Goal: Task Accomplishment & Management: Complete application form

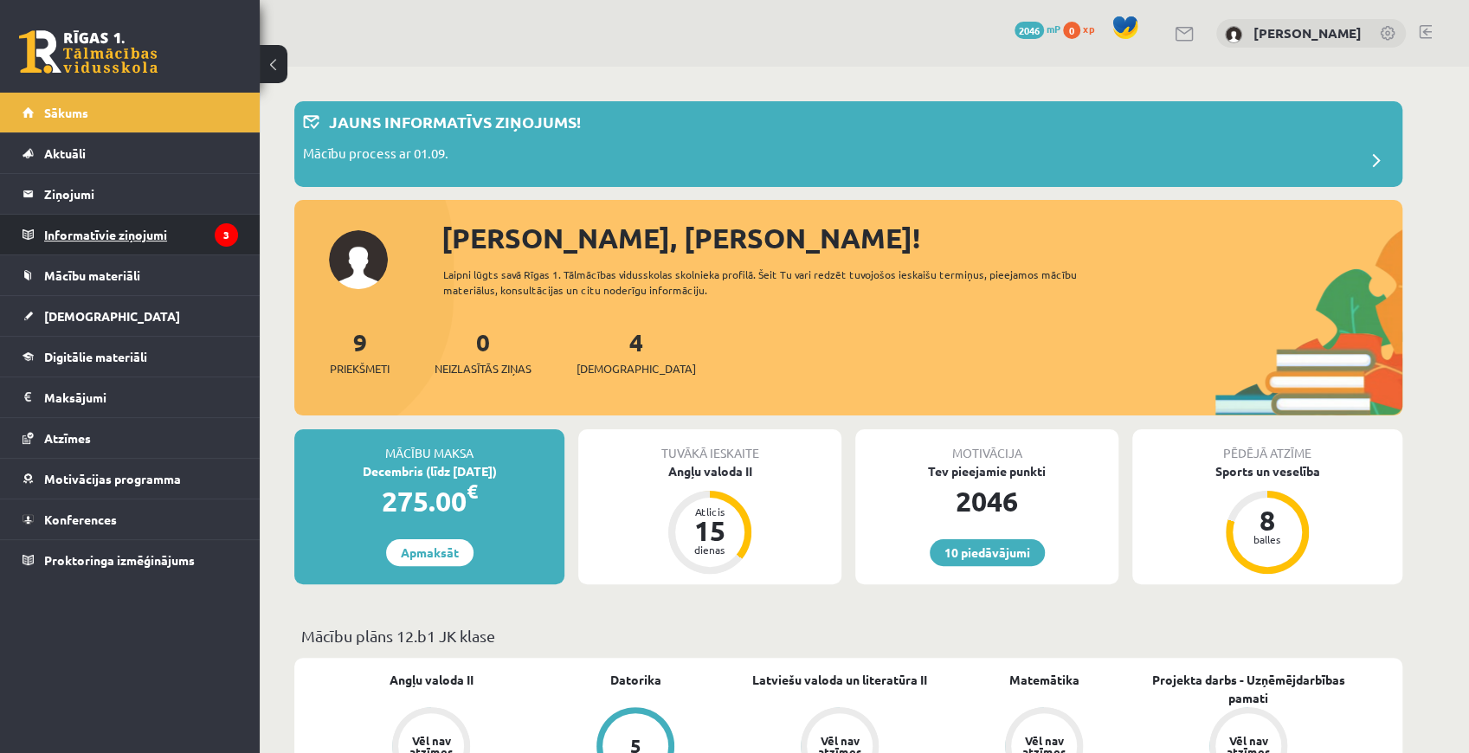
click at [89, 232] on legend "Informatīvie ziņojumi 3" at bounding box center [141, 235] width 194 height 40
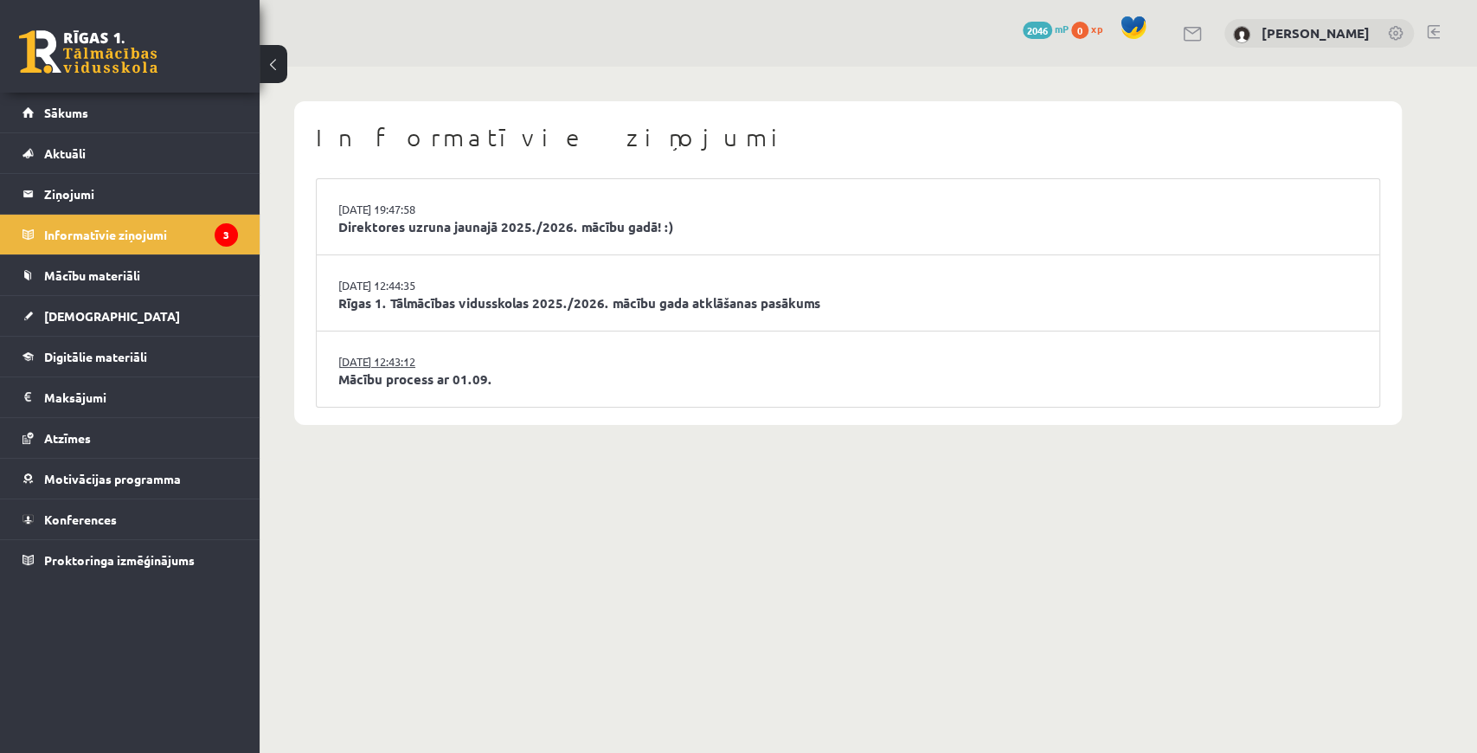
click at [350, 353] on link "29.08.2025 12:43:12" at bounding box center [403, 361] width 130 height 17
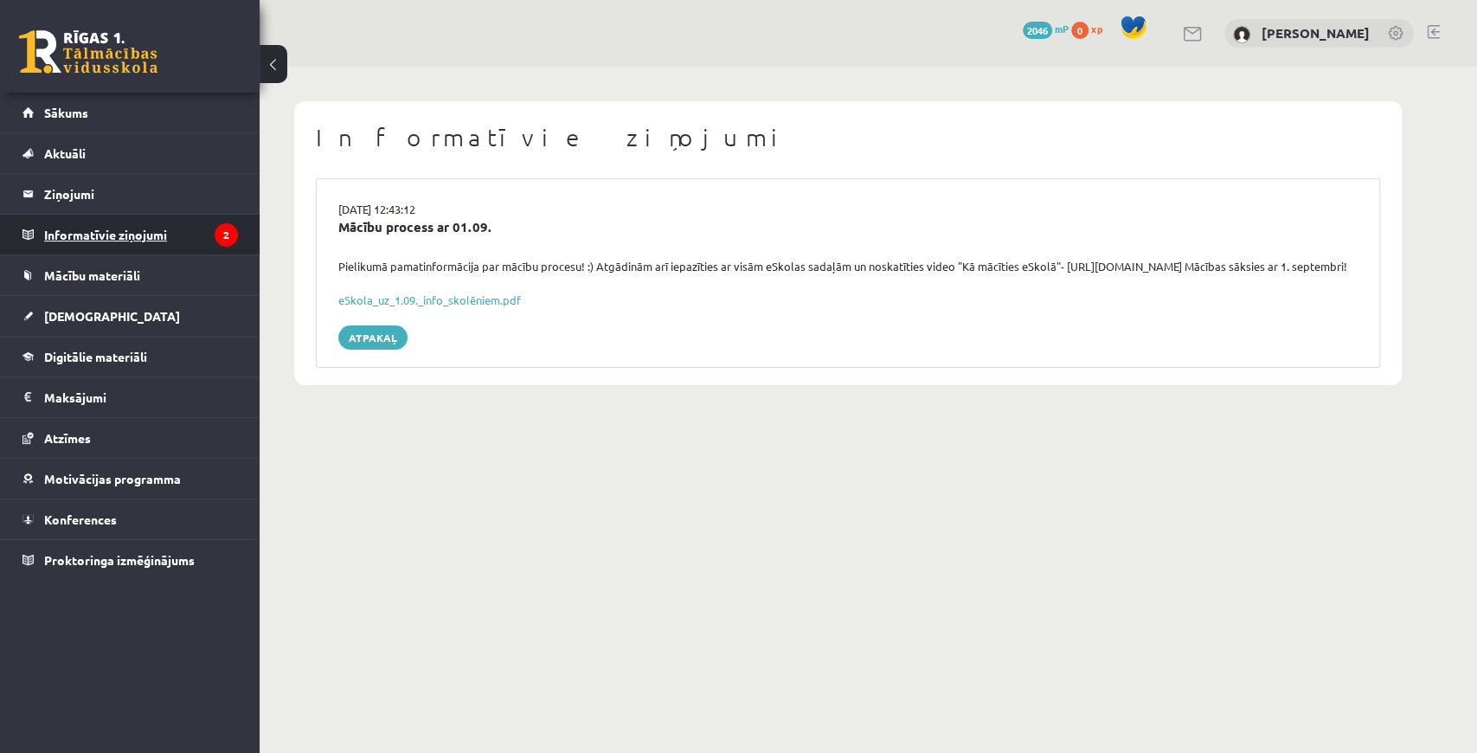
click at [214, 229] on legend "Informatīvie ziņojumi 2" at bounding box center [141, 235] width 194 height 40
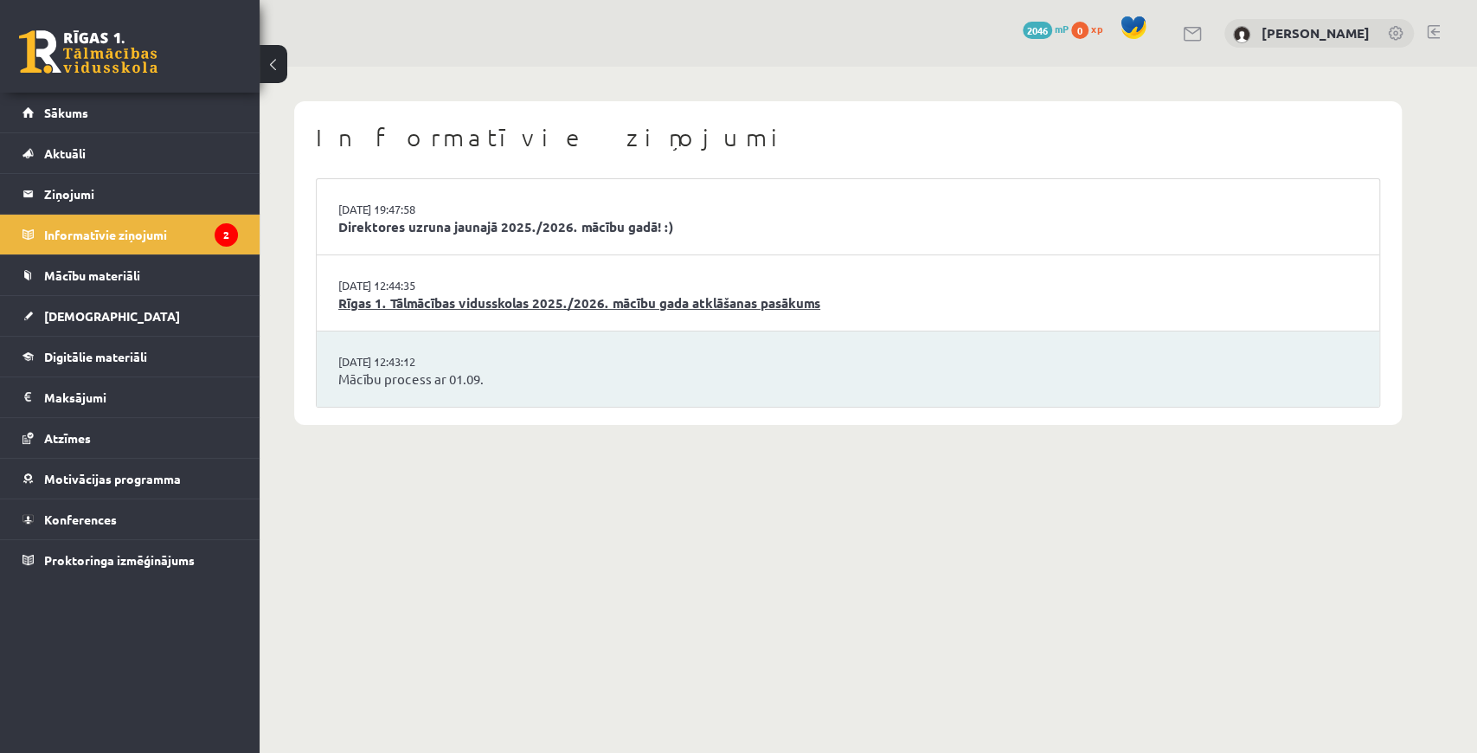
click at [446, 305] on link "Rīgas 1. Tālmācības vidusskolas 2025./2026. mācību gada atklāšanas pasākums" at bounding box center [847, 303] width 1019 height 20
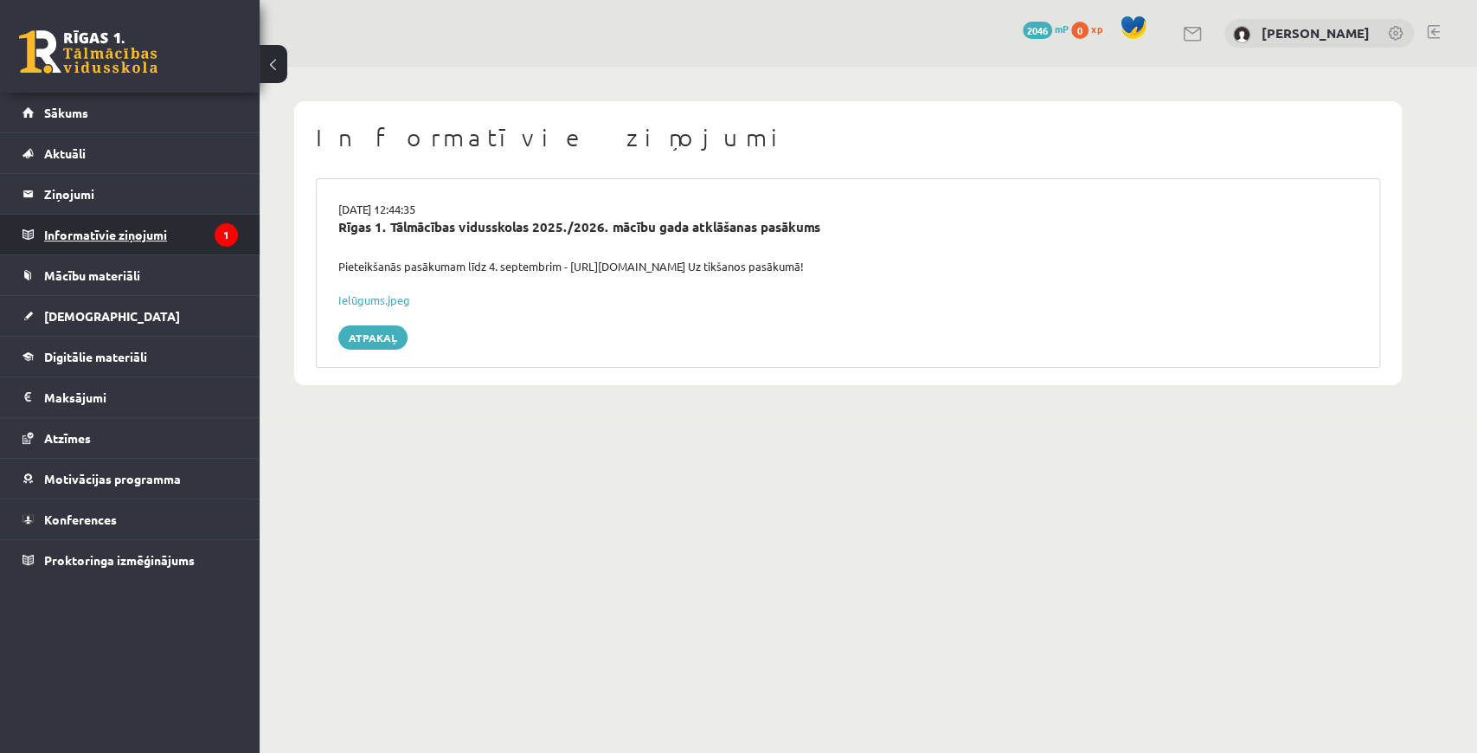
click at [192, 229] on legend "Informatīvie ziņojumi 1" at bounding box center [141, 235] width 194 height 40
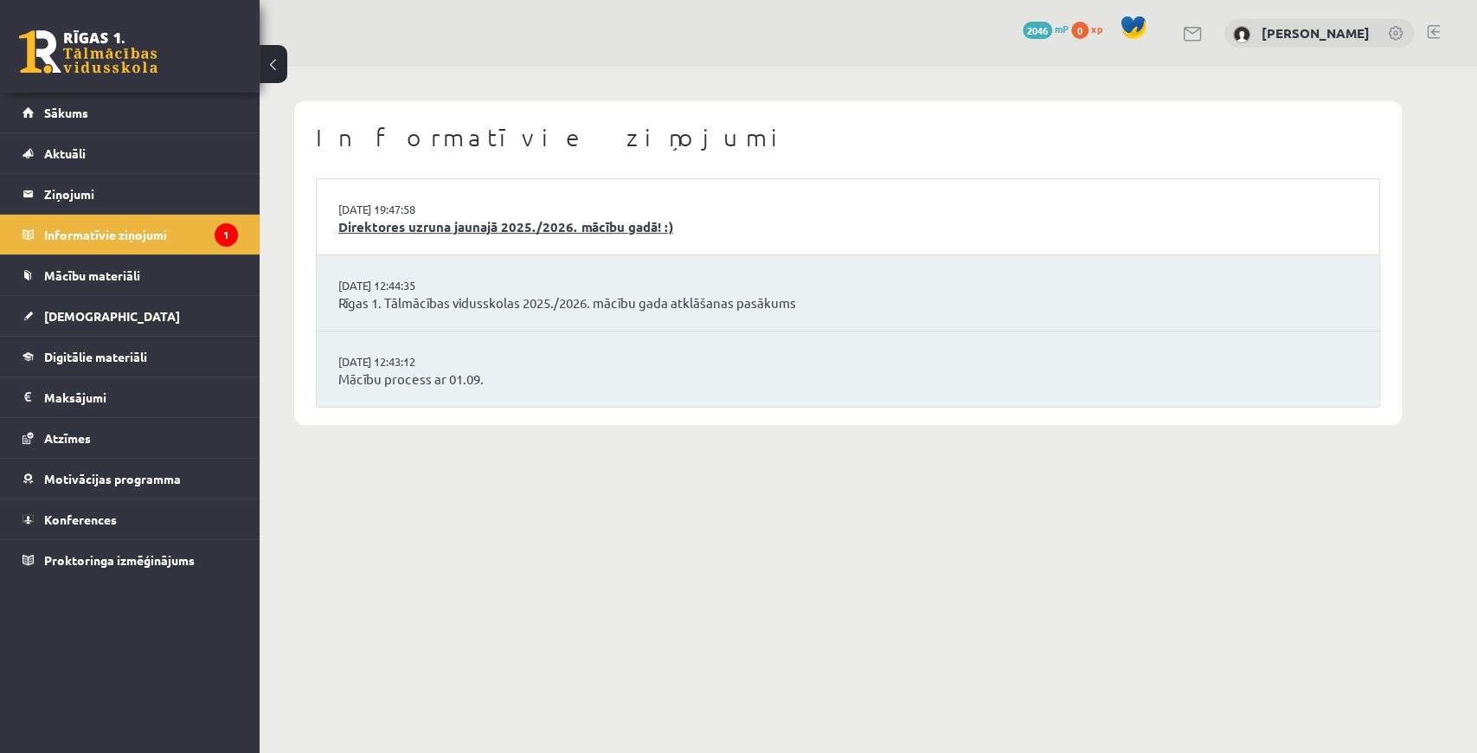
click at [417, 224] on link "Direktores uzruna jaunajā 2025./2026. mācību gadā! :)" at bounding box center [847, 227] width 1019 height 20
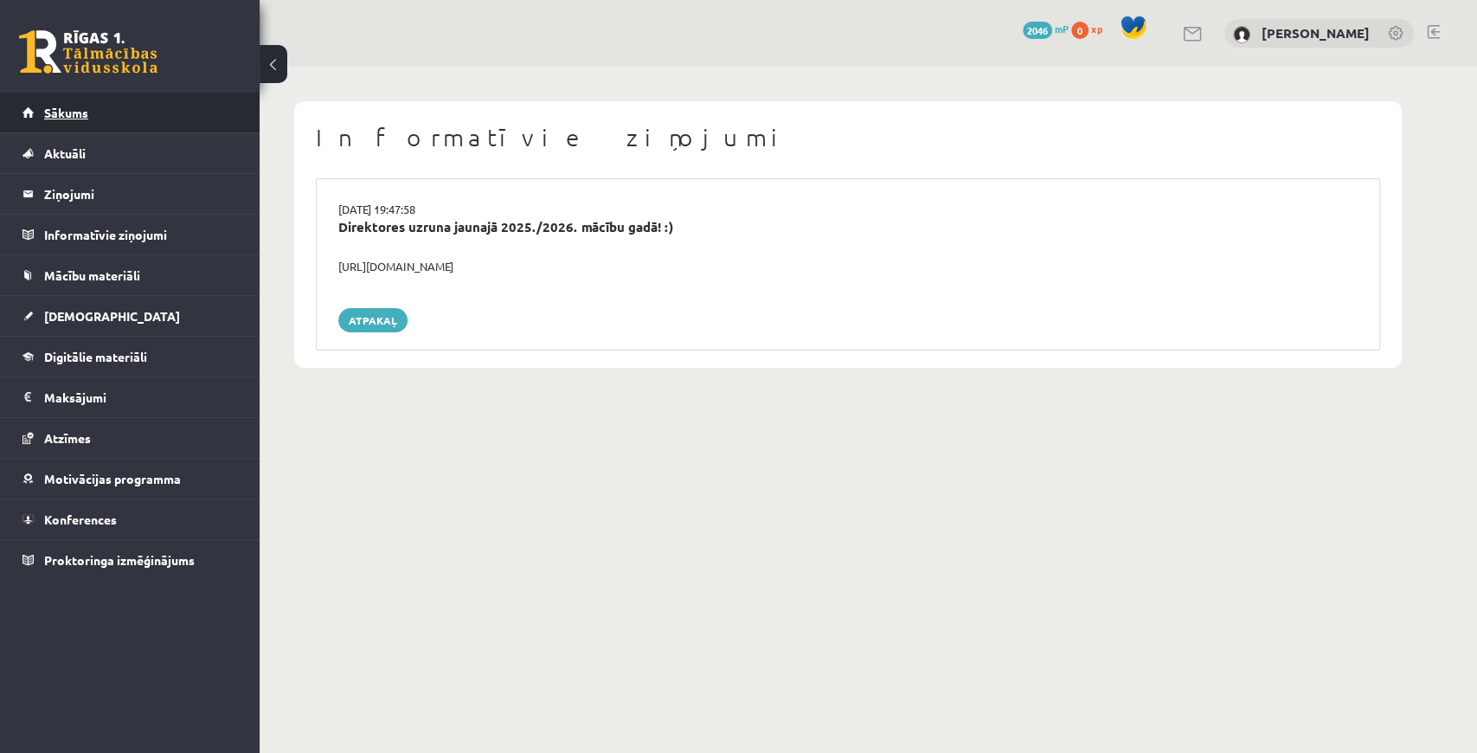
click at [118, 102] on link "Sākums" at bounding box center [130, 113] width 215 height 40
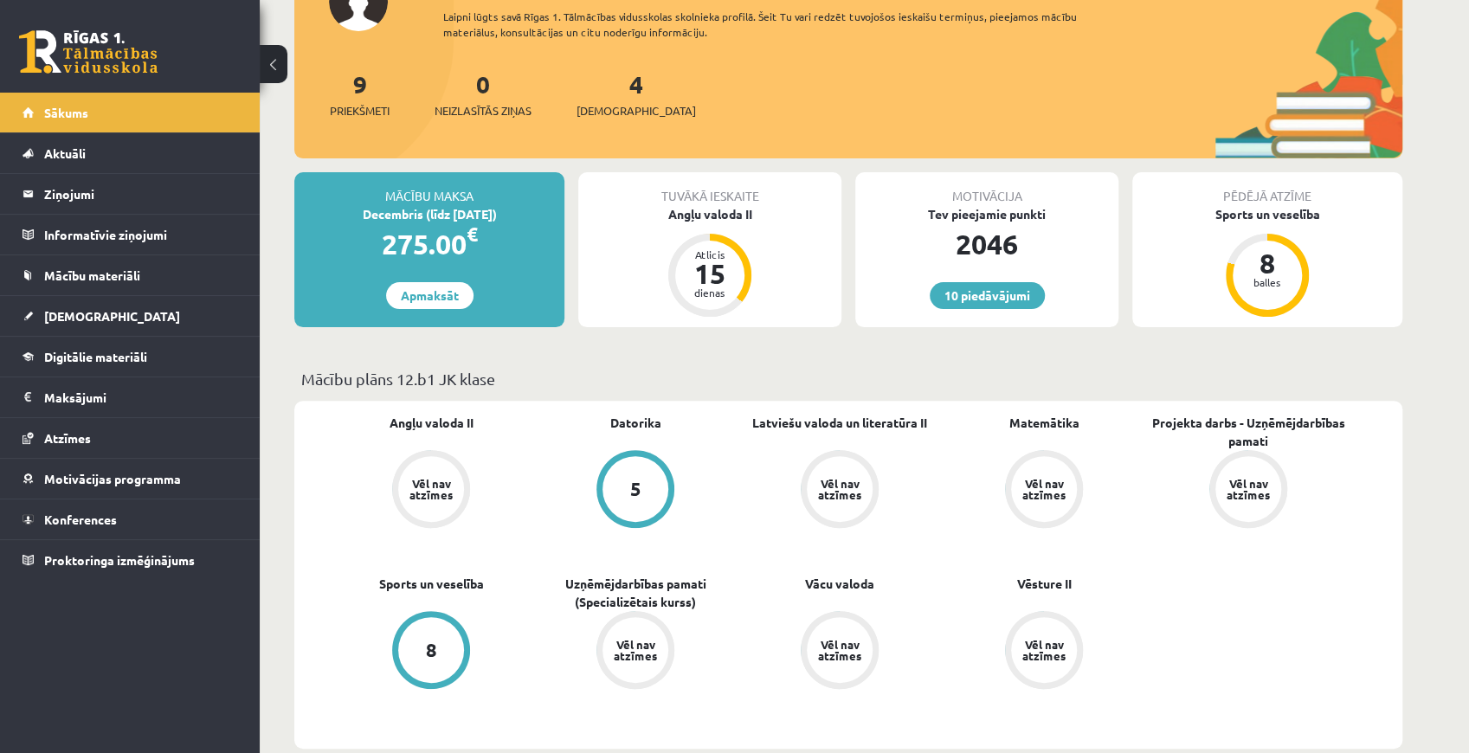
scroll to position [115, 0]
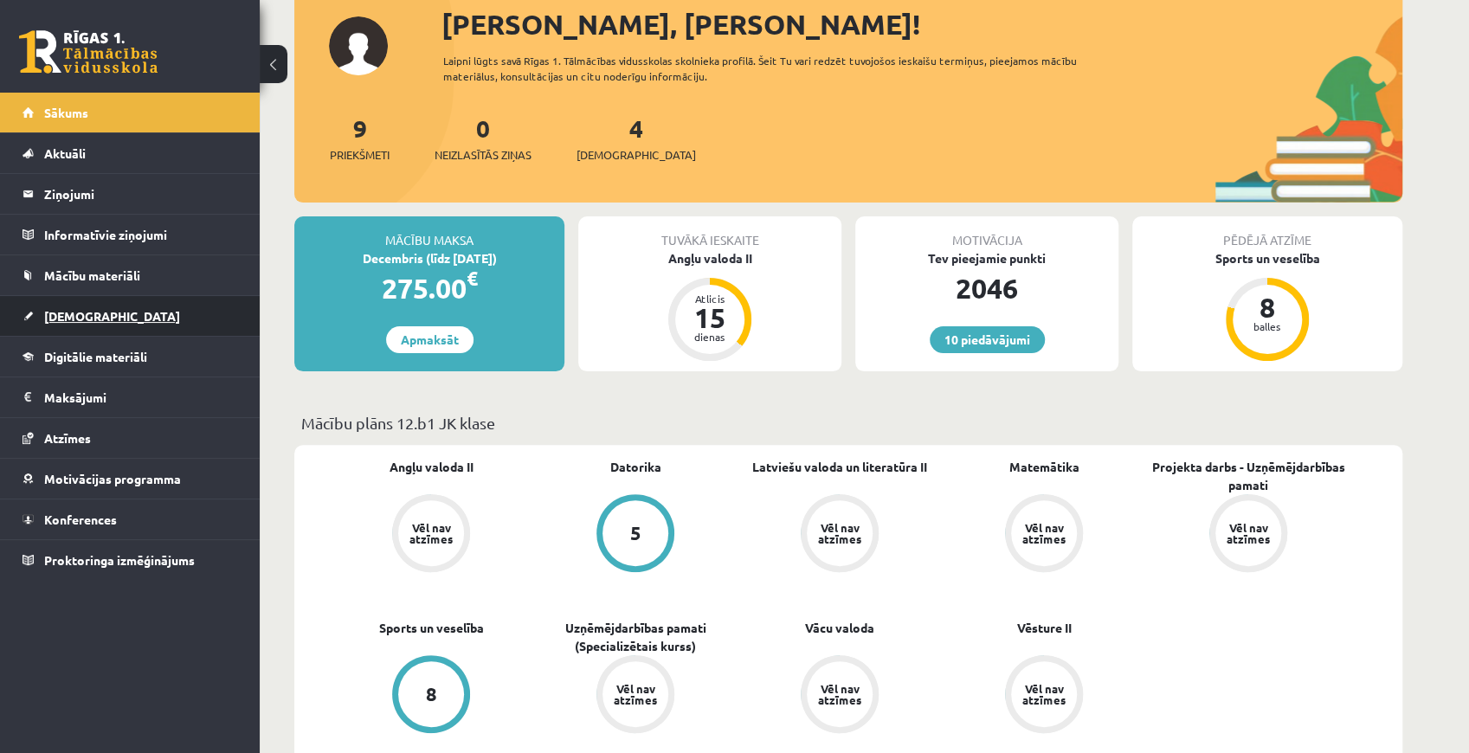
click at [90, 308] on span "[DEMOGRAPHIC_DATA]" at bounding box center [112, 316] width 136 height 16
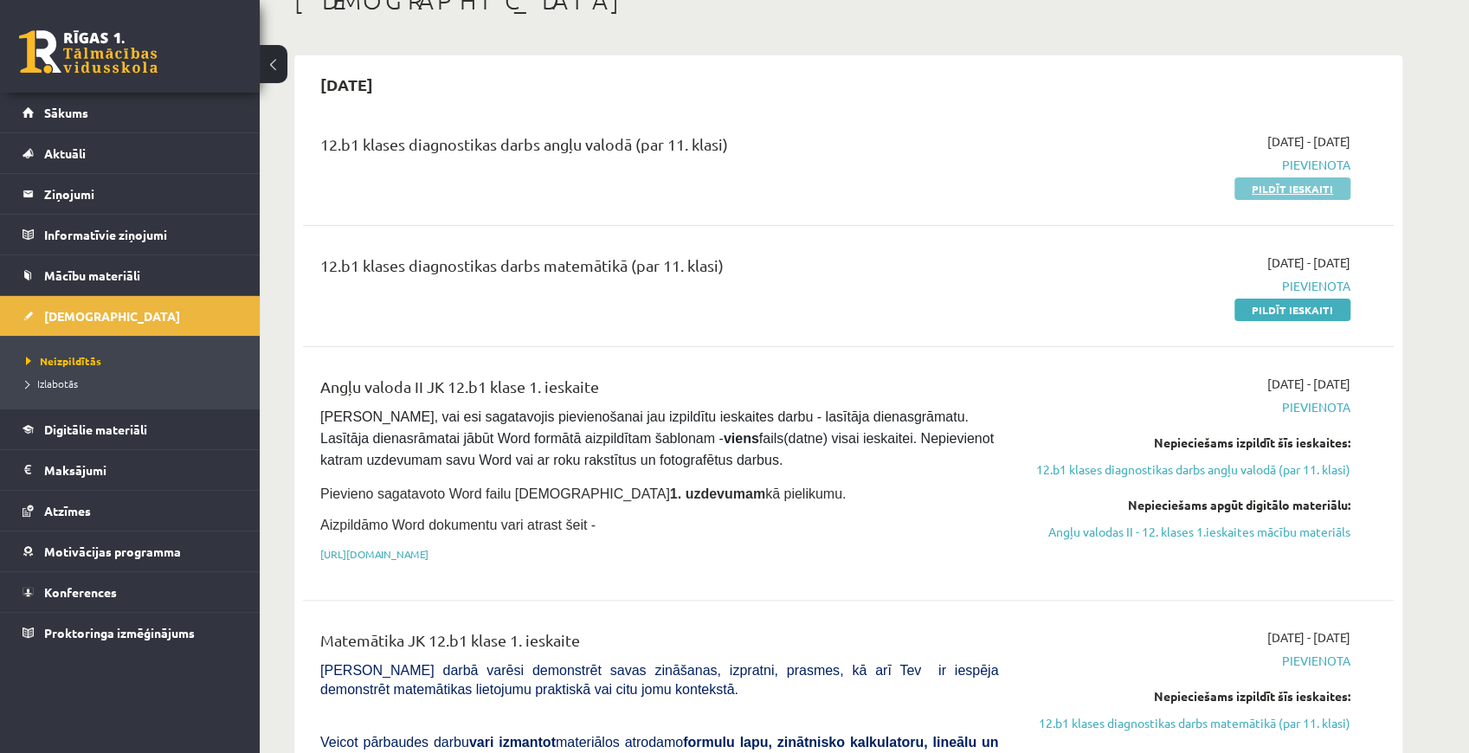
click at [1276, 182] on link "Pildīt ieskaiti" at bounding box center [1292, 188] width 116 height 23
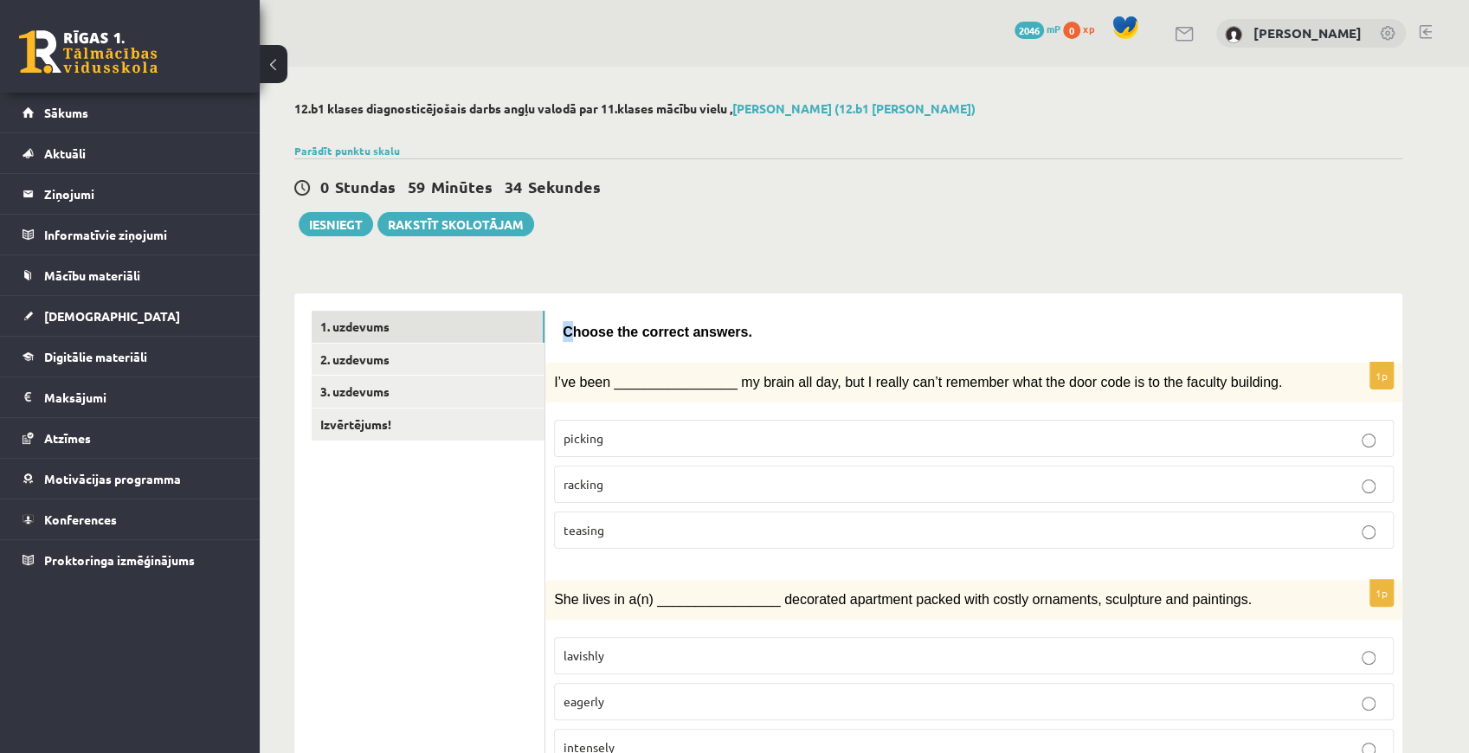
drag, startPoint x: 553, startPoint y: 332, endPoint x: 571, endPoint y: 332, distance: 18.2
click at [568, 330] on span "Choose the correct answers." at bounding box center [658, 332] width 190 height 15
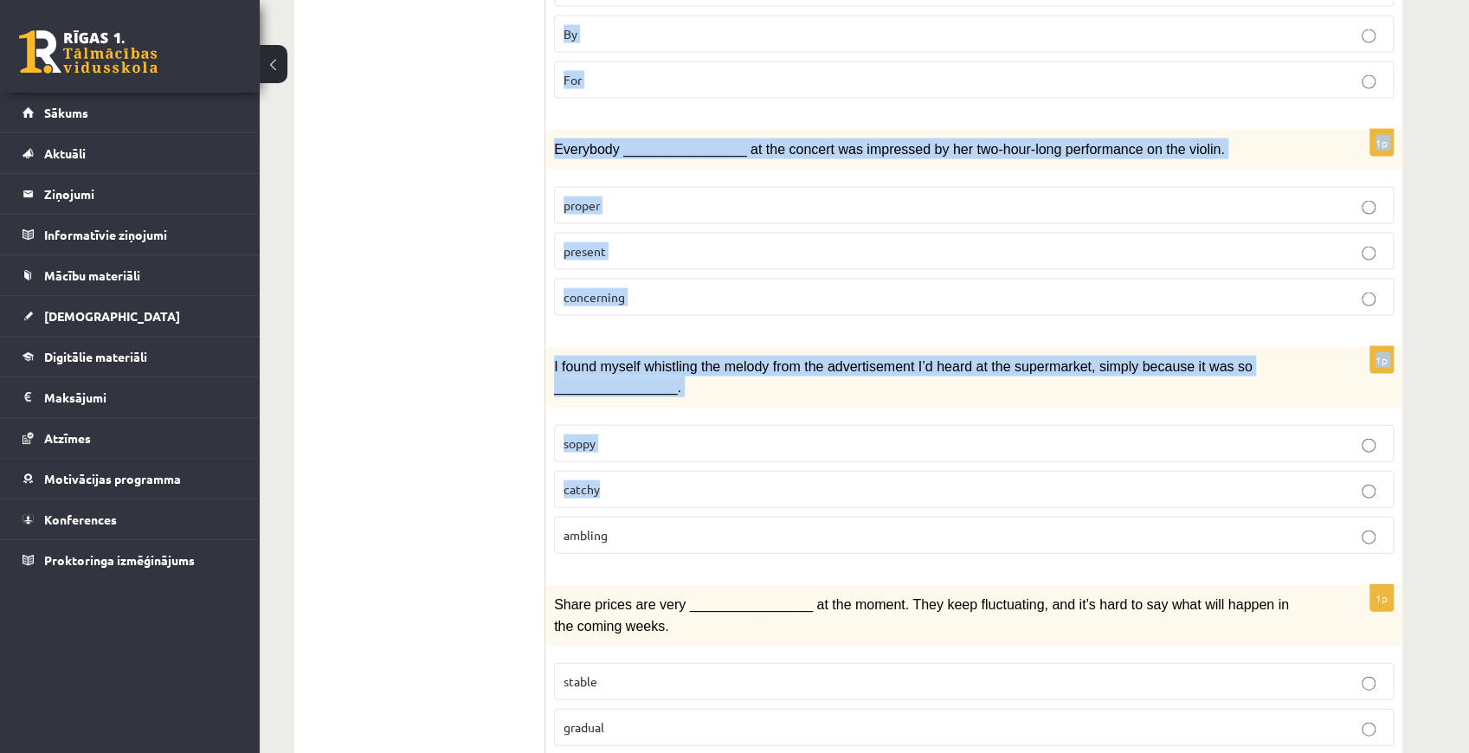
scroll to position [2383, 0]
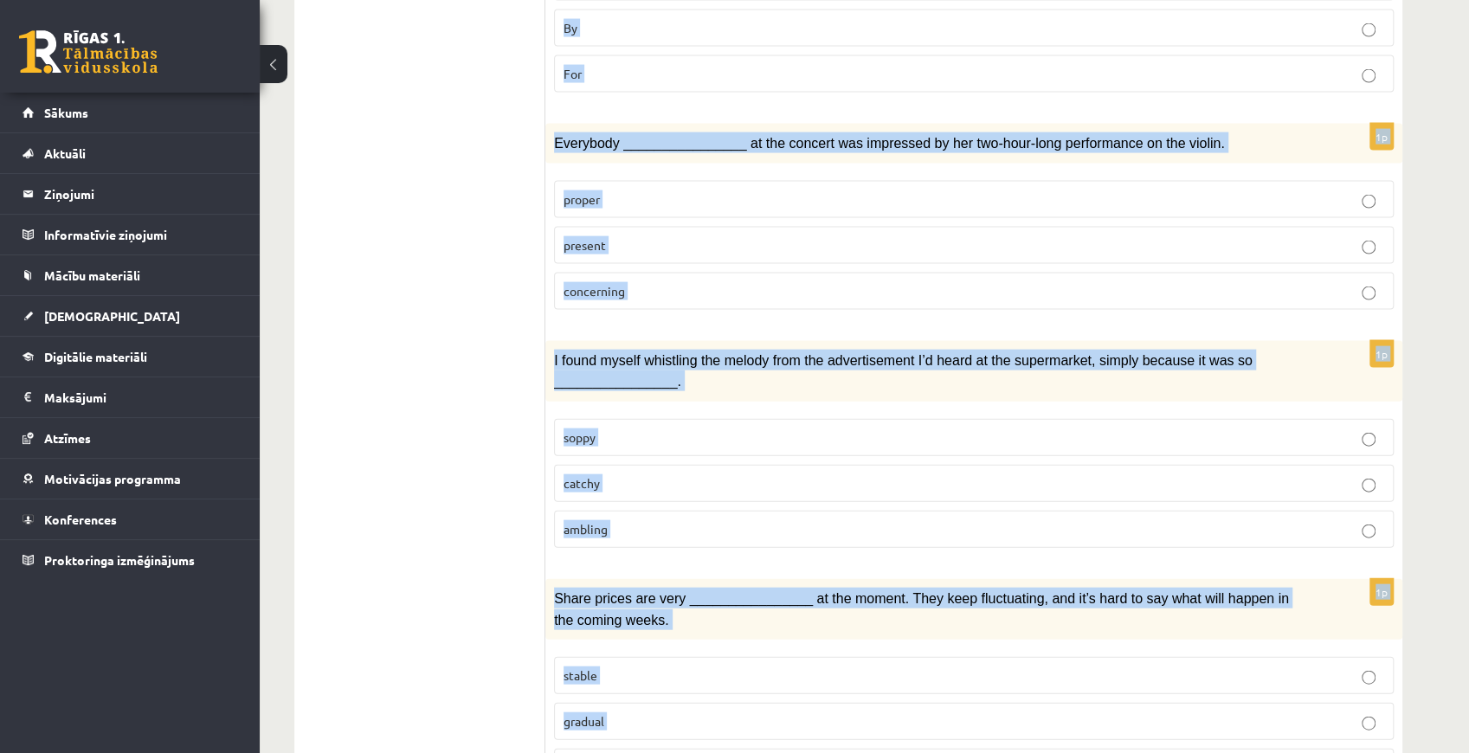
drag, startPoint x: 565, startPoint y: 328, endPoint x: 808, endPoint y: 666, distance: 416.7
copy form "Choose the correct answers. 1p I’ve been ________________ my brain all day, but…"
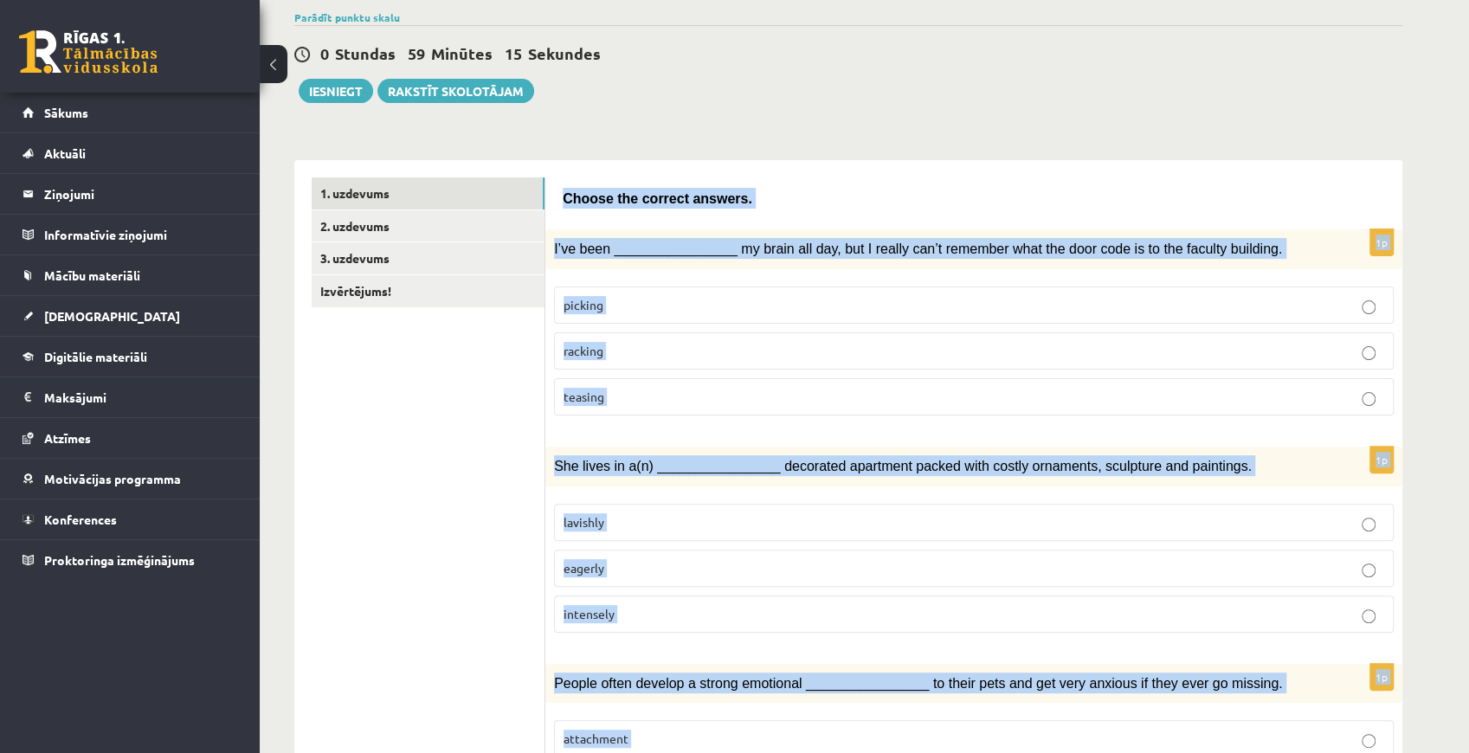
scroll to position [0, 0]
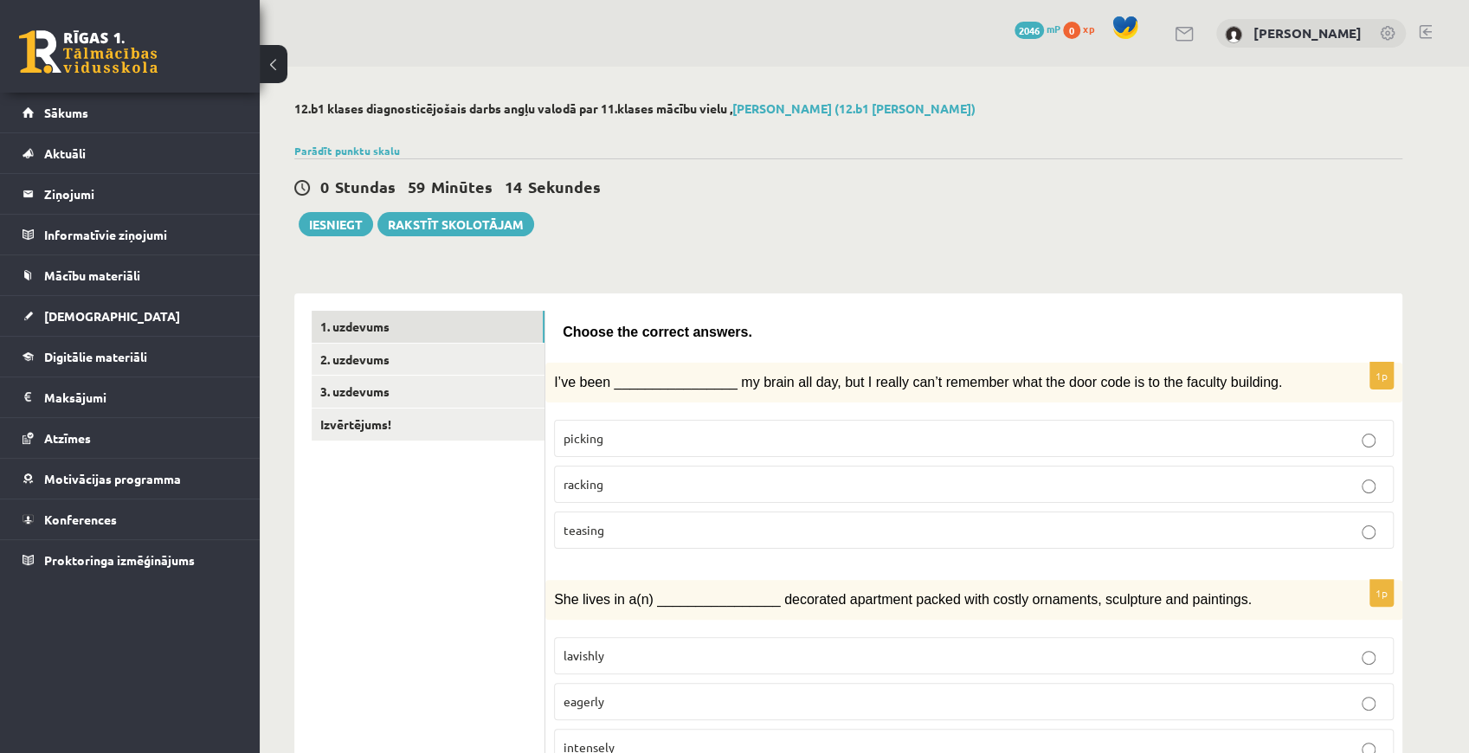
click at [782, 210] on div "0 Stundas 59 Minūtes 14 Sekundes Iesniegt Rakstīt skolotājam" at bounding box center [848, 197] width 1108 height 78
click at [713, 476] on p "racking" at bounding box center [973, 484] width 820 height 18
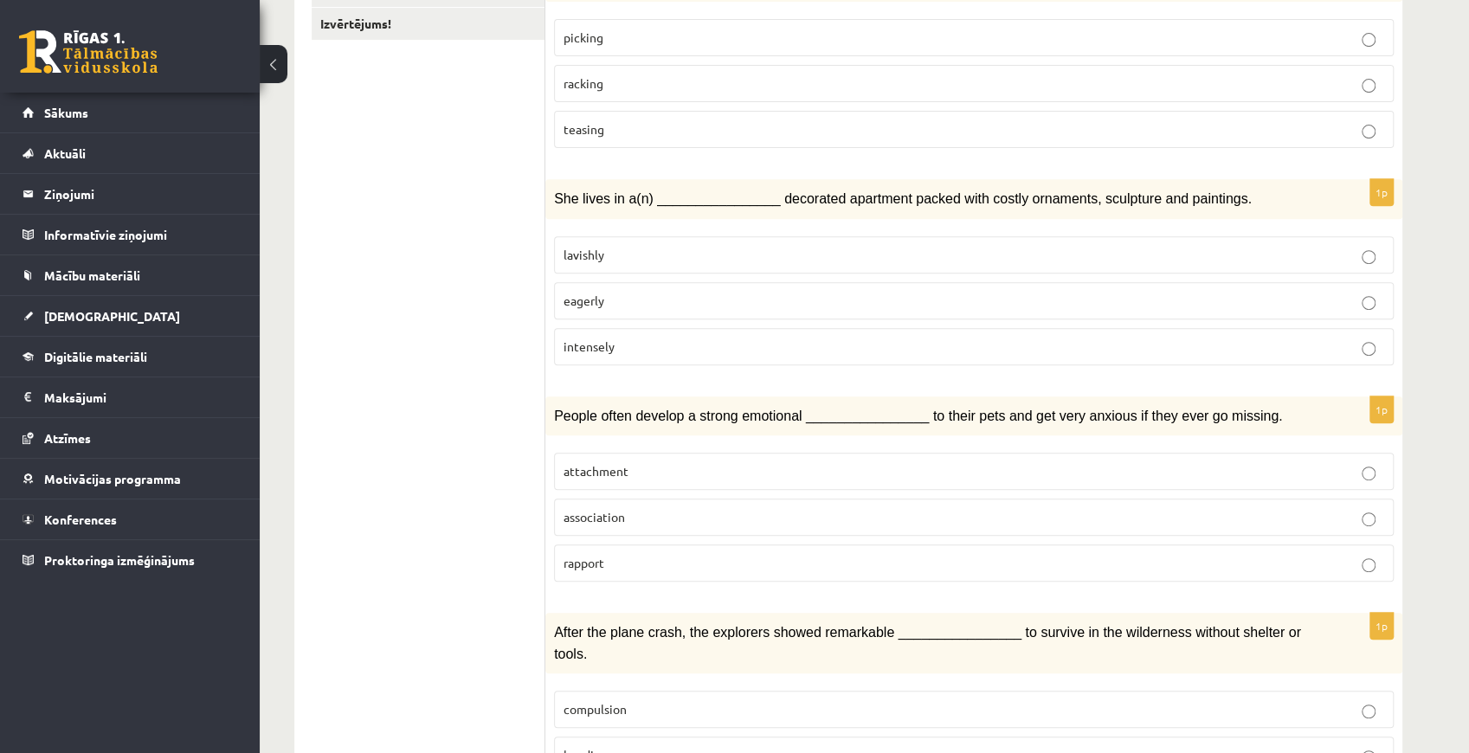
scroll to position [403, 0]
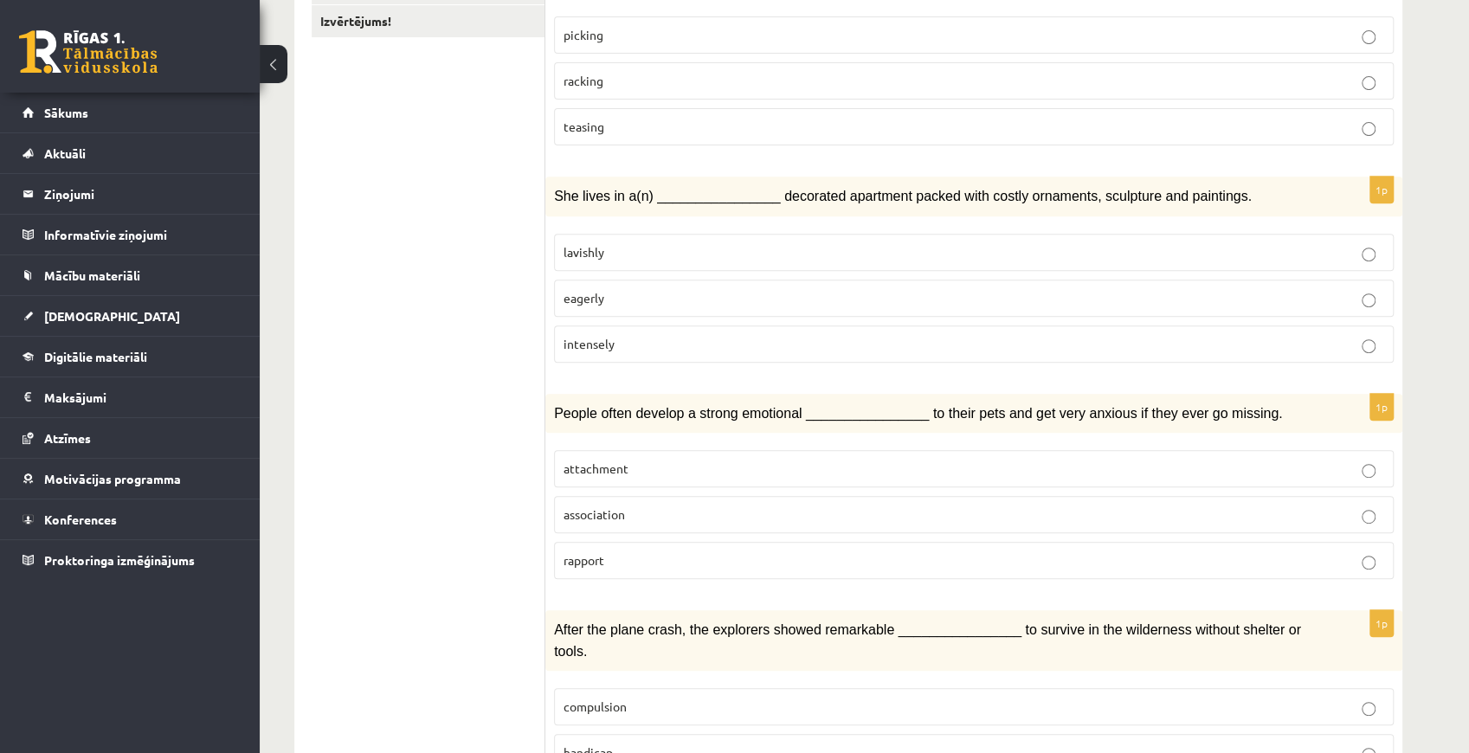
click at [759, 289] on p "eagerly" at bounding box center [973, 298] width 820 height 18
click at [742, 248] on p "lavishly" at bounding box center [973, 252] width 820 height 18
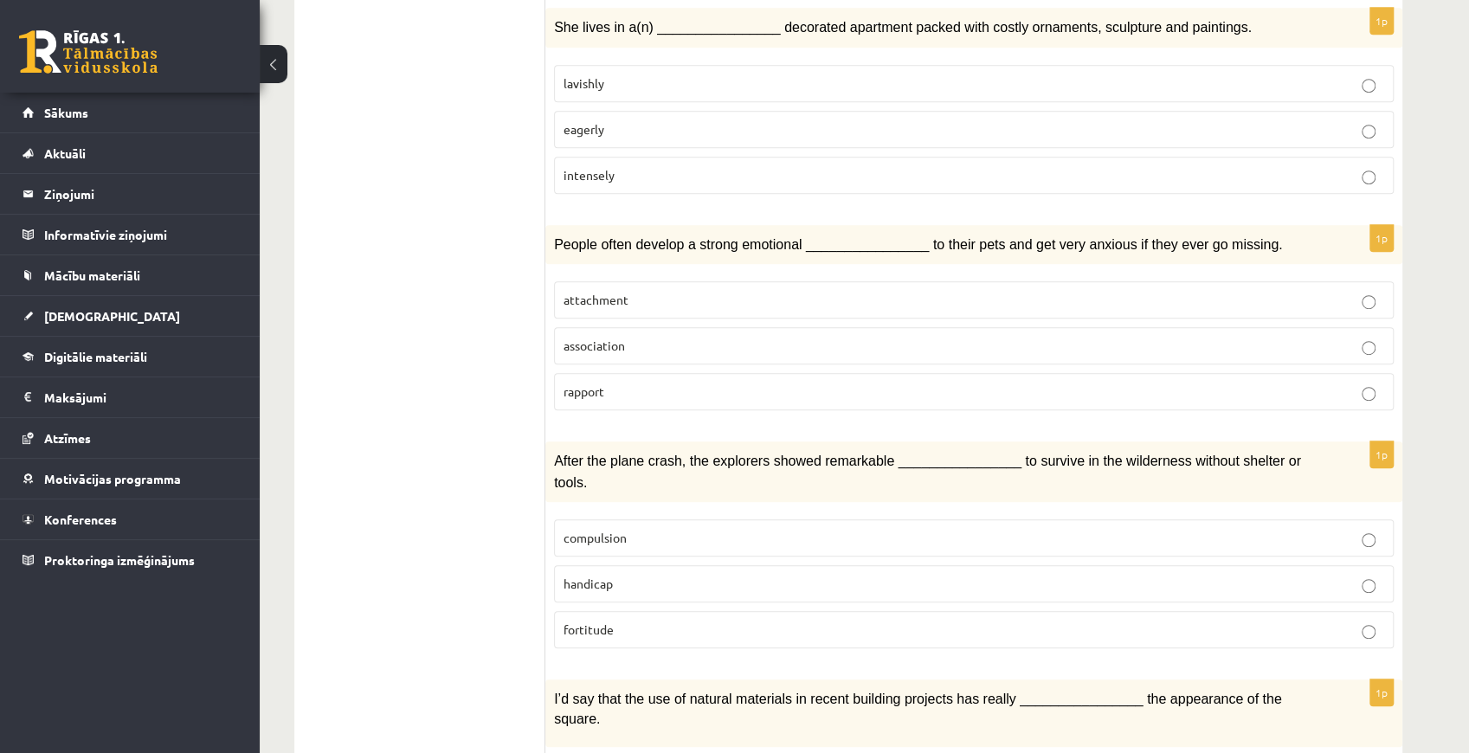
scroll to position [576, 0]
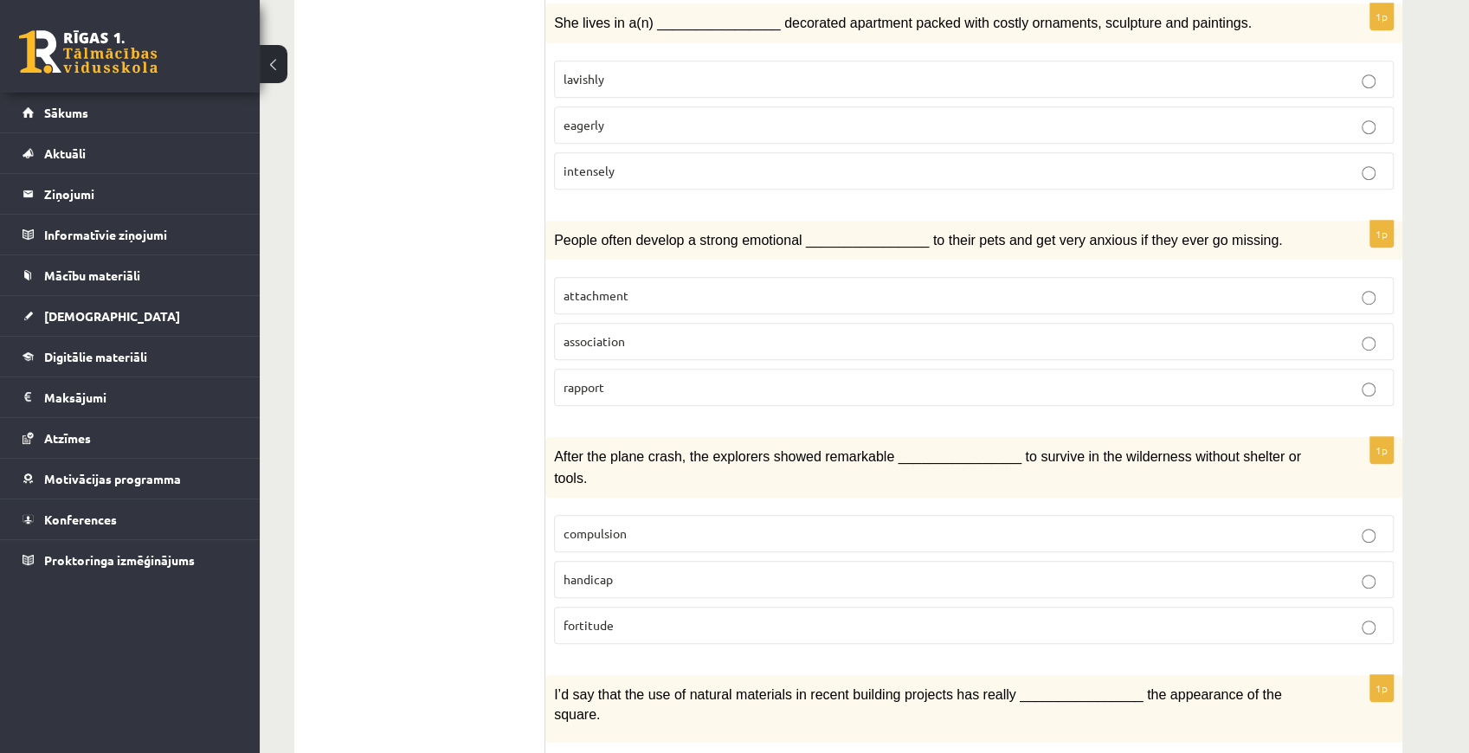
click at [733, 332] on p "association" at bounding box center [973, 341] width 820 height 18
click at [715, 268] on fieldset "attachment association rapport" at bounding box center [973, 339] width 839 height 143
click at [717, 277] on label "attachment" at bounding box center [973, 295] width 839 height 37
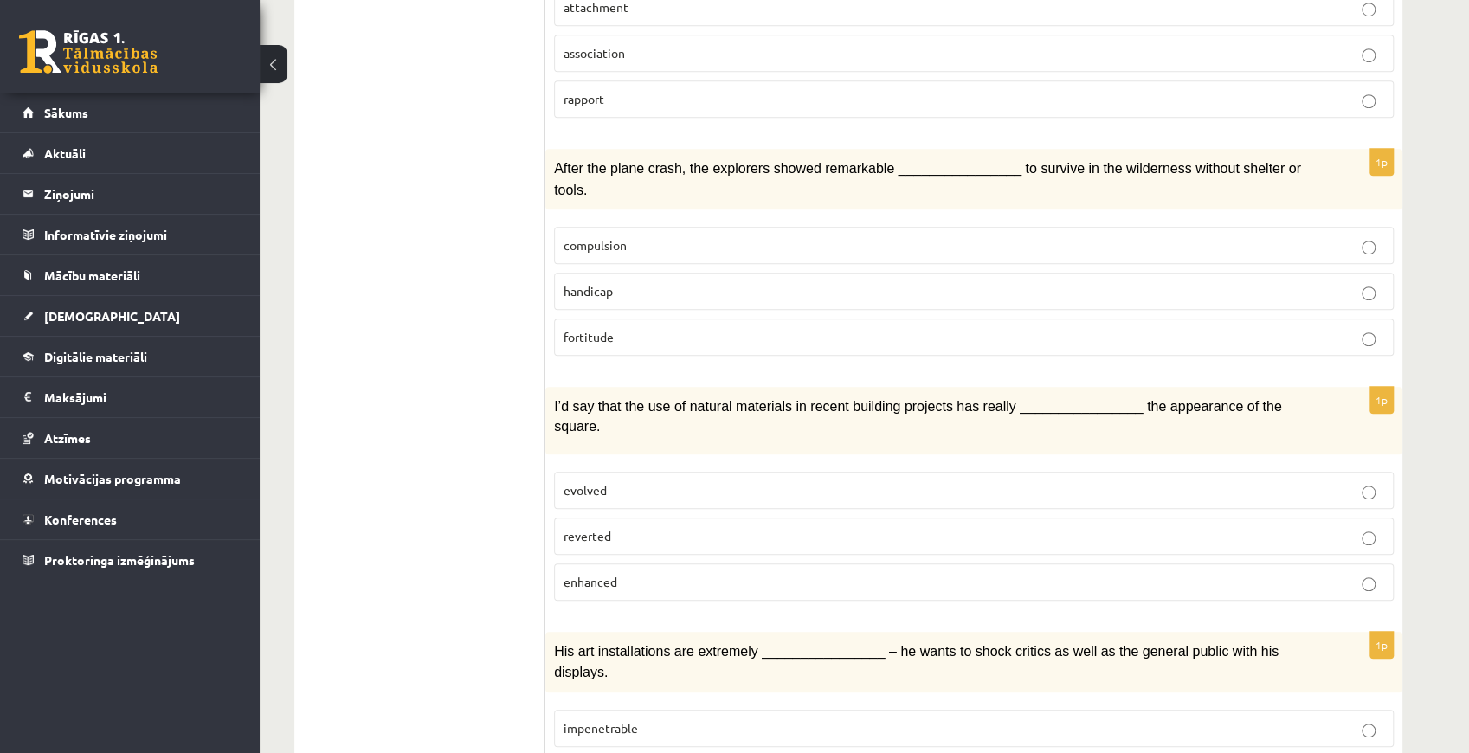
scroll to position [865, 0]
click at [627, 327] on p "fortitude" at bounding box center [973, 336] width 820 height 18
click at [687, 572] on p "enhanced" at bounding box center [973, 581] width 820 height 18
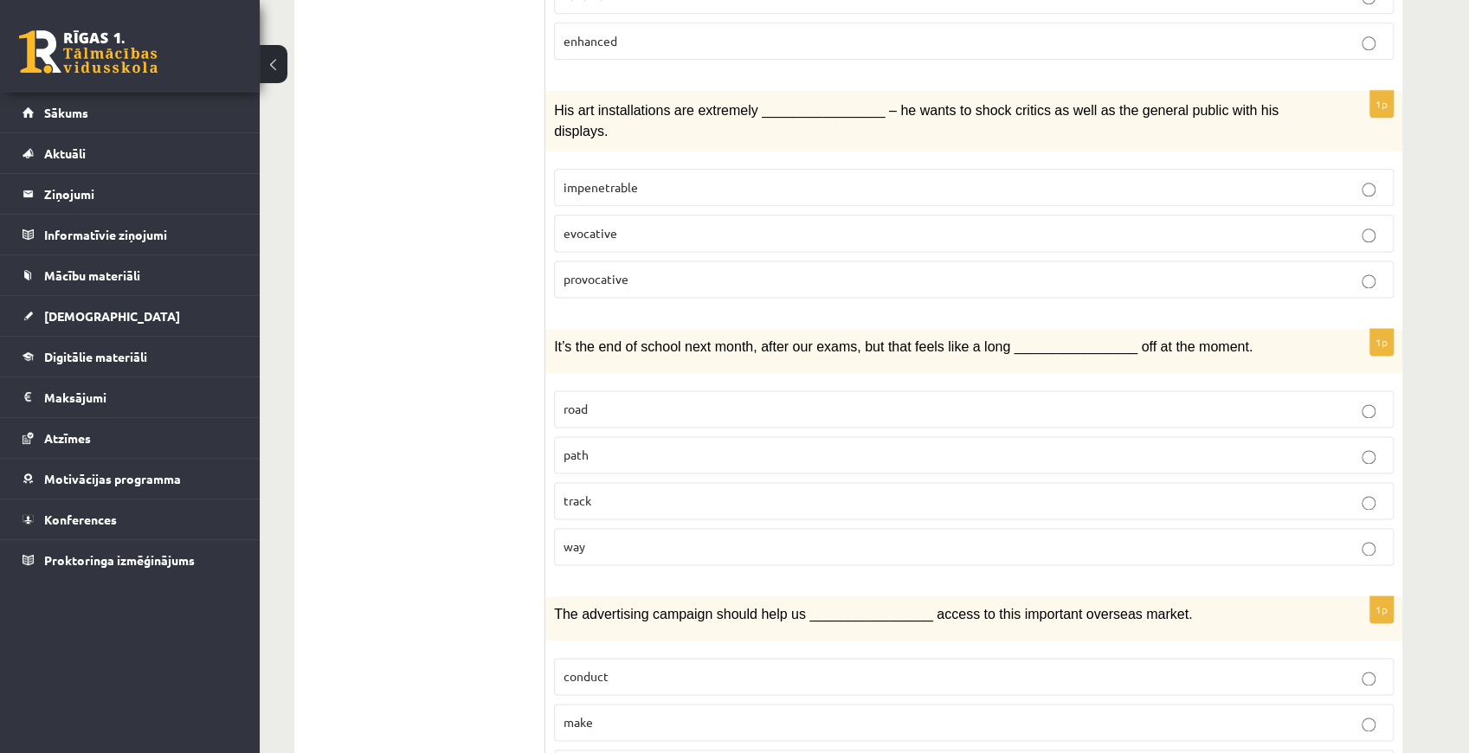
scroll to position [1327, 0]
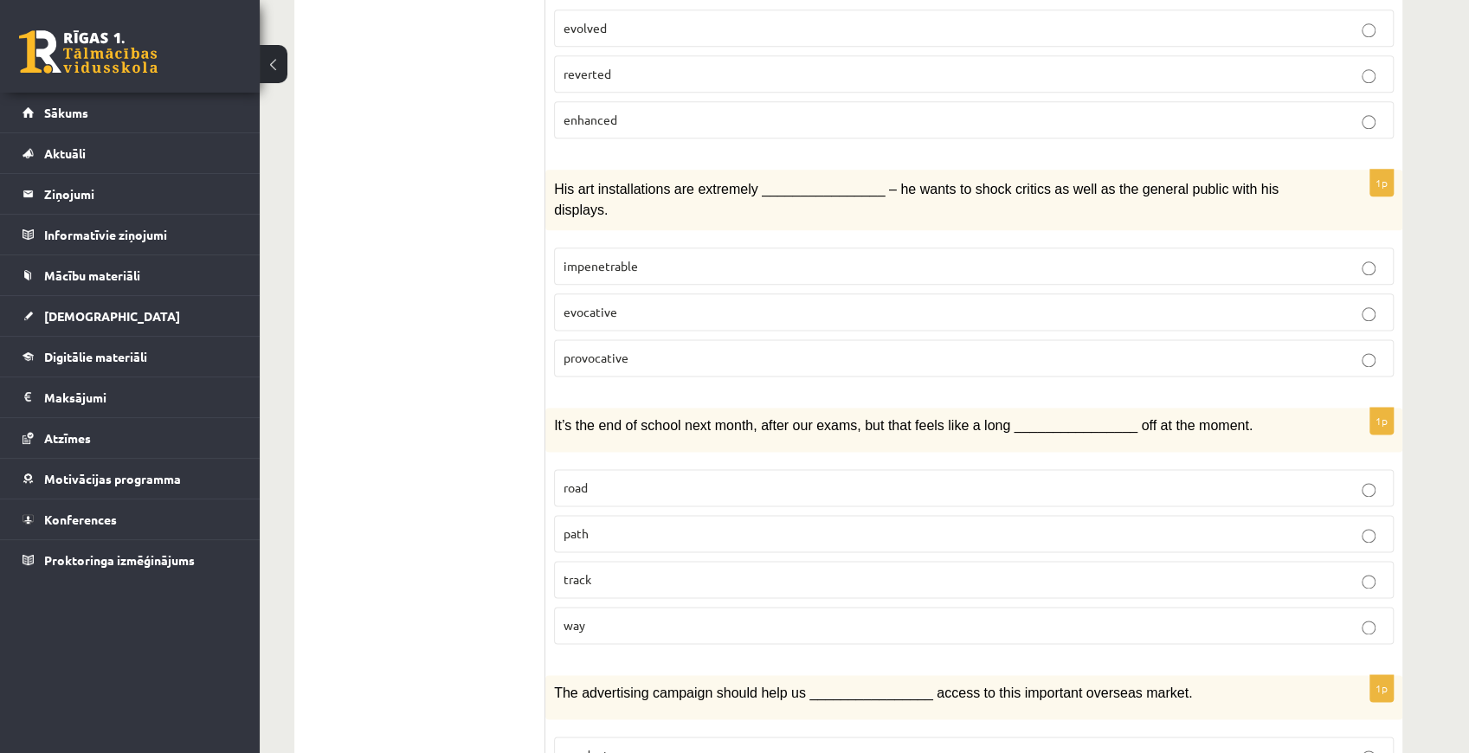
click at [666, 349] on p "provocative" at bounding box center [973, 358] width 820 height 18
click at [655, 616] on p "way" at bounding box center [973, 625] width 820 height 18
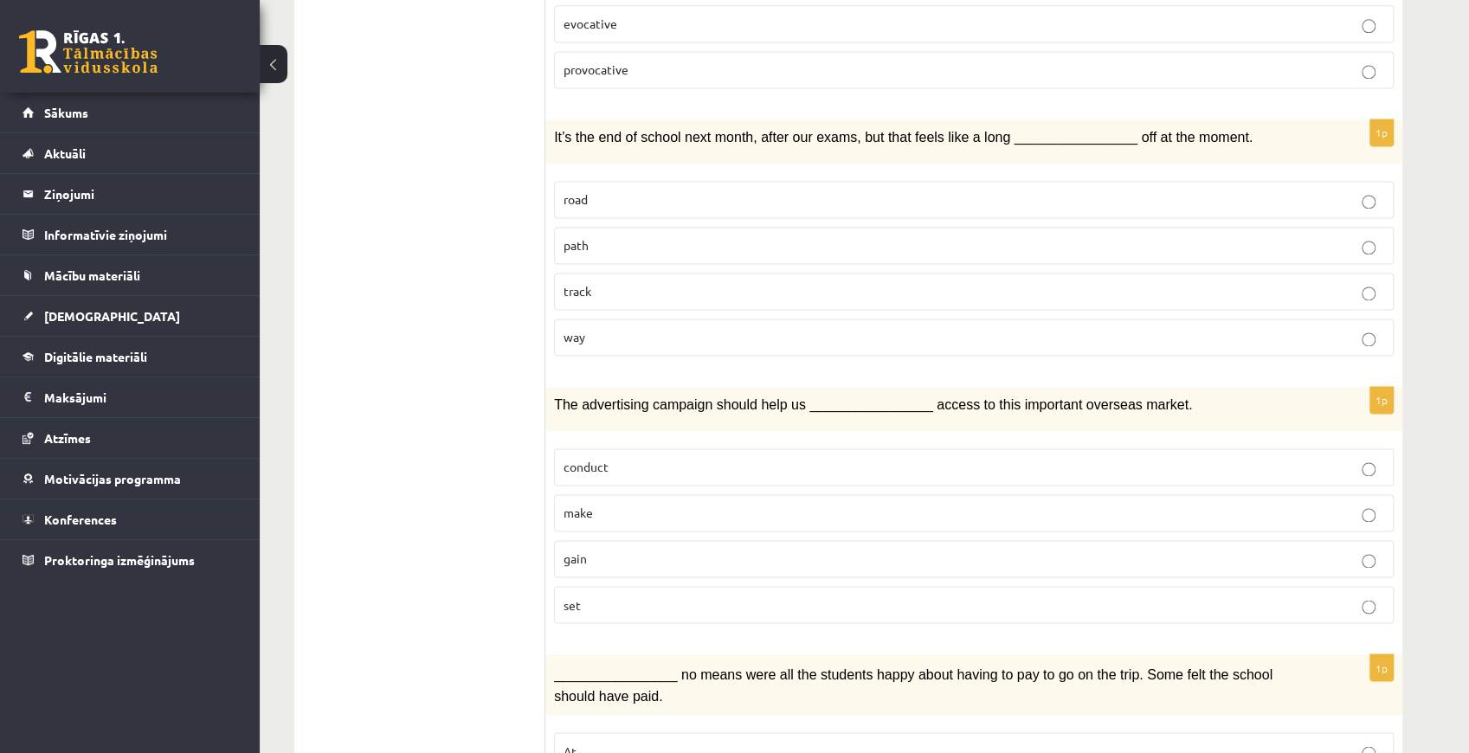
scroll to position [1615, 0]
click at [643, 550] on p "gain" at bounding box center [973, 559] width 820 height 18
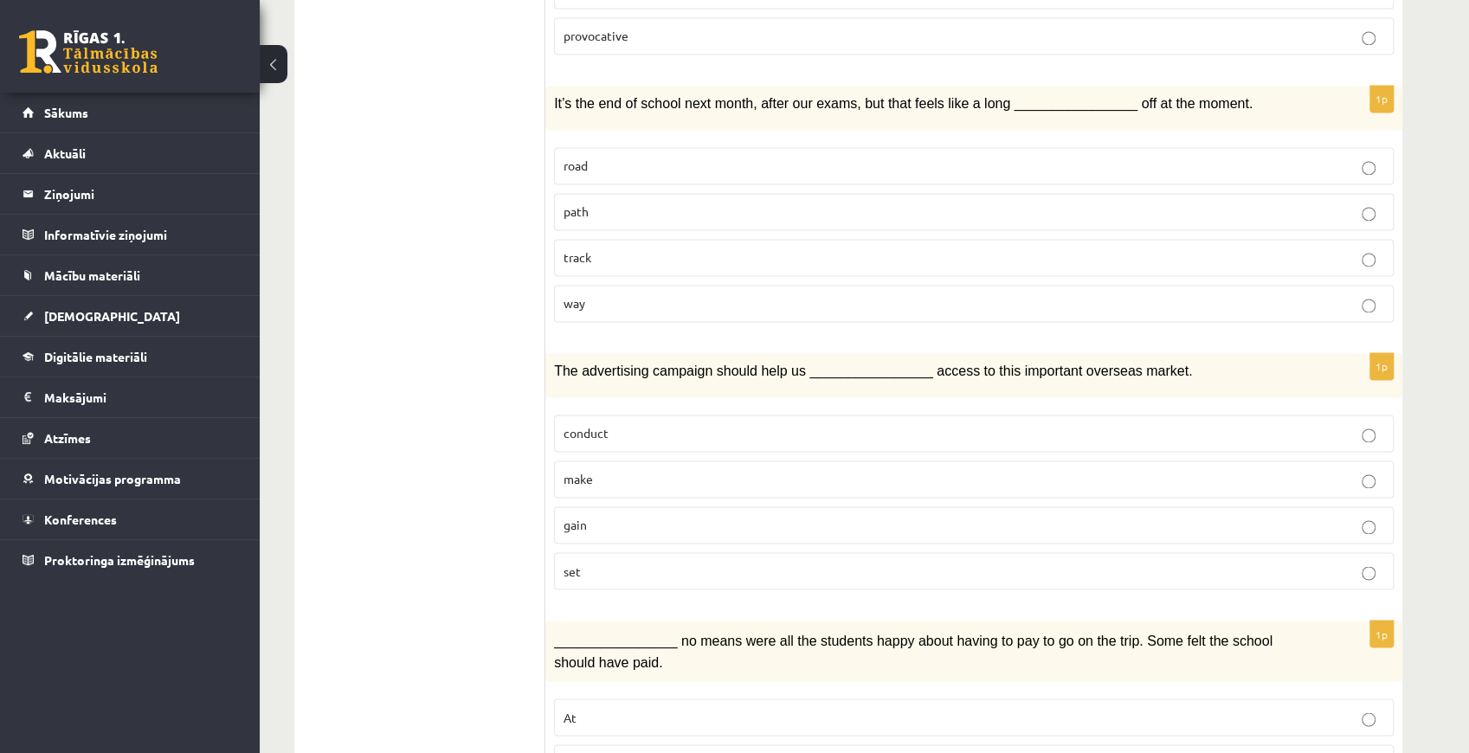
scroll to position [1673, 0]
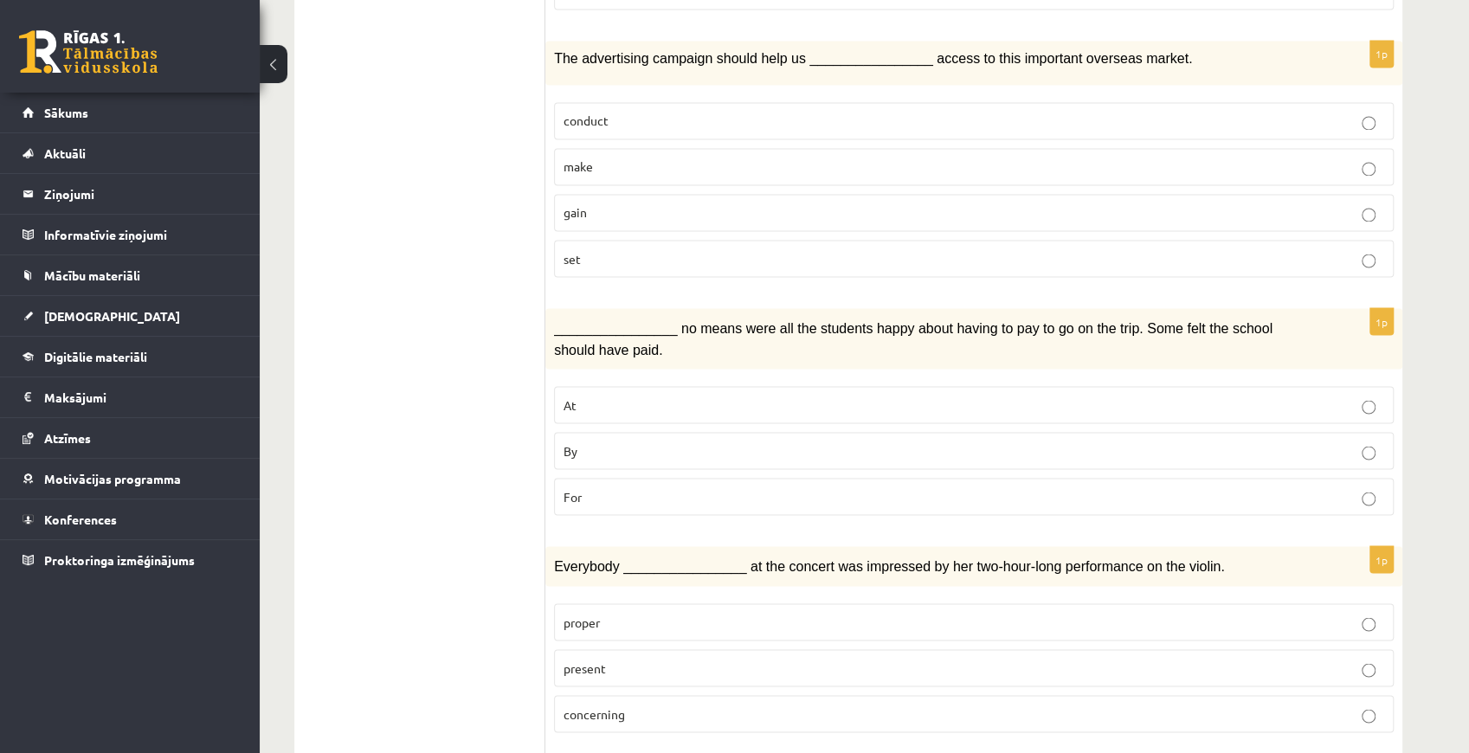
click at [621, 432] on label "By" at bounding box center [973, 450] width 839 height 37
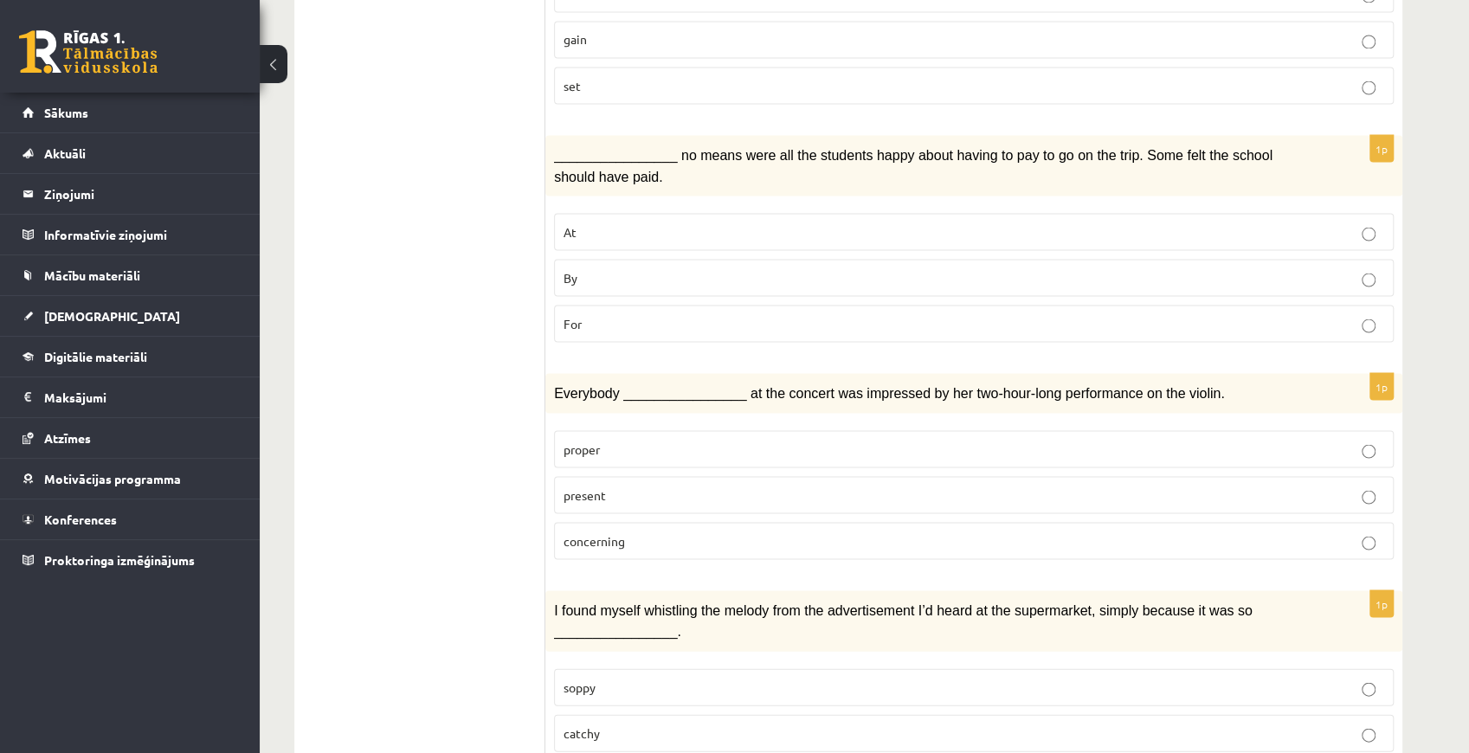
click at [622, 485] on p "present" at bounding box center [973, 494] width 820 height 18
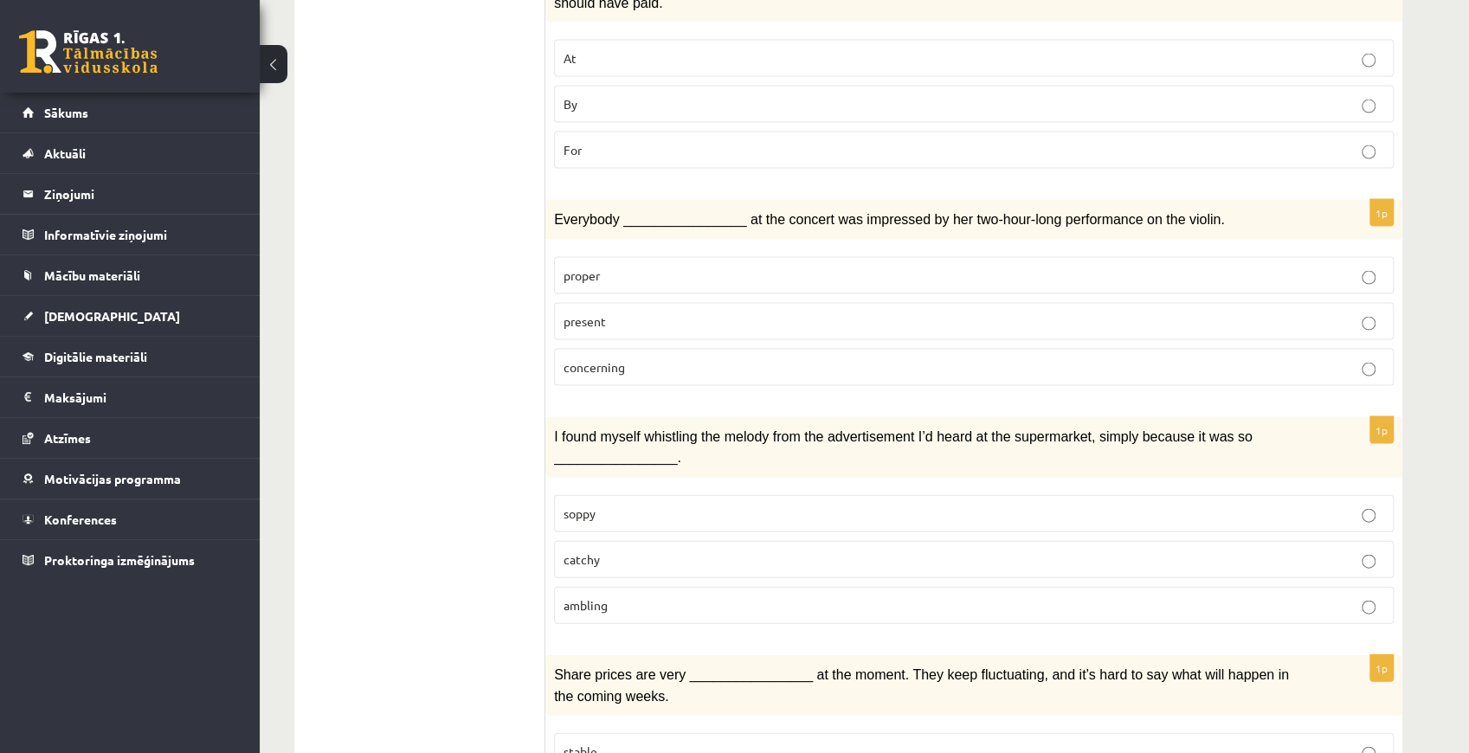
click at [620, 550] on p "catchy" at bounding box center [973, 559] width 820 height 18
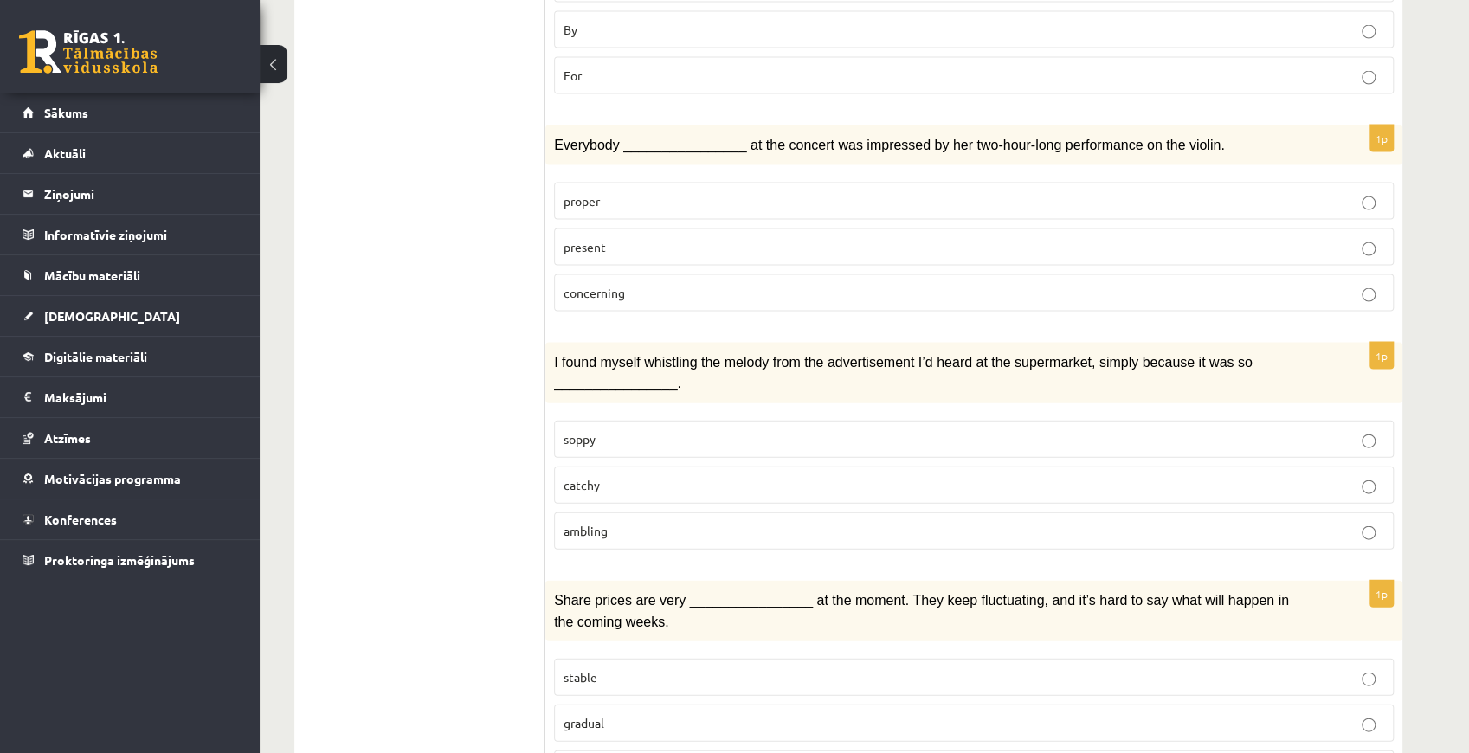
scroll to position [2383, 0]
click at [594, 752] on span "volatile" at bounding box center [584, 767] width 42 height 16
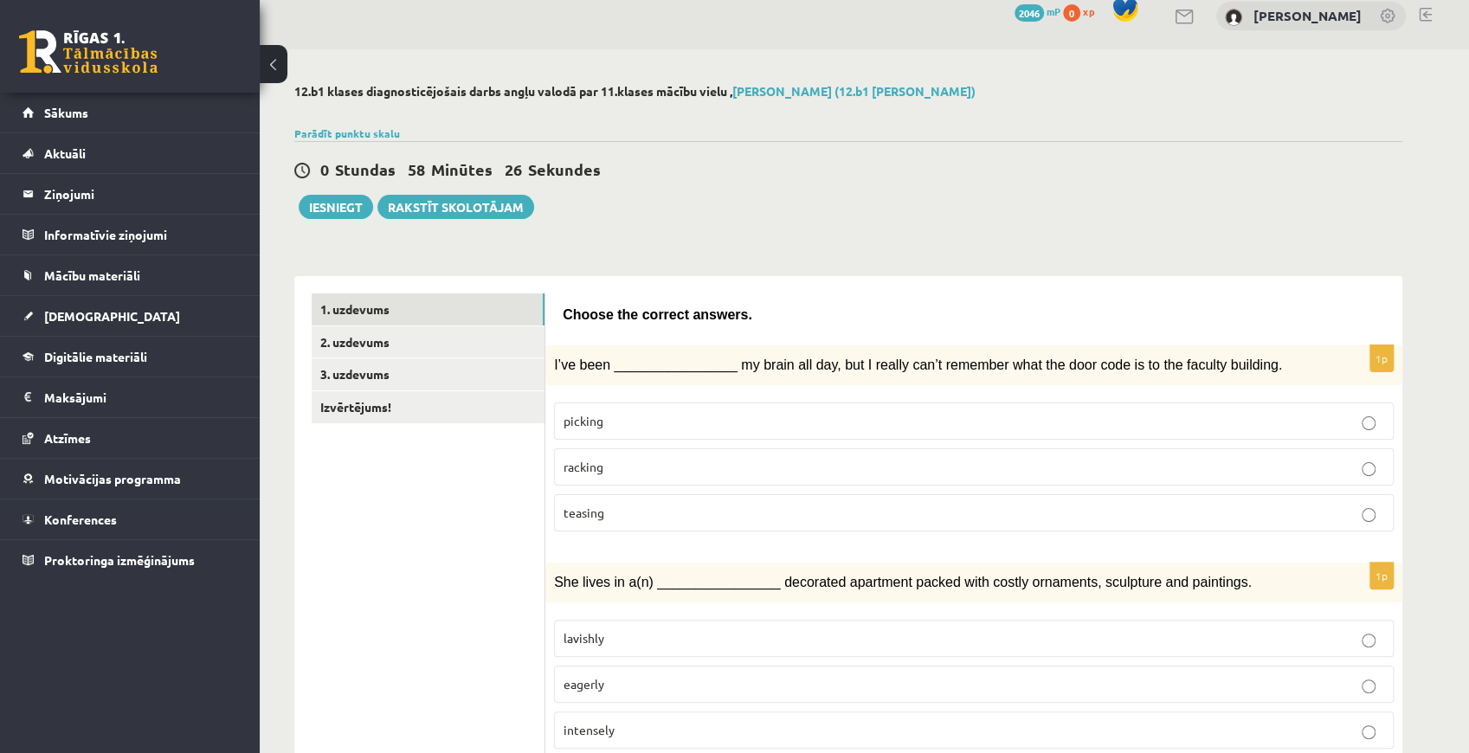
scroll to position [0, 0]
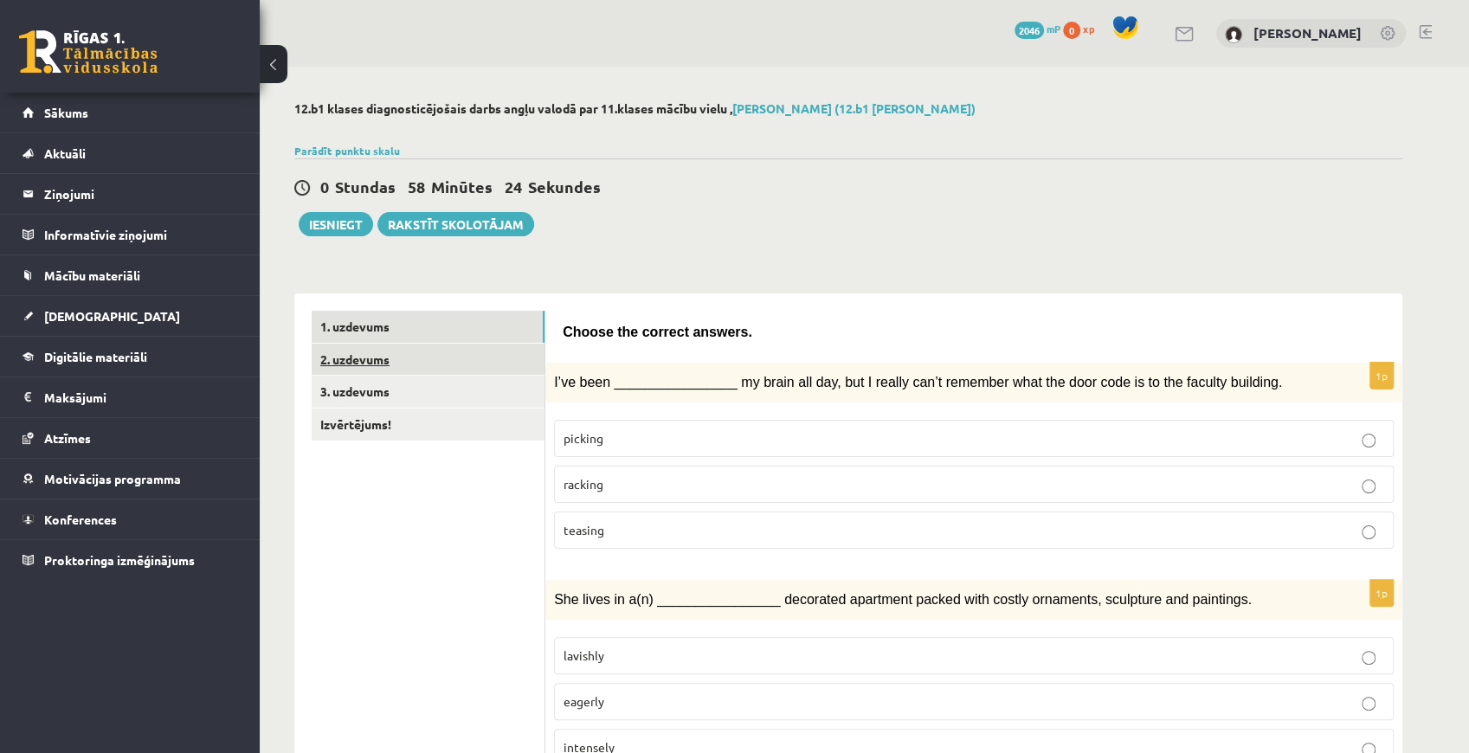
click at [395, 357] on link "2. uzdevums" at bounding box center [428, 360] width 233 height 32
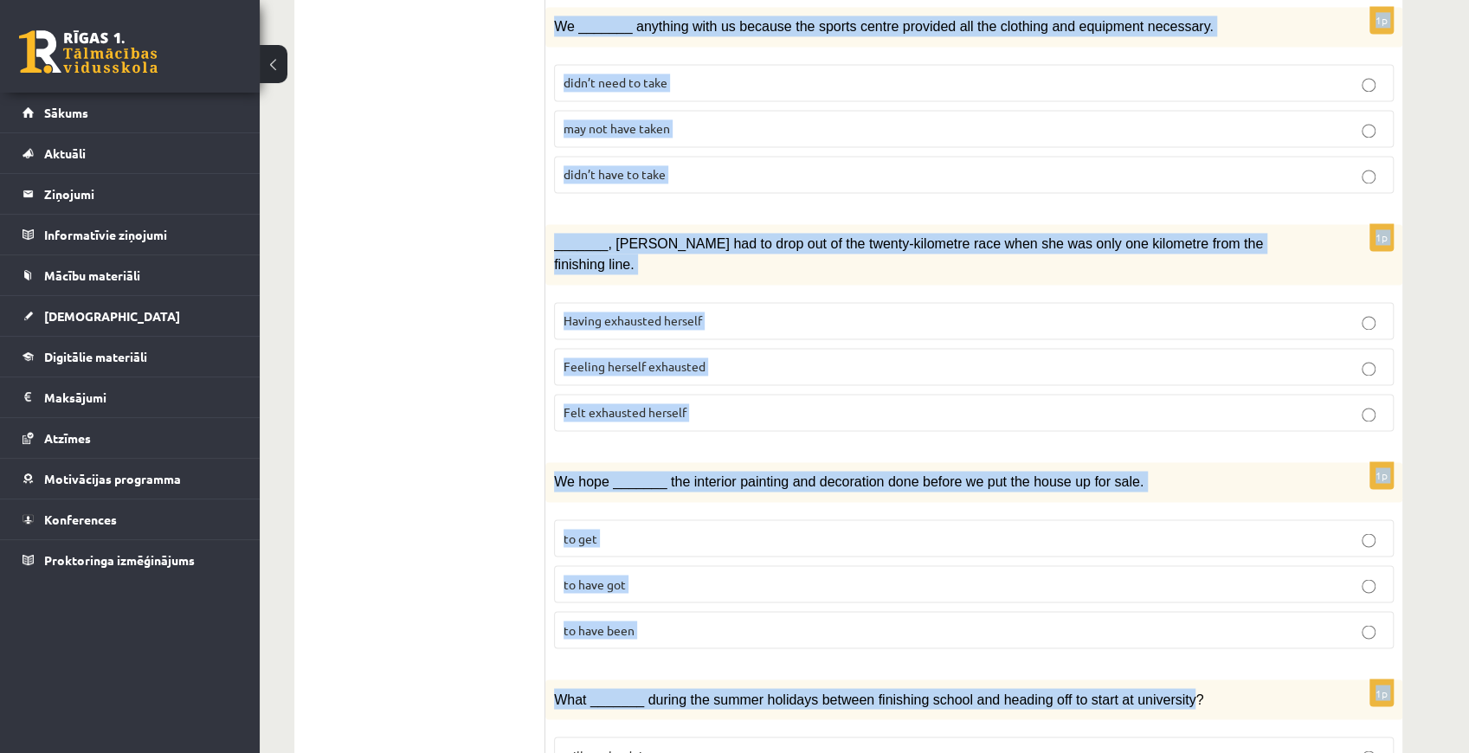
scroll to position [1784, 0]
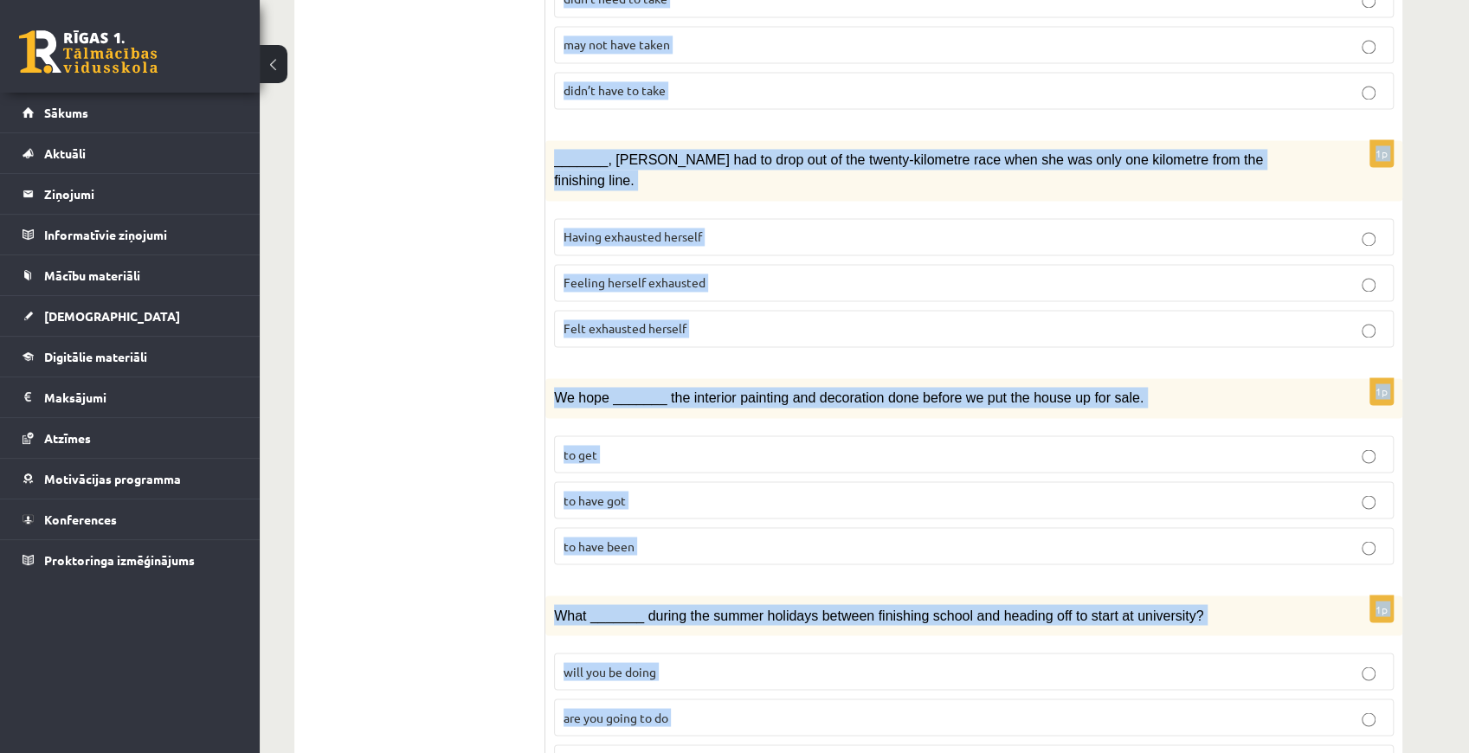
drag, startPoint x: 564, startPoint y: 210, endPoint x: 1126, endPoint y: 699, distance: 744.7
copy form "Circle the form that cannot be used to complete the sentences. 1p In the USA du…"
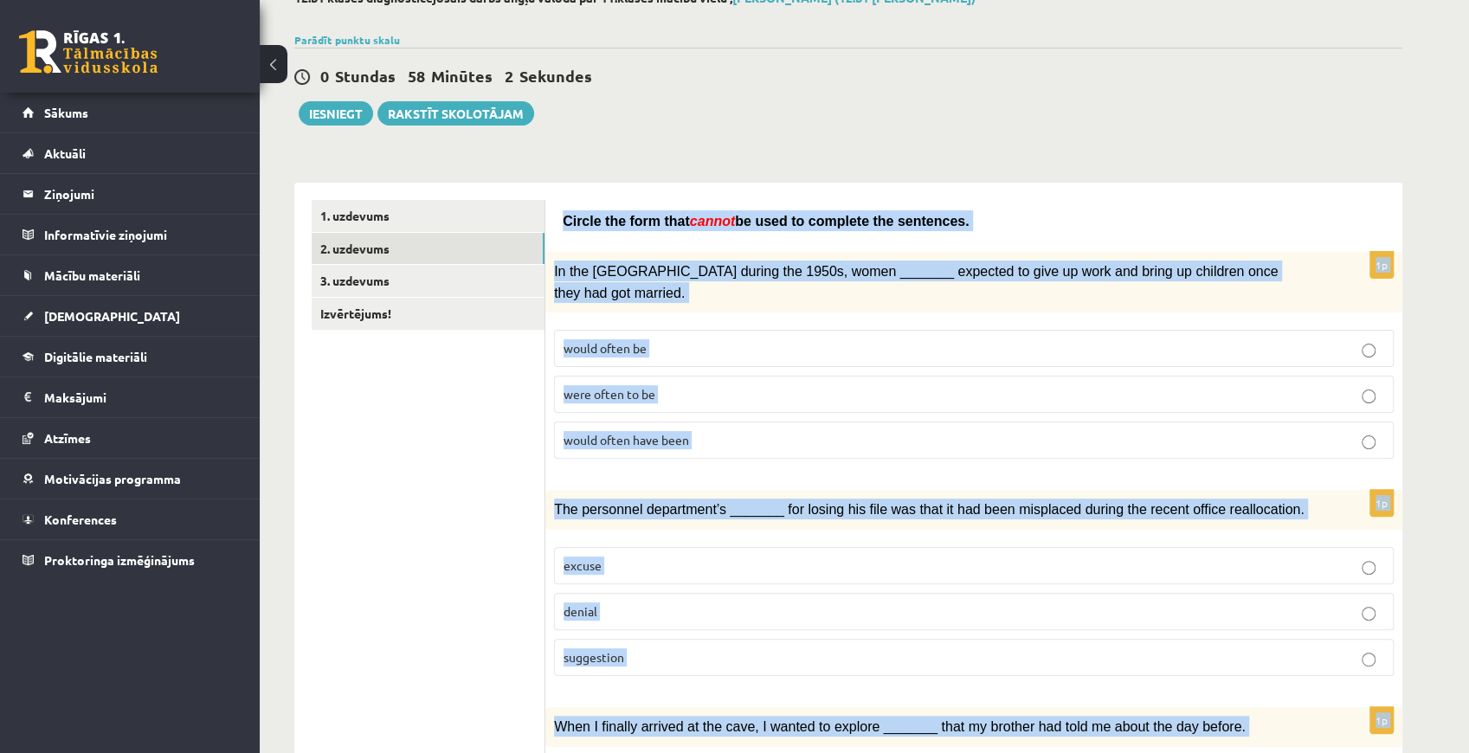
scroll to position [0, 0]
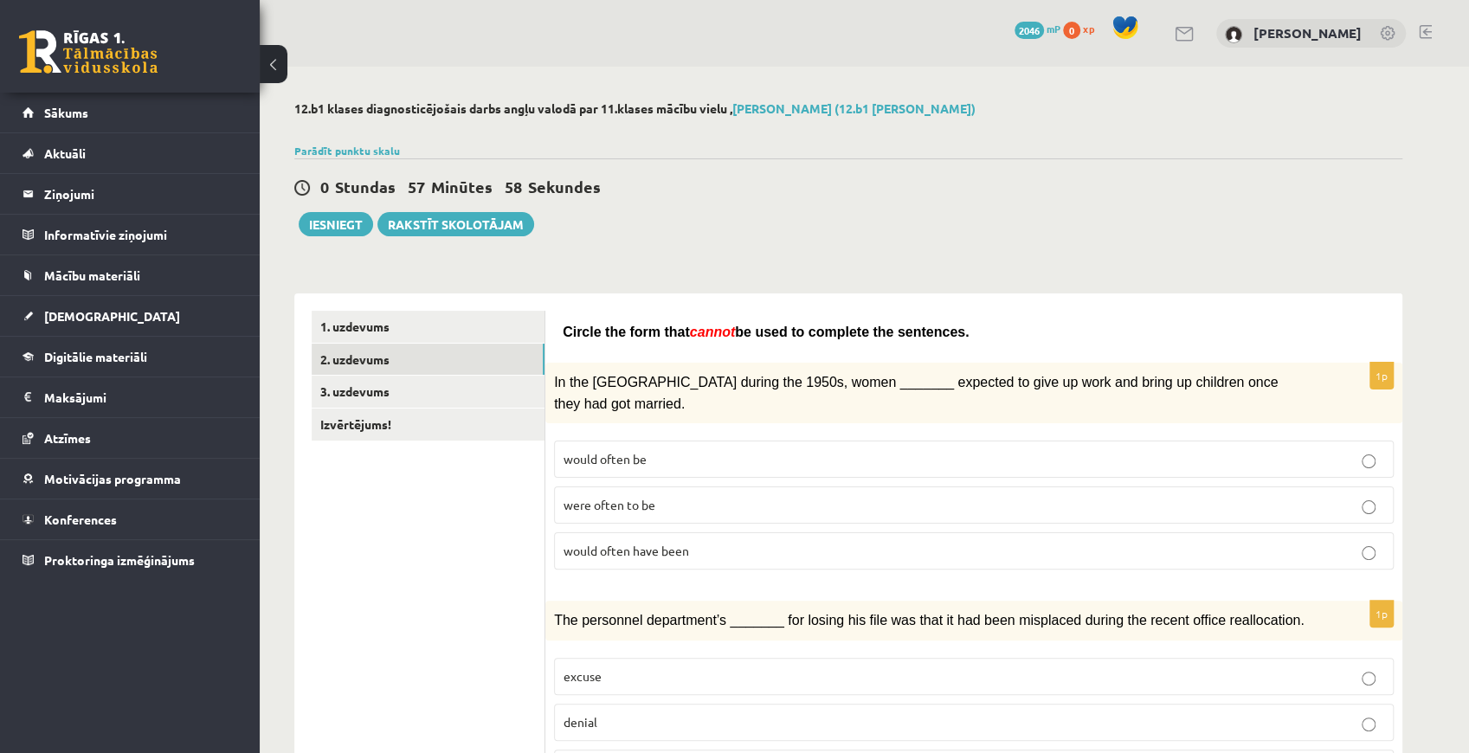
click at [633, 537] on label "would often have been" at bounding box center [973, 550] width 839 height 37
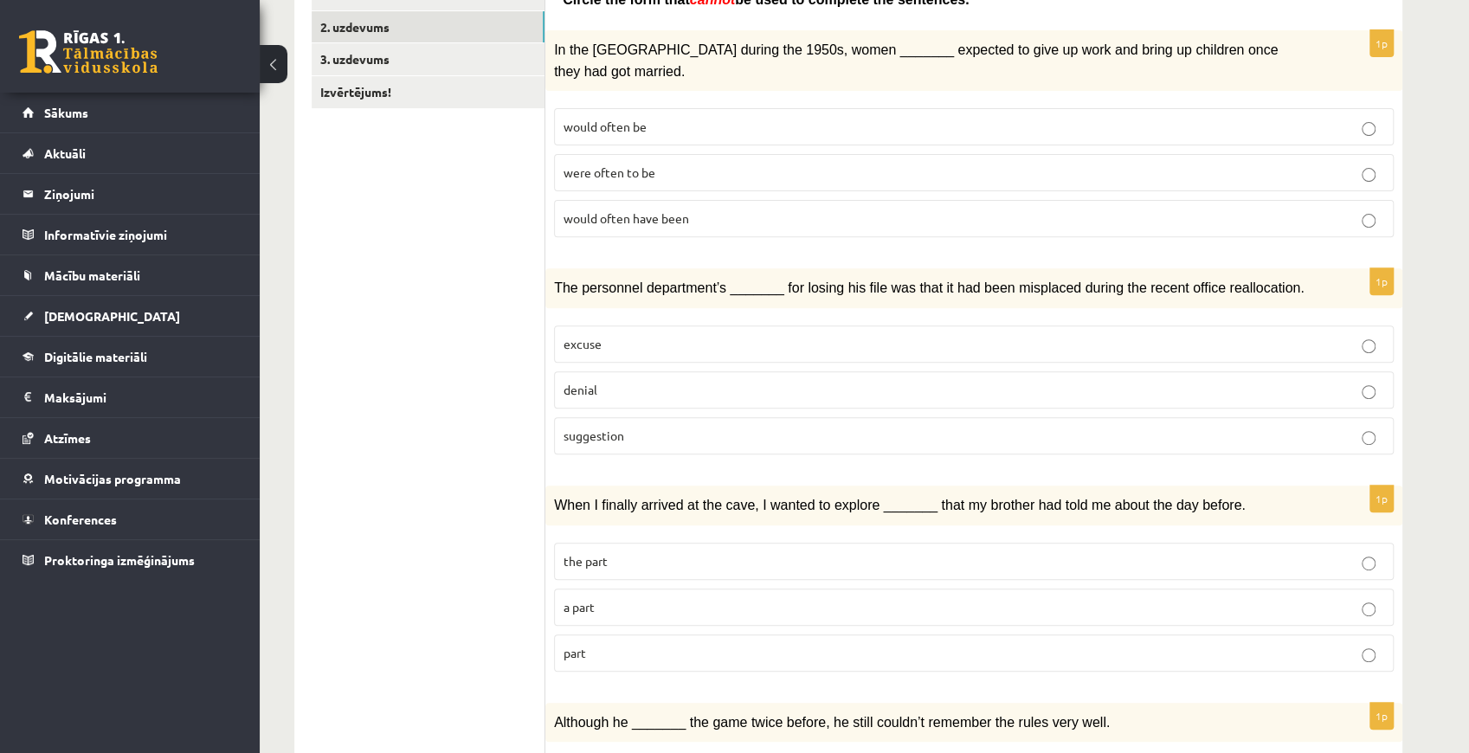
scroll to position [346, 0]
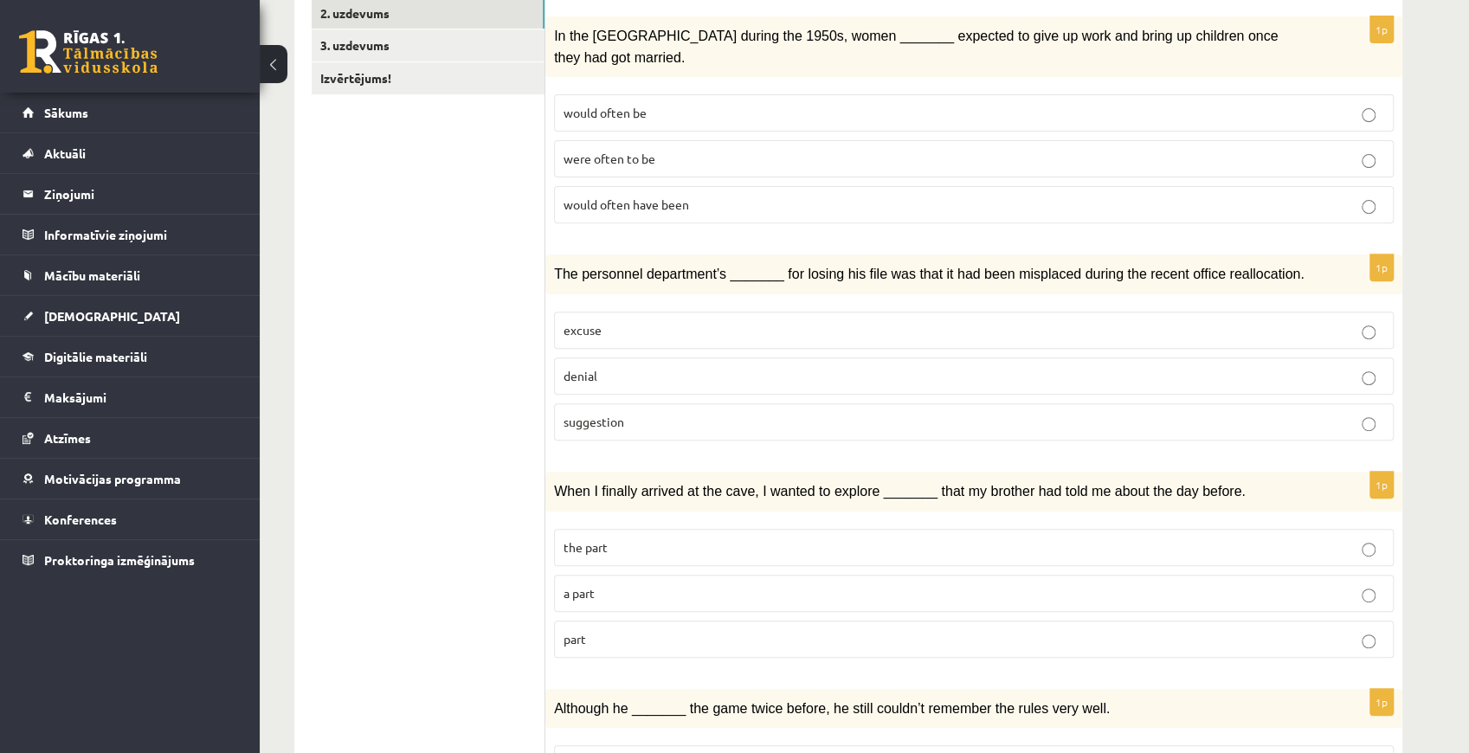
click at [609, 357] on label "denial" at bounding box center [973, 375] width 839 height 37
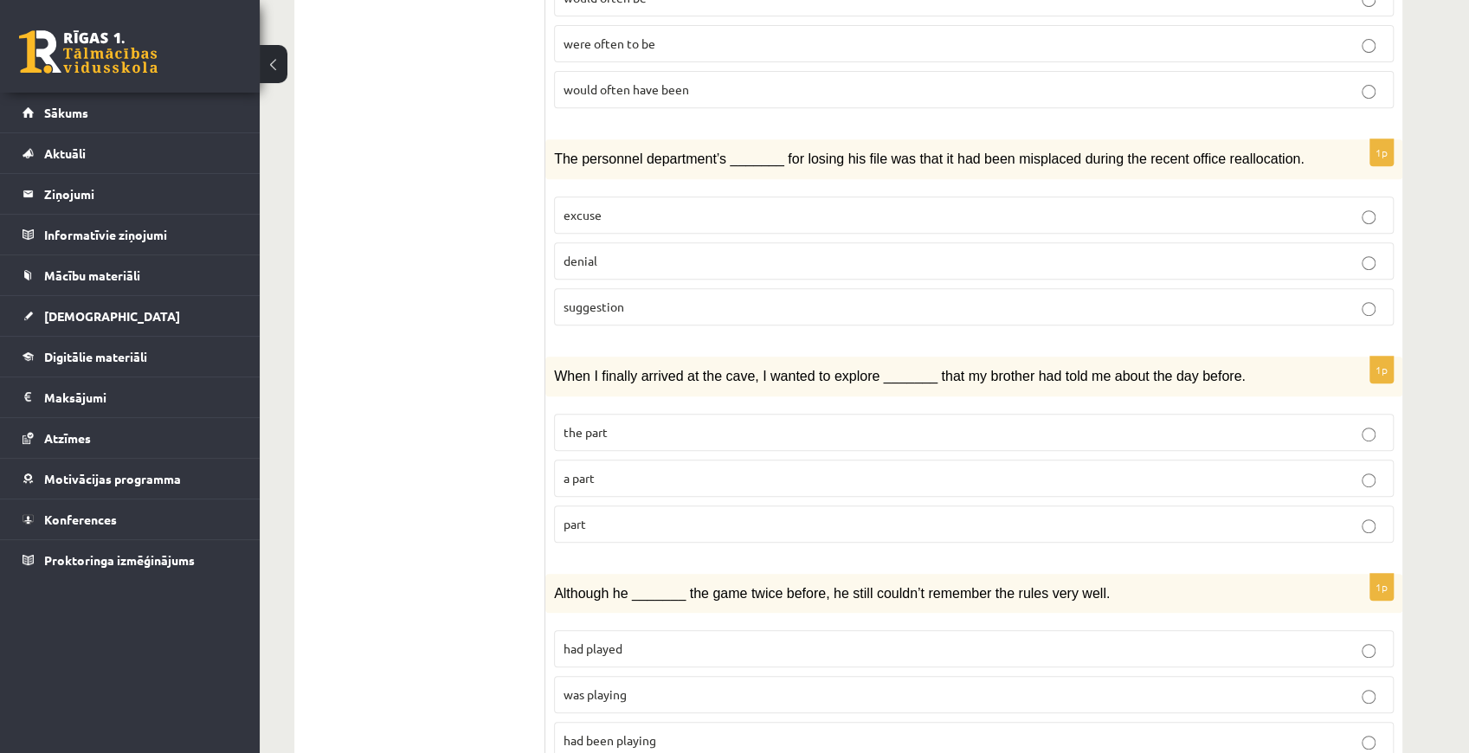
click at [585, 515] on p "part" at bounding box center [973, 524] width 820 height 18
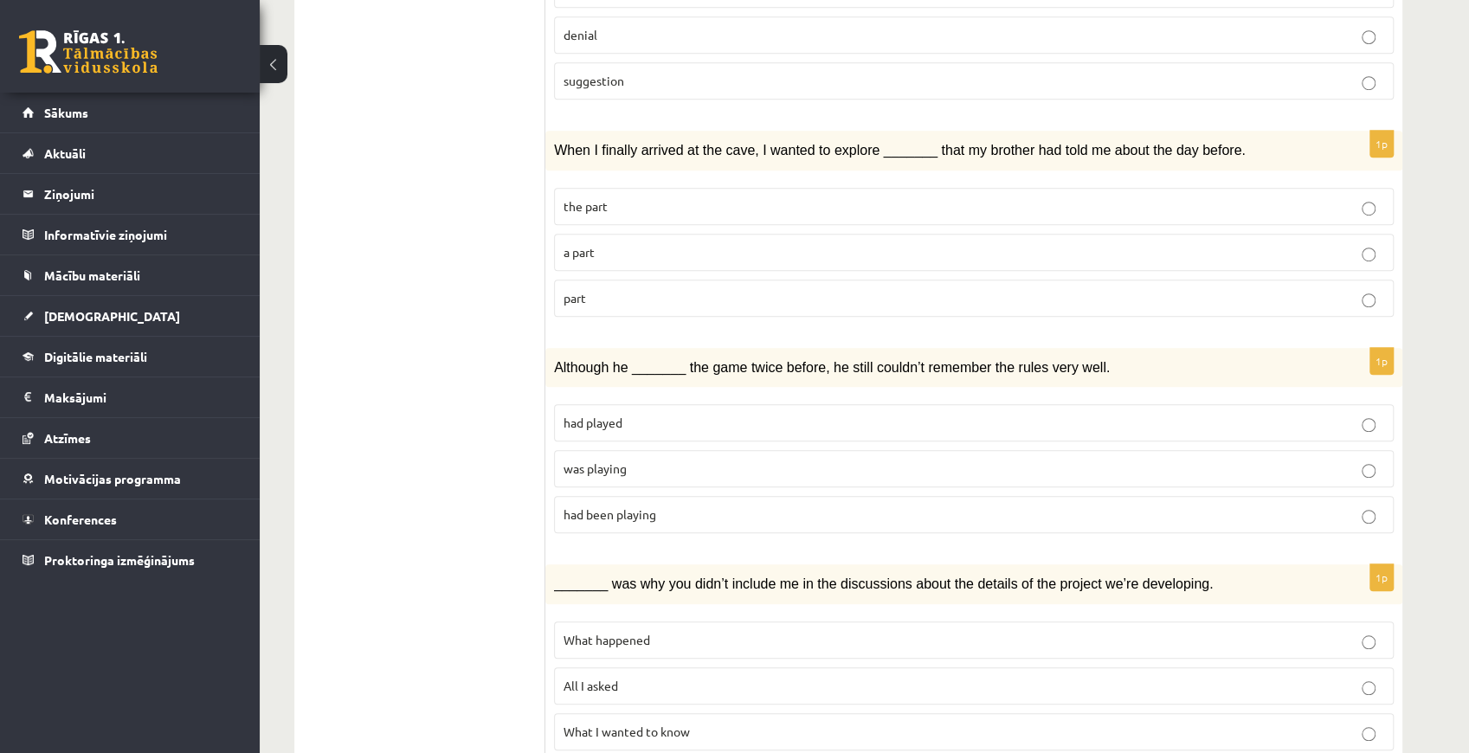
scroll to position [692, 0]
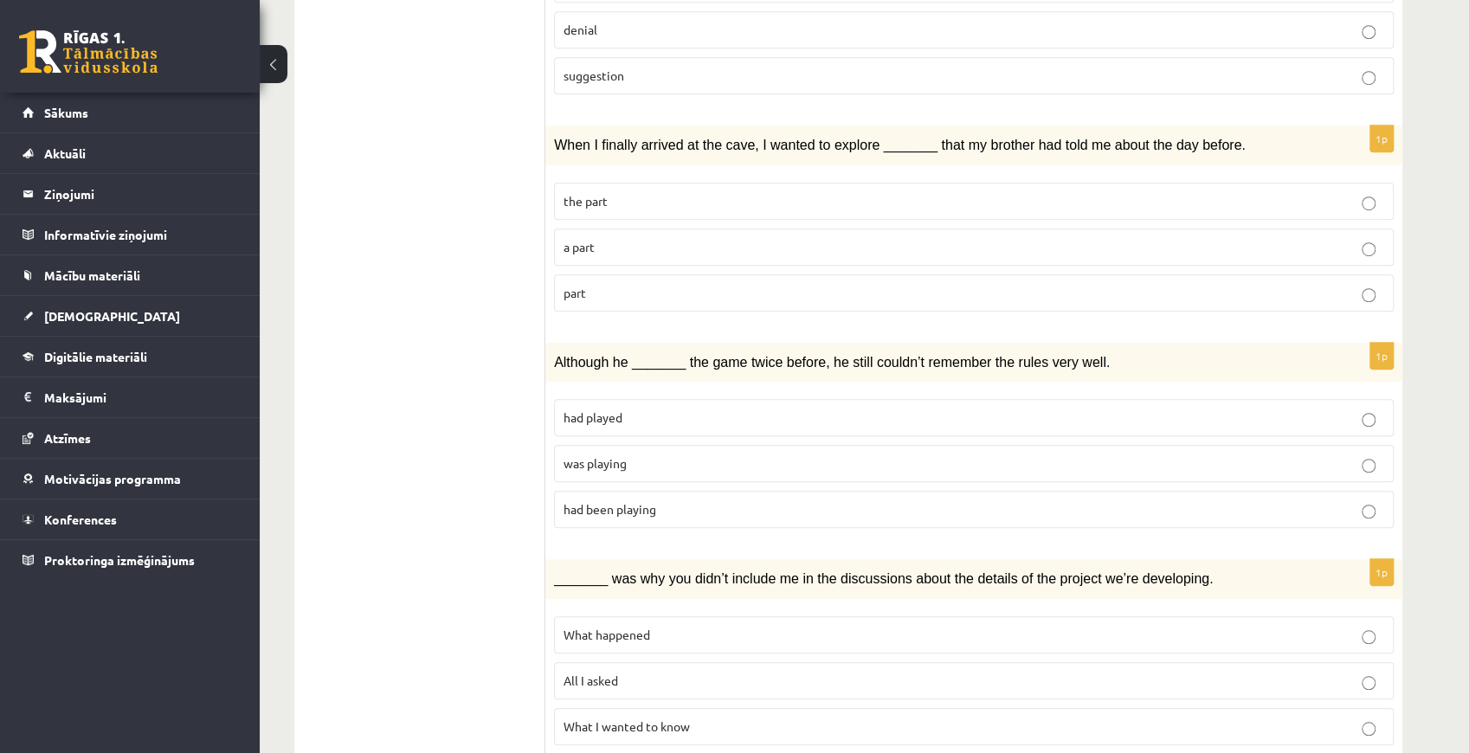
click at [591, 455] on span "was playing" at bounding box center [594, 463] width 63 height 16
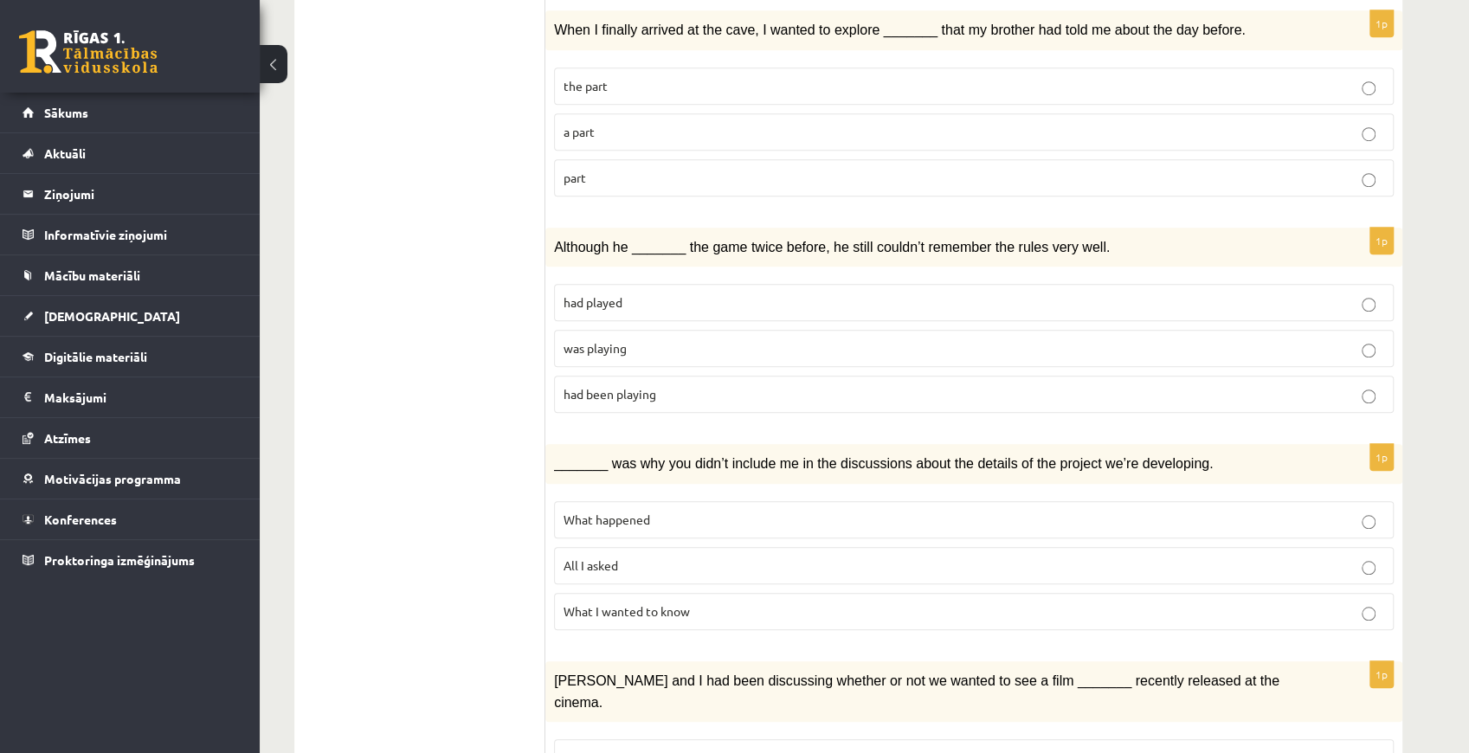
click at [607, 557] on span "All I asked" at bounding box center [590, 565] width 55 height 16
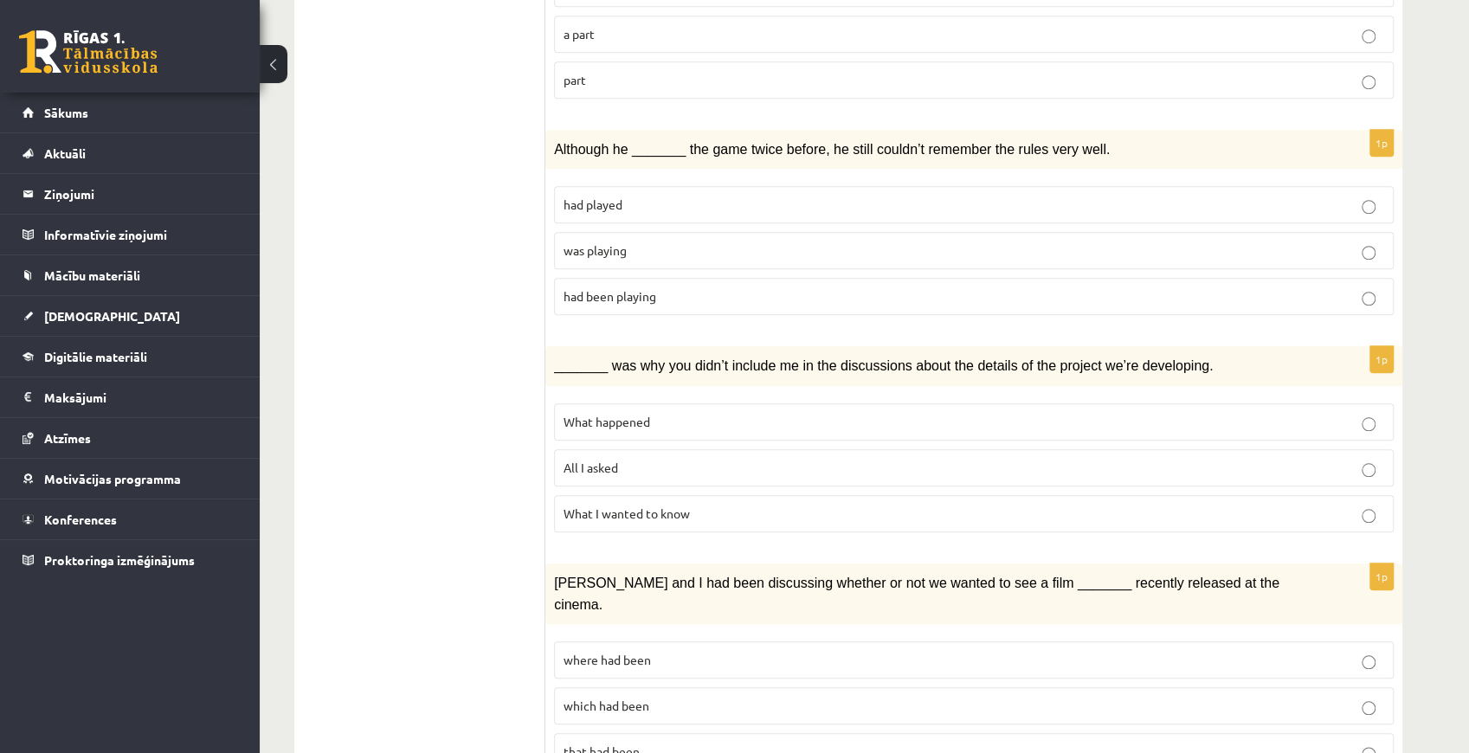
scroll to position [1039, 0]
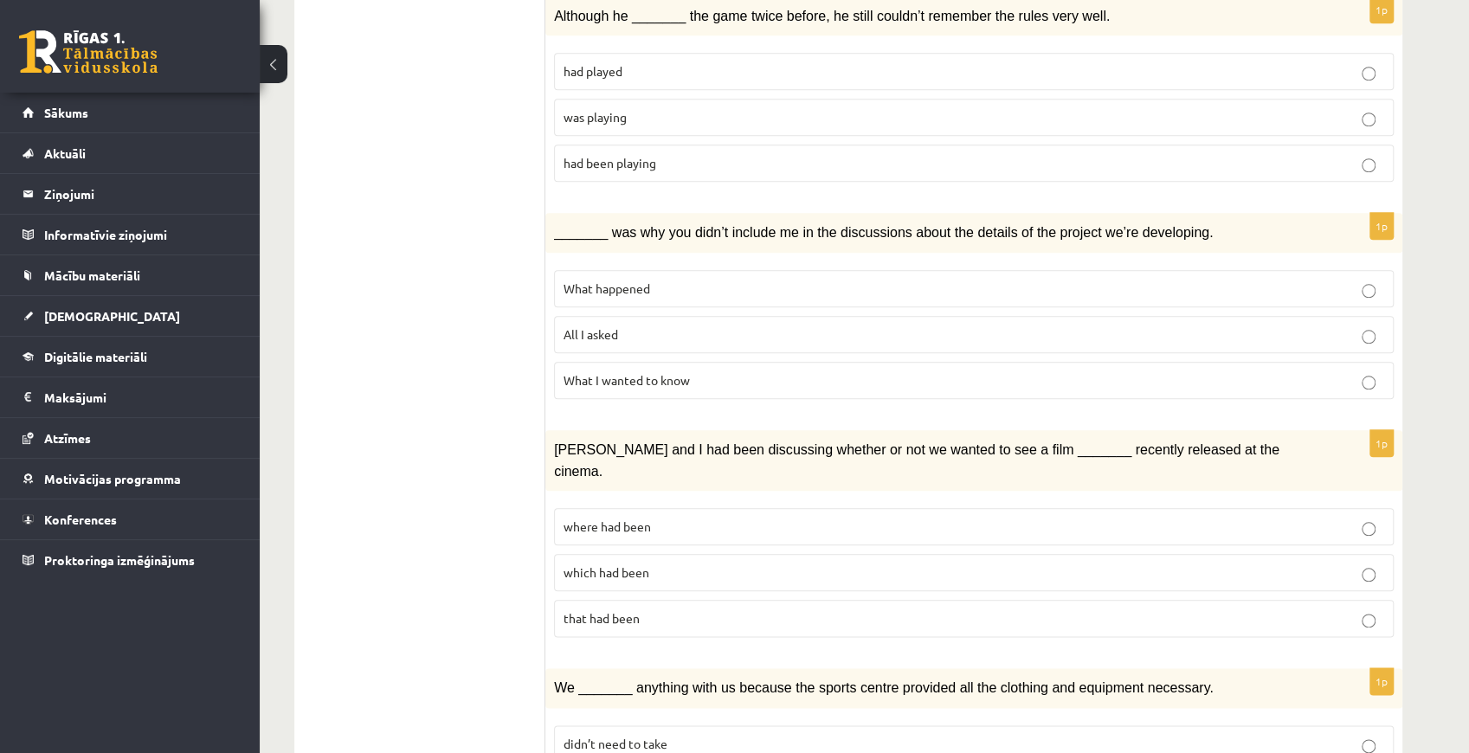
click at [732, 518] on p "where had been" at bounding box center [973, 527] width 820 height 18
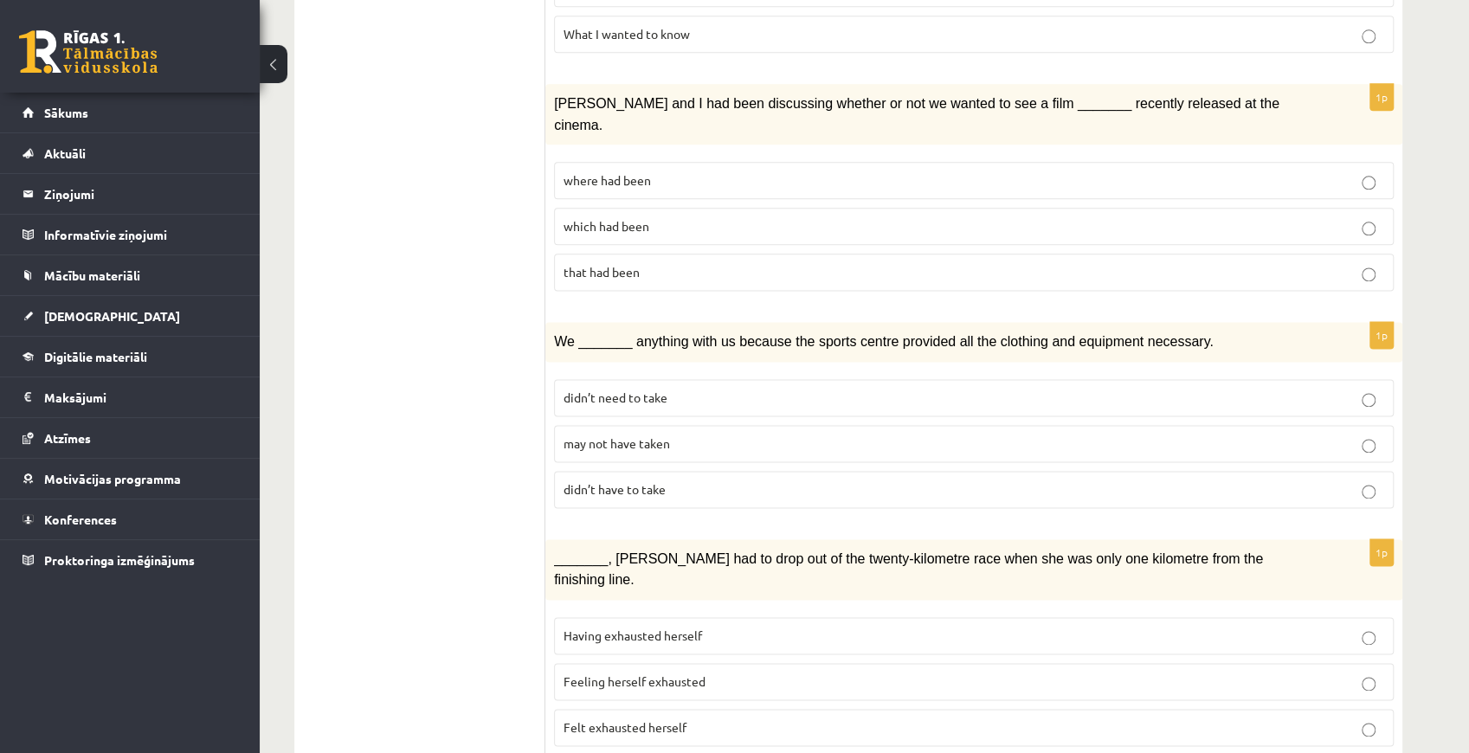
click at [685, 434] on p "may not have taken" at bounding box center [973, 443] width 820 height 18
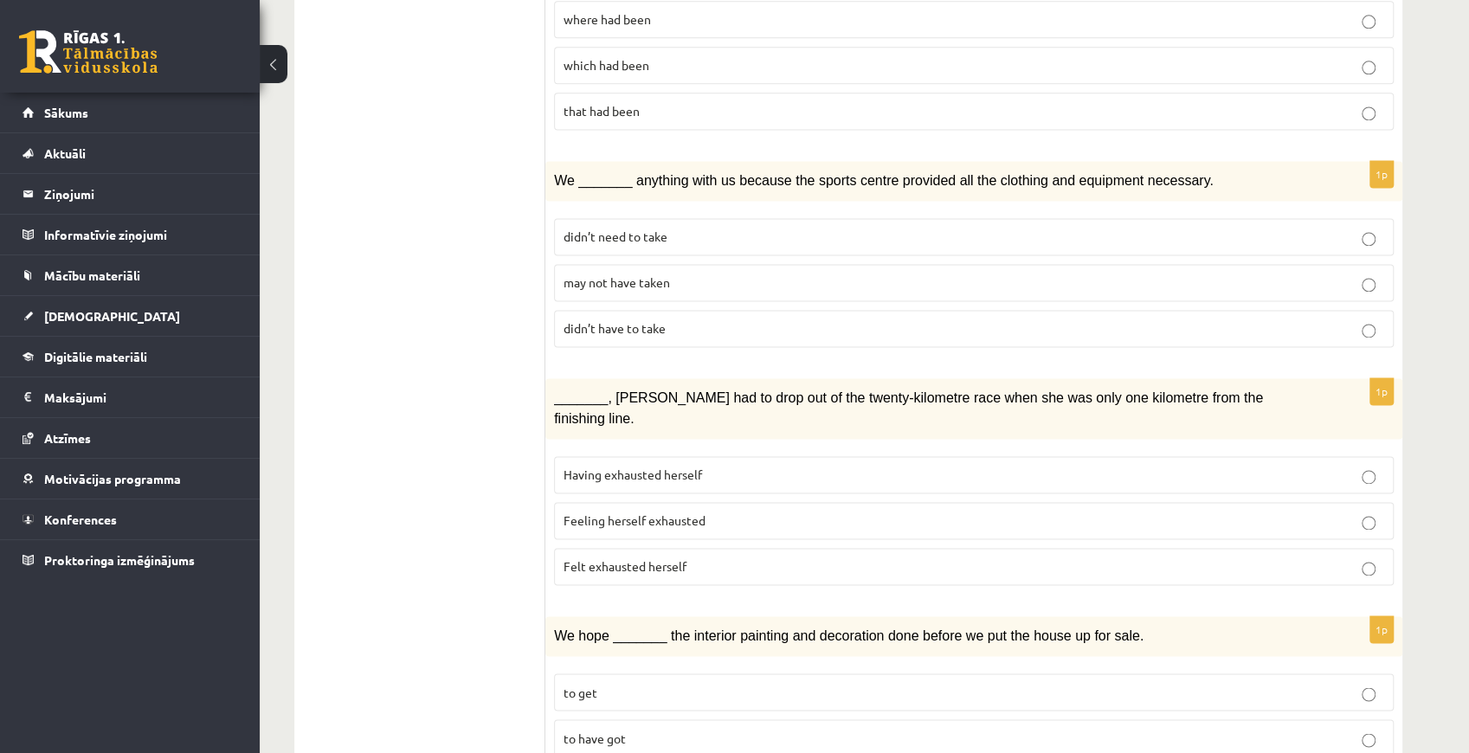
scroll to position [1731, 0]
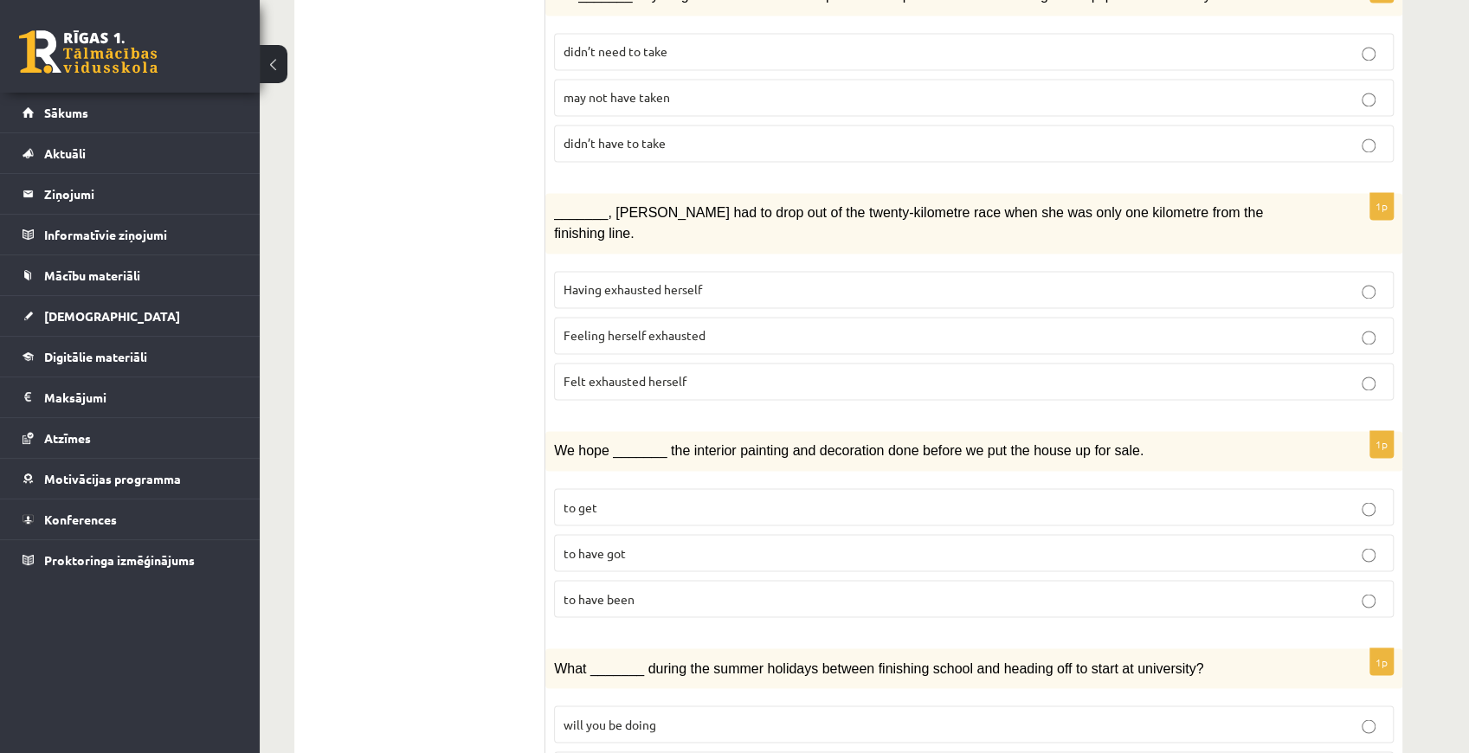
click at [616, 363] on label "Felt exhausted herself" at bounding box center [973, 381] width 839 height 37
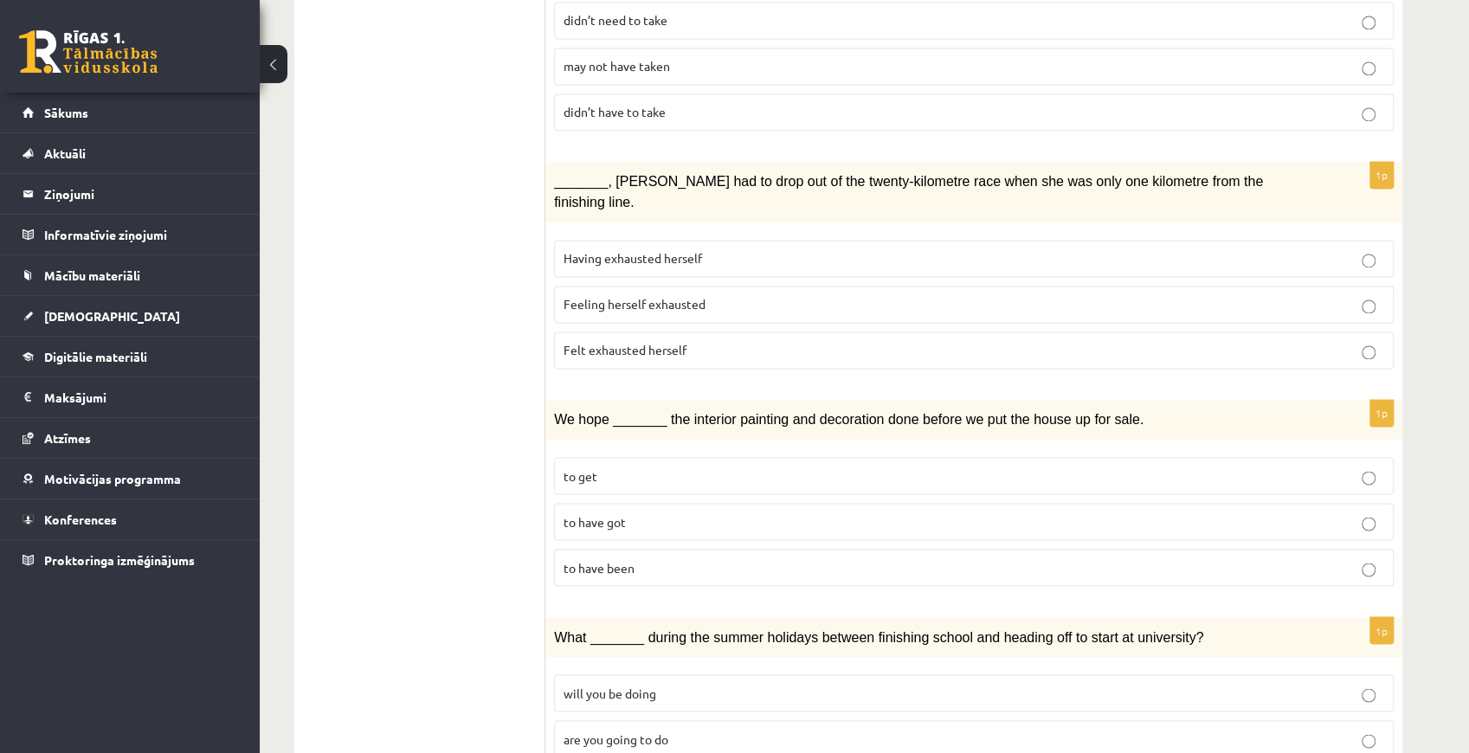
scroll to position [1784, 0]
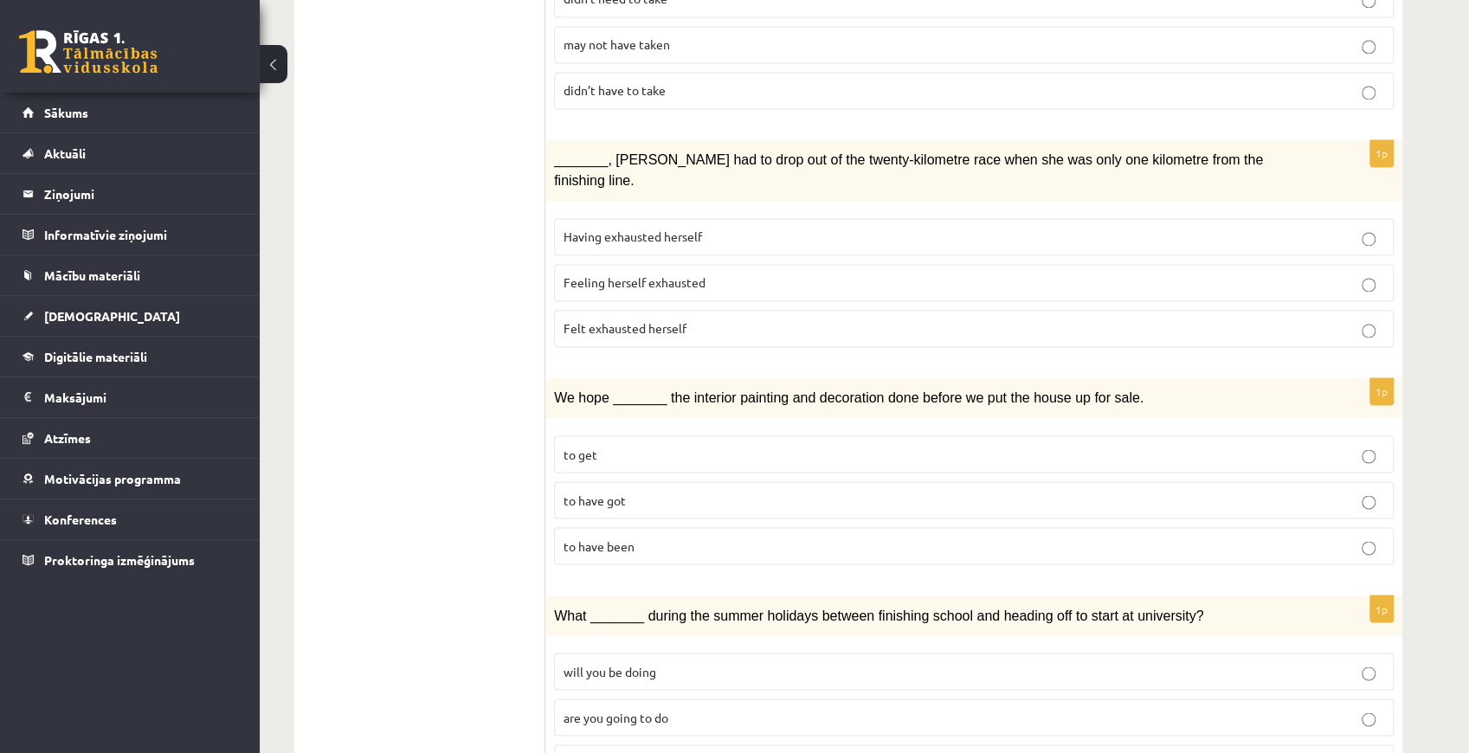
click at [659, 537] on p "to have been" at bounding box center [973, 546] width 820 height 18
click at [633, 752] on span "will you have been doing" at bounding box center [630, 763] width 135 height 16
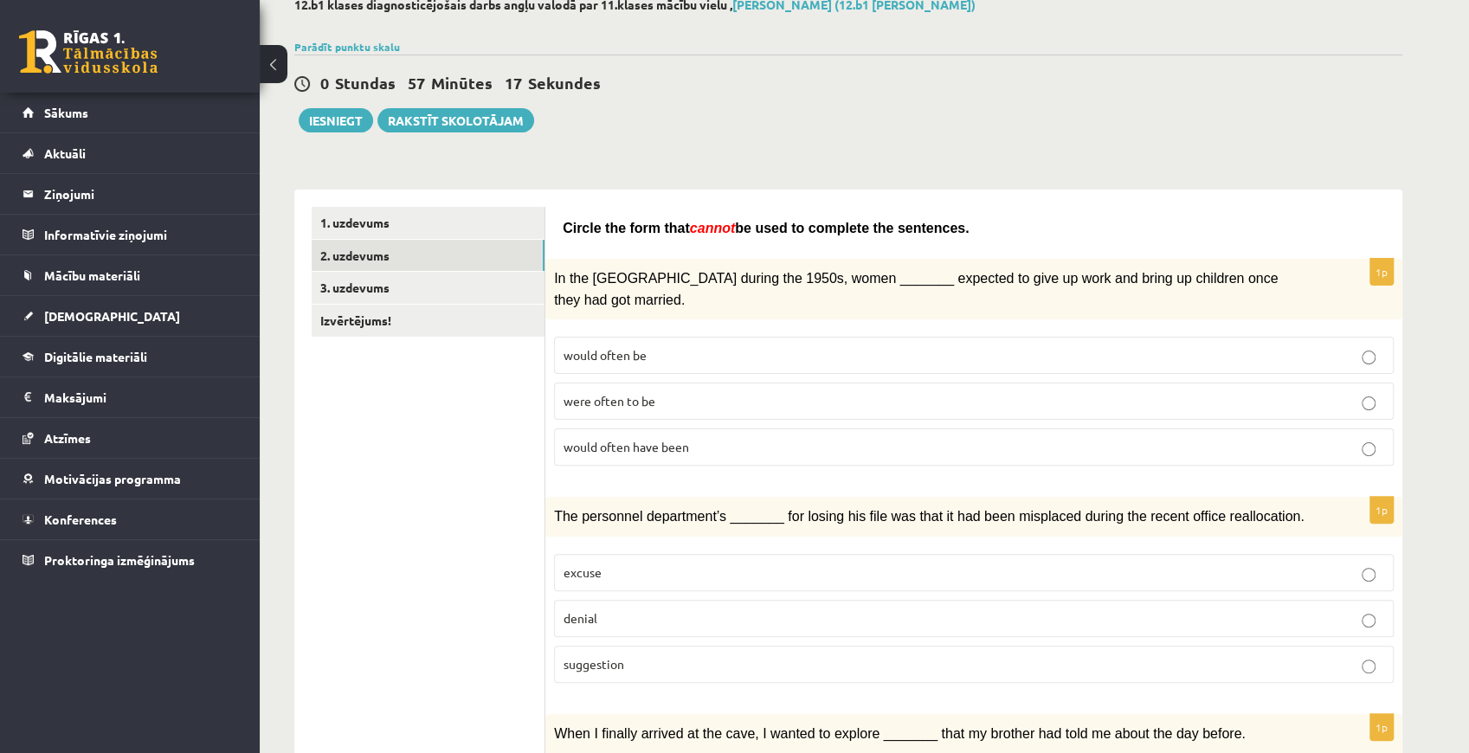
scroll to position [0, 0]
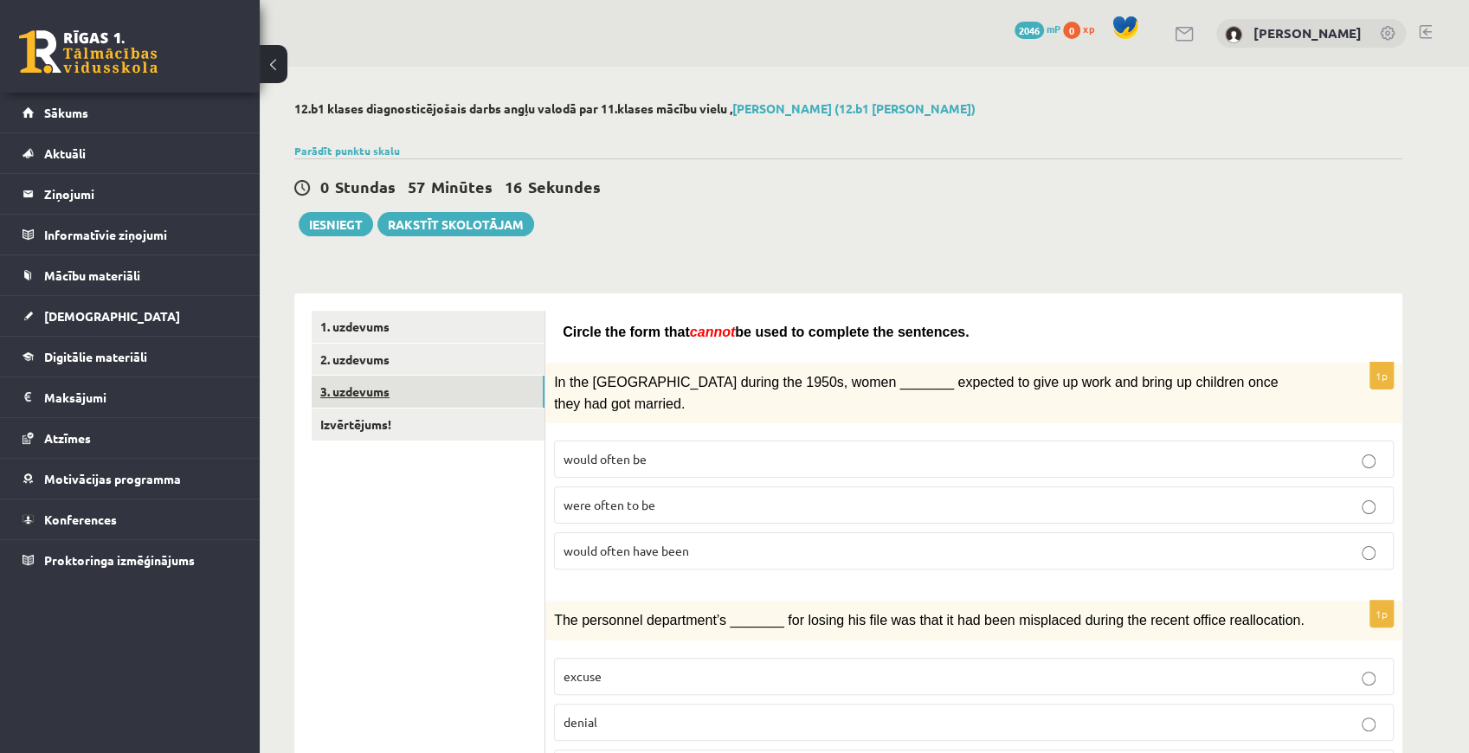
click at [426, 382] on link "3. uzdevums" at bounding box center [428, 392] width 233 height 32
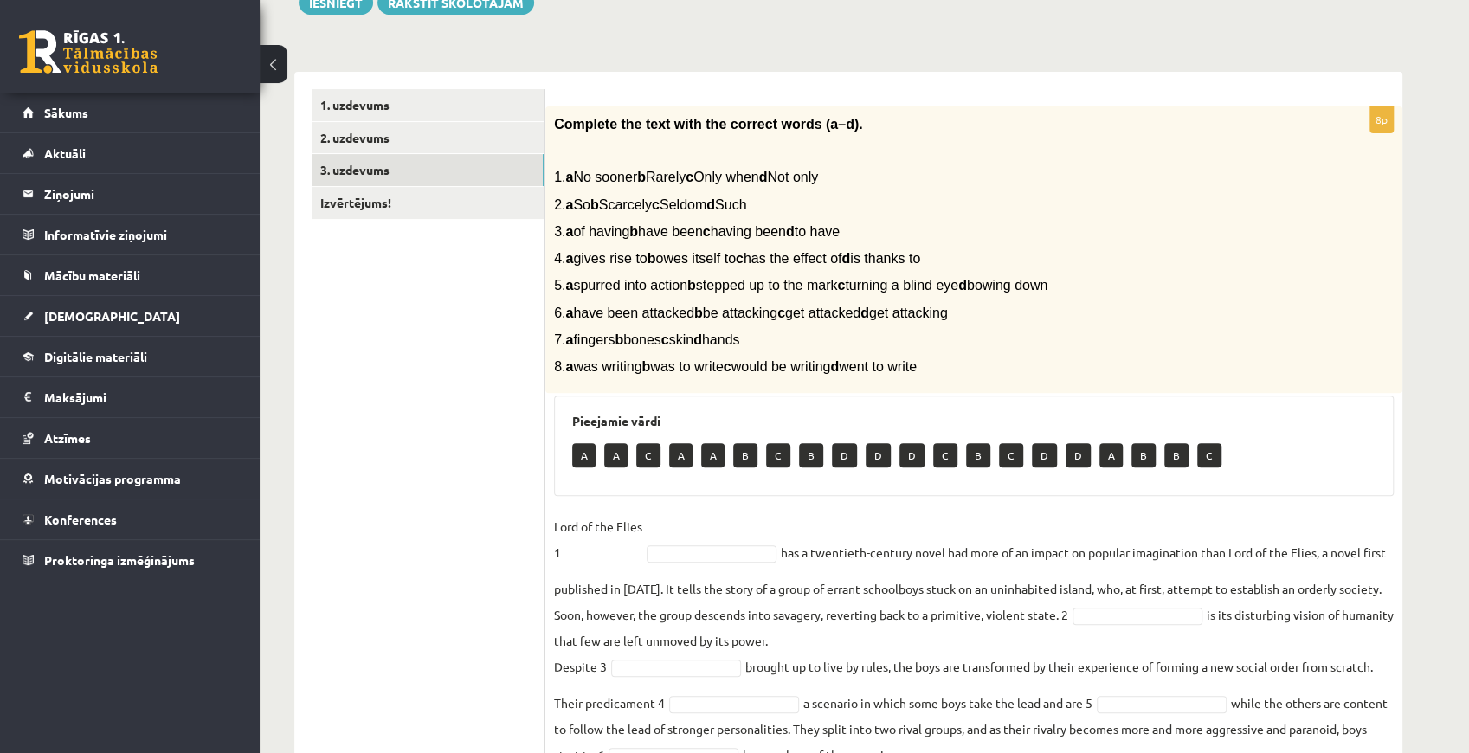
scroll to position [37, 0]
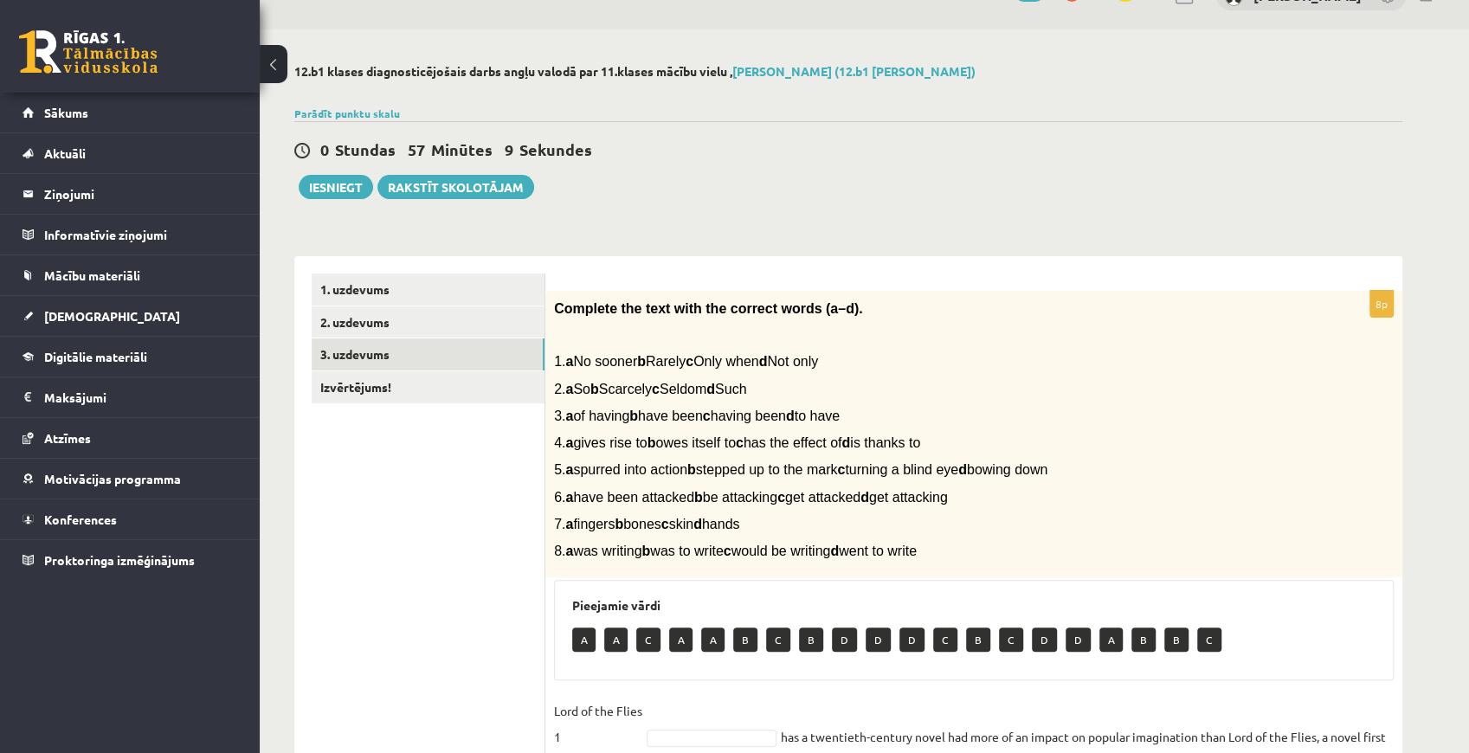
drag, startPoint x: 554, startPoint y: 305, endPoint x: 1019, endPoint y: 556, distance: 528.9
click at [1019, 556] on div "Complete the text with the correct words (a–d). 1. a No sooner b Rarely c Only …" at bounding box center [973, 434] width 857 height 287
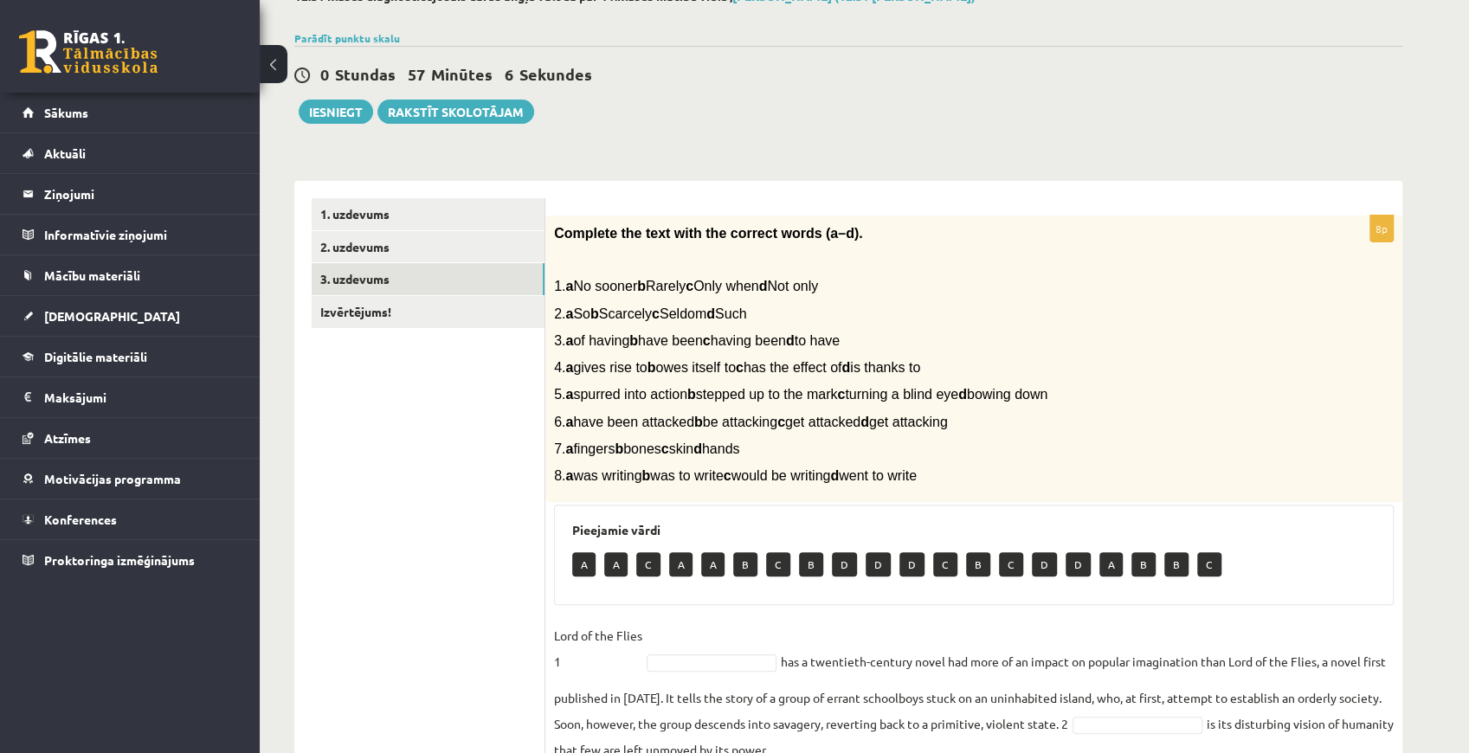
scroll to position [95, 0]
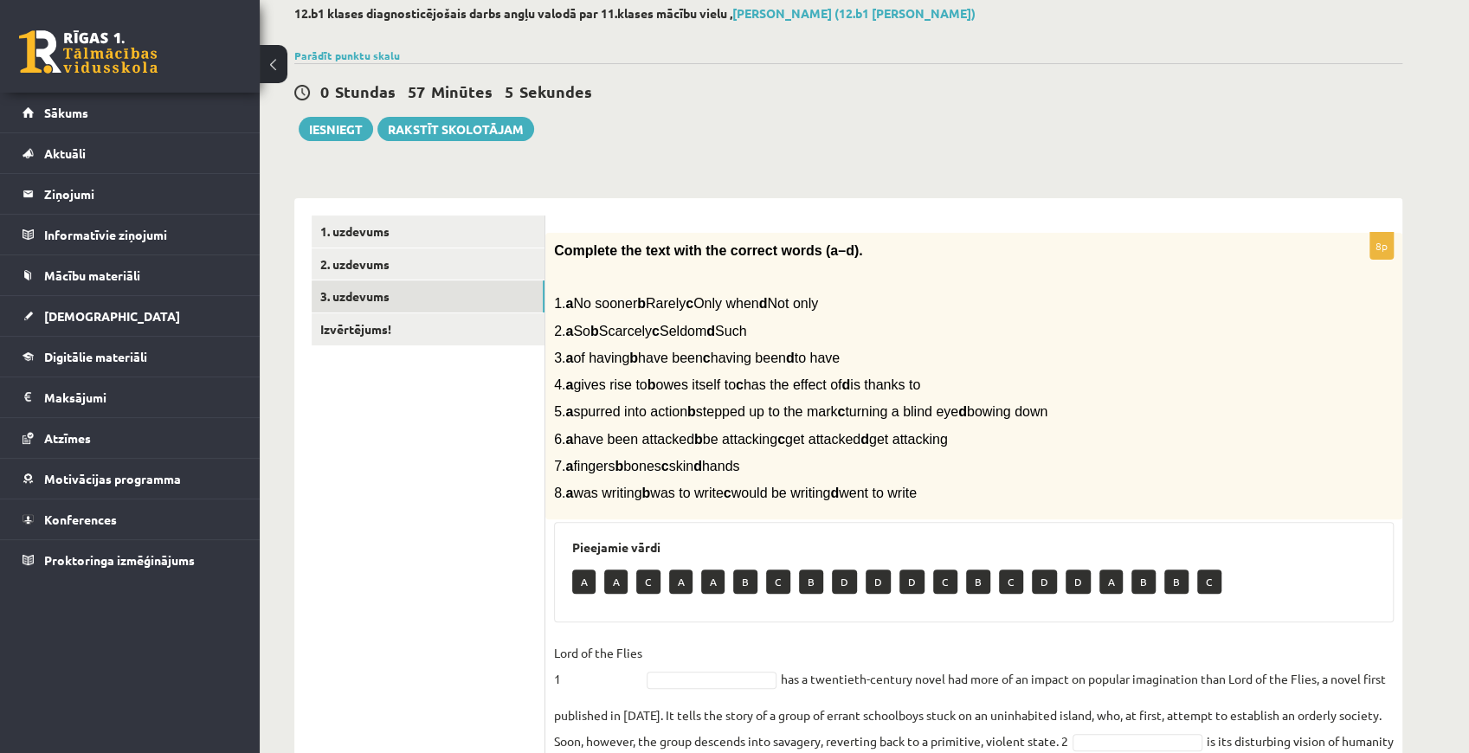
copy div "Complete the text with the correct words (a–d). 1. a No sooner b Rarely c Only …"
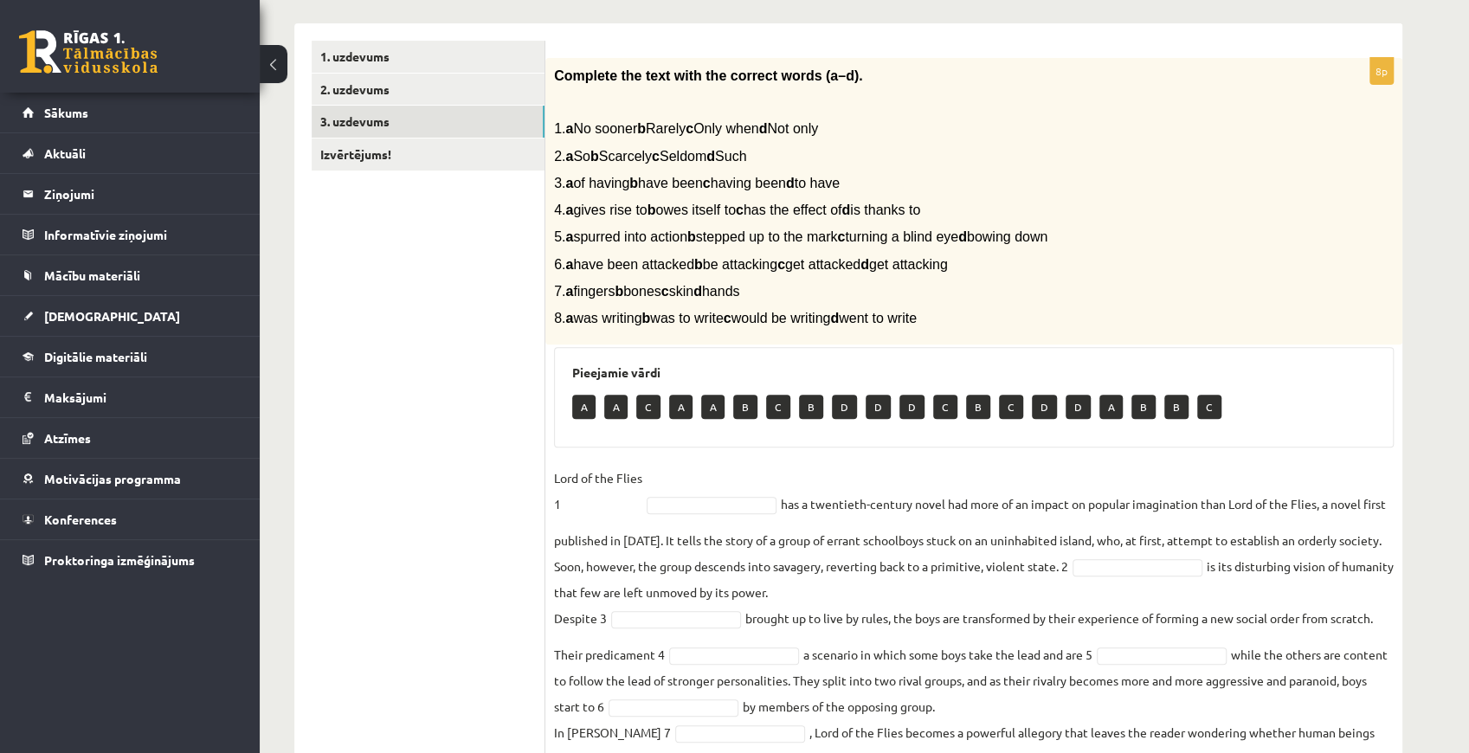
scroll to position [383, 0]
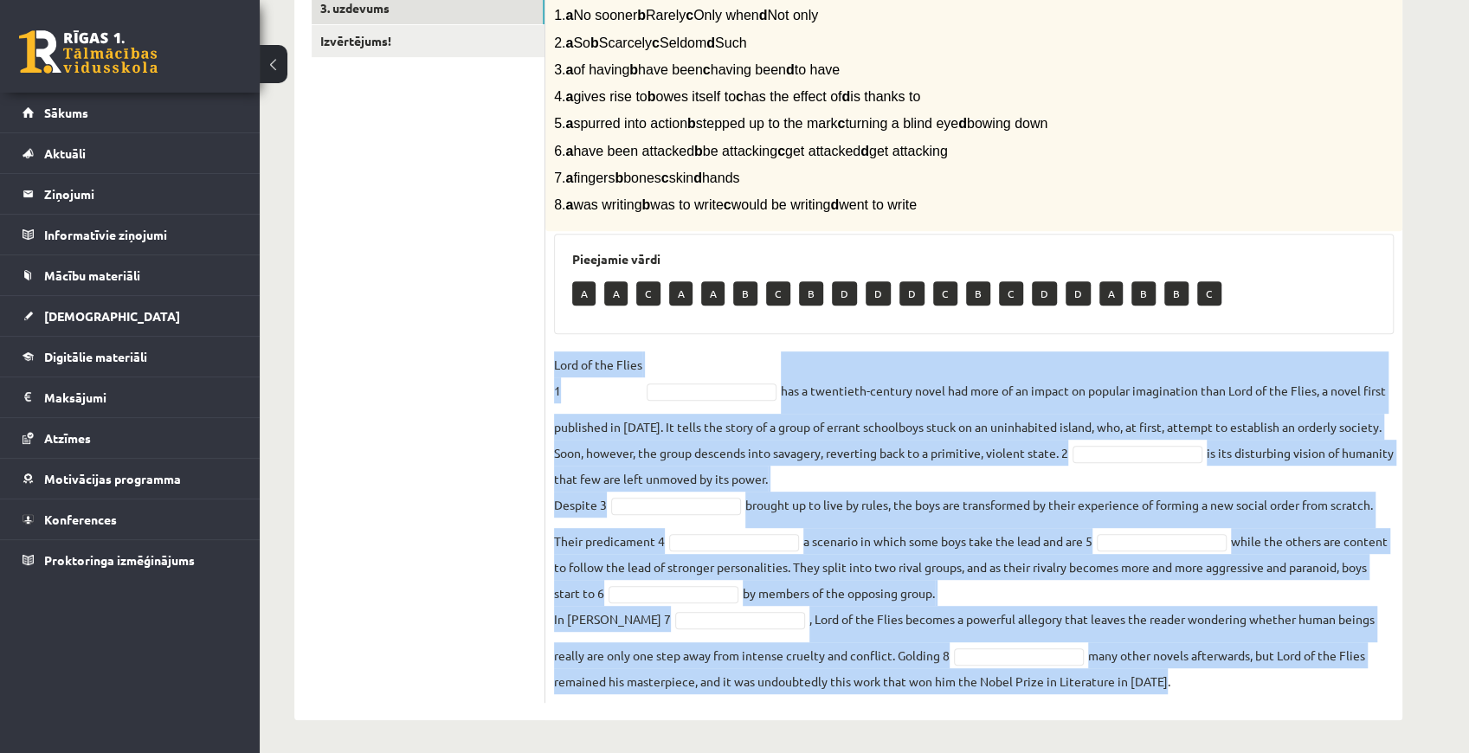
drag, startPoint x: 640, startPoint y: 370, endPoint x: 1296, endPoint y: 684, distance: 727.3
click at [1296, 684] on div "8p Complete the text with the correct words (a–d). 1. a No sooner b Rarely c On…" at bounding box center [973, 324] width 857 height 758
copy fieldset "Lord of the Flies 1 has a twentieth-century novel had more of an impact on popu…"
click at [728, 369] on fieldset "Lord of the Flies 1 has a twentieth-century novel had more of an impact on popu…" at bounding box center [973, 522] width 839 height 343
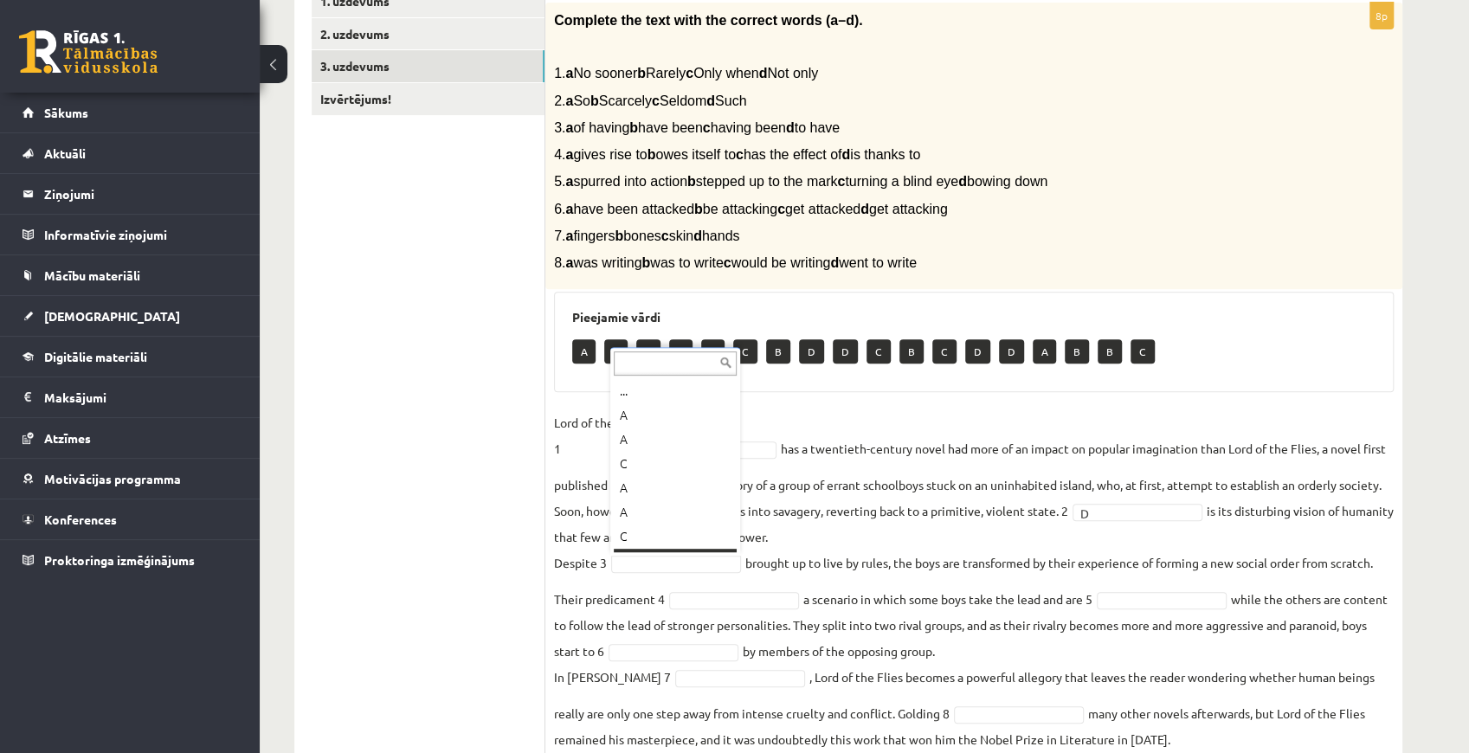
scroll to position [21, 0]
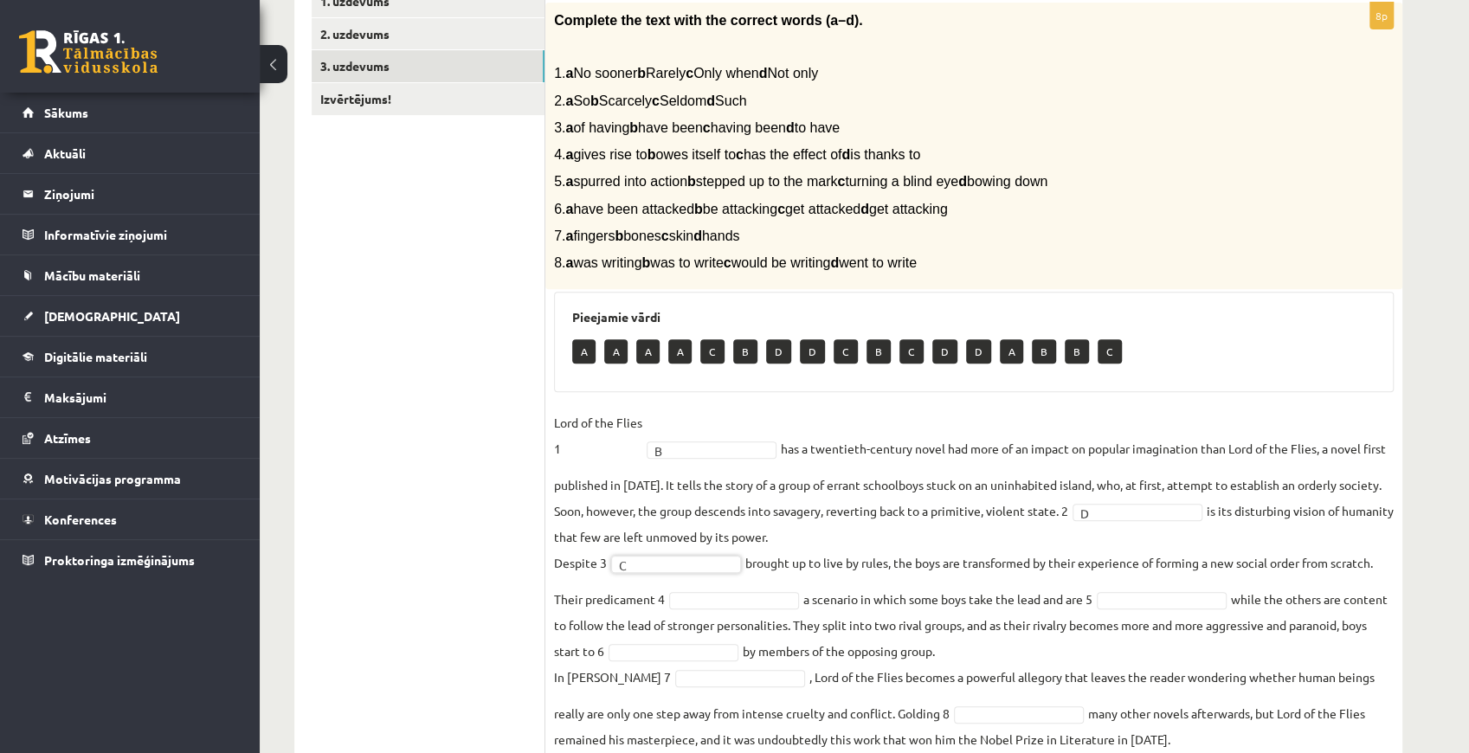
click at [737, 588] on fieldset "Lord of the Flies 1 B * has a twentieth-century novel had more of an impact on …" at bounding box center [973, 580] width 839 height 343
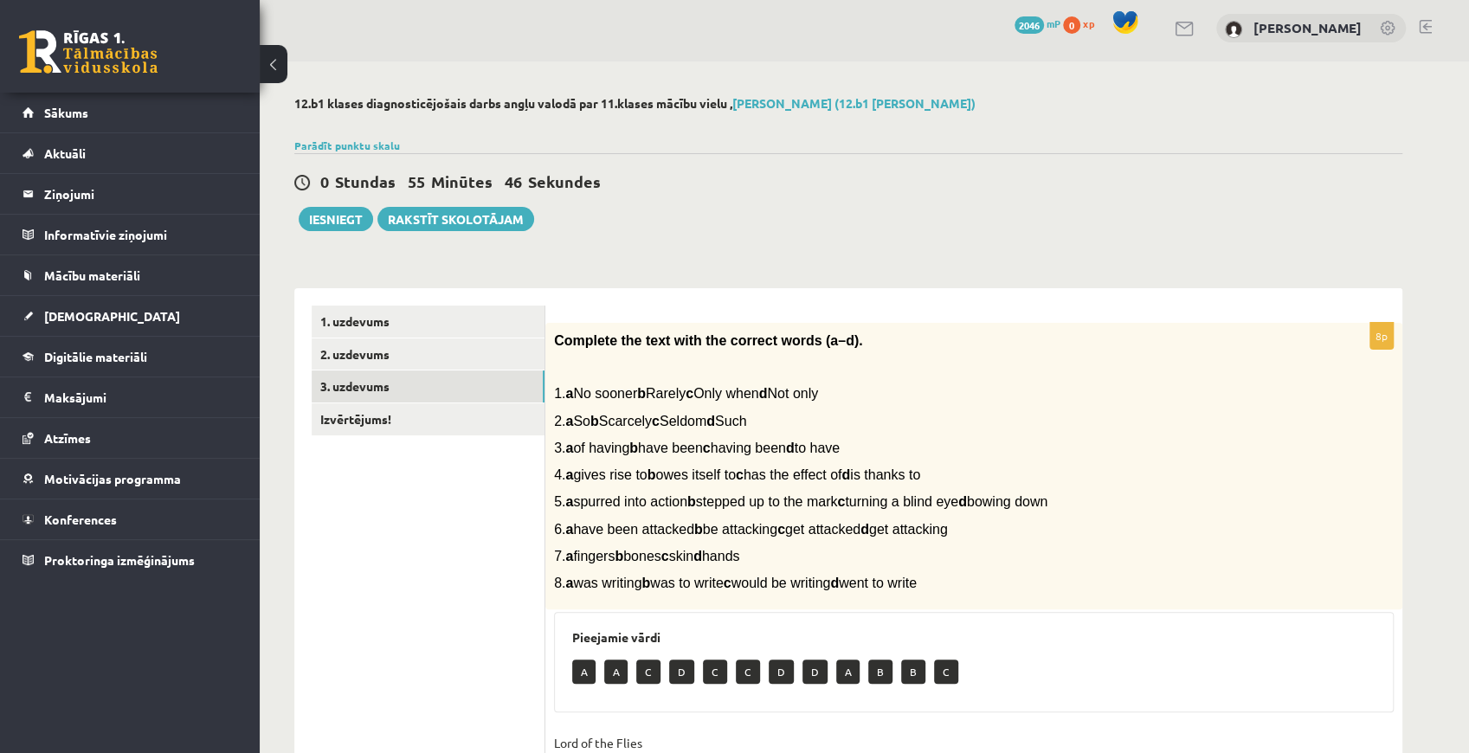
scroll to position [0, 0]
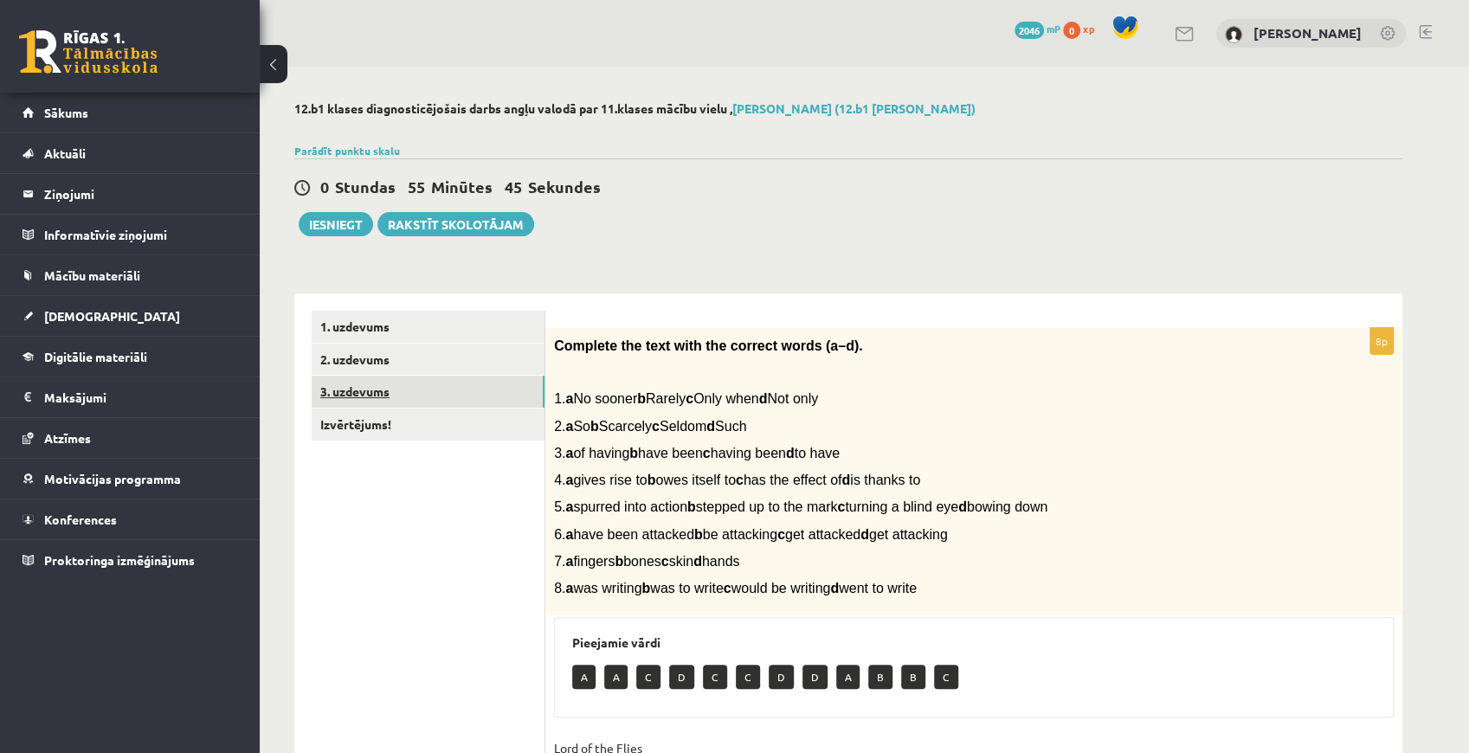
click at [400, 403] on link "3. uzdevums" at bounding box center [428, 392] width 233 height 32
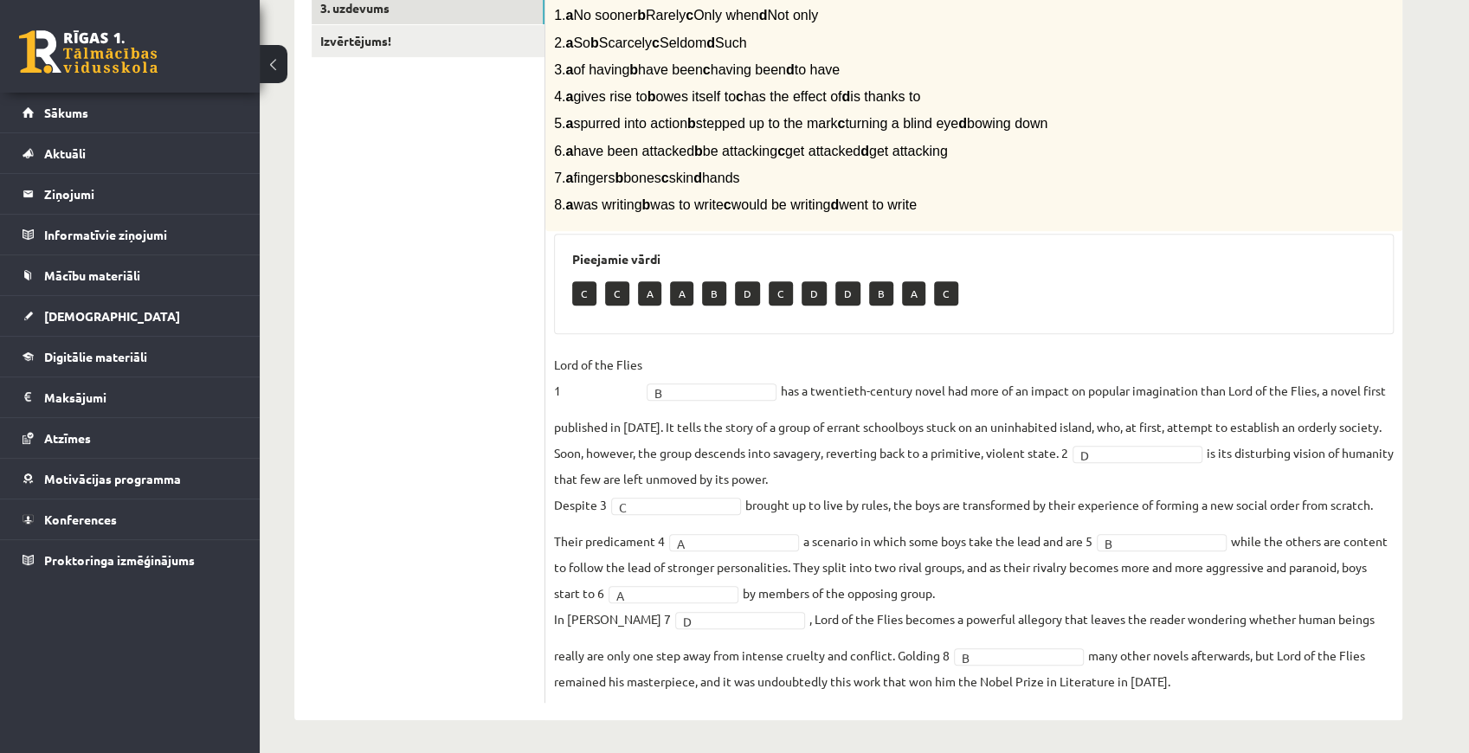
scroll to position [210, 0]
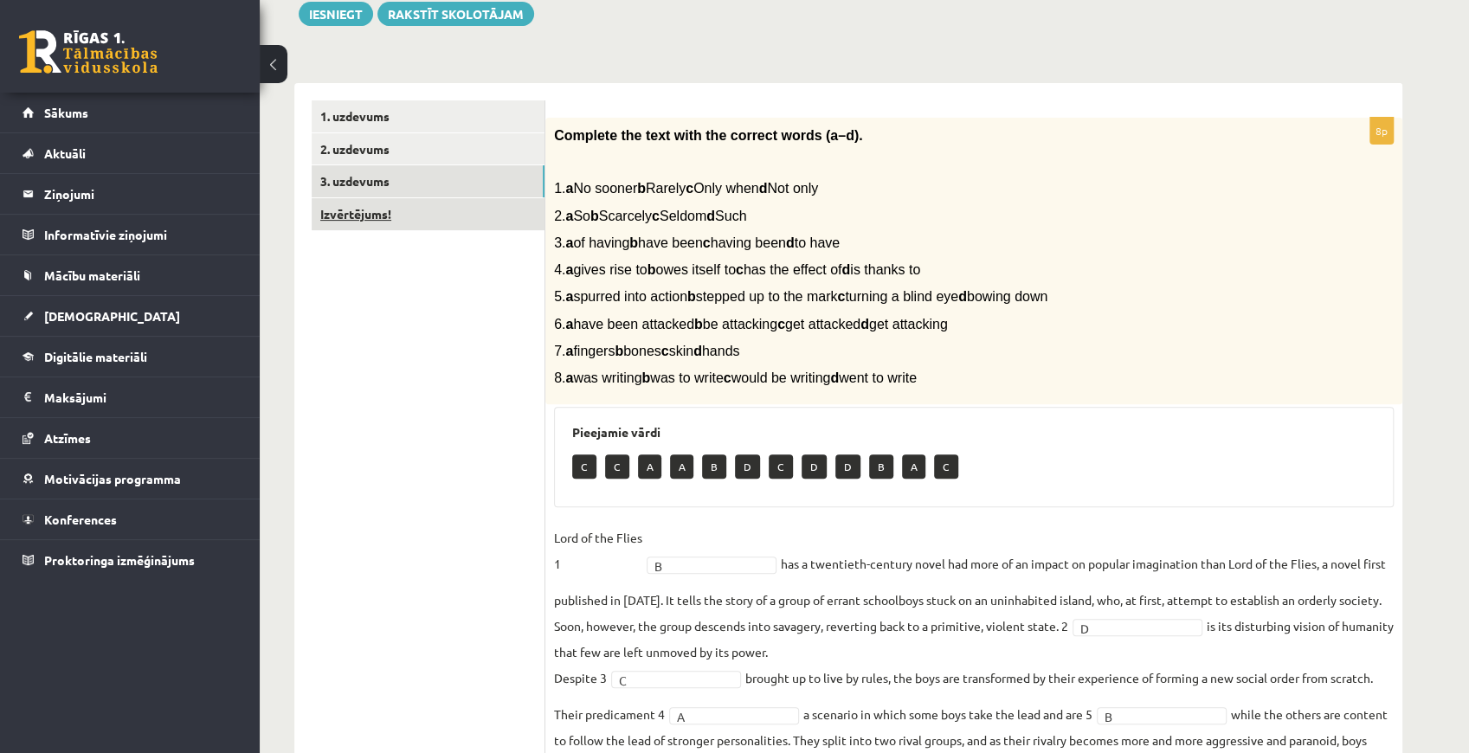
click at [363, 223] on link "Izvērtējums!" at bounding box center [428, 214] width 233 height 32
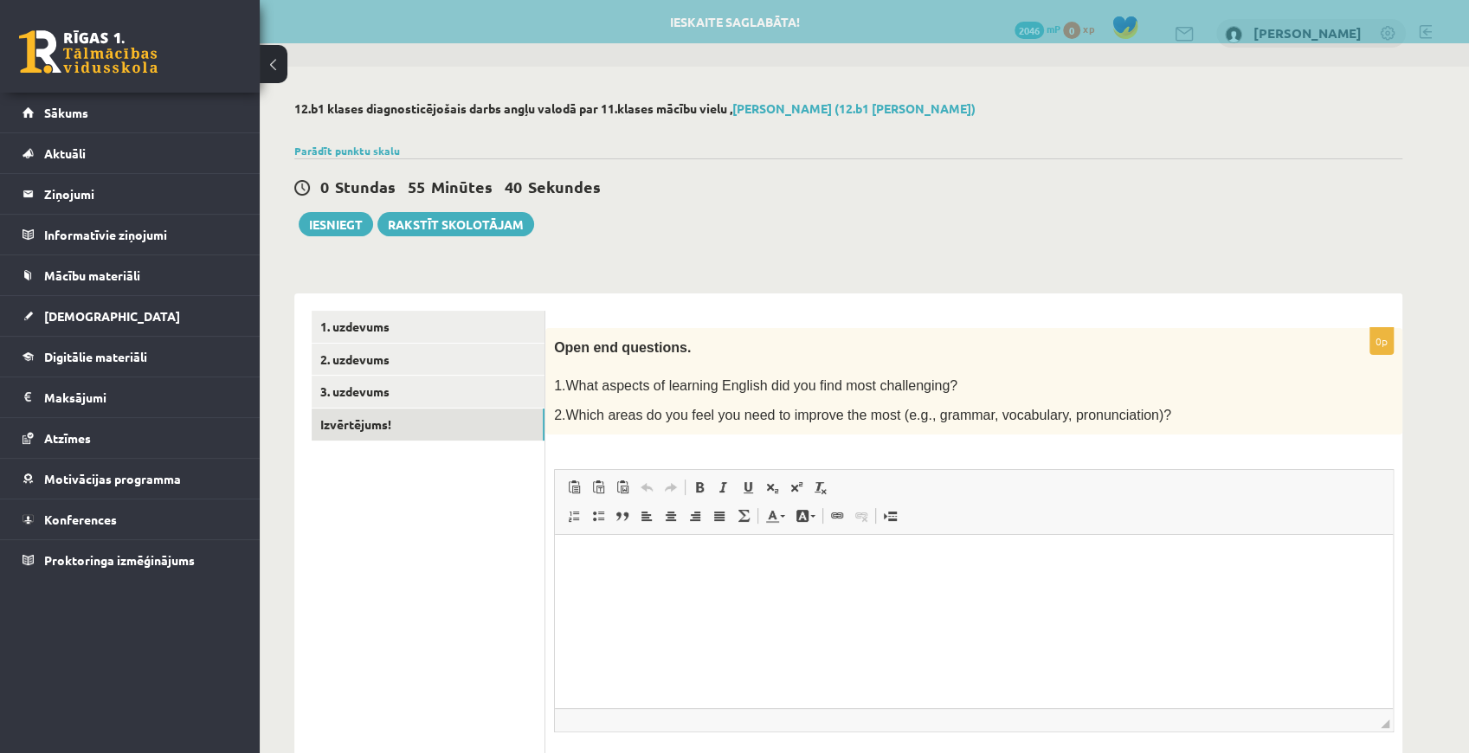
scroll to position [0, 0]
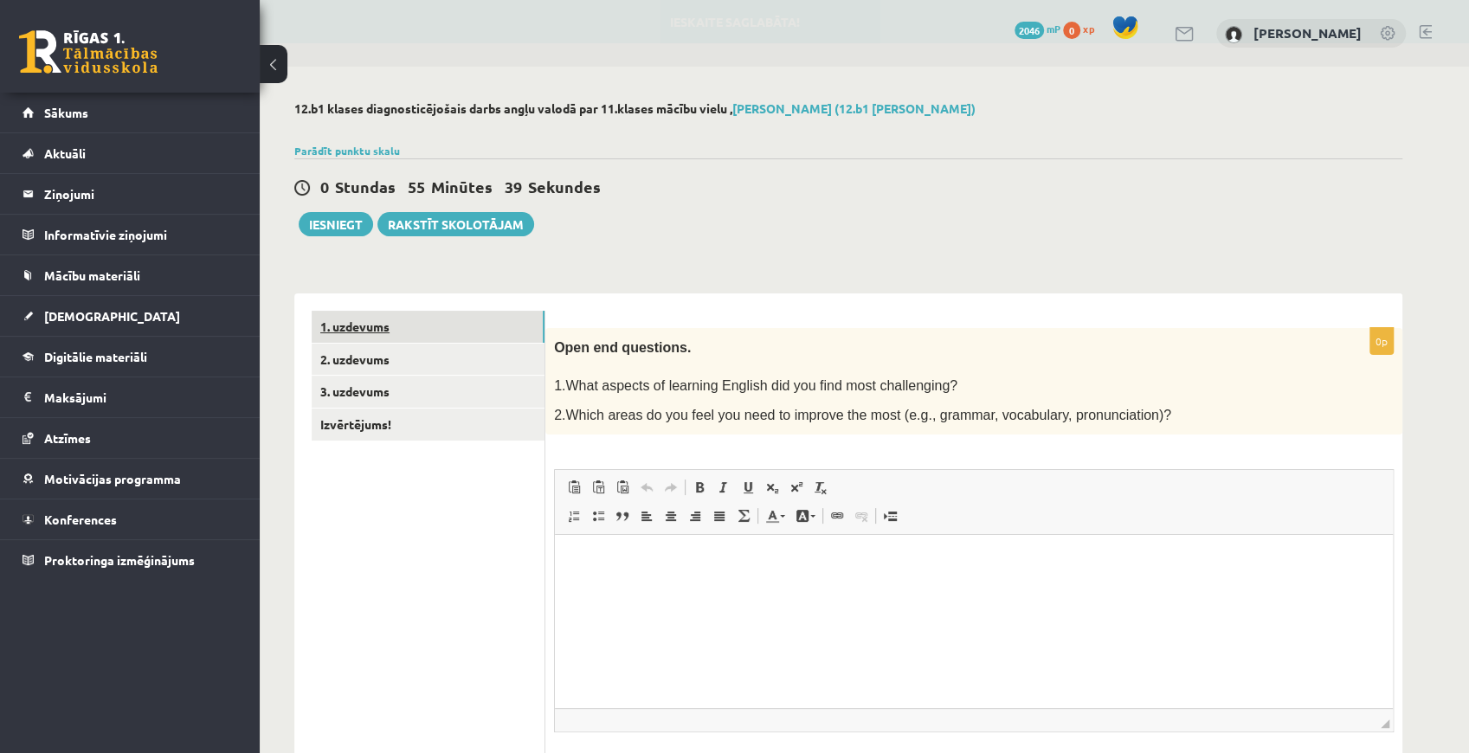
click at [407, 339] on link "1. uzdevums" at bounding box center [428, 327] width 233 height 32
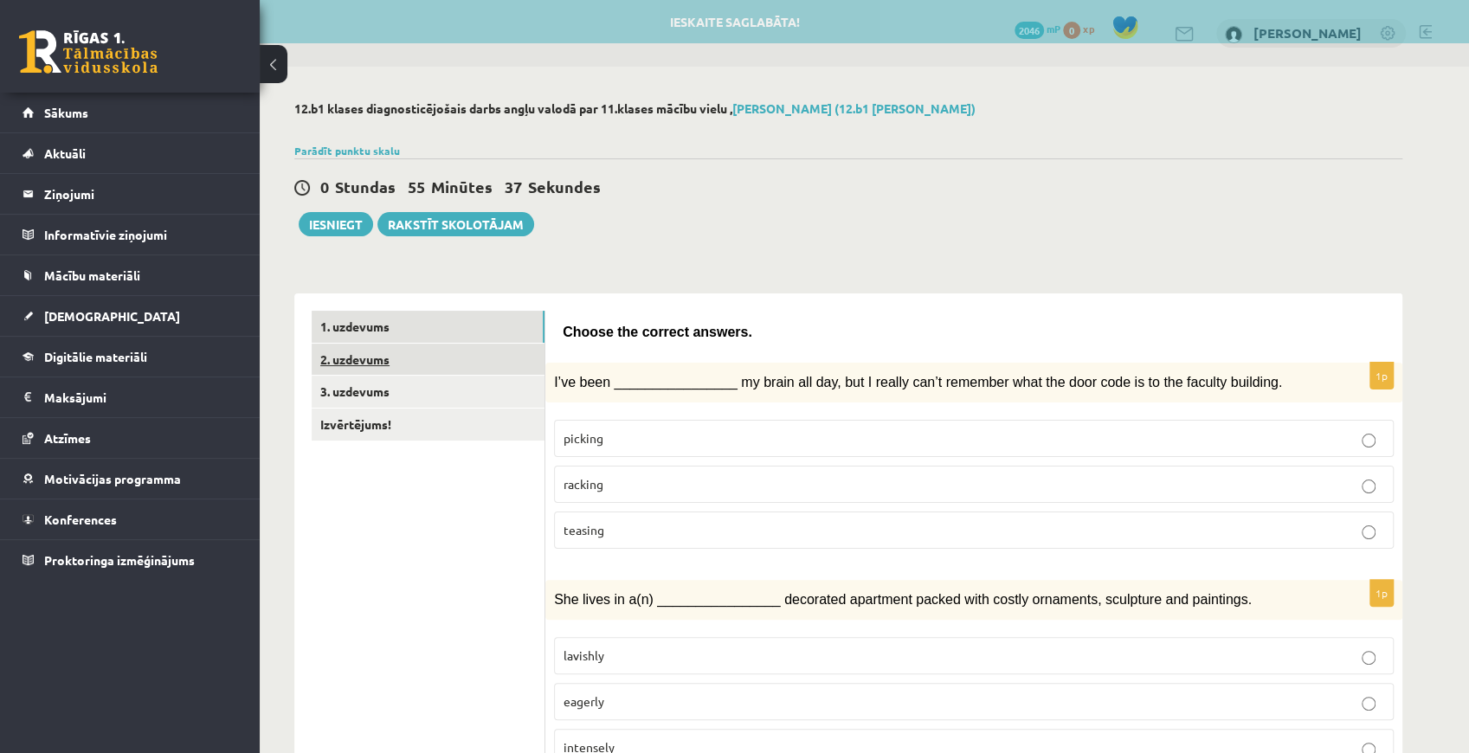
click at [417, 367] on link "2. uzdevums" at bounding box center [428, 360] width 233 height 32
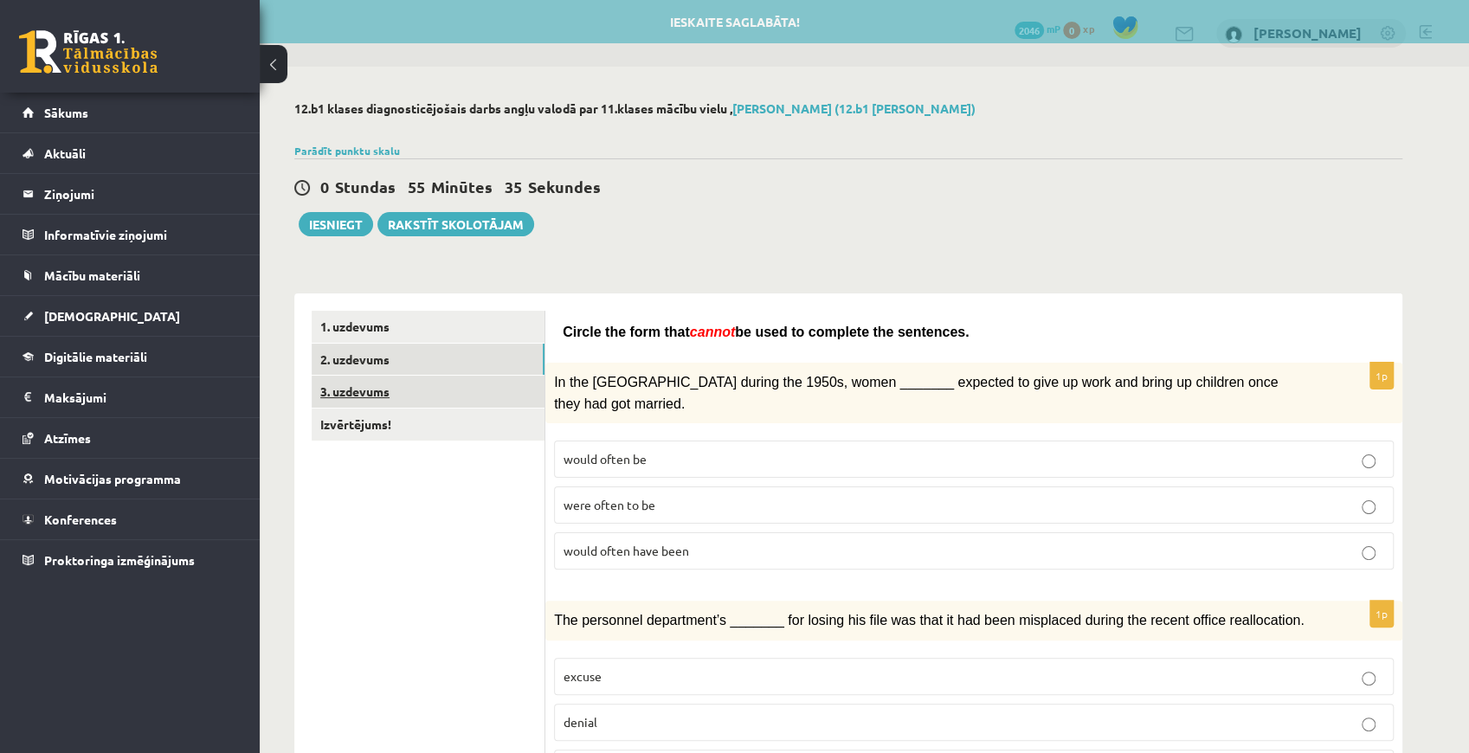
click at [414, 381] on link "3. uzdevums" at bounding box center [428, 392] width 233 height 32
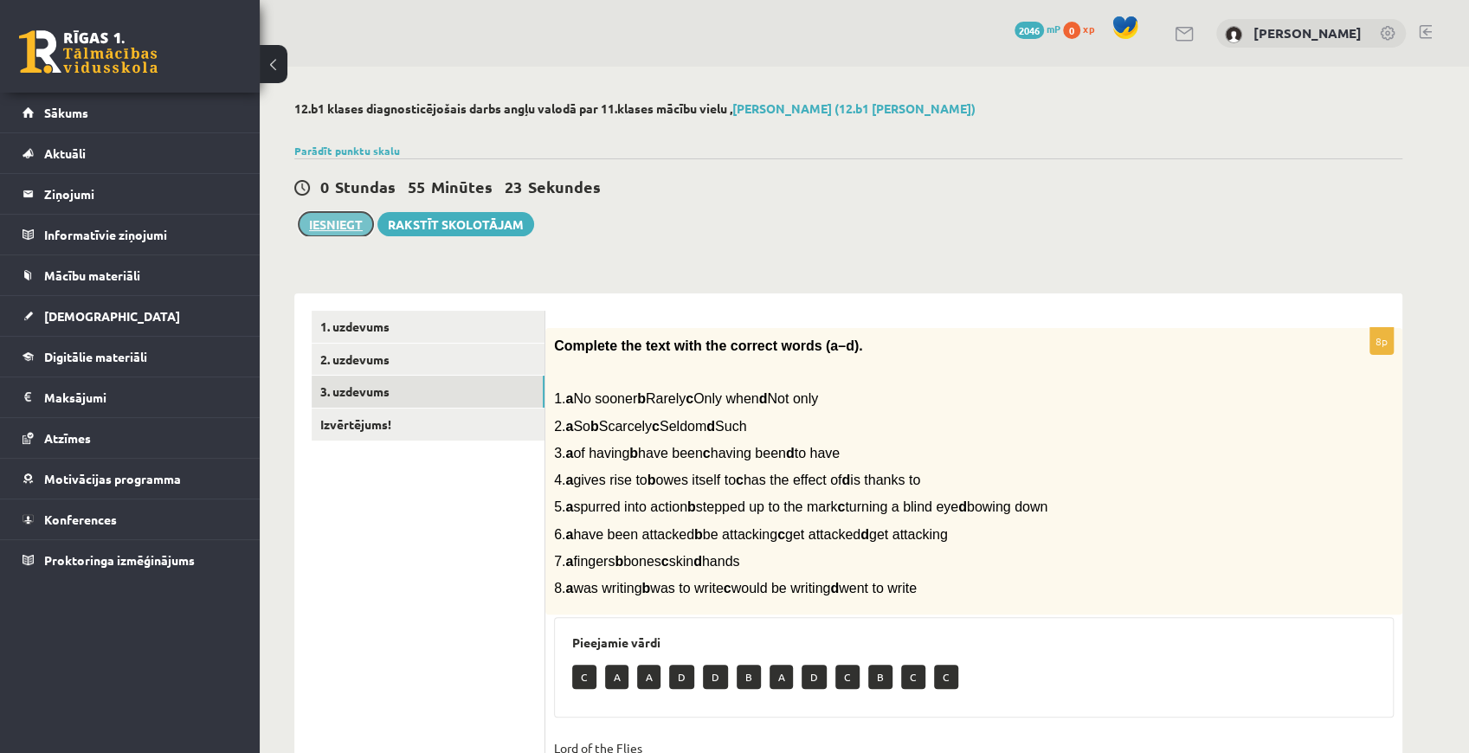
click at [318, 223] on button "Iesniegt" at bounding box center [336, 224] width 74 height 24
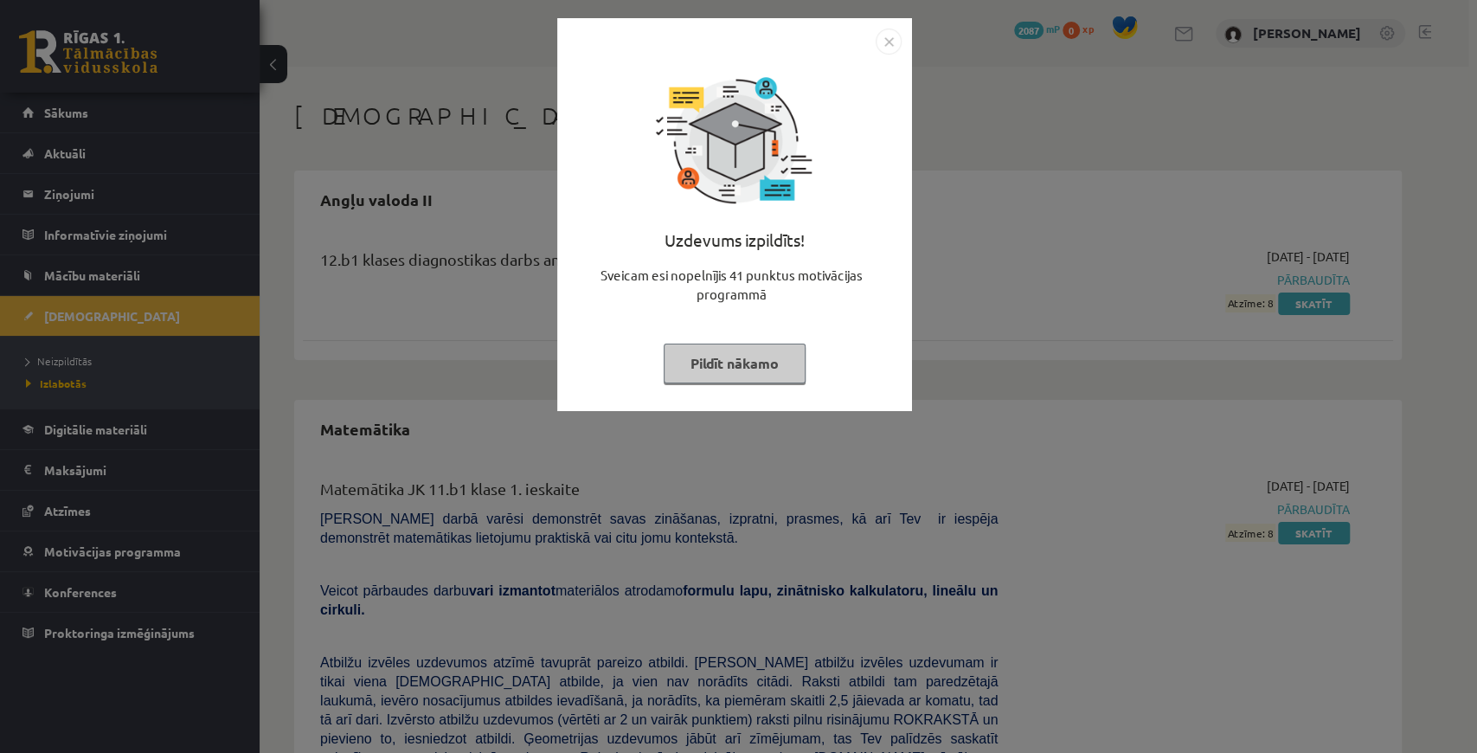
click at [730, 370] on button "Pildīt nākamo" at bounding box center [735, 364] width 142 height 40
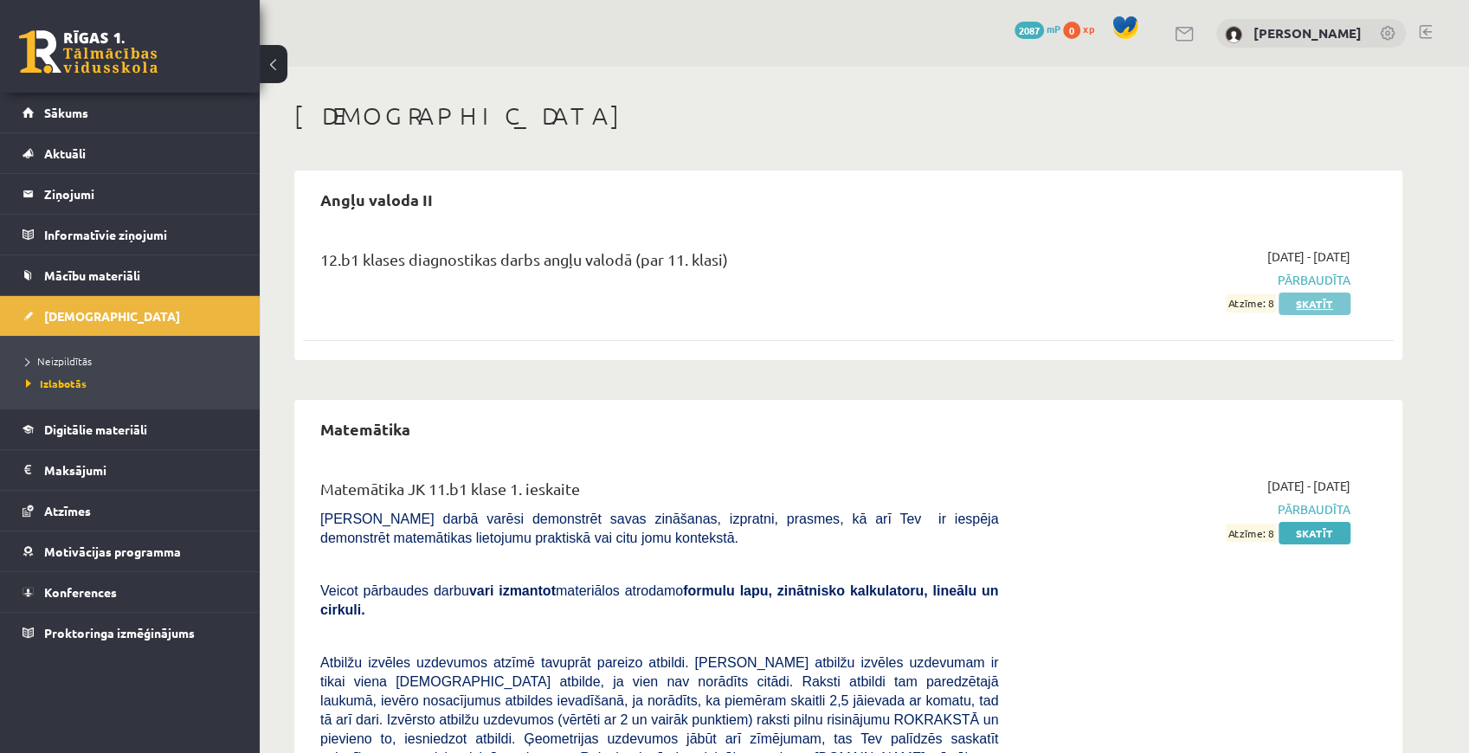
click at [1299, 310] on link "Skatīt" at bounding box center [1314, 304] width 72 height 23
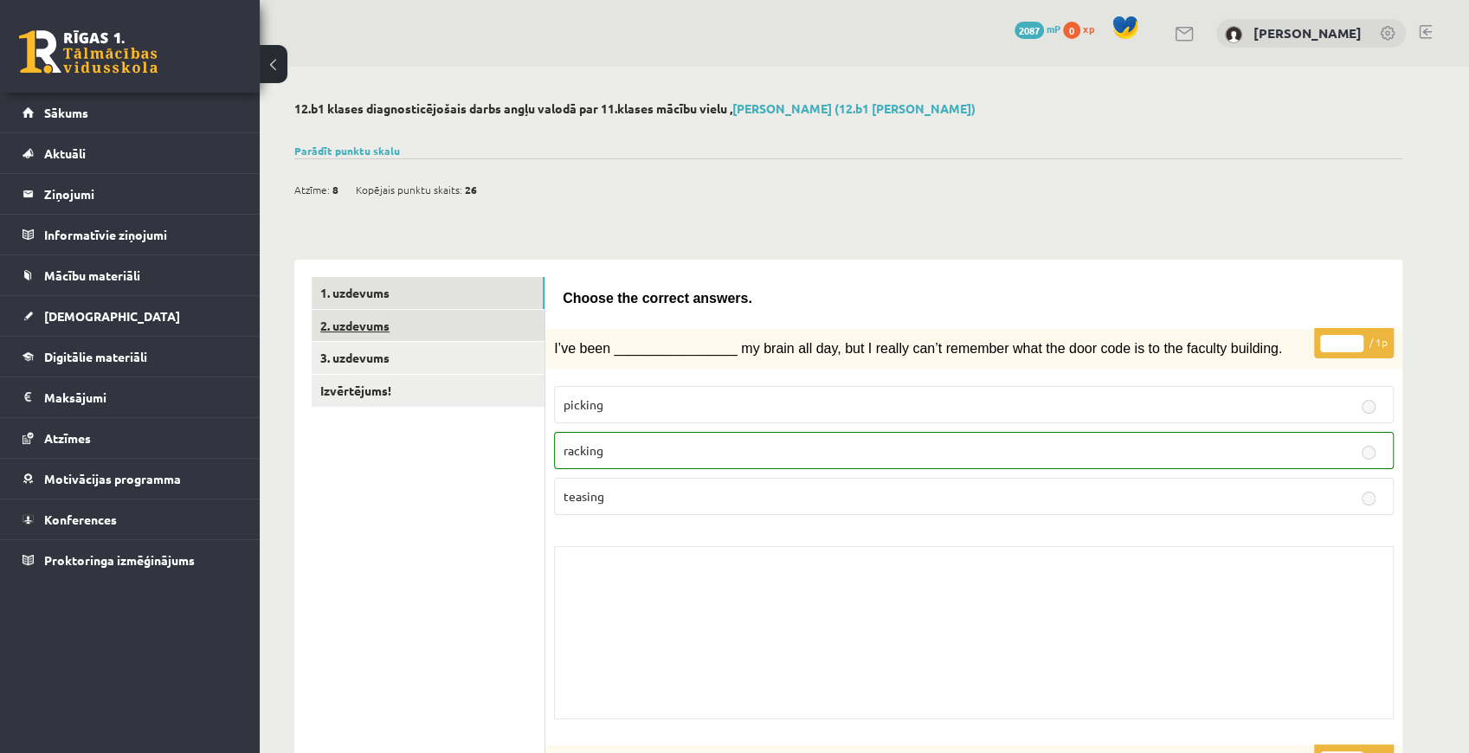
click at [410, 327] on link "2. uzdevums" at bounding box center [428, 326] width 233 height 32
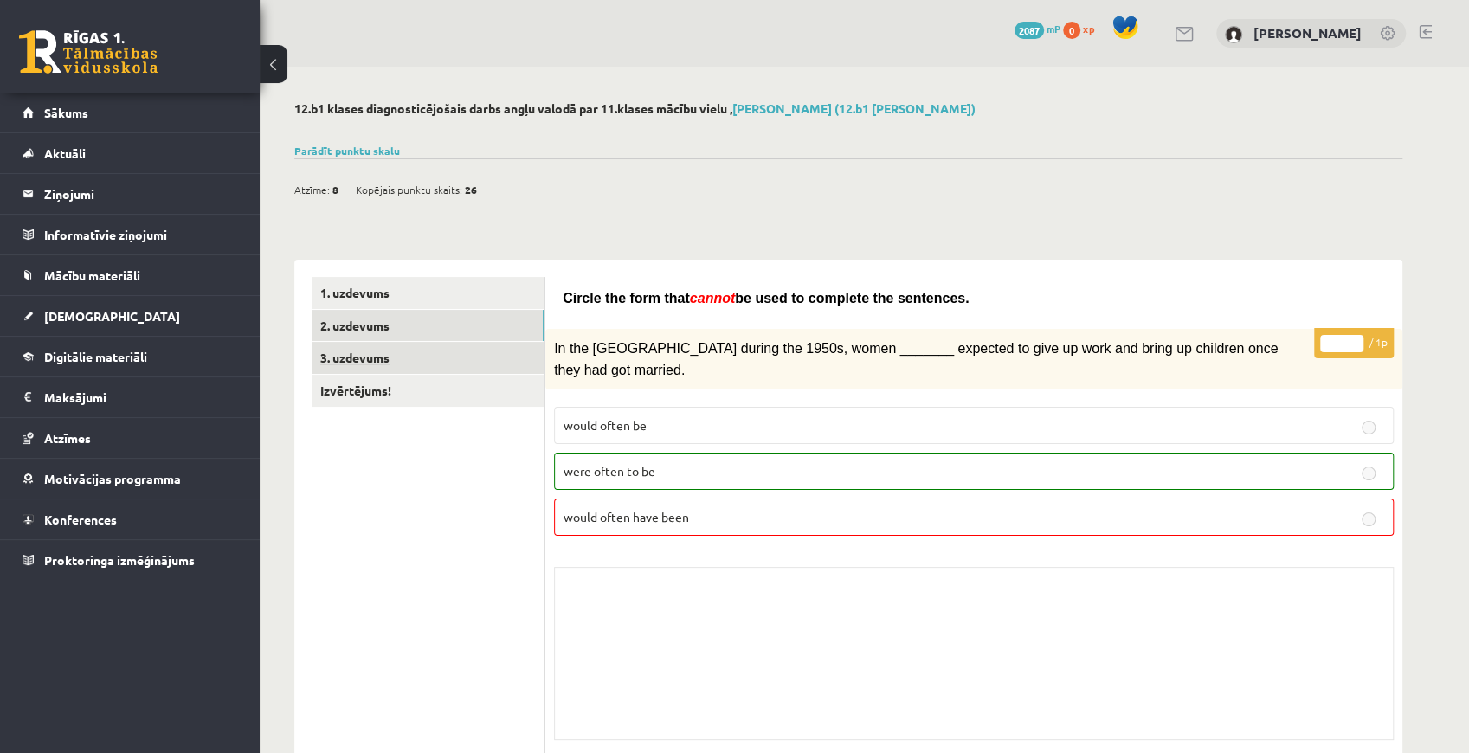
click at [500, 356] on link "3. uzdevums" at bounding box center [428, 358] width 233 height 32
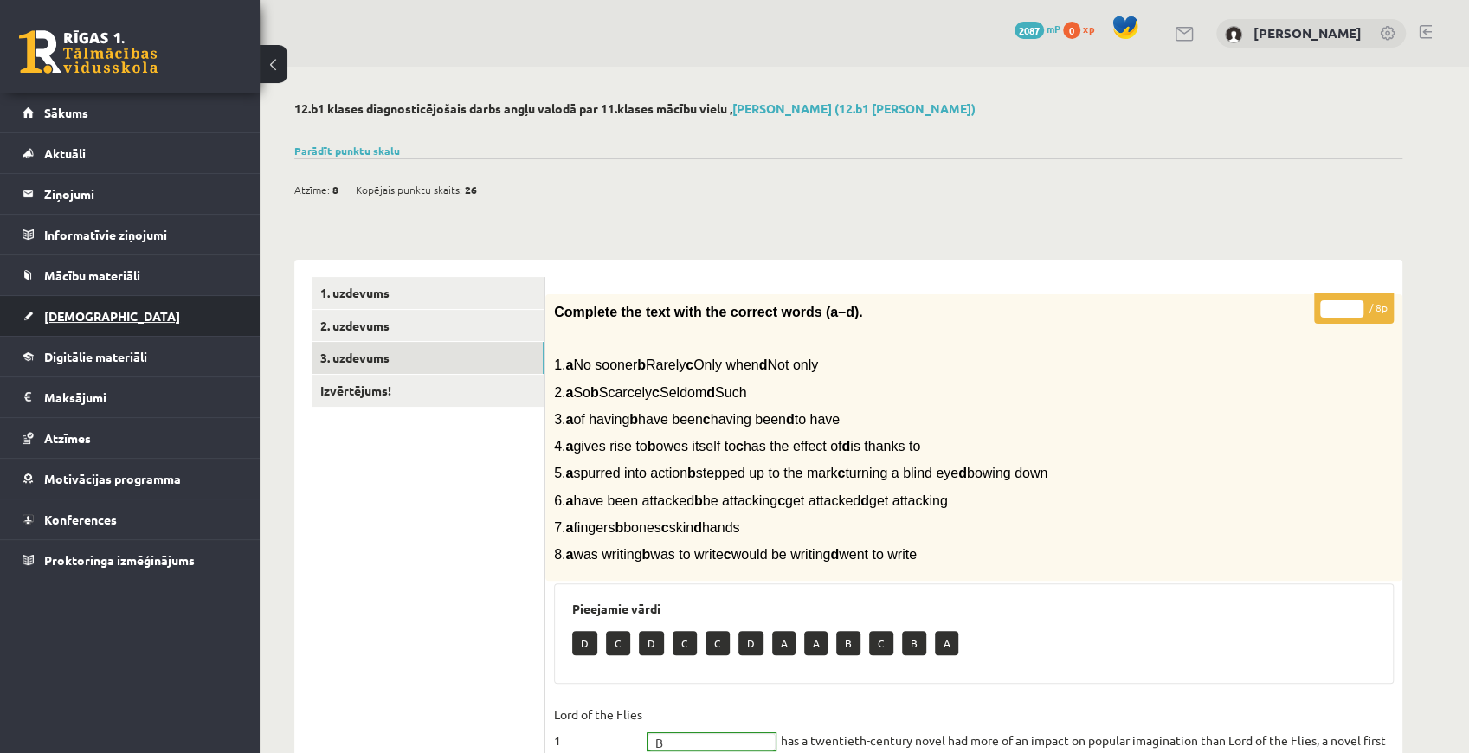
click at [96, 313] on link "[DEMOGRAPHIC_DATA]" at bounding box center [130, 316] width 215 height 40
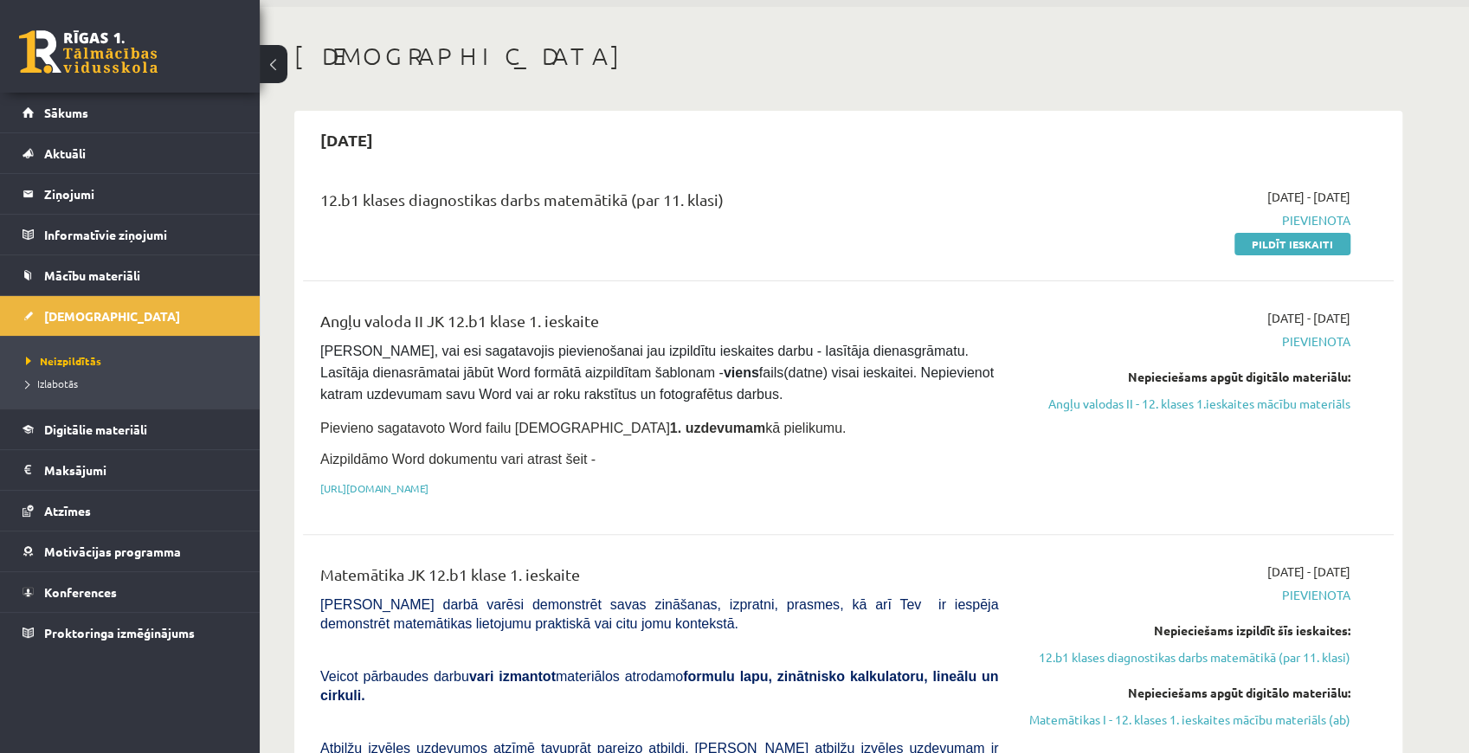
scroll to position [57, 0]
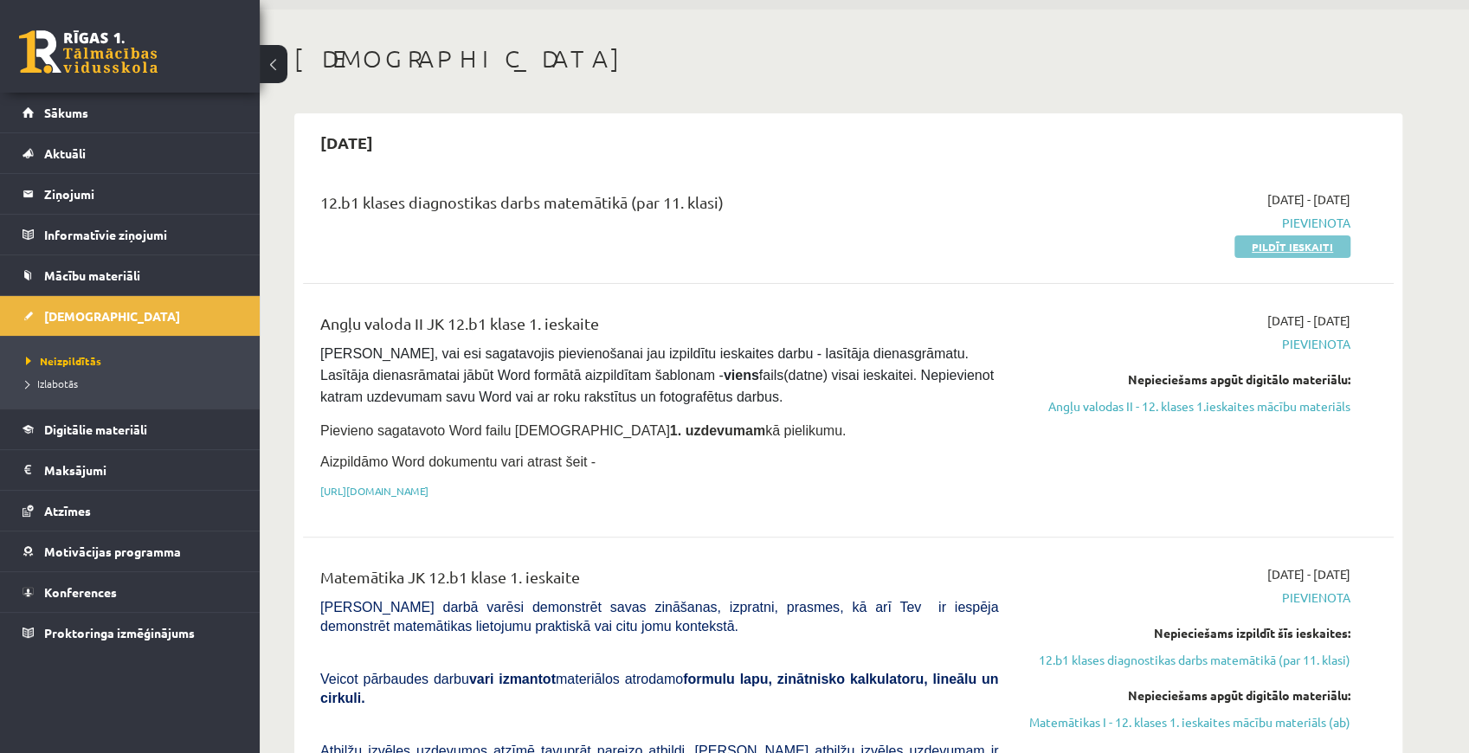
click at [1244, 249] on link "Pildīt ieskaiti" at bounding box center [1292, 246] width 116 height 23
click at [1258, 241] on link "Pildīt ieskaiti" at bounding box center [1292, 246] width 116 height 23
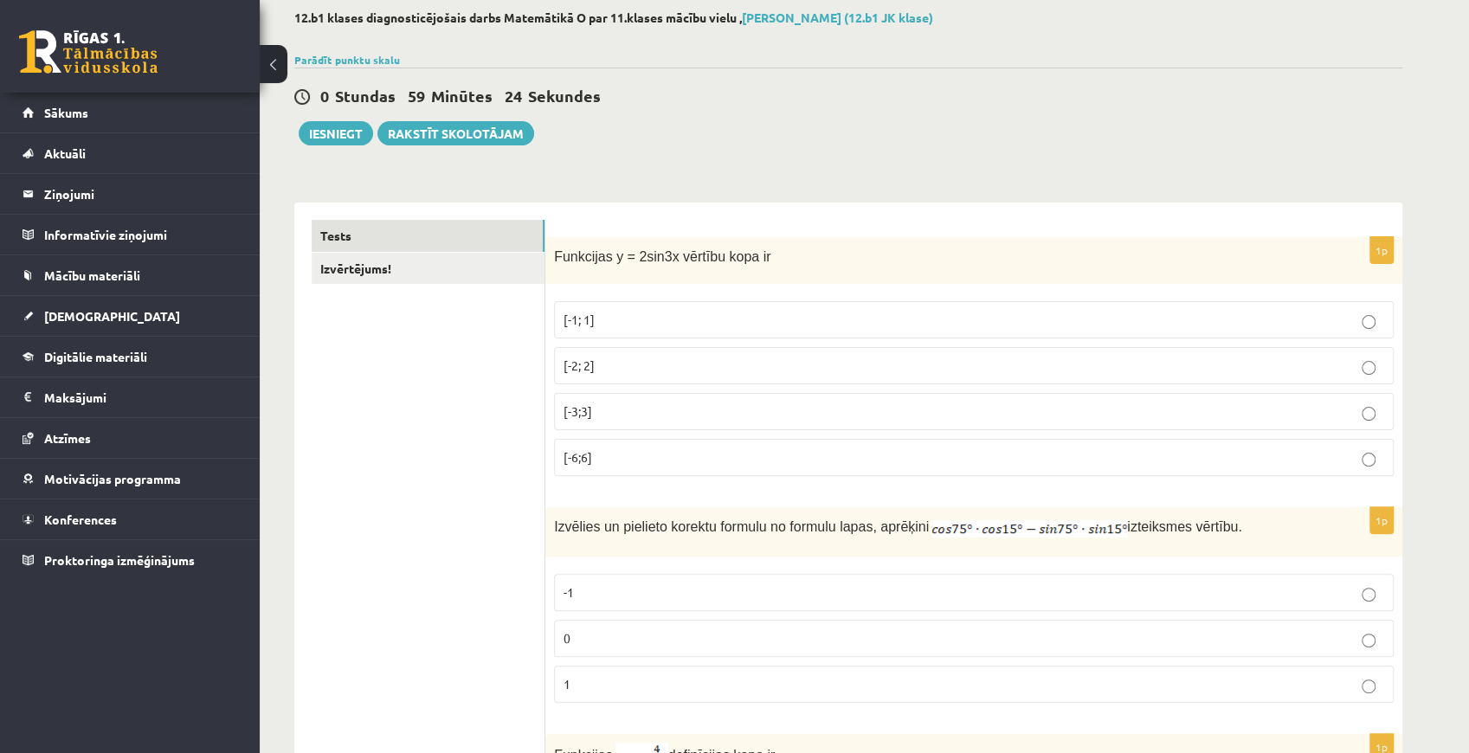
scroll to position [115, 0]
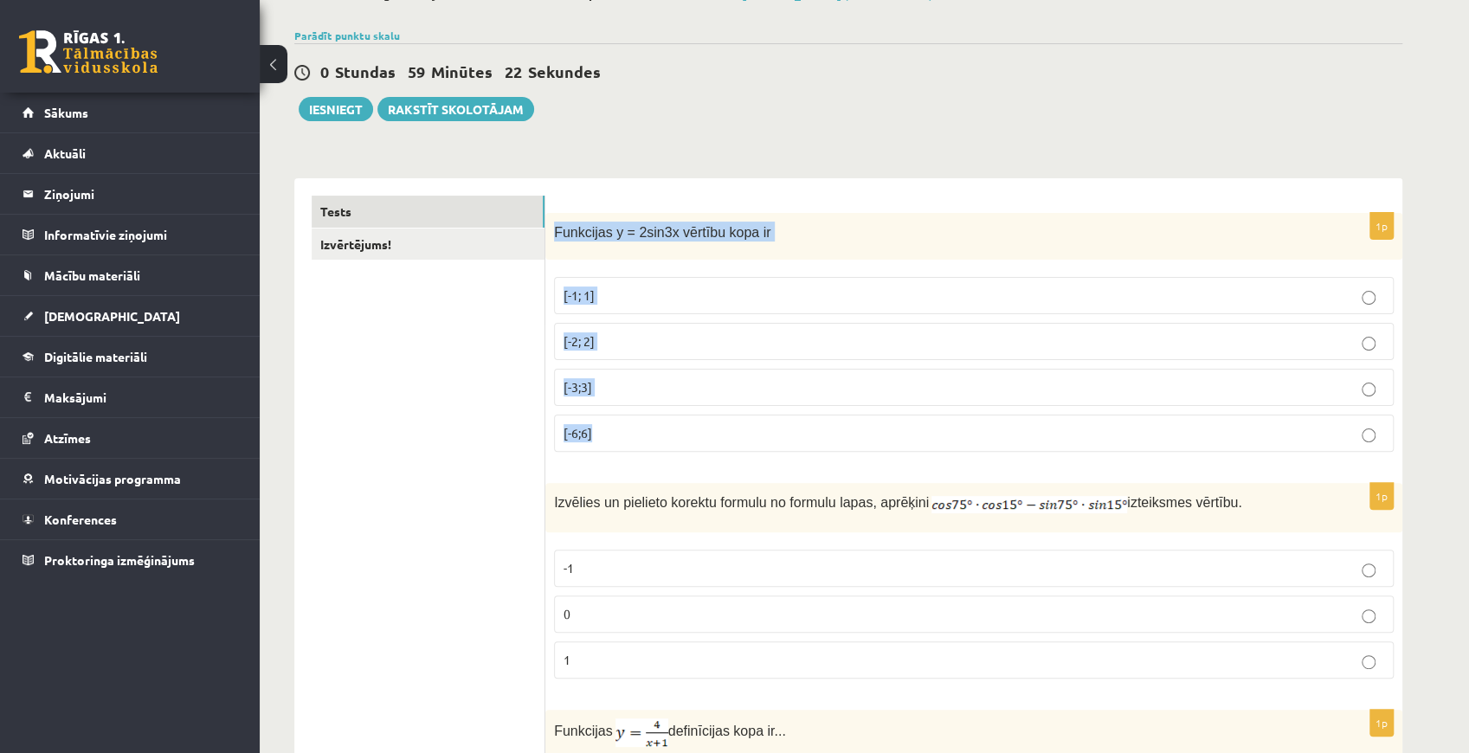
drag, startPoint x: 552, startPoint y: 227, endPoint x: 660, endPoint y: 416, distance: 218.2
click at [660, 416] on div "1p Funkcijas y = 2sin3x vērtību kopa ir [-1; 1] [-2; 2] [-3;3] [-6;6]" at bounding box center [973, 340] width 857 height 254
copy div "Funkcijas y = 2sin3x vērtību kopa ir [-1; 1] [-2; 2] [-3;3] [-6;6]"
click at [603, 350] on label "[-2; 2]" at bounding box center [973, 341] width 839 height 37
click at [615, 346] on p "[-2; 2]" at bounding box center [973, 341] width 820 height 18
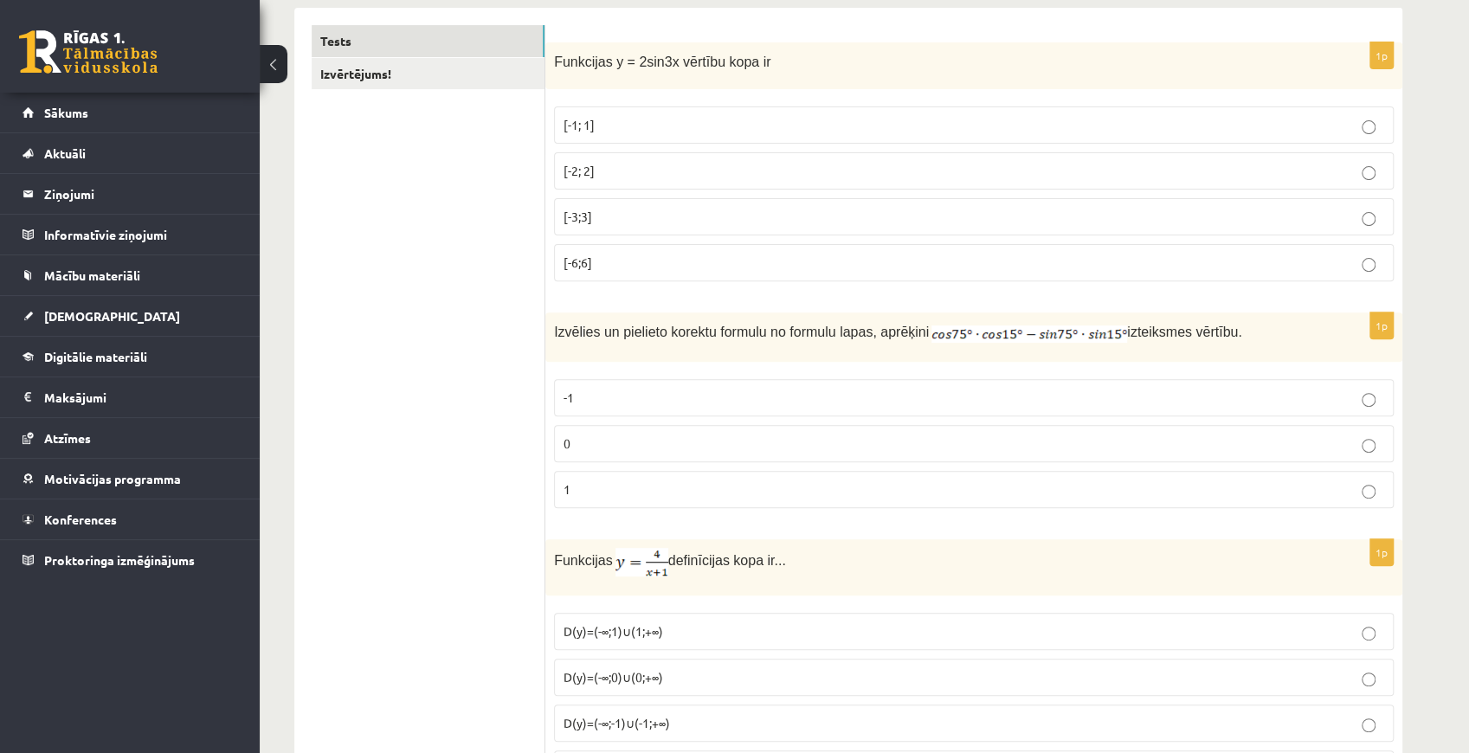
scroll to position [288, 0]
click at [633, 434] on p "0" at bounding box center [973, 441] width 820 height 18
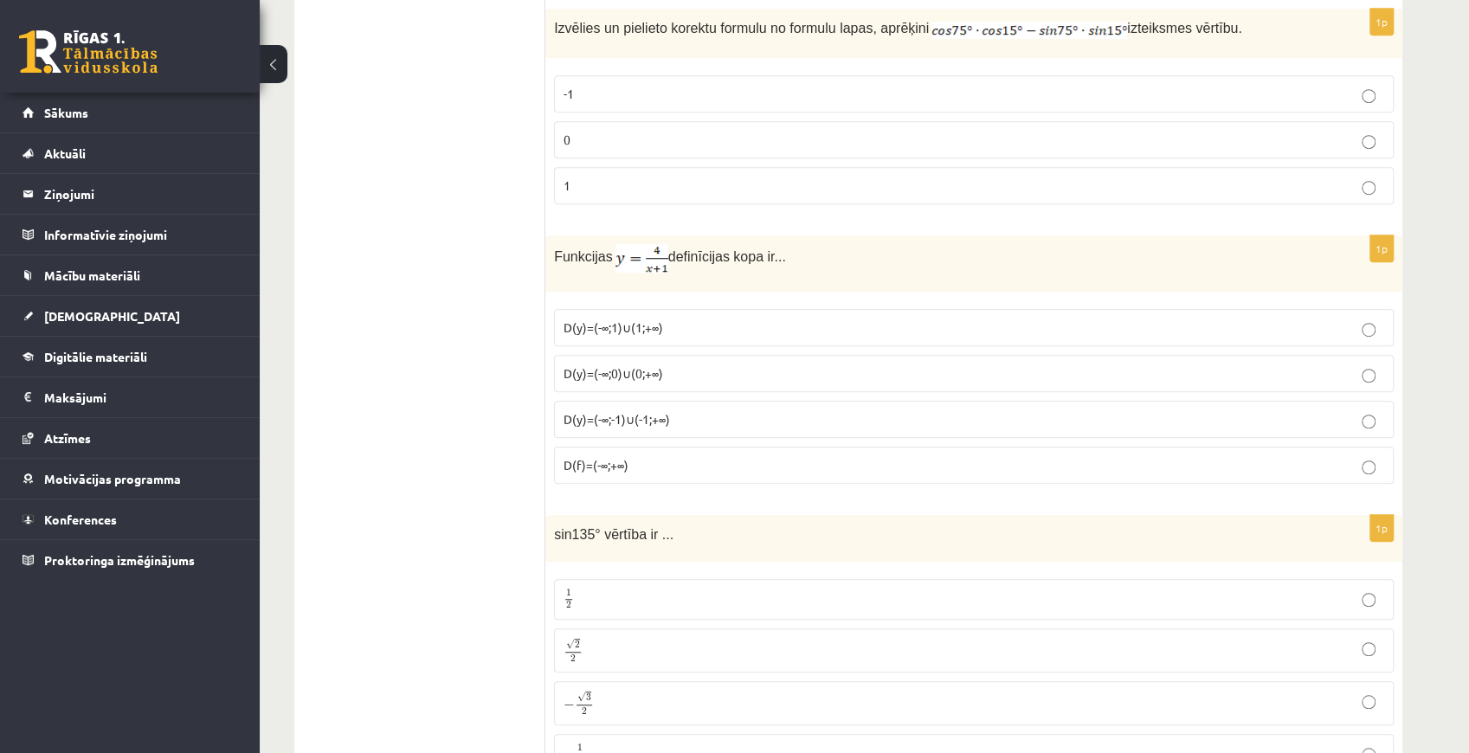
scroll to position [634, 0]
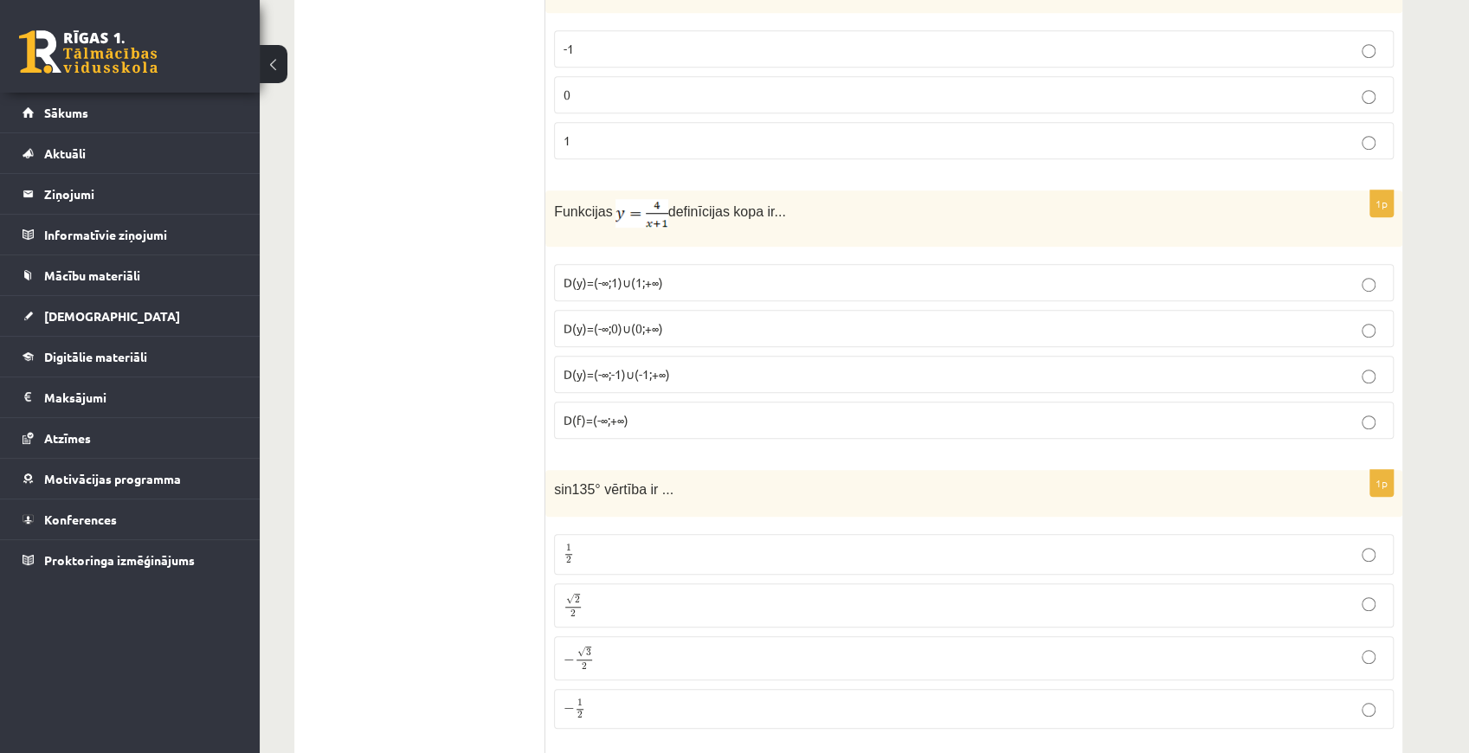
drag, startPoint x: 543, startPoint y: 196, endPoint x: 663, endPoint y: 227, distance: 124.0
click at [663, 227] on div "Funkcijas definīcijas kopa ir..." at bounding box center [973, 218] width 857 height 56
drag, startPoint x: 556, startPoint y: 206, endPoint x: 781, endPoint y: 196, distance: 226.1
click at [781, 199] on p "Funkcijas definīcijas kopa ir..." at bounding box center [930, 213] width 753 height 29
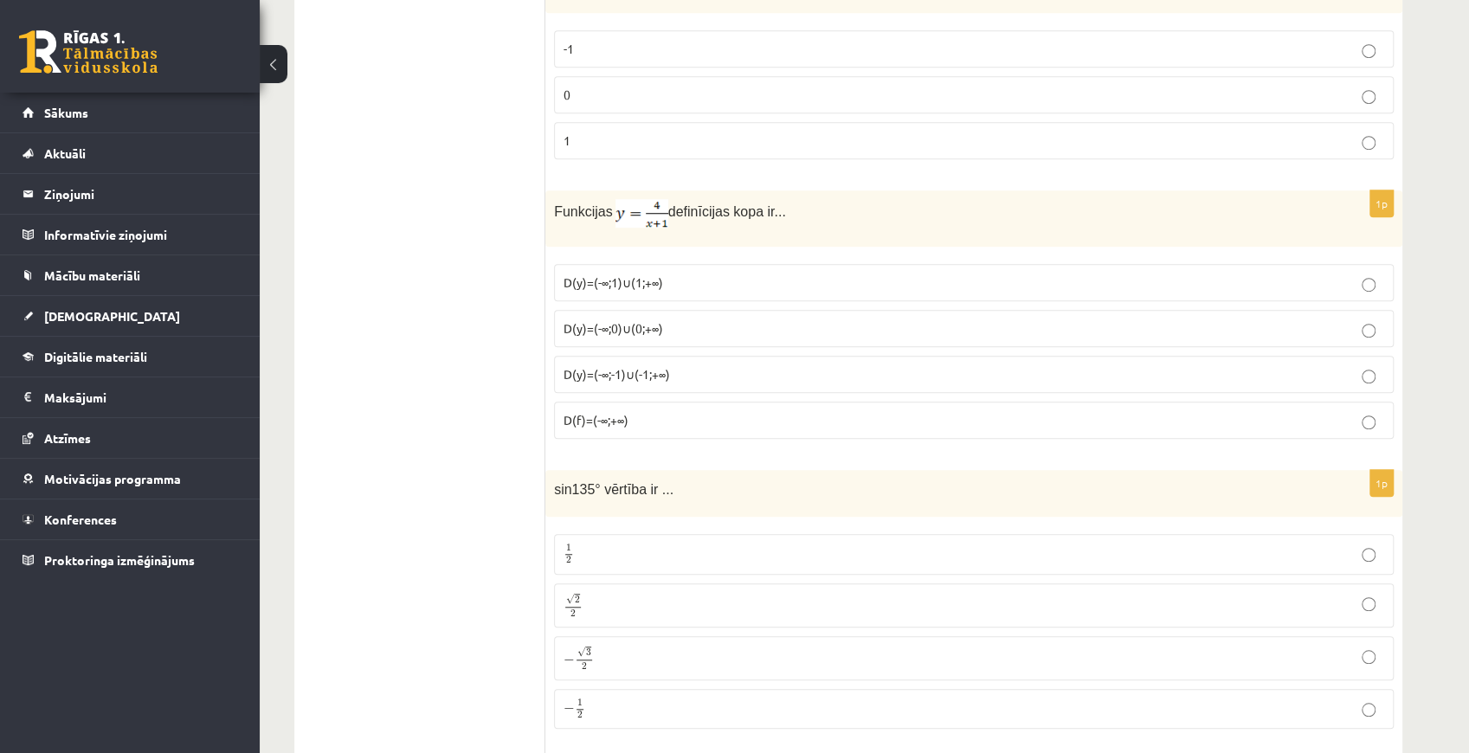
copy p "Funkcijas definīcijas kopa ir..."
drag, startPoint x: 554, startPoint y: 263, endPoint x: 650, endPoint y: 411, distance: 176.4
click at [650, 411] on fieldset "D(y)=(-∞;1)∪(1;+∞) D(y)=(-∞;0)∪(0;+∞) D(y)=(-∞;-1)∪(-1;+∞) D(f)=(-∞;+∞)" at bounding box center [973, 349] width 839 height 189
copy fieldset "D(y)=(-∞;1)∪(1;+∞) D(y)=(-∞;0)∪(0;+∞) D(y)=(-∞;-1)∪(-1;+∞) D(f)=(-∞;+∞)"
click at [617, 356] on label "D(y)=(-∞;-1)∪(-1;+∞)" at bounding box center [973, 374] width 839 height 37
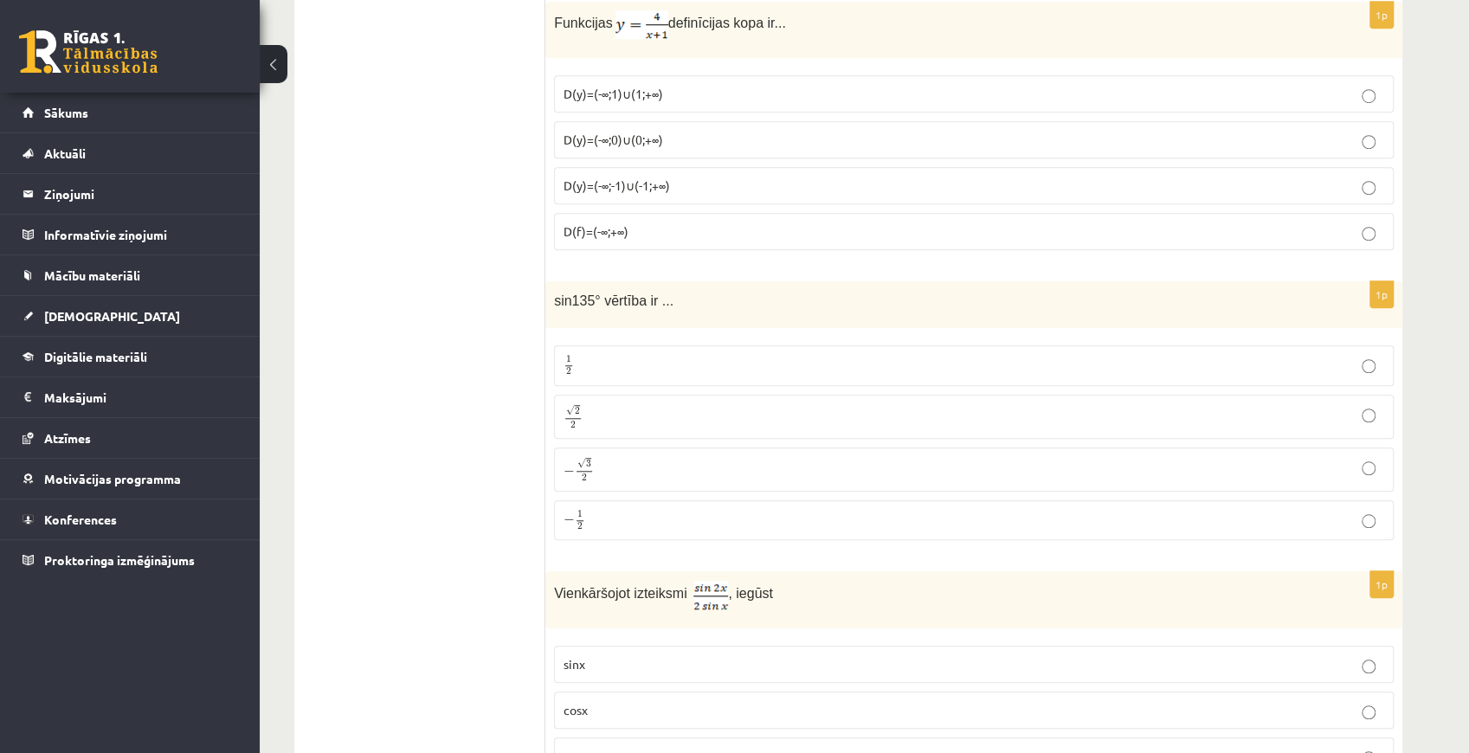
scroll to position [865, 0]
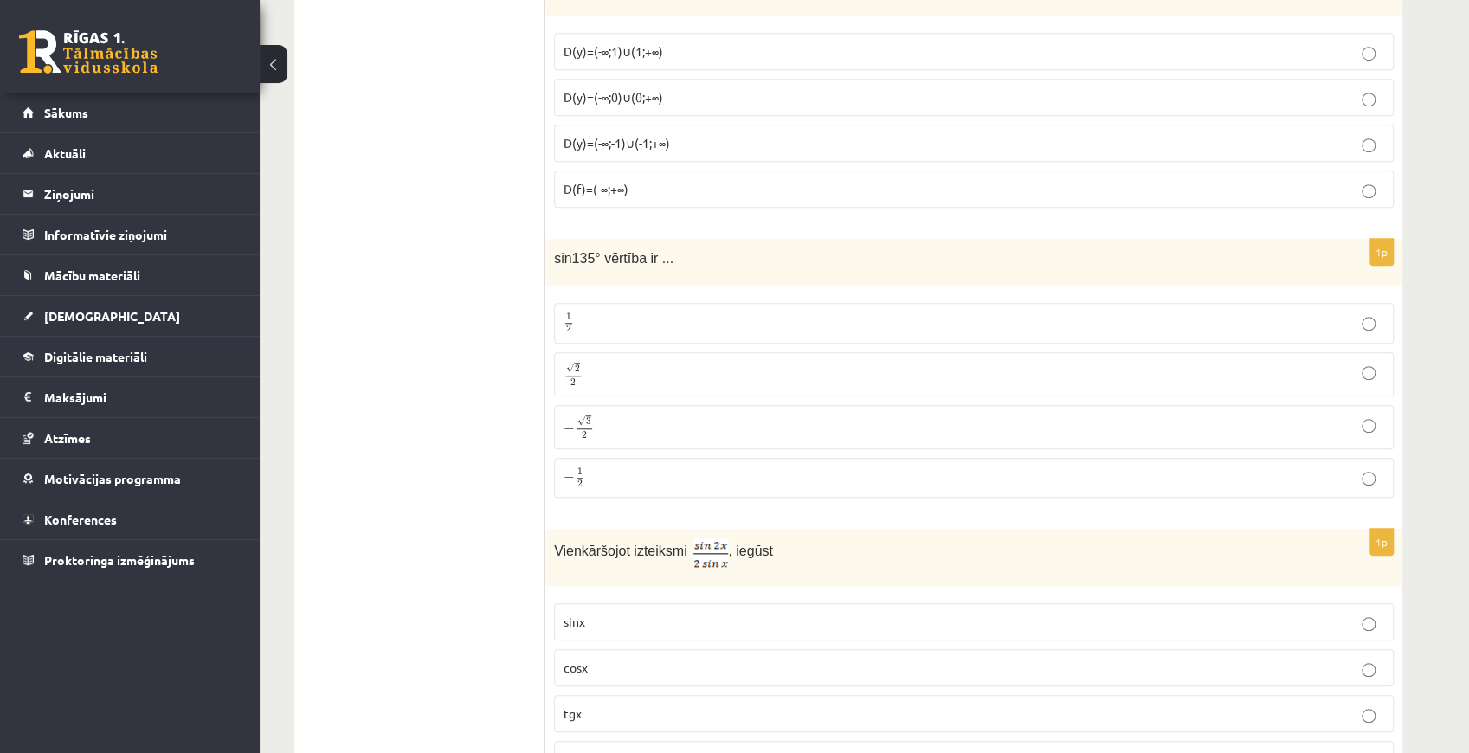
drag, startPoint x: 556, startPoint y: 248, endPoint x: 670, endPoint y: 355, distance: 156.7
click at [663, 303] on label "1 2 1 2" at bounding box center [973, 323] width 839 height 41
drag, startPoint x: 550, startPoint y: 248, endPoint x: 673, endPoint y: 462, distance: 247.3
click at [673, 462] on div "1p sin135° vērtība ir ... 1 2 1 2 √ 2 2 2 2 − √ 3 2 − 3 2 − 1 2 − 1 2" at bounding box center [973, 375] width 857 height 273
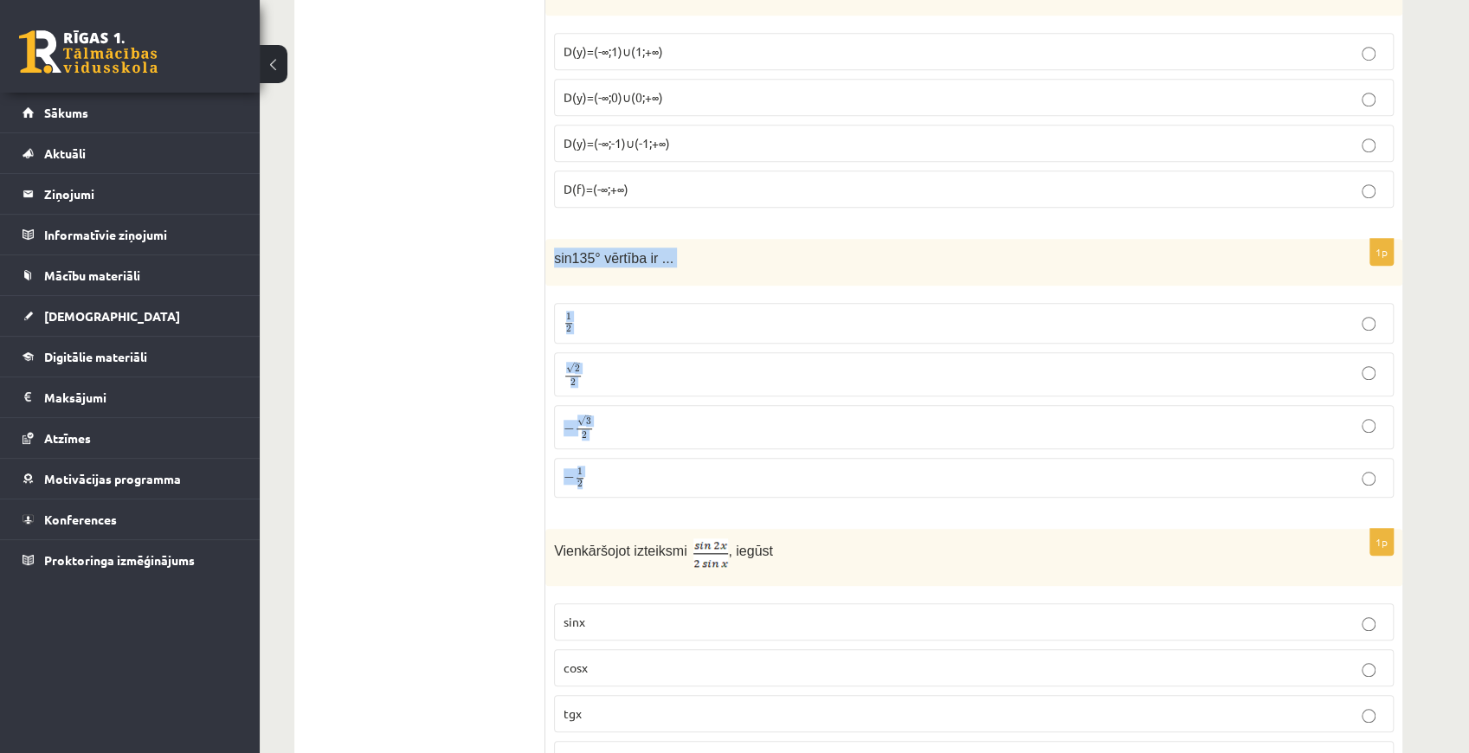
copy div "sin135° vērtība ir ... 1 2 1 2 √ 2 2 2 2 − √ 3 2 − 3 2 − 1 2"
click at [628, 369] on p "√ 2 2 2 2" at bounding box center [973, 374] width 820 height 25
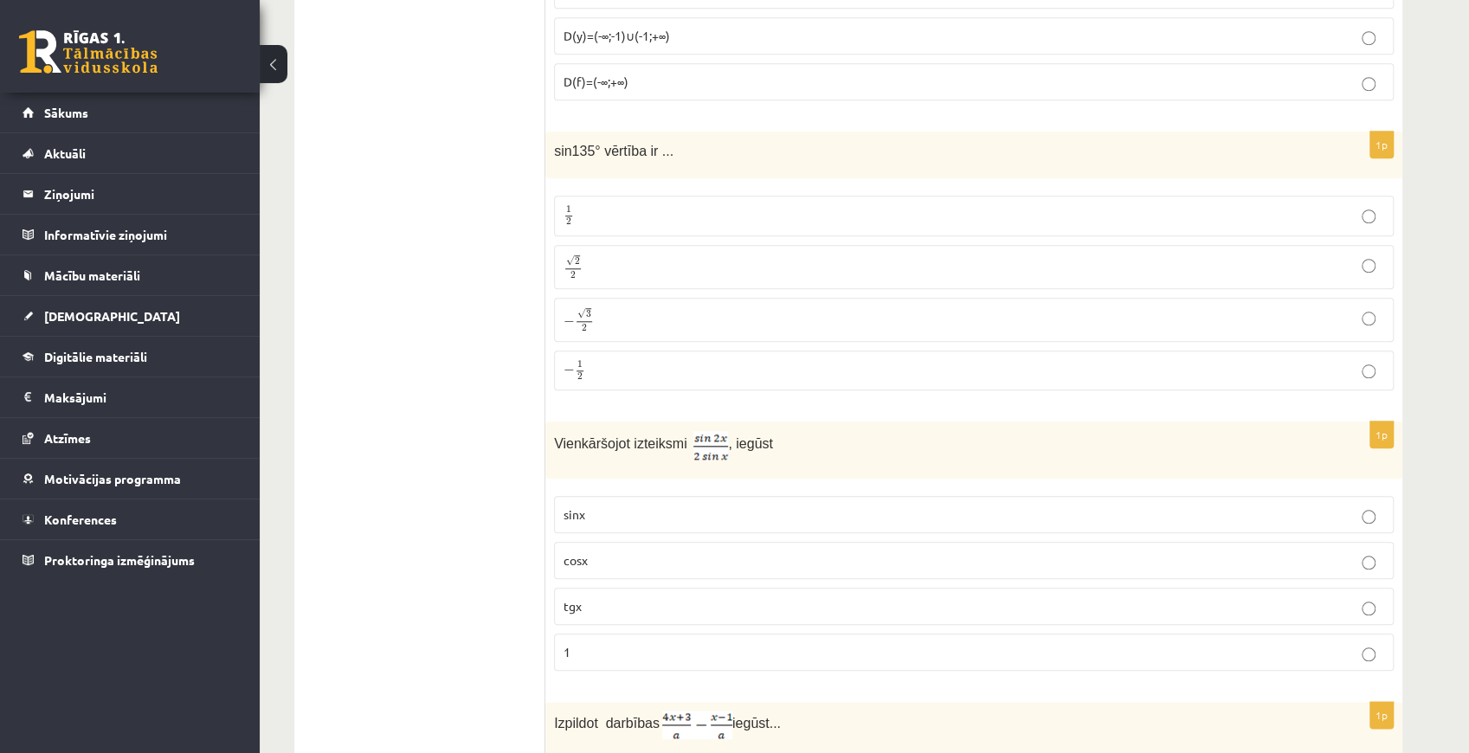
scroll to position [1154, 0]
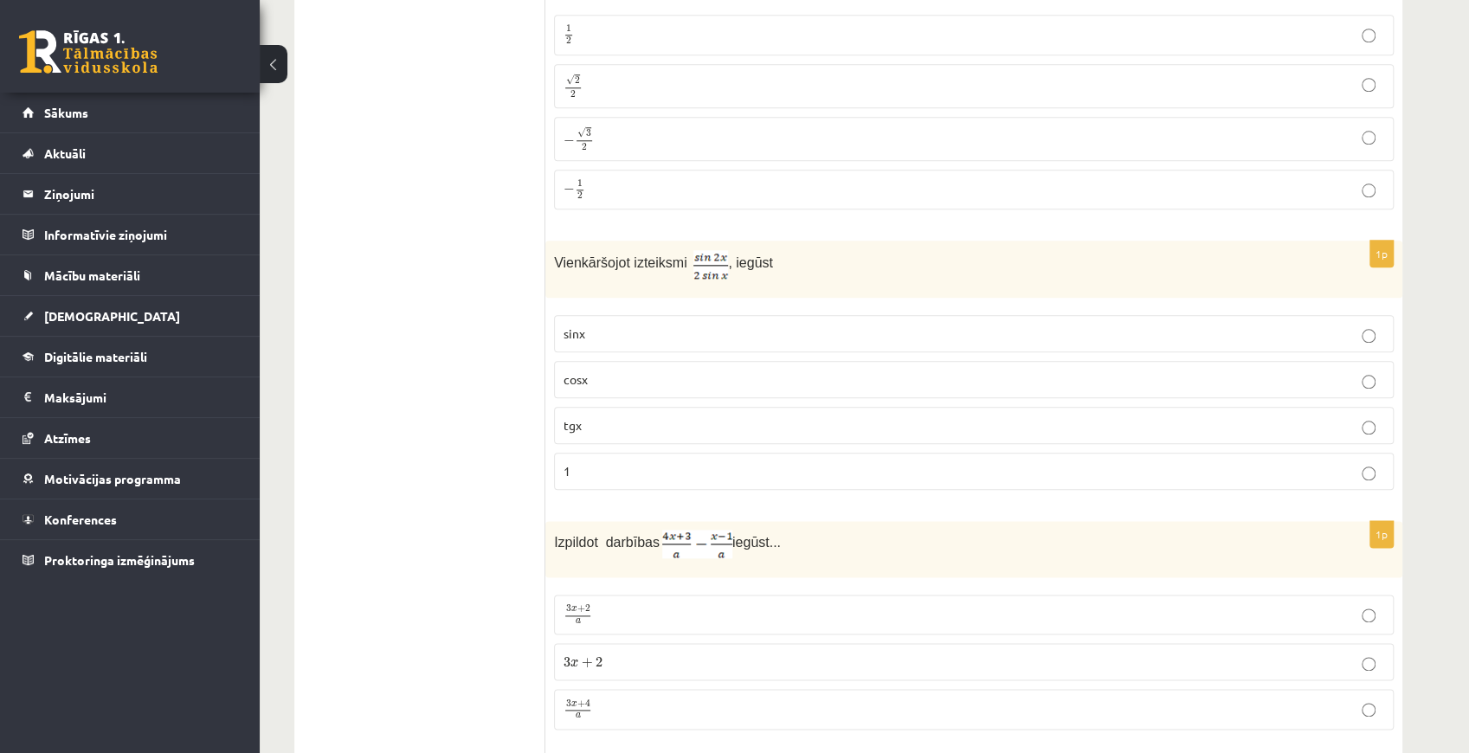
click at [654, 370] on p "cosx" at bounding box center [973, 379] width 820 height 18
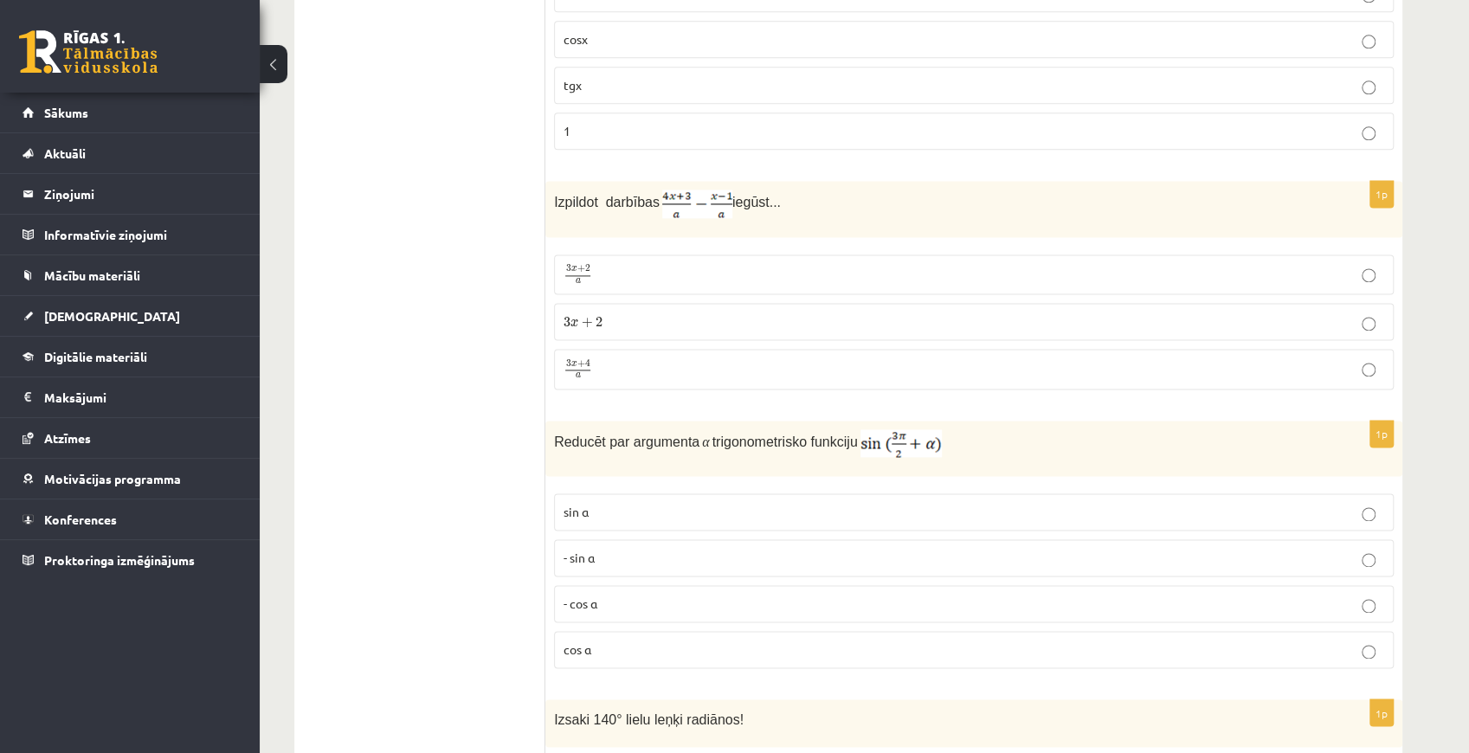
scroll to position [1500, 0]
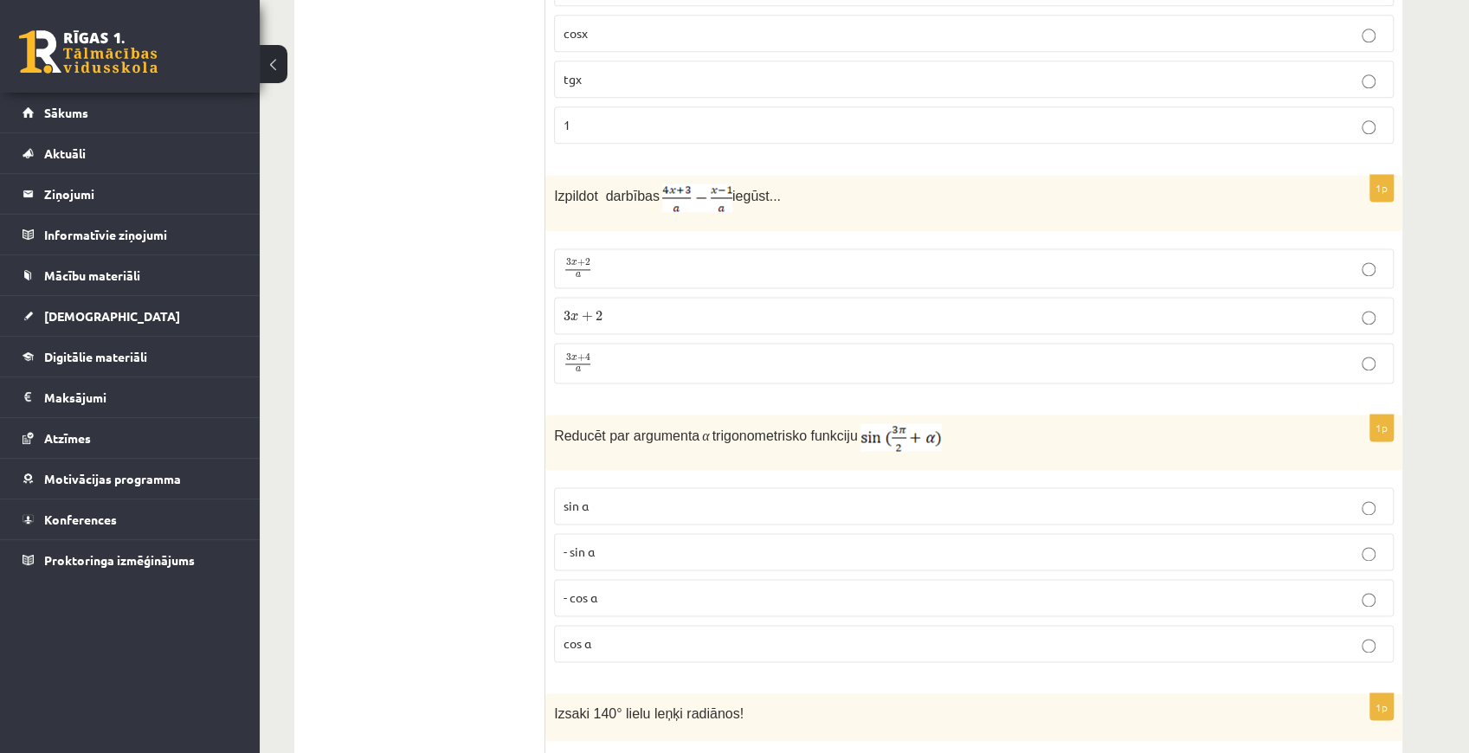
click at [577, 354] on span "+" at bounding box center [581, 358] width 8 height 8
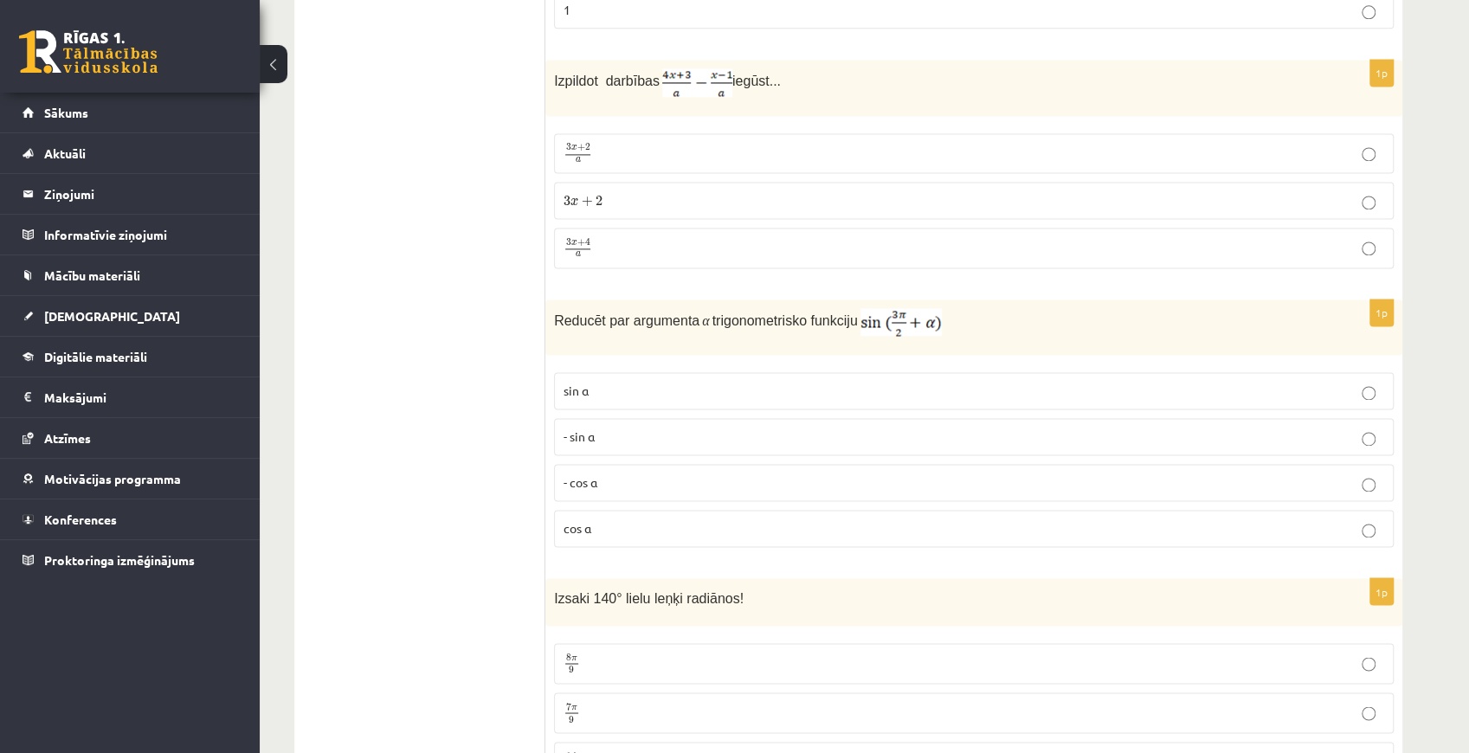
scroll to position [1673, 0]
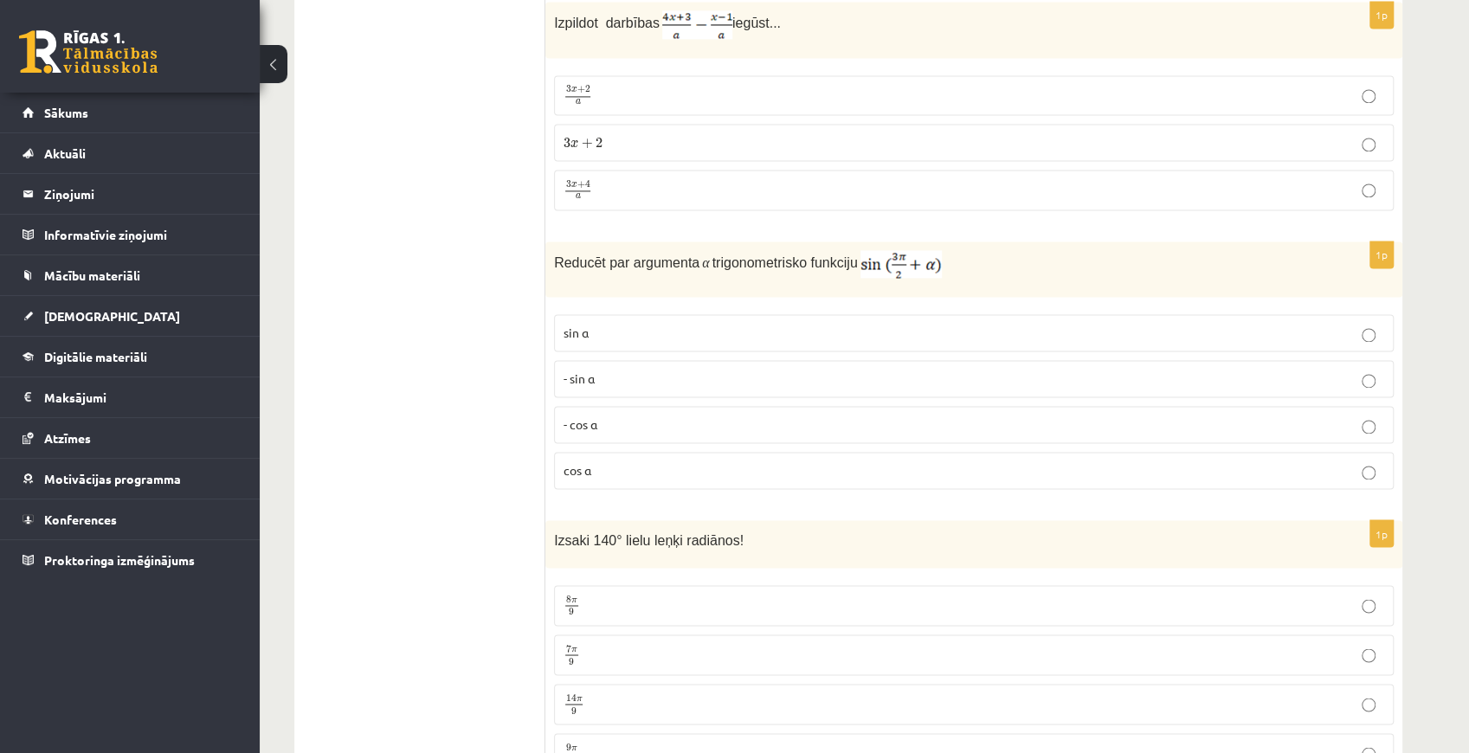
click at [707, 415] on p "- cos ⁡α" at bounding box center [973, 424] width 820 height 18
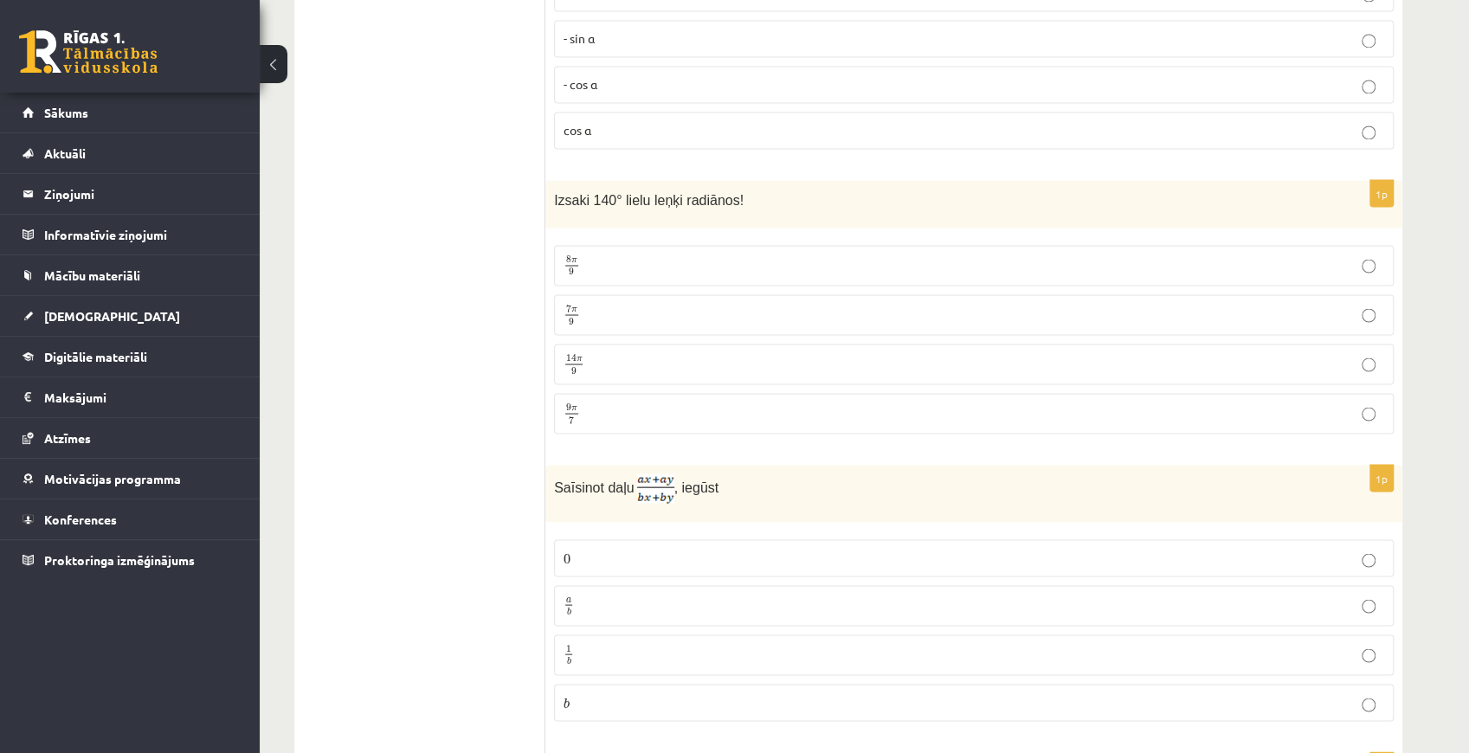
scroll to position [2019, 0]
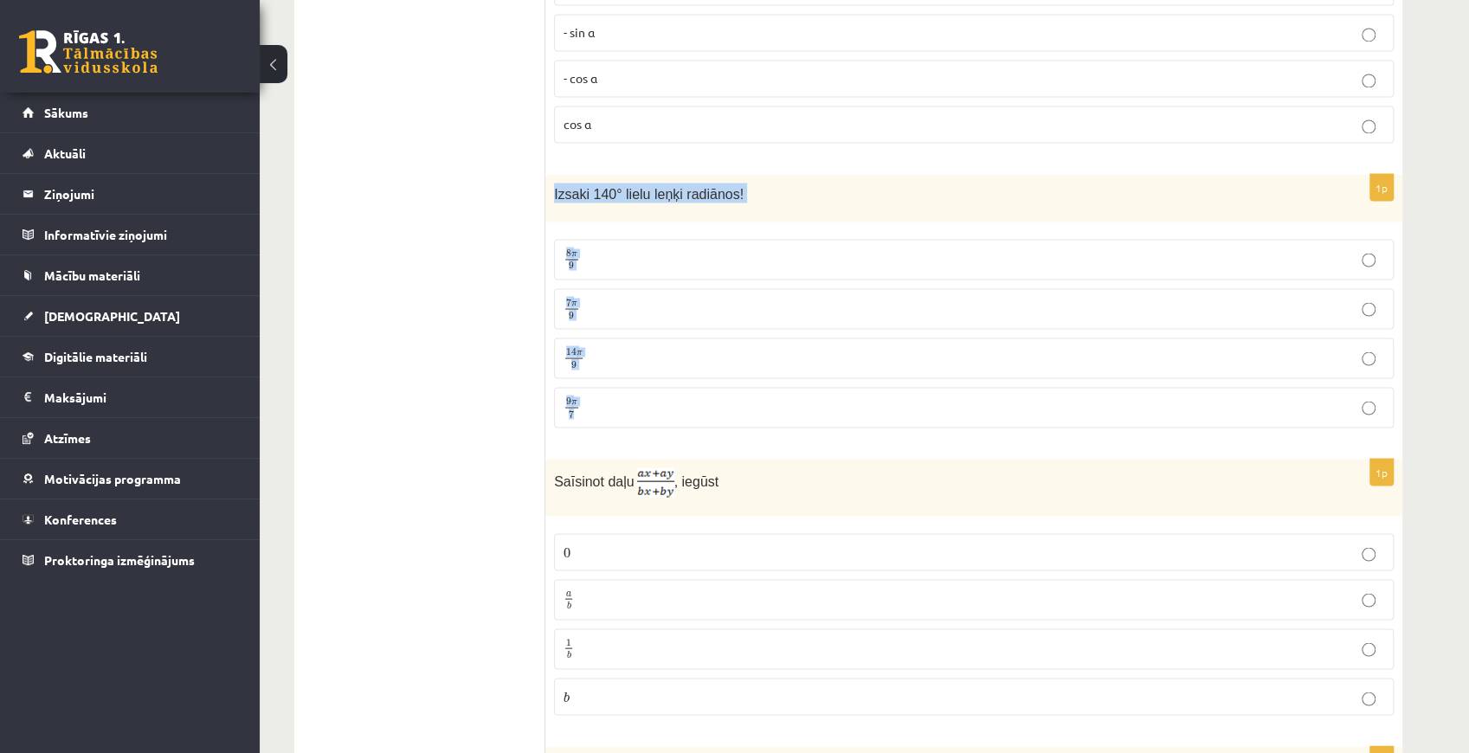
drag, startPoint x: 552, startPoint y: 170, endPoint x: 621, endPoint y: 386, distance: 226.3
click at [621, 386] on div "1p Izsaki 140° lielu leņķi radiānos! 8 π 9 8 π 9 7 π 9 7 π 9 14 π 9 14 π 9 9 π …" at bounding box center [973, 307] width 857 height 267
copy div "Izsaki 140° lielu leņķi radiānos! 8 π 9 8 π 9 7 π 9 7 π 9 14 π 9 14 π 9 9 π 7"
click at [621, 298] on p "7 π 9 7 π 9" at bounding box center [973, 309] width 820 height 22
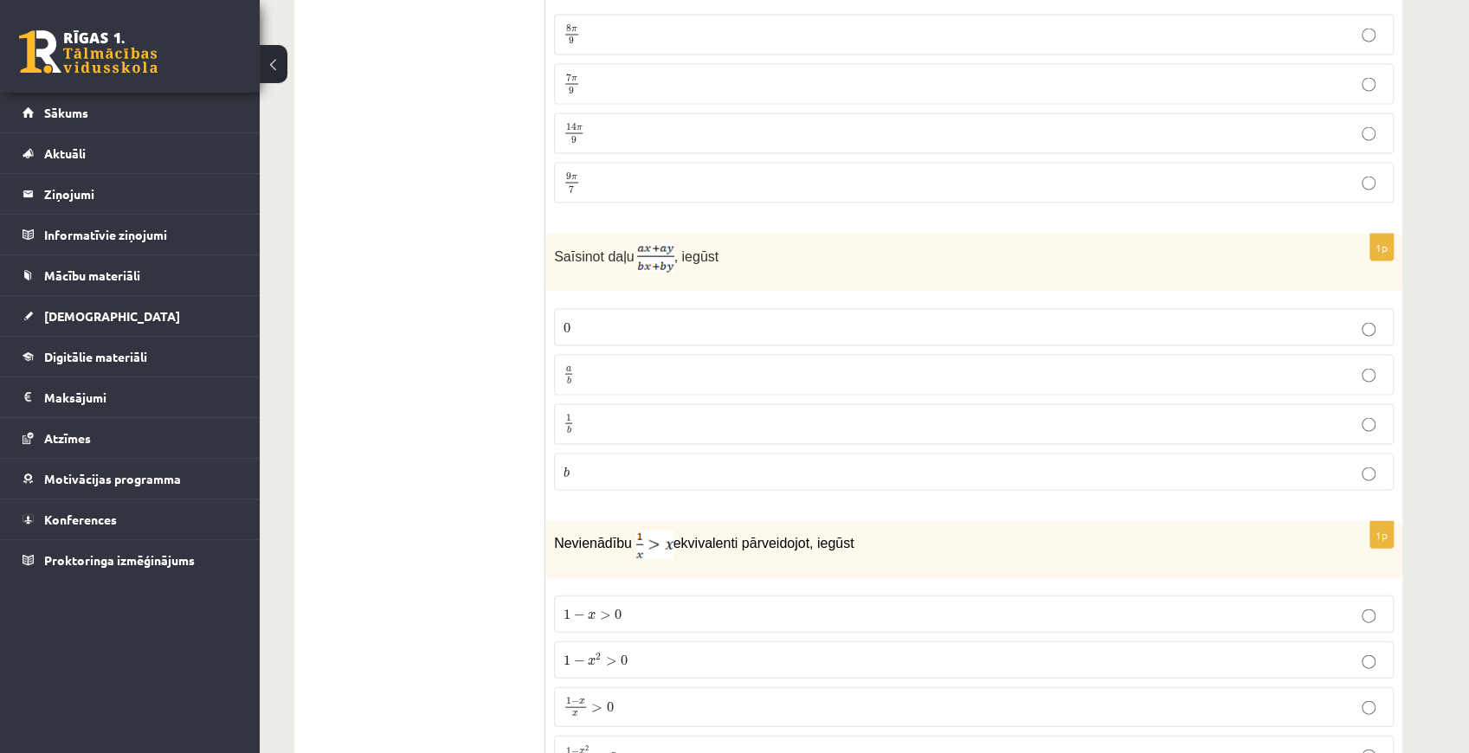
scroll to position [2250, 0]
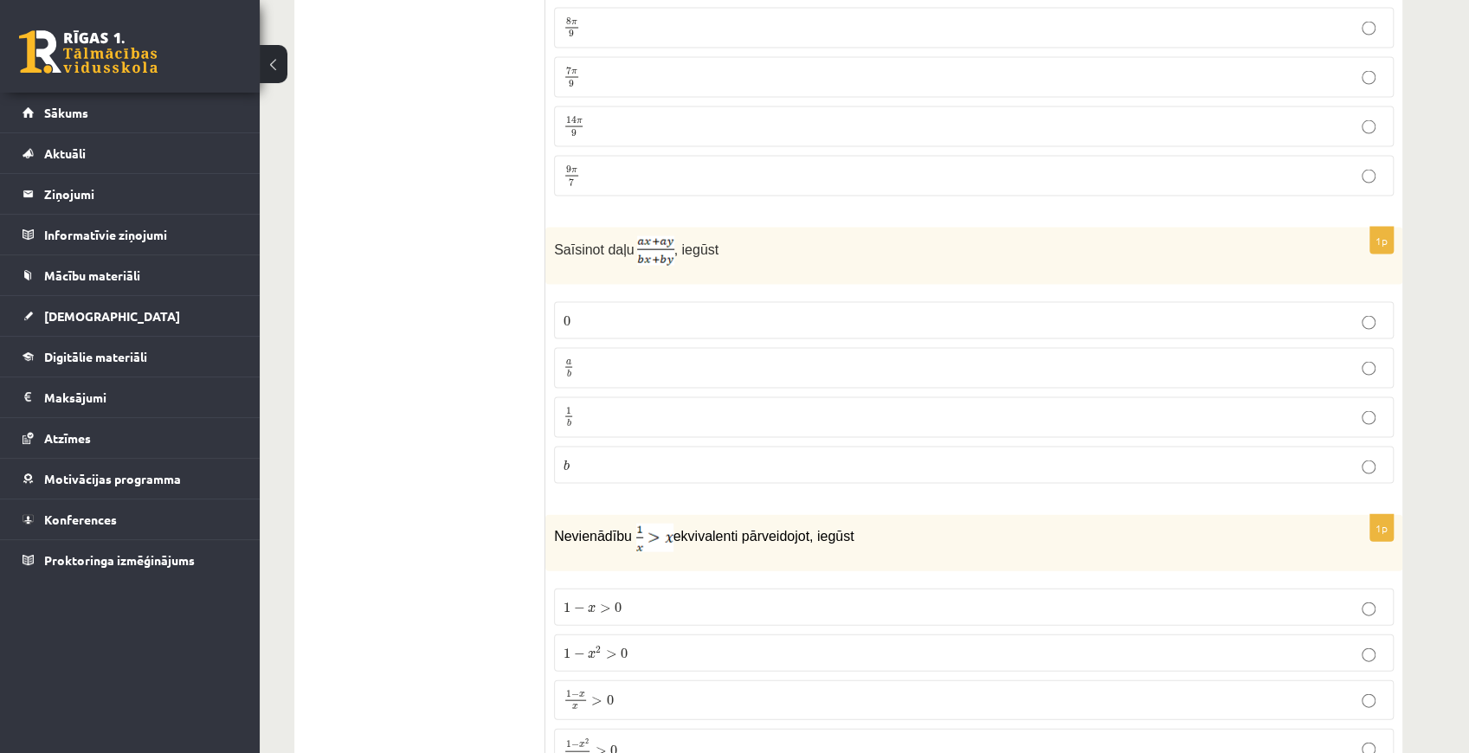
click at [579, 357] on p "a b a b" at bounding box center [973, 368] width 820 height 22
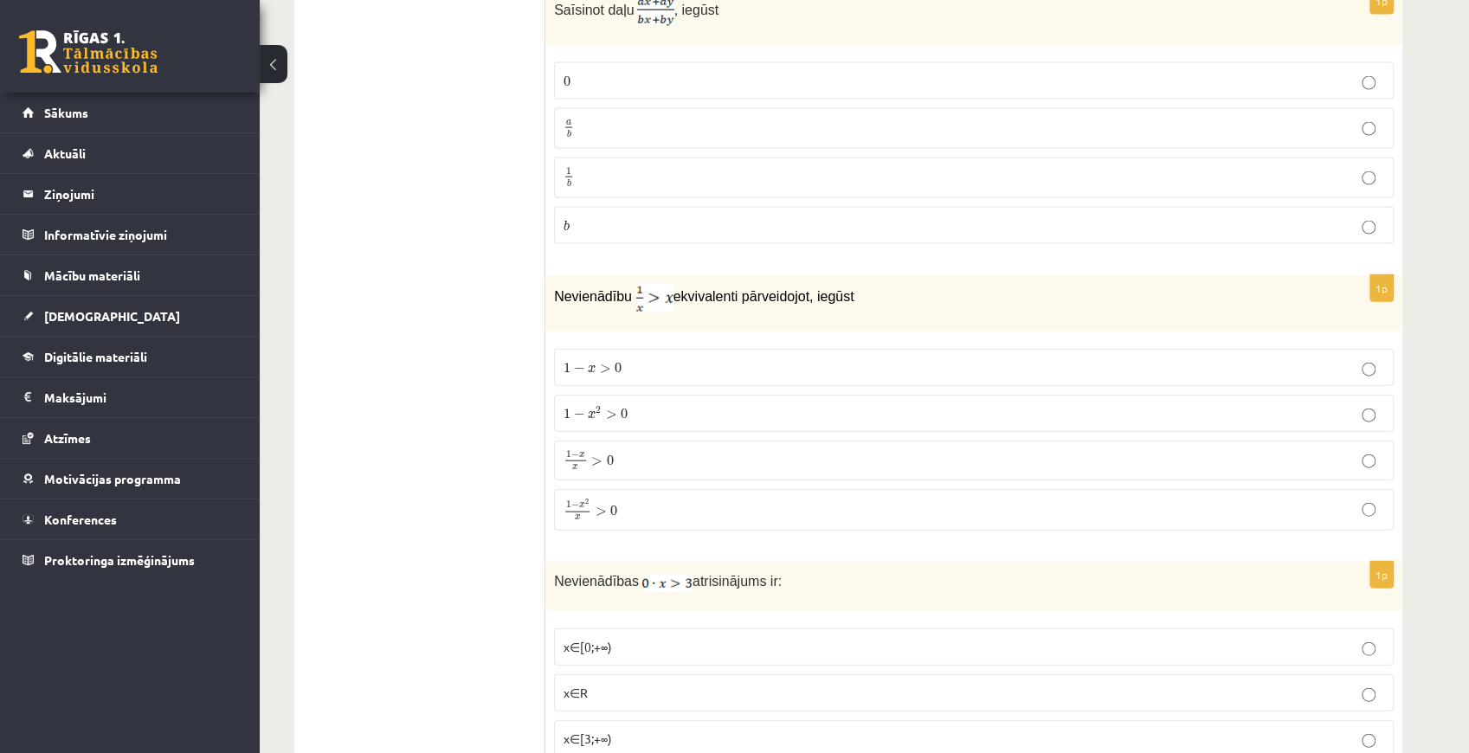
scroll to position [2538, 0]
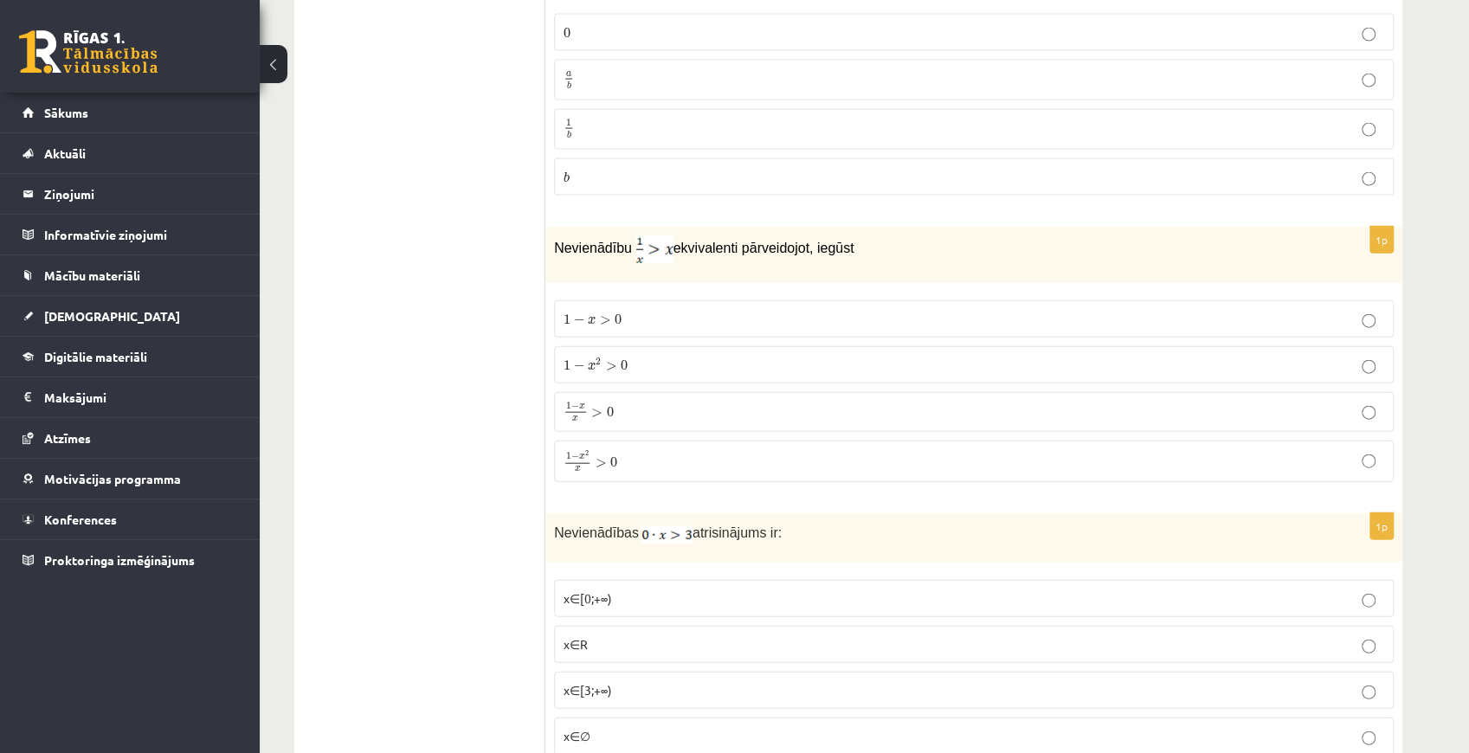
click at [630, 310] on p "1 − x > 0 1 − x > 0" at bounding box center [973, 319] width 820 height 18
click at [639, 402] on p "1 − x x > 0 1 − x x > 0" at bounding box center [973, 412] width 820 height 21
click at [623, 450] on p "1 − x 2 x > 0 1 − x 2 x > 0" at bounding box center [973, 461] width 820 height 23
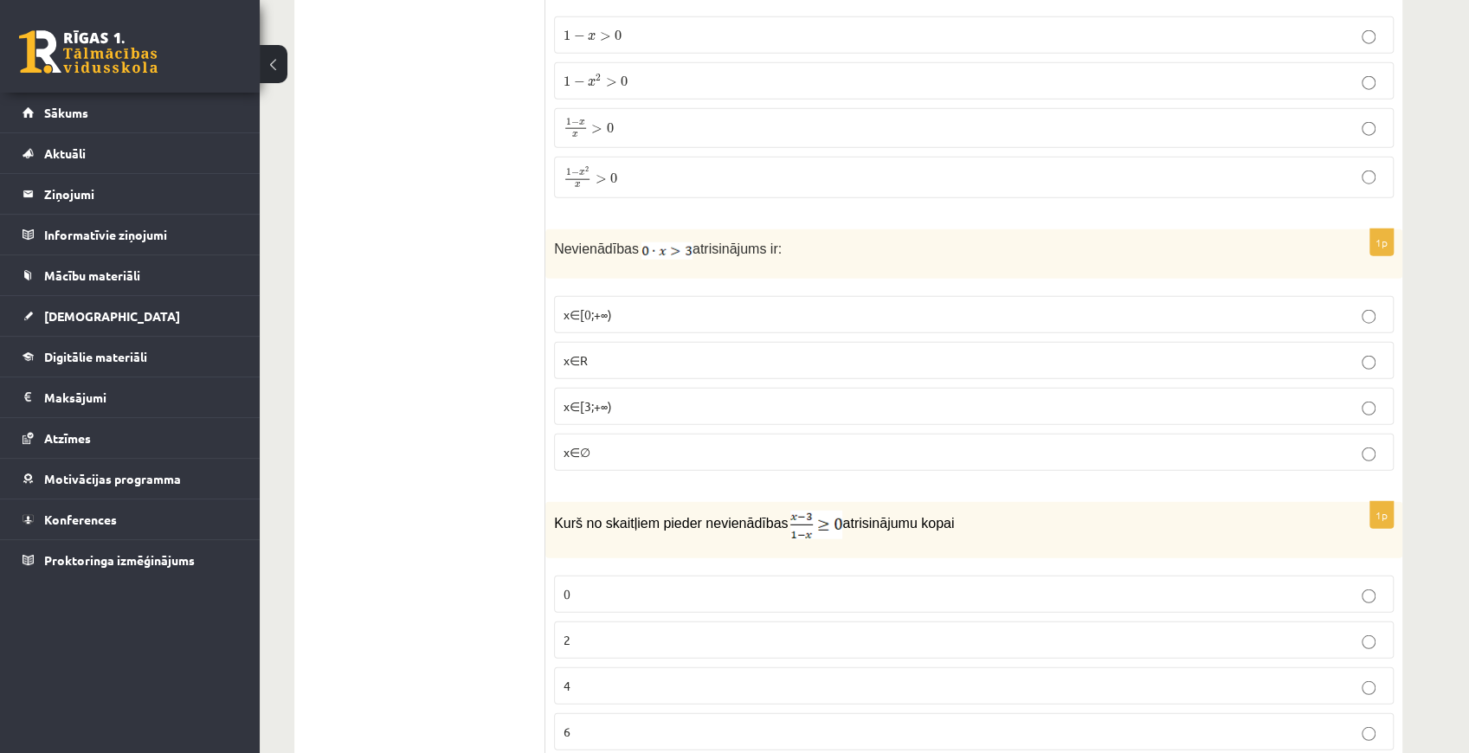
scroll to position [2826, 0]
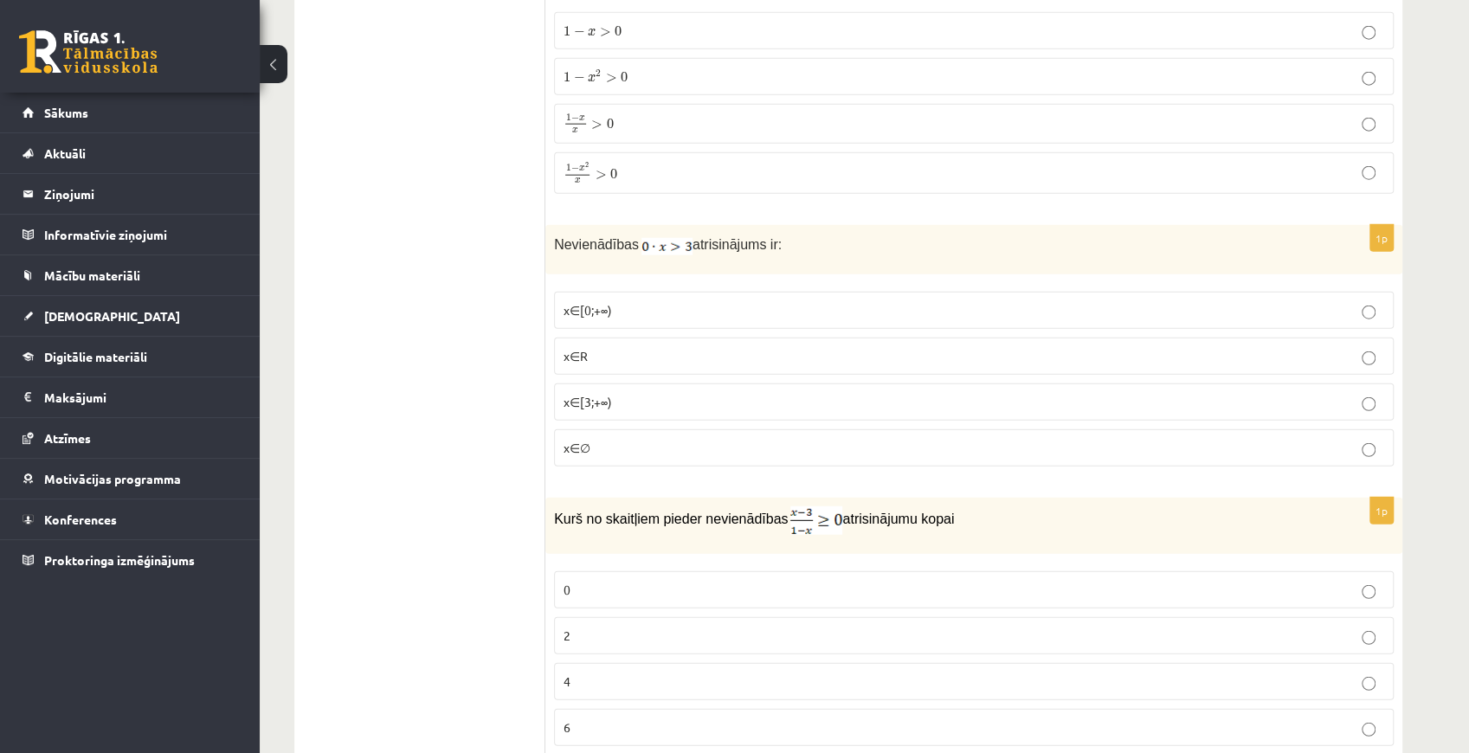
click at [571, 431] on label "x∈∅" at bounding box center [973, 447] width 839 height 37
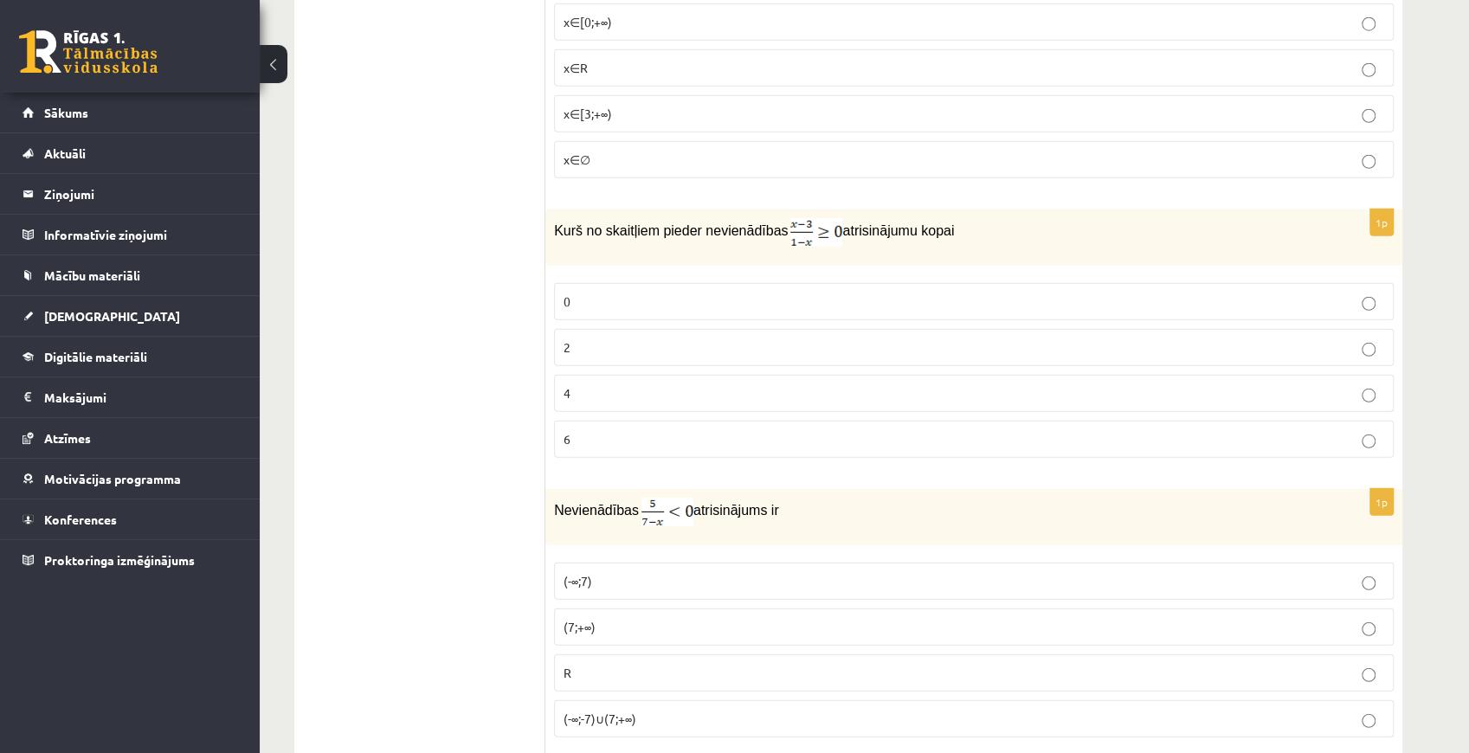
scroll to position [3116, 0]
click at [590, 292] on p "0" at bounding box center [973, 301] width 820 height 18
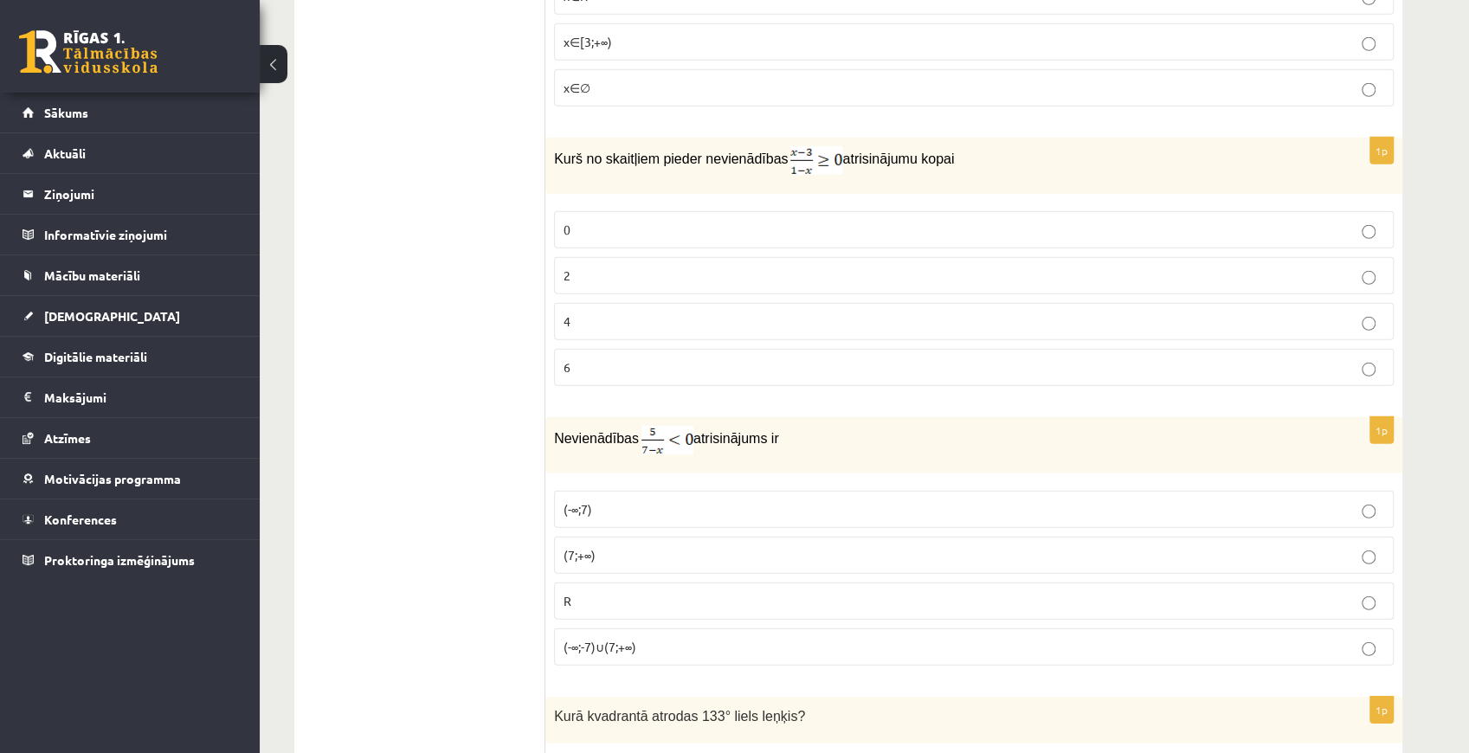
scroll to position [3231, 0]
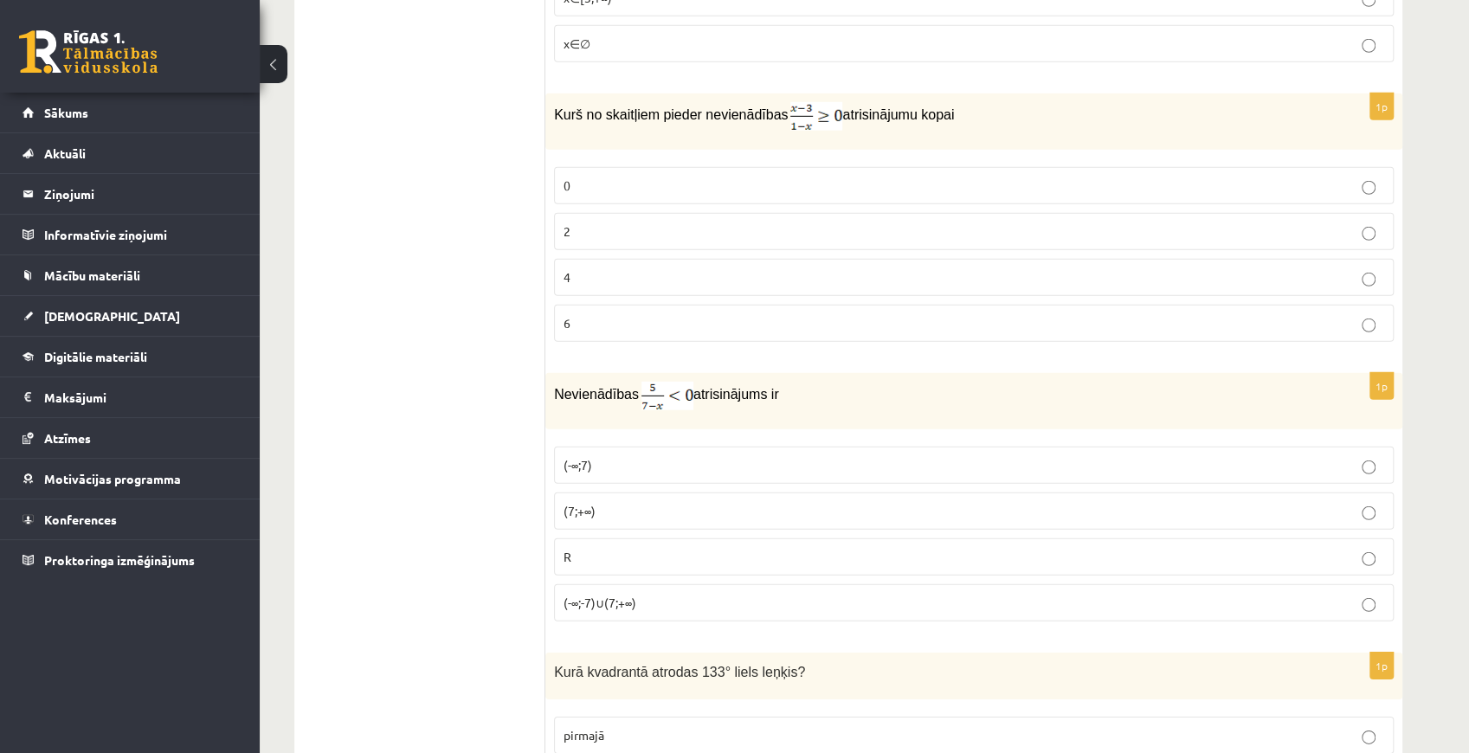
click at [606, 594] on p "(-∞;-7)∪(7;+∞)" at bounding box center [973, 603] width 820 height 18
click at [600, 502] on p "(7;+∞)" at bounding box center [973, 511] width 820 height 18
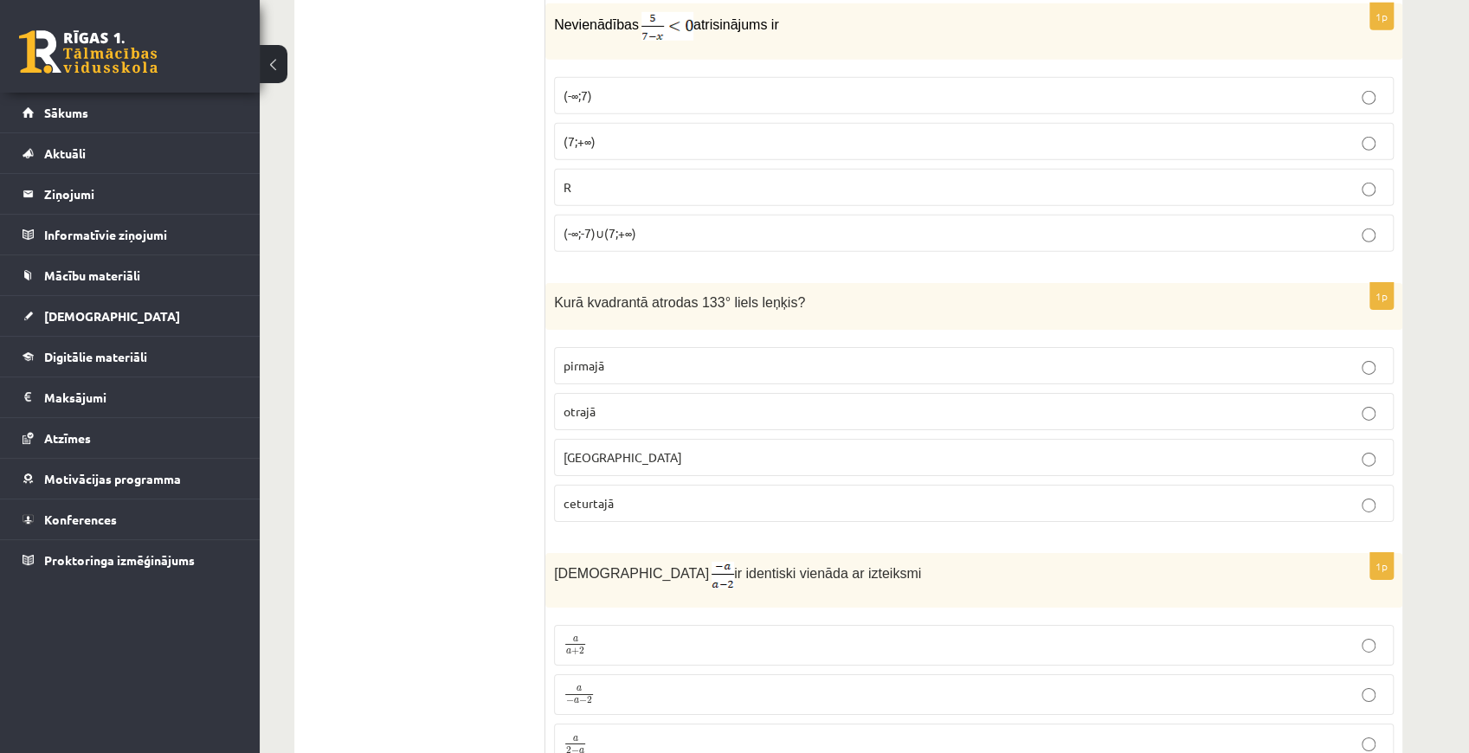
scroll to position [3635, 0]
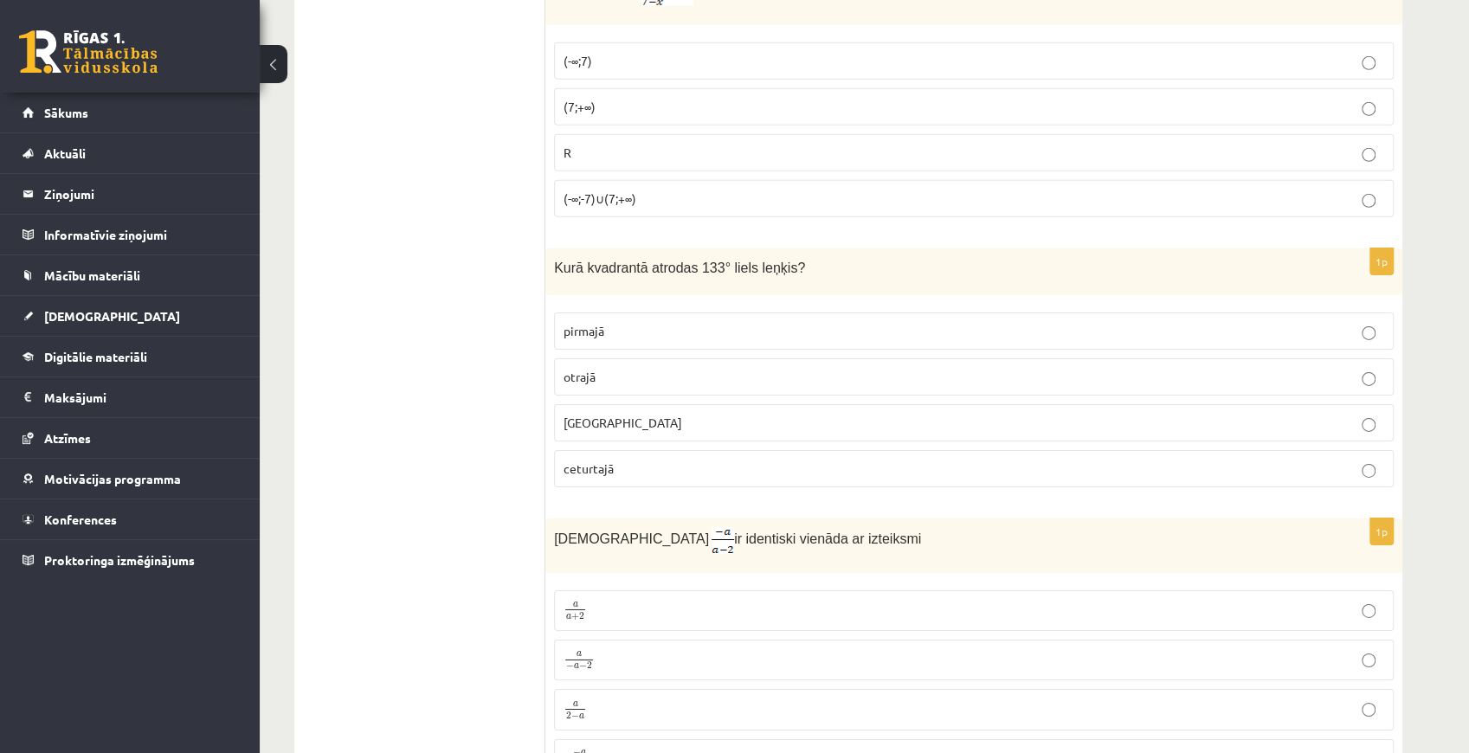
drag, startPoint x: 543, startPoint y: 232, endPoint x: 615, endPoint y: 338, distance: 128.9
click at [615, 368] on p "otrajā" at bounding box center [973, 377] width 820 height 18
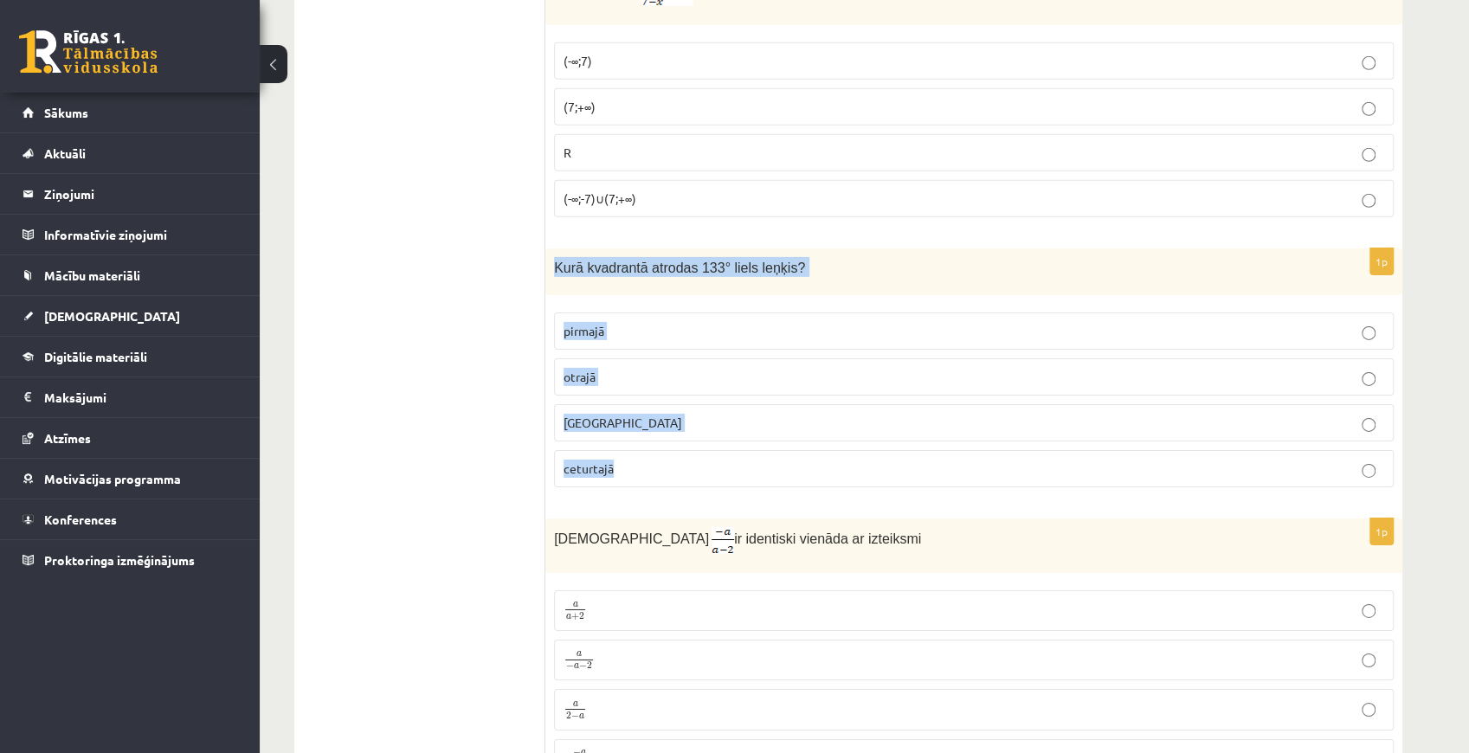
drag, startPoint x: 550, startPoint y: 235, endPoint x: 624, endPoint y: 434, distance: 211.4
click at [624, 434] on div "1p Kurā kvadrantā atrodas 133° liels leņķis? pirmajā otrajā trešajā ceturtajā" at bounding box center [973, 375] width 857 height 254
copy div "Kurā kvadrantā atrodas 133° liels leņķis? pirmajā otrajā trešajā ceturtajā"
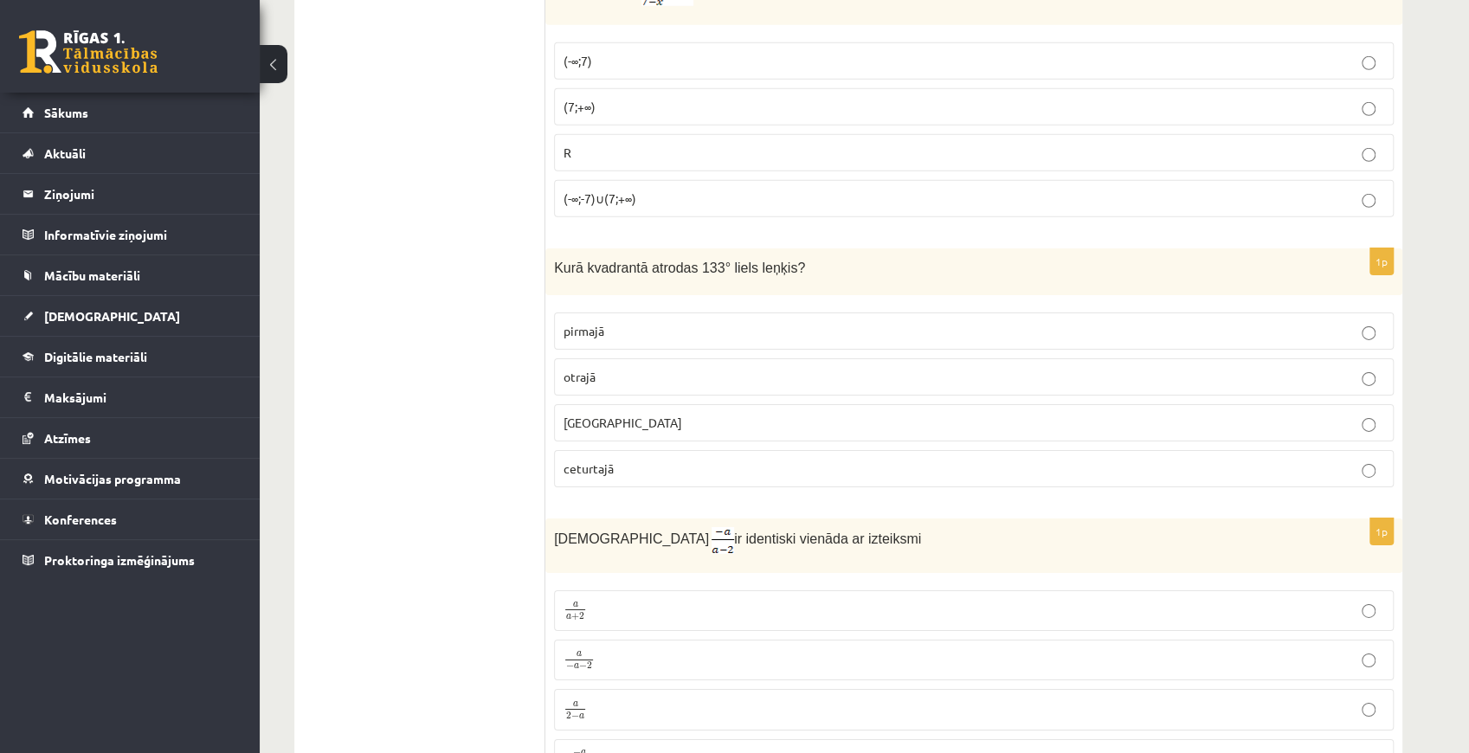
click at [563, 369] on span "otrajā" at bounding box center [579, 377] width 32 height 16
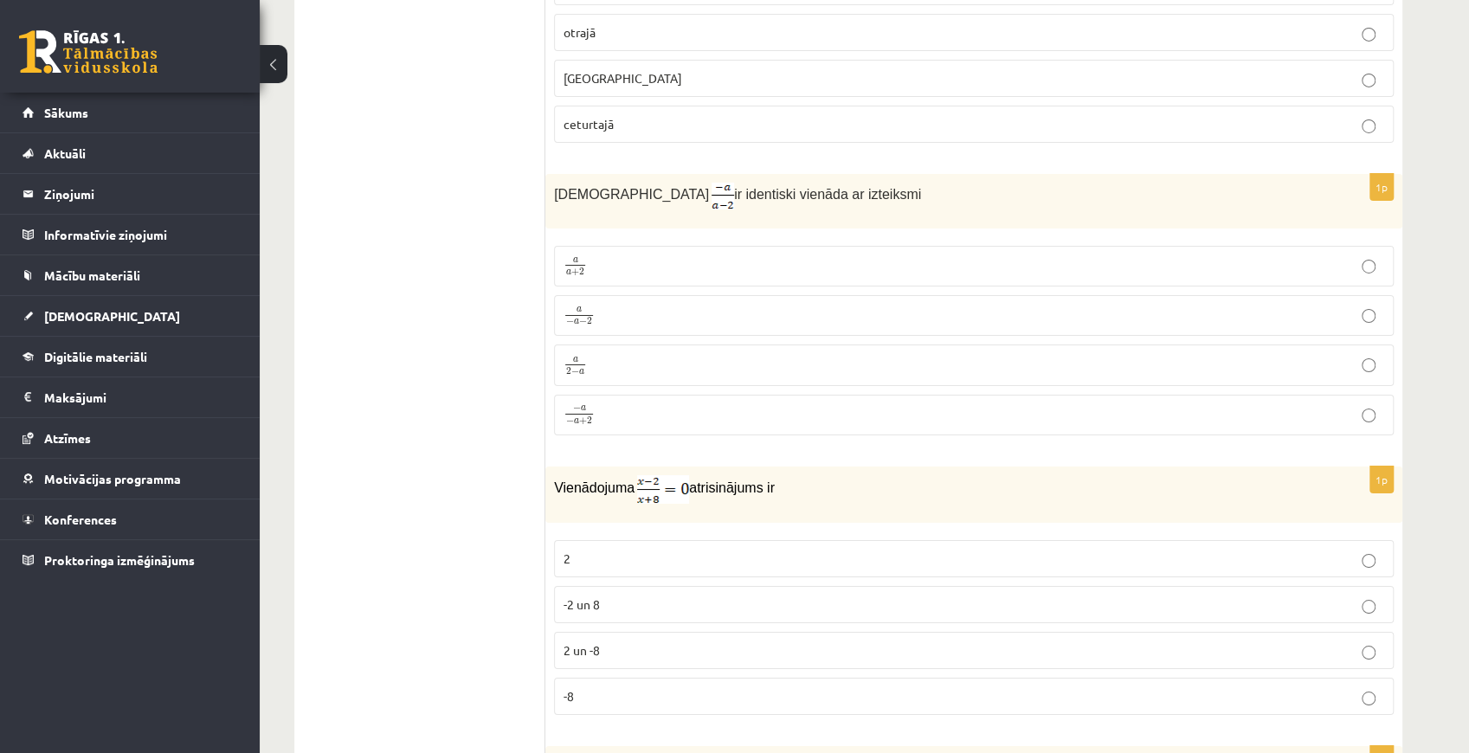
scroll to position [3981, 0]
drag, startPoint x: 541, startPoint y: 161, endPoint x: 644, endPoint y: 213, distance: 115.3
click at [644, 213] on div "**********" at bounding box center [848, 710] width 1108 height 8796
click at [711, 181] on img at bounding box center [722, 194] width 23 height 27
click at [604, 185] on span "Izteiksme" at bounding box center [631, 192] width 155 height 15
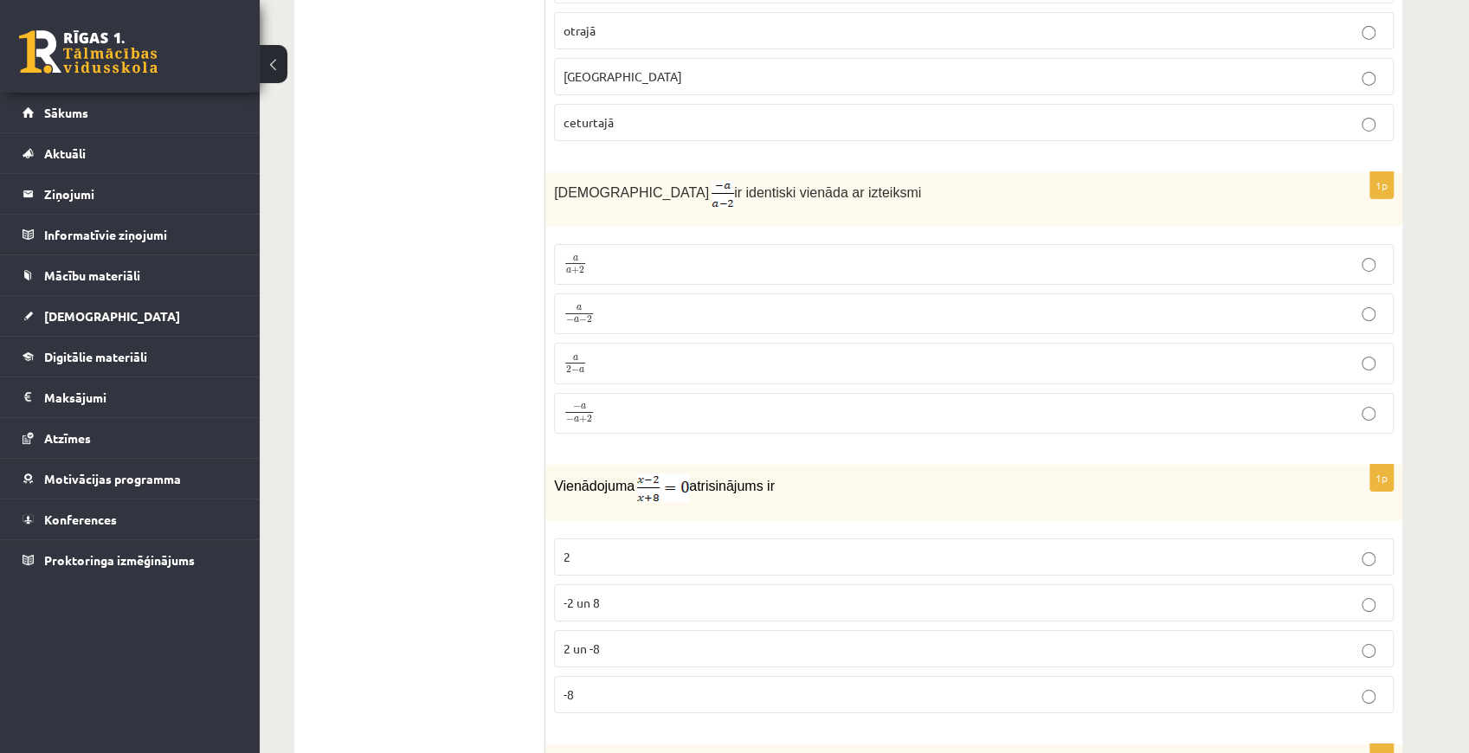
drag, startPoint x: 538, startPoint y: 152, endPoint x: 613, endPoint y: 211, distance: 94.9
click at [613, 211] on div "**********" at bounding box center [848, 710] width 1108 height 8796
click at [594, 175] on div "Izteiksme ir identiski vienāda ar izteiksmi" at bounding box center [973, 199] width 857 height 55
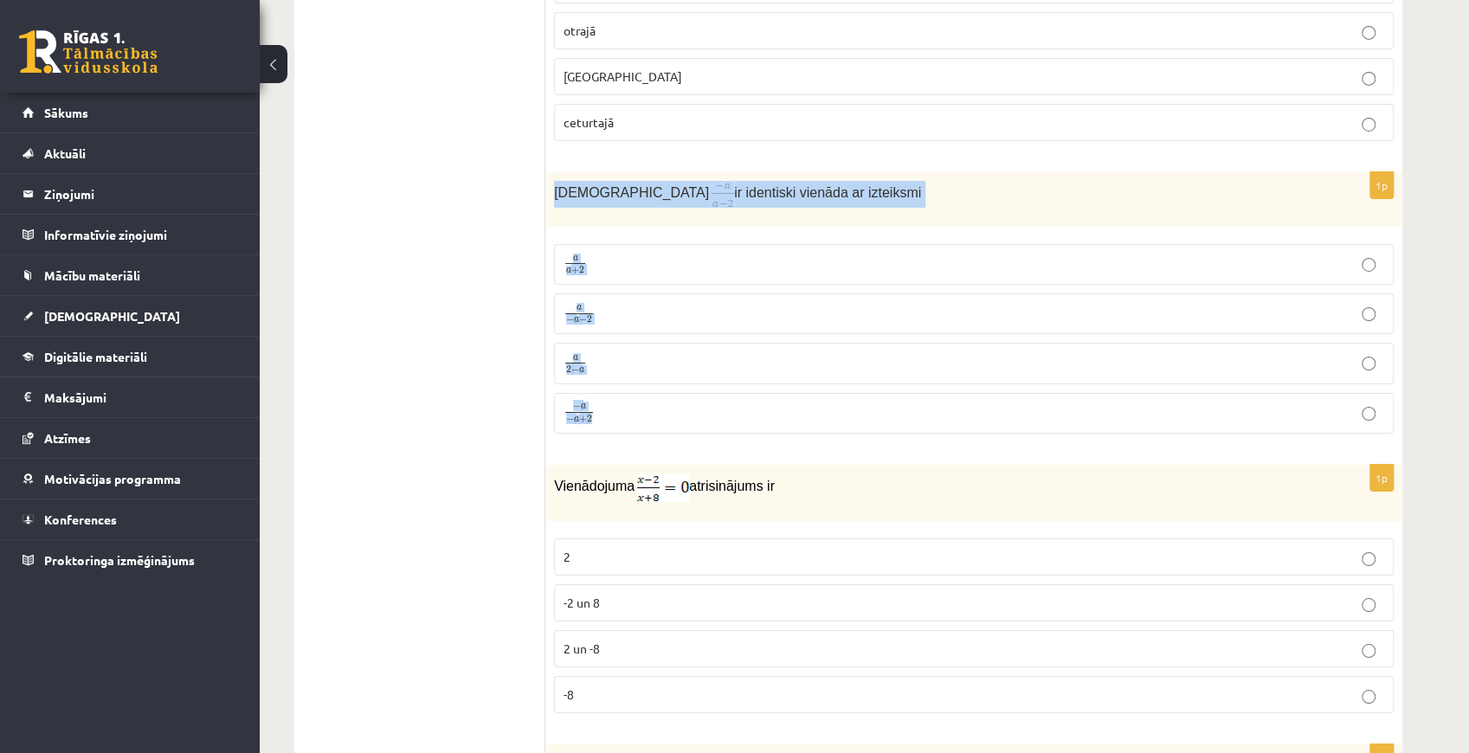
drag, startPoint x: 554, startPoint y: 156, endPoint x: 754, endPoint y: 374, distance: 295.8
click at [754, 374] on div "1p Izteiksme ir identiski vienāda ar izteiksmi a a + 2 a a + 2 a − a − 2 a − a …" at bounding box center [973, 309] width 857 height 275
copy div "Izteiksme ir identiski vienāda ar izteiksmi a a + 2 a a + 2 a − a − 2 a − a − 2…"
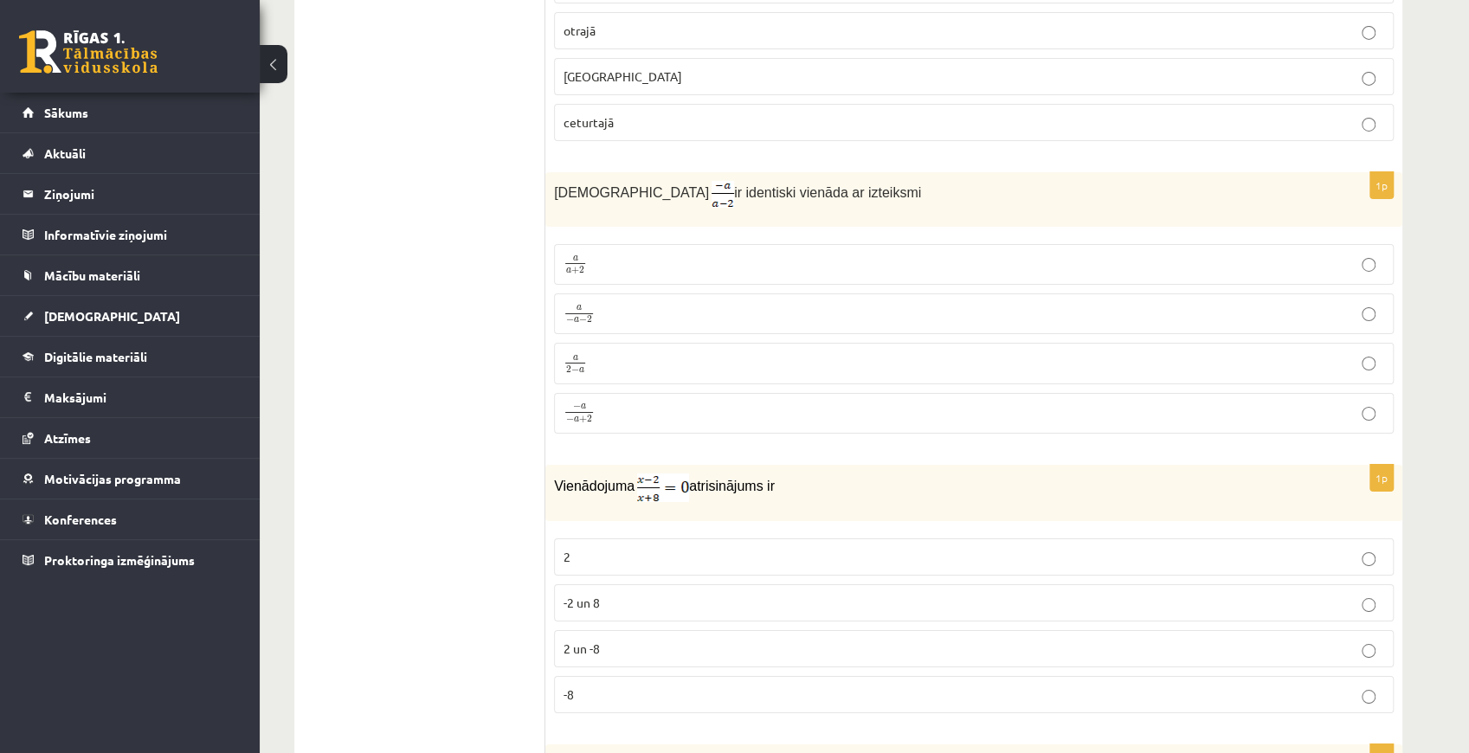
click at [477, 374] on ul "Tests Izvērtējums!" at bounding box center [429, 710] width 234 height 8761
click at [601, 254] on p "a a + 2 a a + 2" at bounding box center [973, 265] width 820 height 22
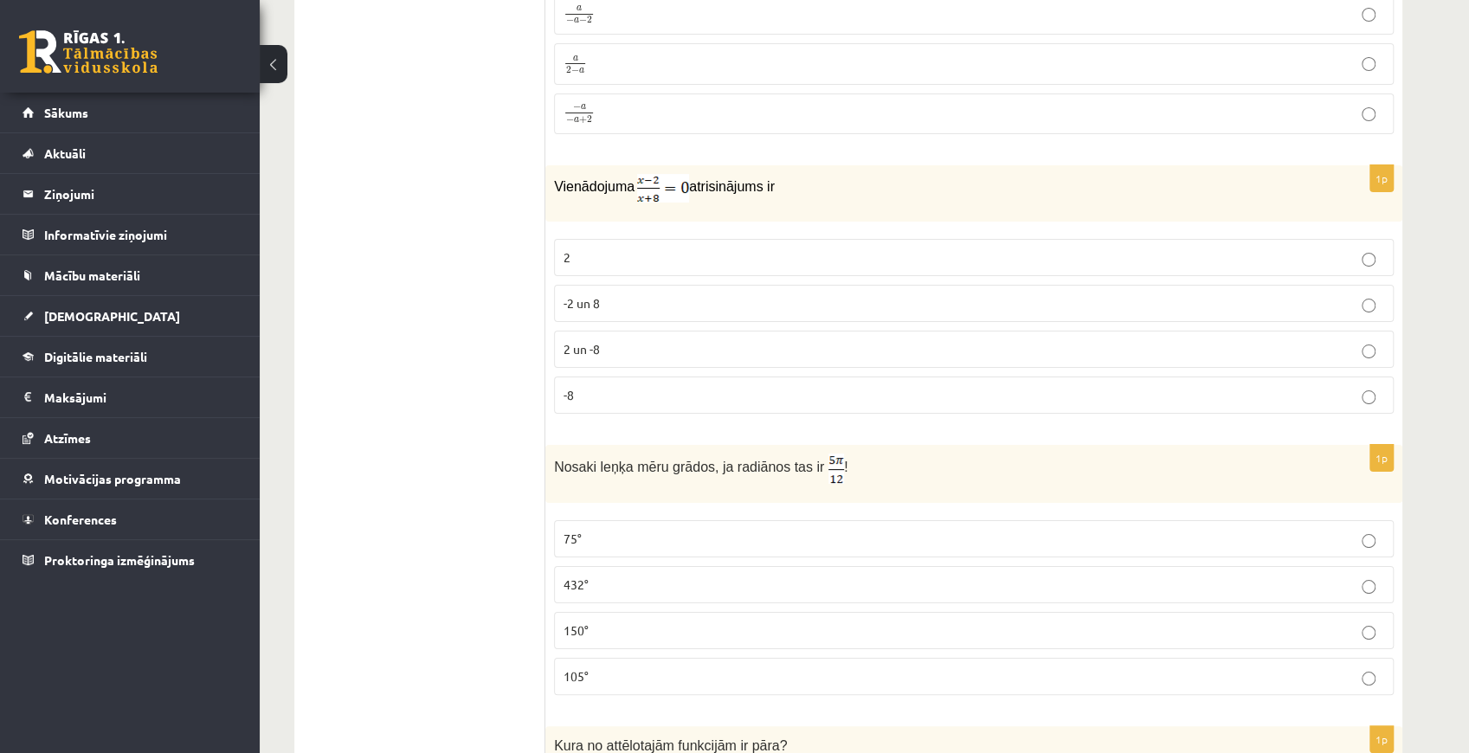
scroll to position [4327, 0]
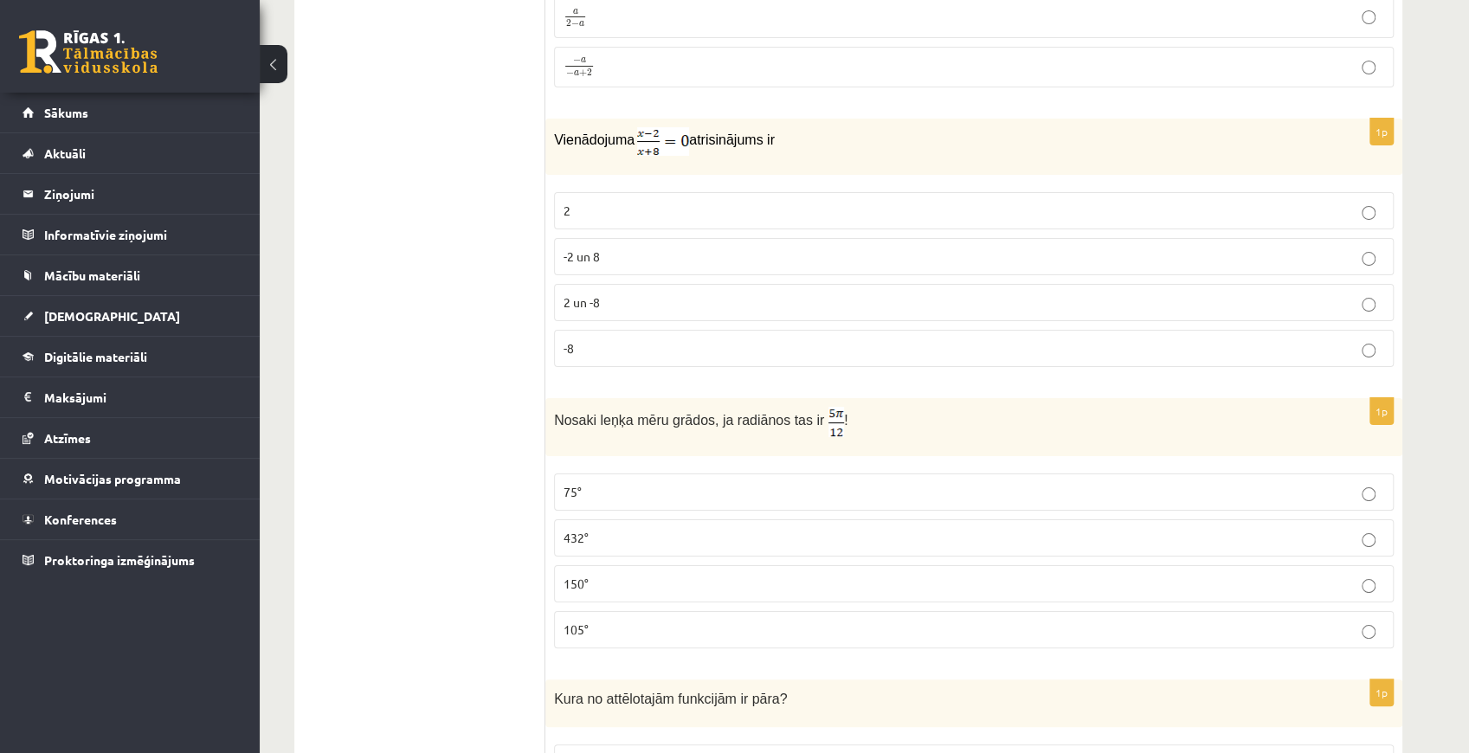
click at [678, 202] on p "2" at bounding box center [973, 211] width 820 height 18
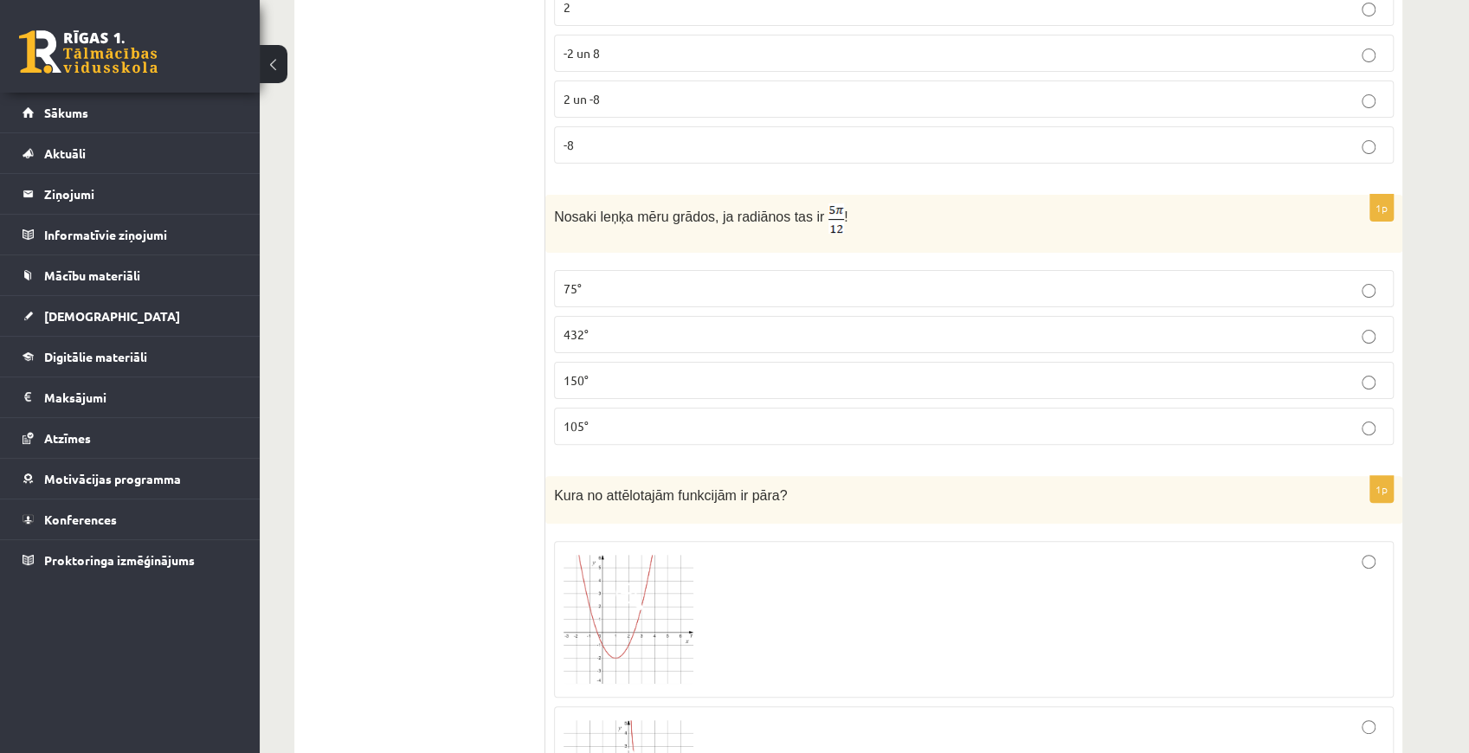
scroll to position [4557, 0]
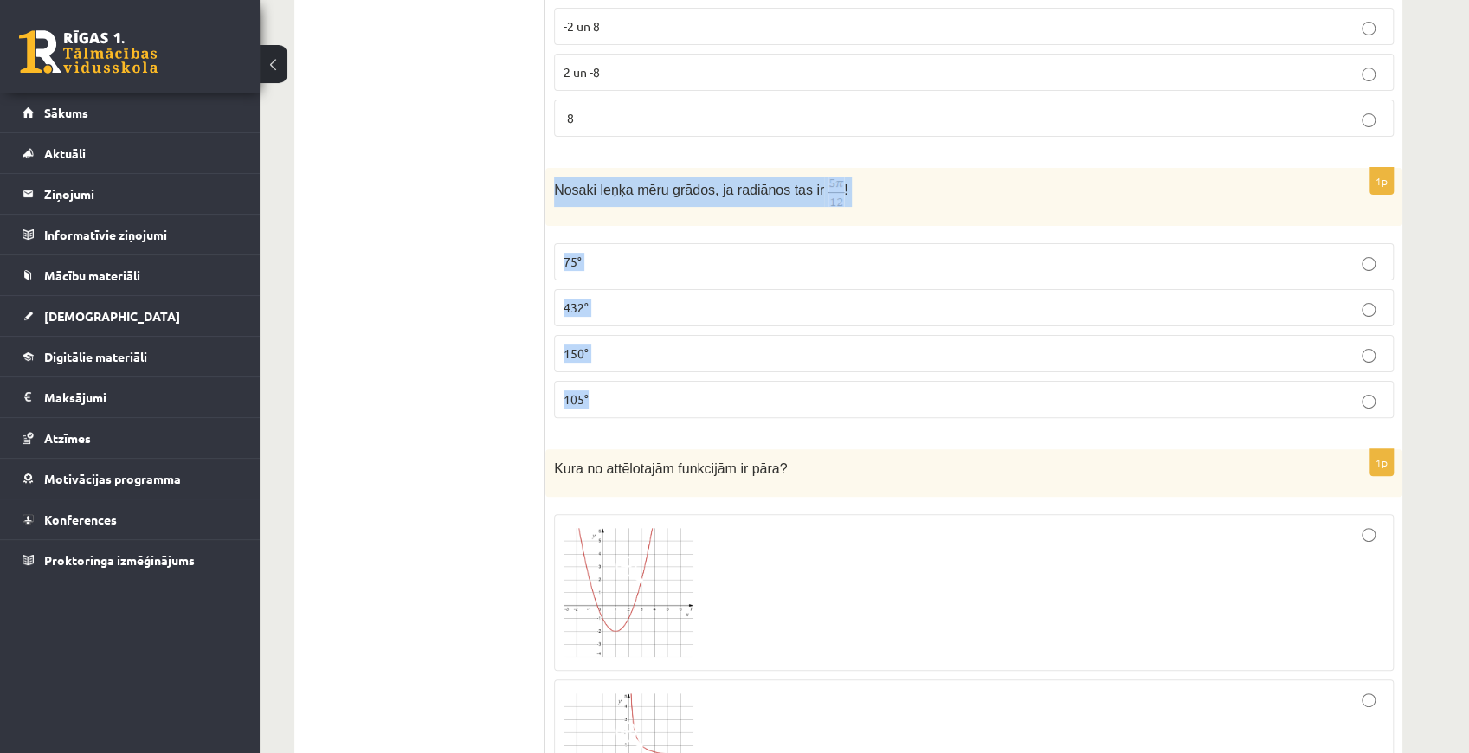
drag, startPoint x: 547, startPoint y: 147, endPoint x: 865, endPoint y: 343, distance: 373.0
click at [865, 343] on div "1p Nosaki leņķa mēru grādos, ja radiānos tas ir ! 75° 432° 150° 105°" at bounding box center [973, 300] width 857 height 264
copy div "Nosaki leņķa mēru grādos, ja radiānos tas ir ! 75° 432° 150° 105°"
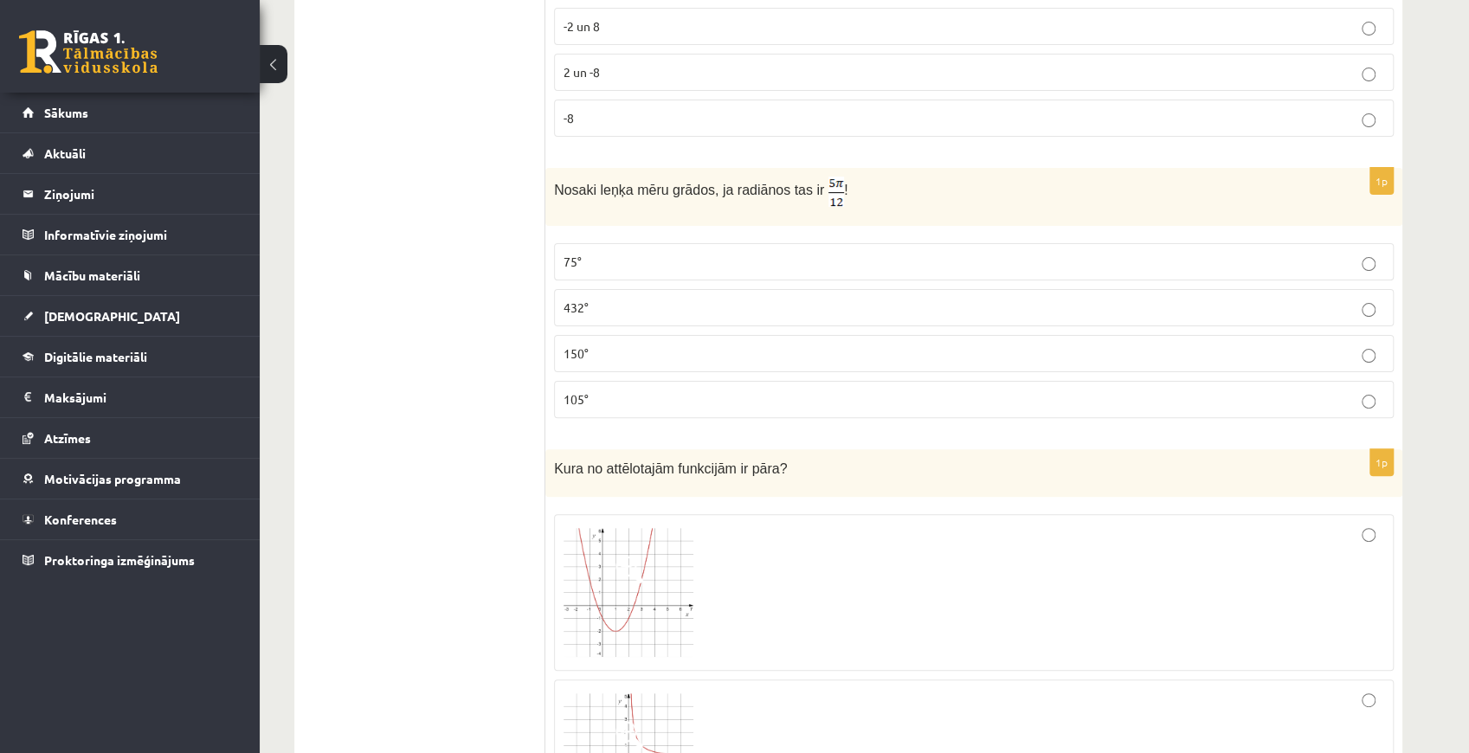
click at [531, 242] on ul "Tests Izvērtējums!" at bounding box center [429, 133] width 234 height 8761
click at [578, 254] on span "75°" at bounding box center [572, 262] width 18 height 16
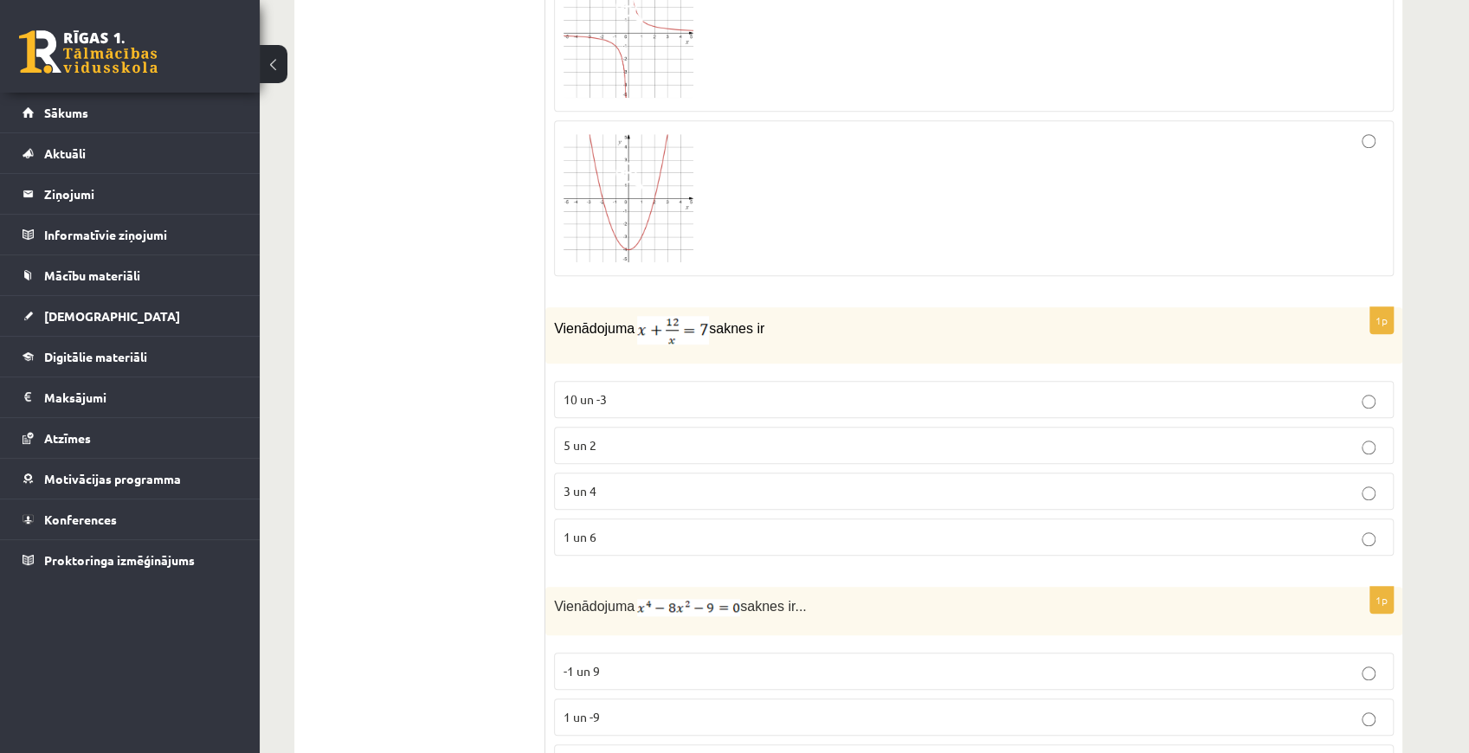
scroll to position [5308, 0]
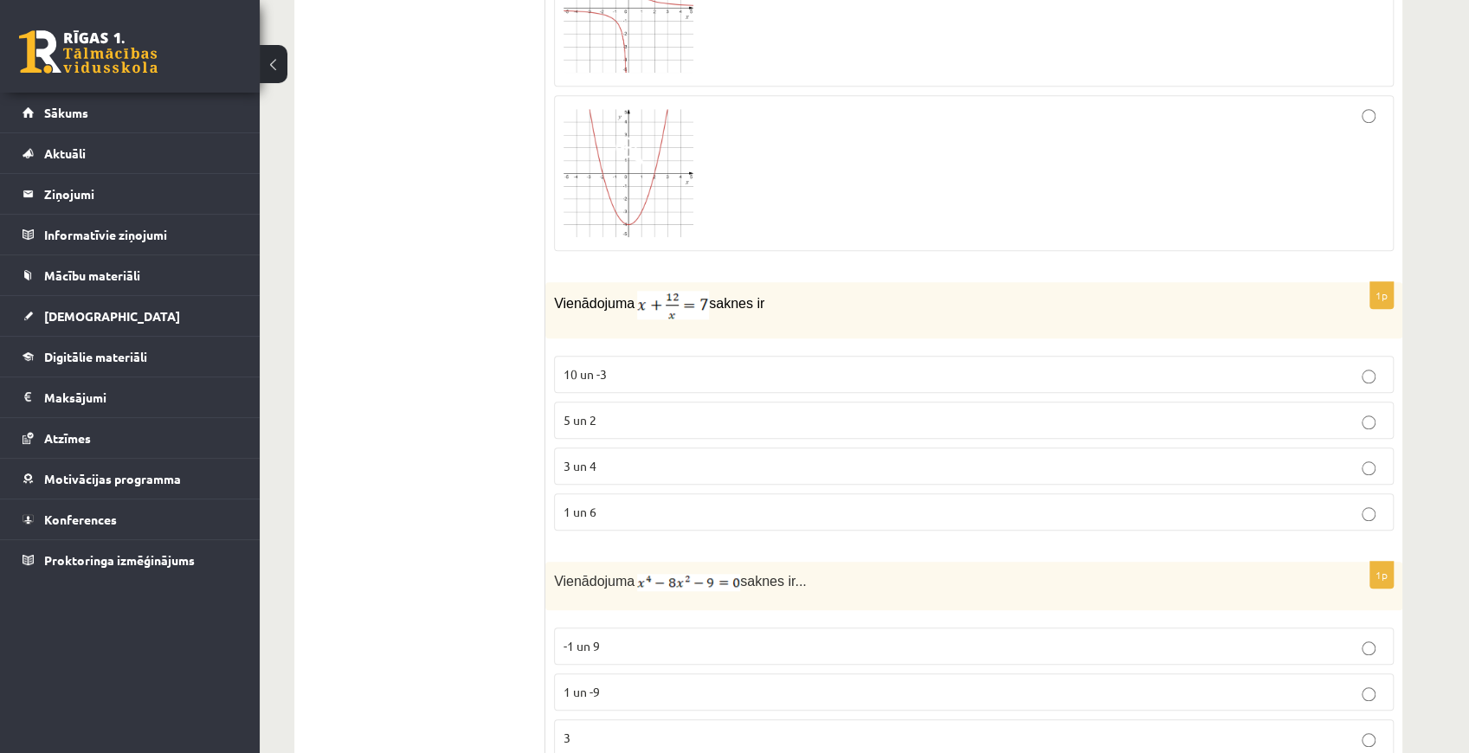
click at [621, 457] on p "3 un 4" at bounding box center [973, 466] width 820 height 18
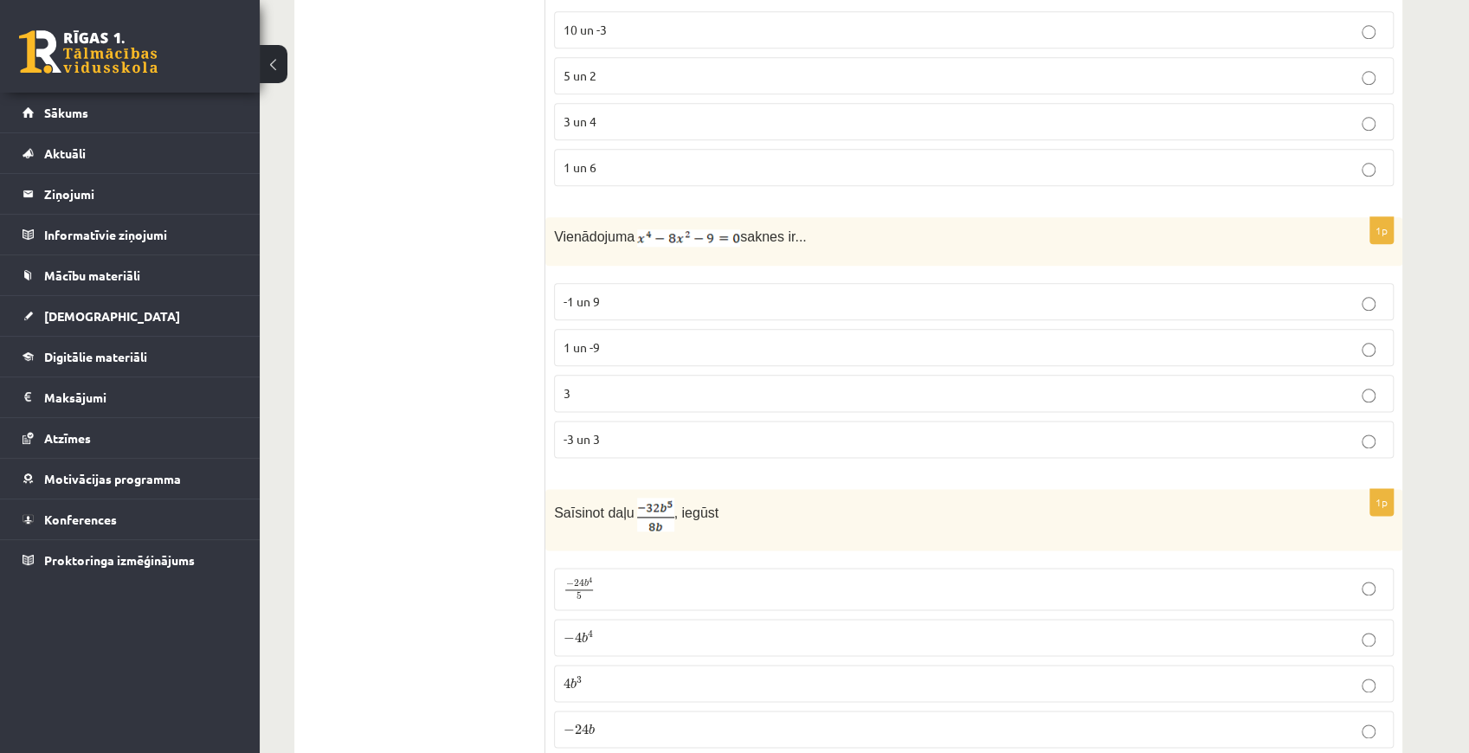
scroll to position [5654, 0]
click at [559, 419] on label "-3 un 3" at bounding box center [973, 437] width 839 height 37
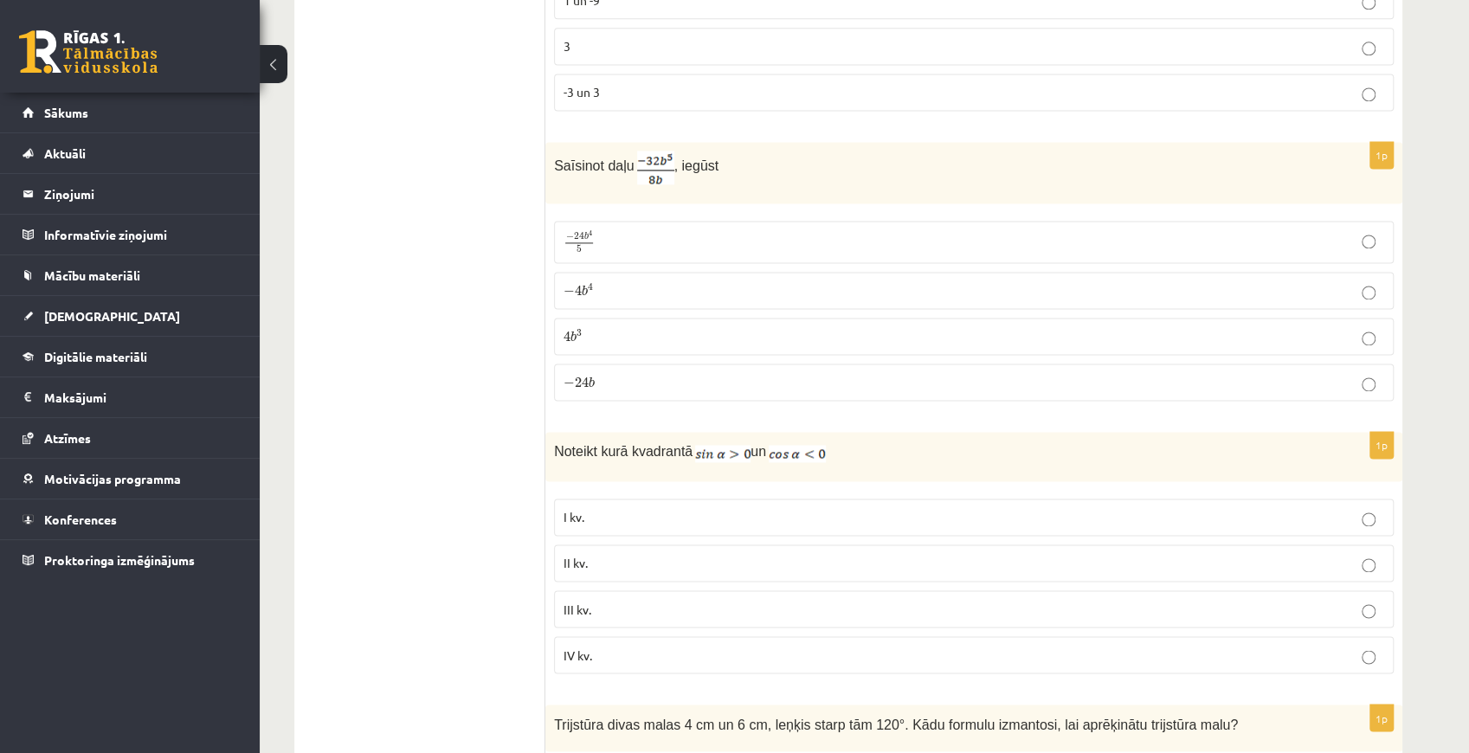
scroll to position [6000, 0]
click at [580, 285] on span "4" at bounding box center [578, 290] width 7 height 10
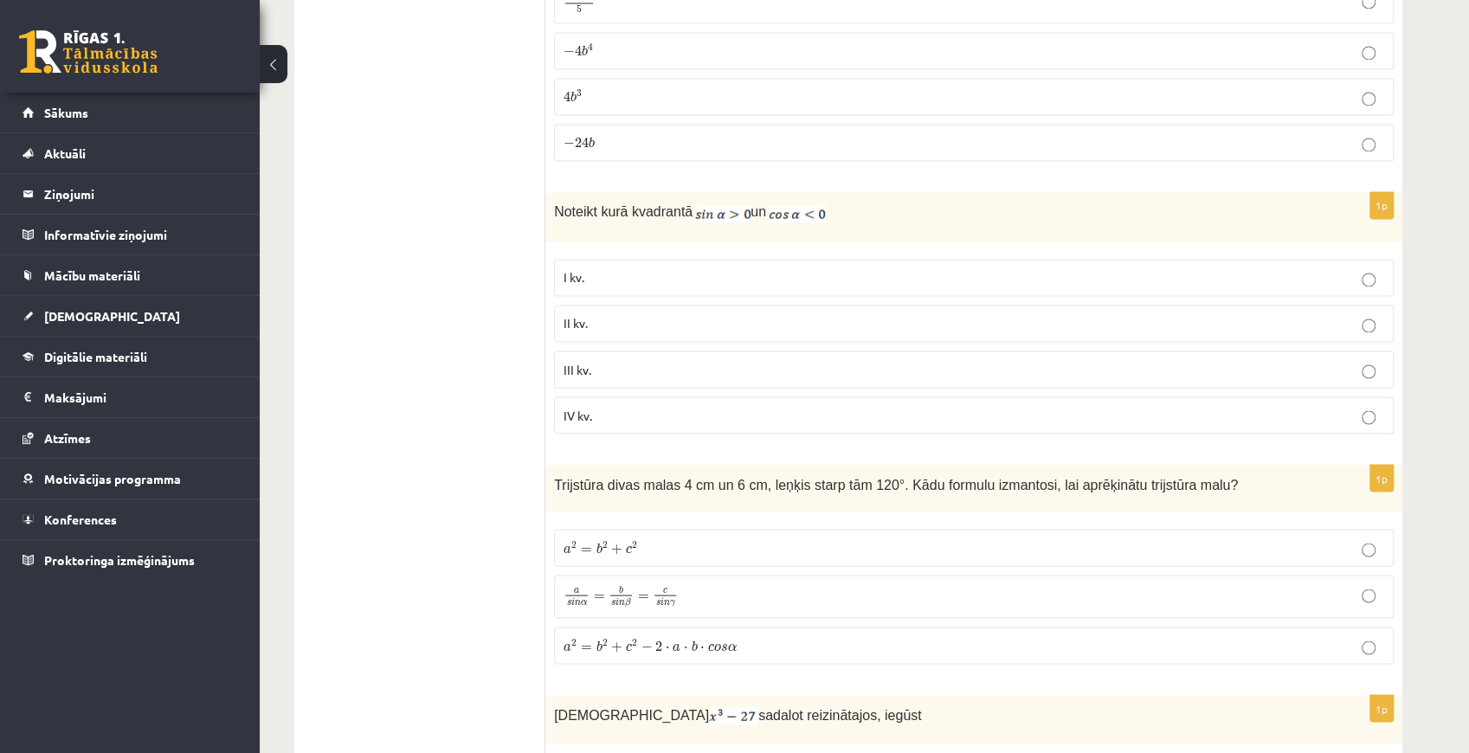
scroll to position [6288, 0]
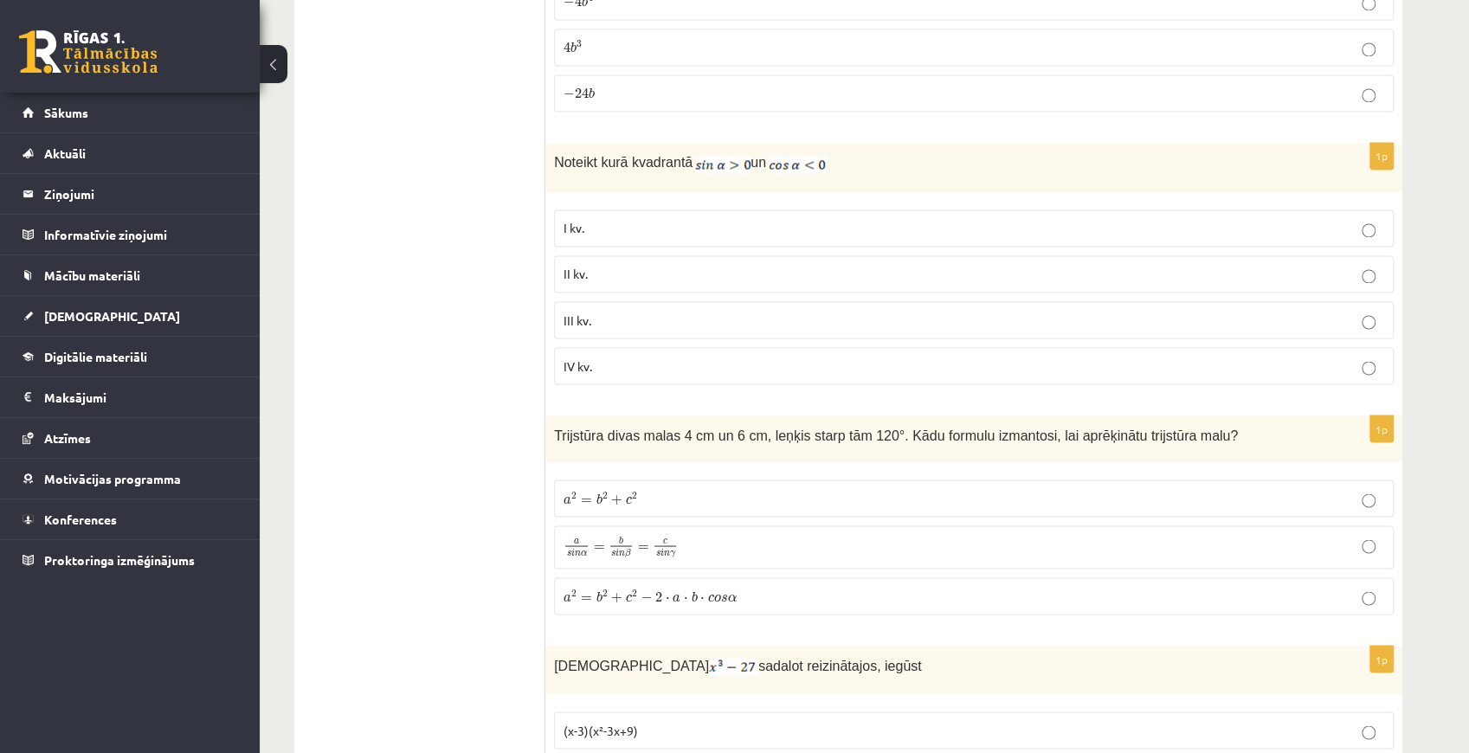
drag, startPoint x: 543, startPoint y: 107, endPoint x: 756, endPoint y: 264, distance: 263.6
click at [725, 156] on img at bounding box center [722, 164] width 55 height 17
click at [630, 143] on div "Noteikt kurā kvadrantā un" at bounding box center [973, 167] width 857 height 48
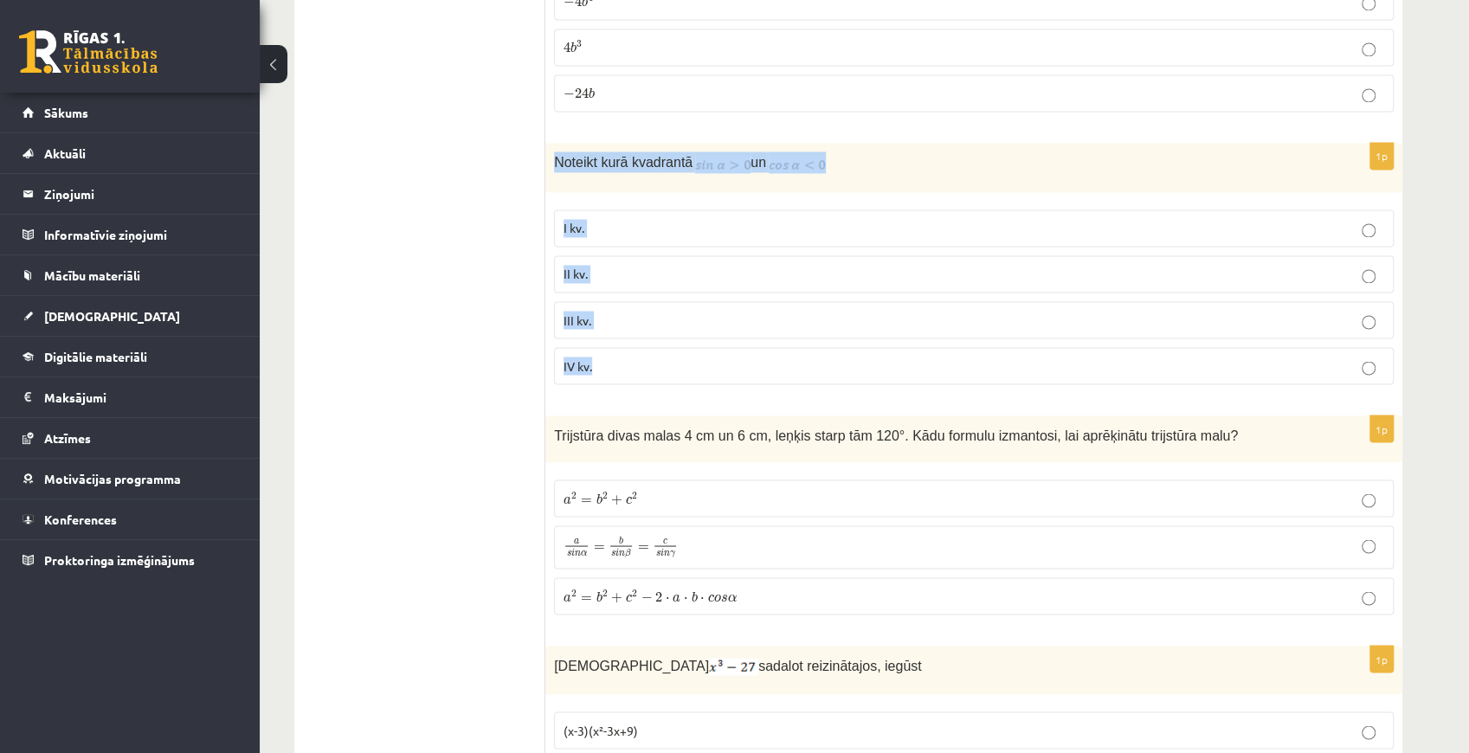
drag, startPoint x: 549, startPoint y: 97, endPoint x: 637, endPoint y: 313, distance: 233.7
click at [637, 313] on div "1p Noteikt kurā kvadrantā un I kv. II kv. III kv. IV kv." at bounding box center [973, 270] width 857 height 254
copy div "Noteikt kurā kvadrantā un I kv. II kv. III kv. IV kv."
click at [576, 266] on span "II kv." at bounding box center [575, 274] width 24 height 16
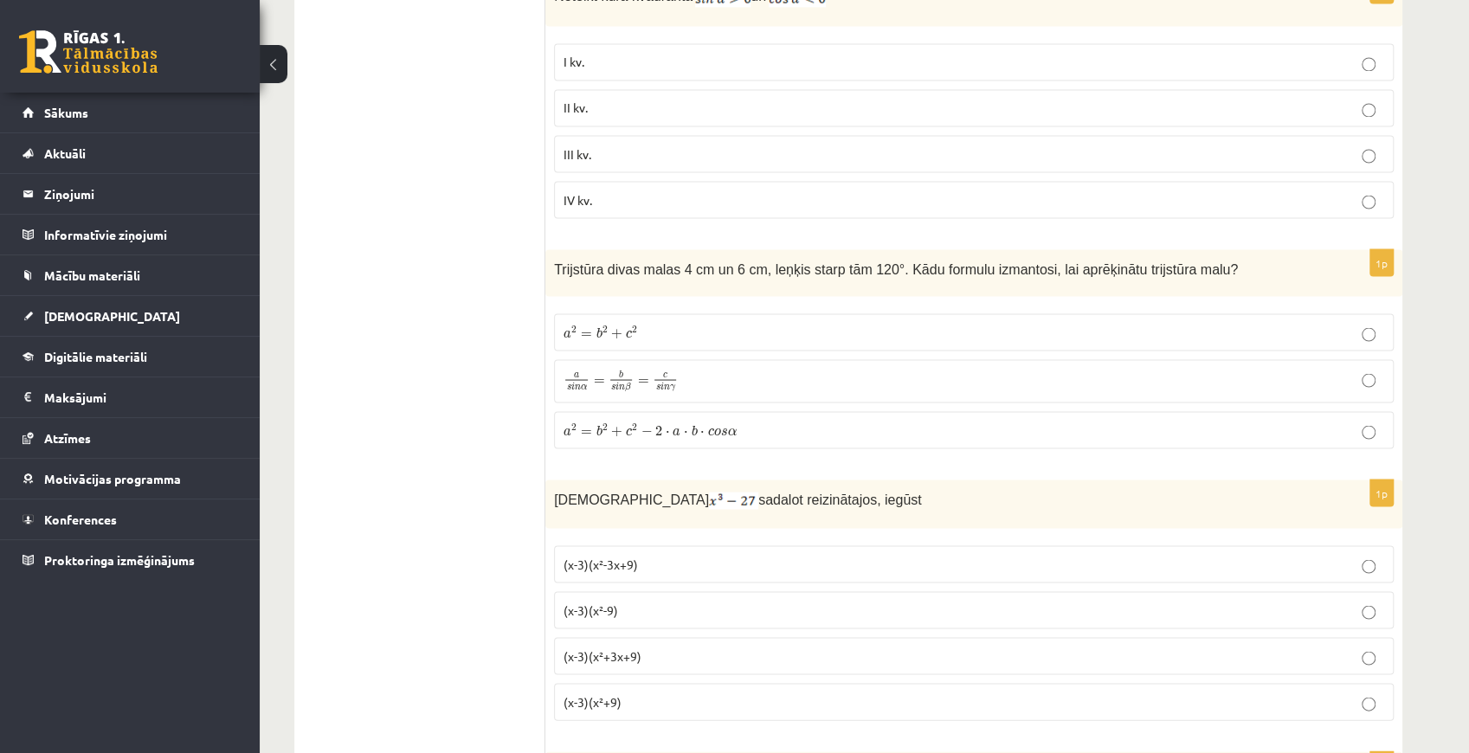
scroll to position [6461, 0]
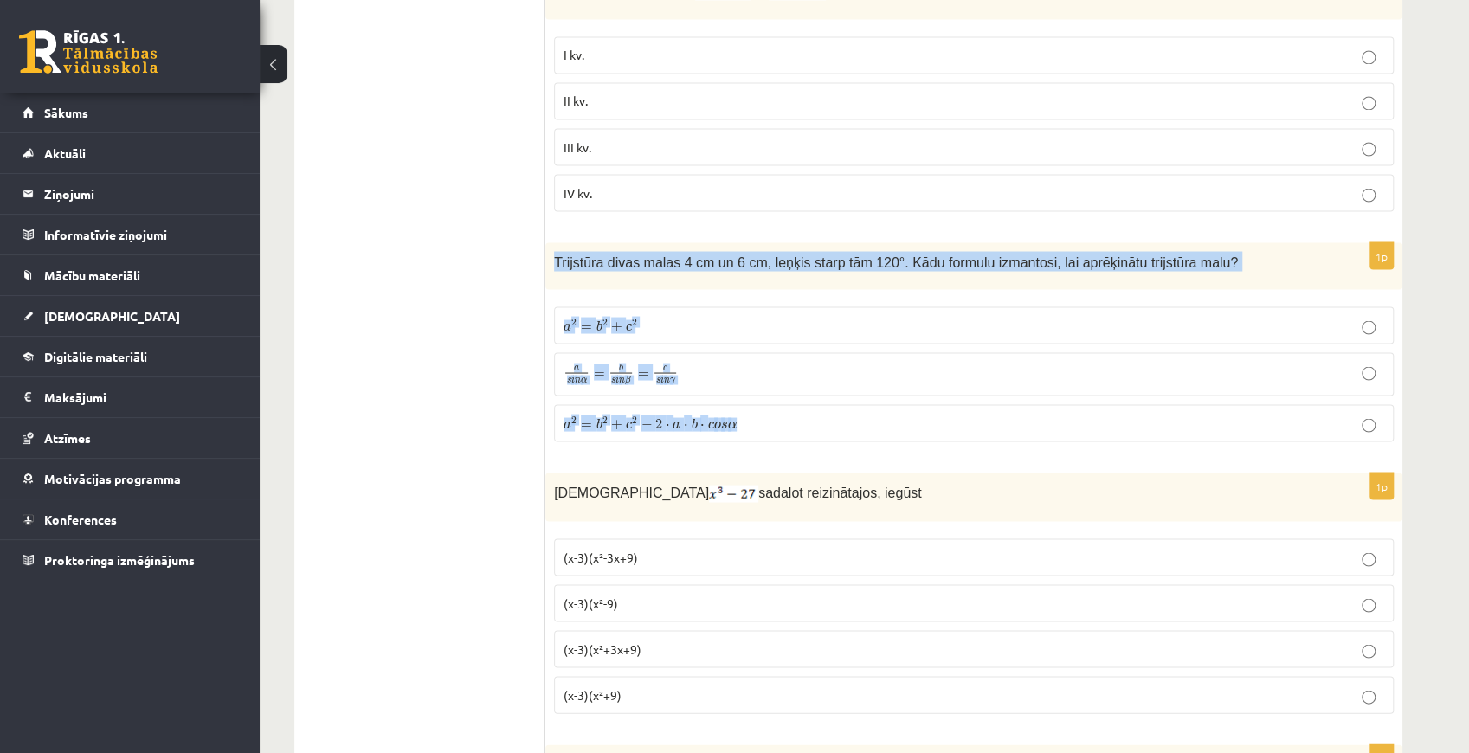
drag, startPoint x: 554, startPoint y: 190, endPoint x: 759, endPoint y: 348, distance: 259.1
click at [759, 348] on div "1p Trijstūra divas malas 4 cm un 6 cm, leņķis starp tām 120°. Kādu formulu izma…" at bounding box center [973, 348] width 857 height 213
copy div "Trijstūra divas malas 4 cm un 6 cm, leņķis starp tām 120°. Kādu formulu izmanto…"
click at [667, 377] on span "n" at bounding box center [667, 379] width 6 height 5
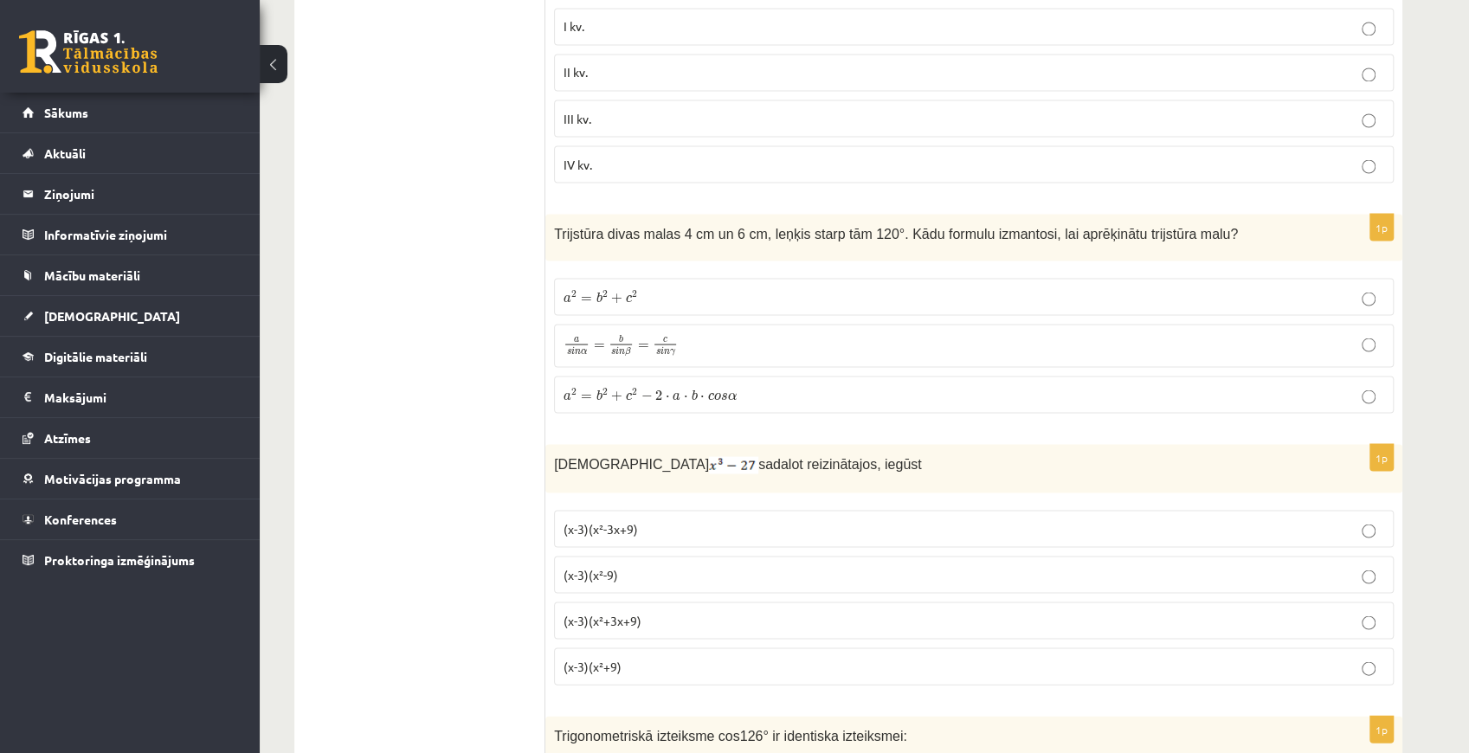
scroll to position [6577, 0]
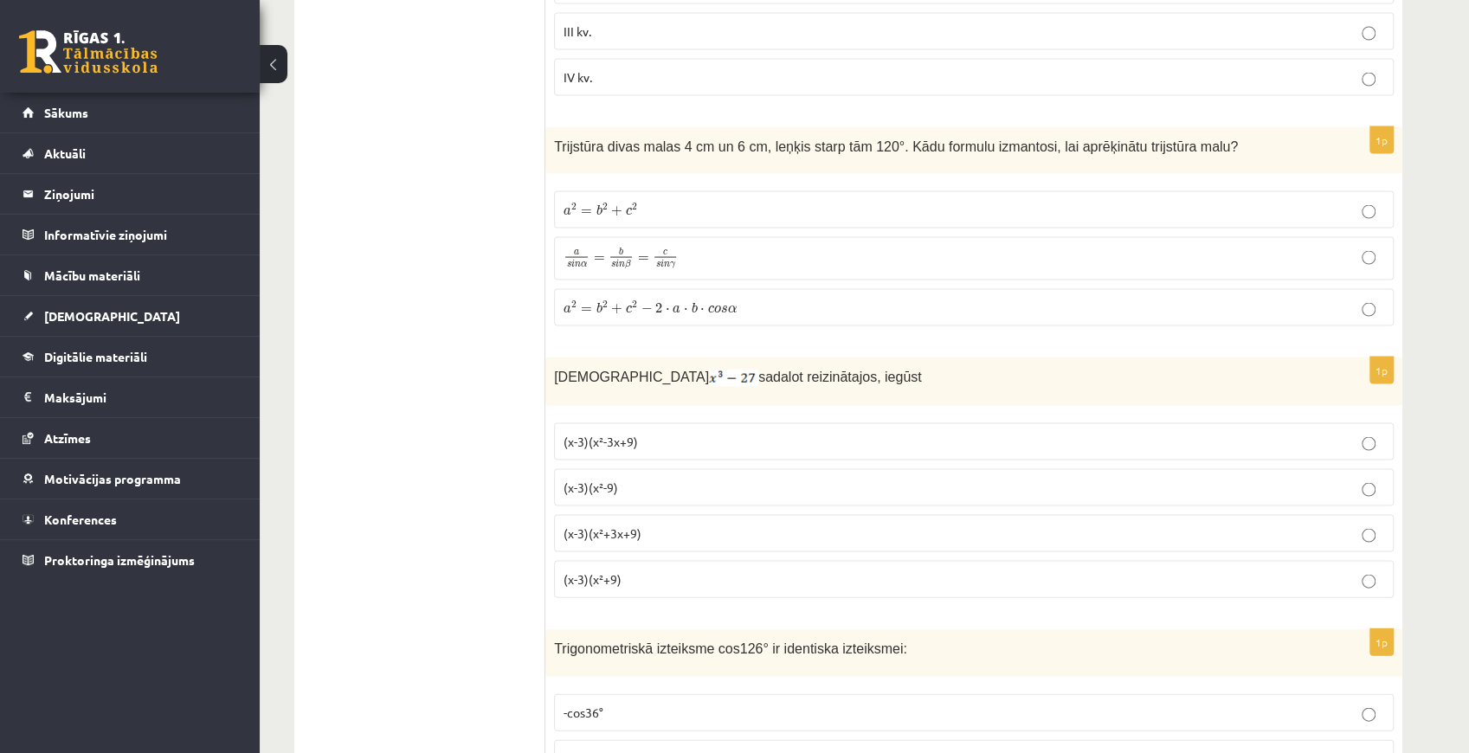
click at [578, 524] on p "(x-3)(x²+3x+9)" at bounding box center [973, 533] width 820 height 18
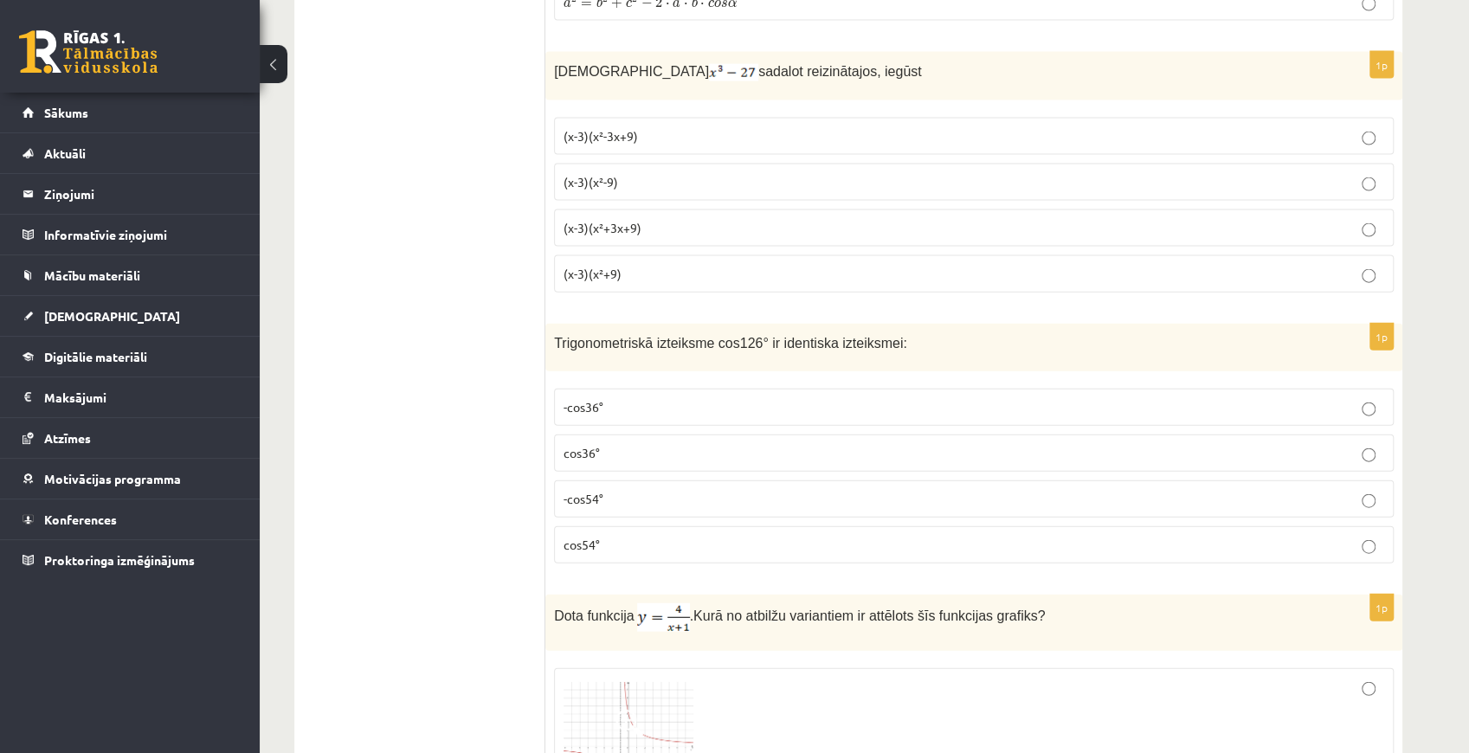
scroll to position [6923, 0]
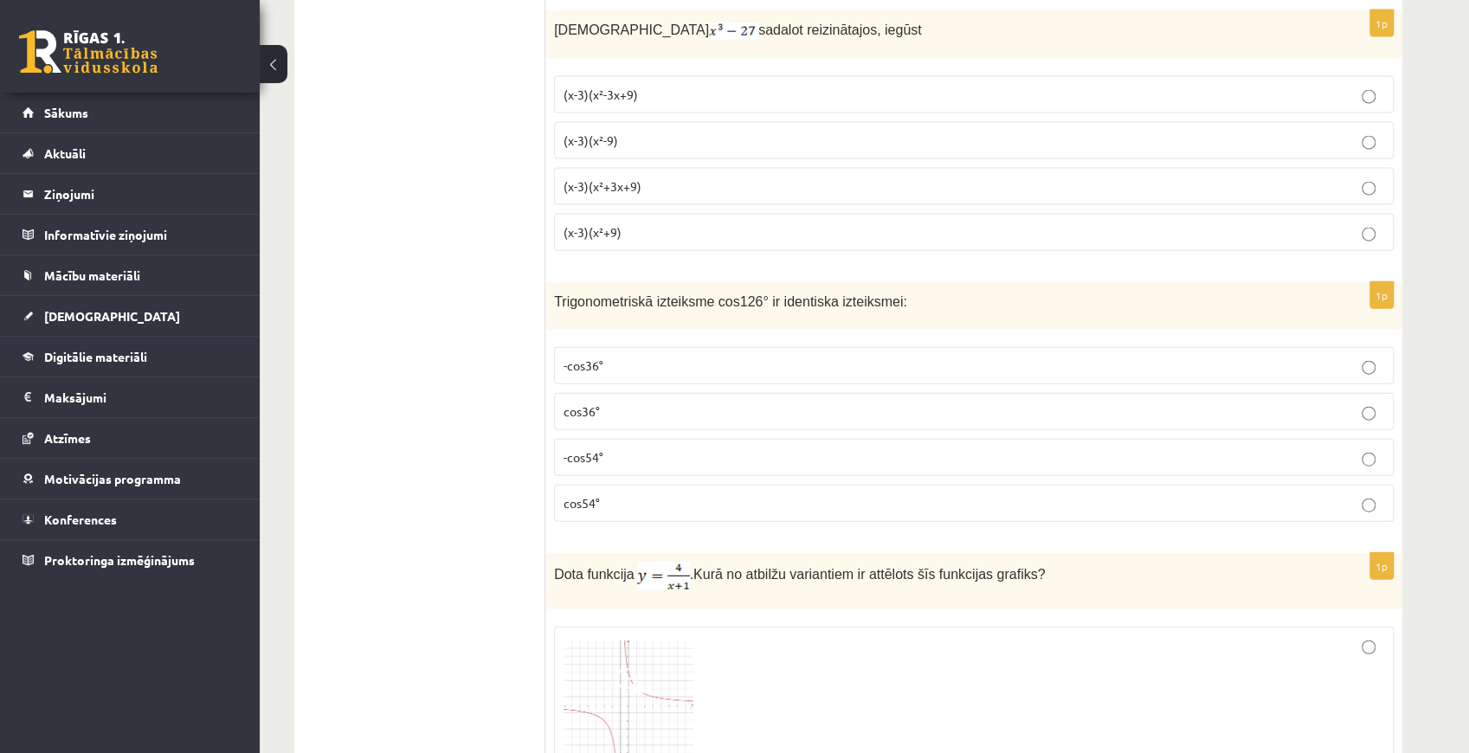
drag, startPoint x: 540, startPoint y: 234, endPoint x: 756, endPoint y: 384, distance: 263.6
click at [585, 197] on div "1p Izteiksmi sadalot reizinātajos, iegūst (x-3)(x²-3x+9) (x-3)(x²-9) (x-3)(x²+3…" at bounding box center [973, 137] width 857 height 254
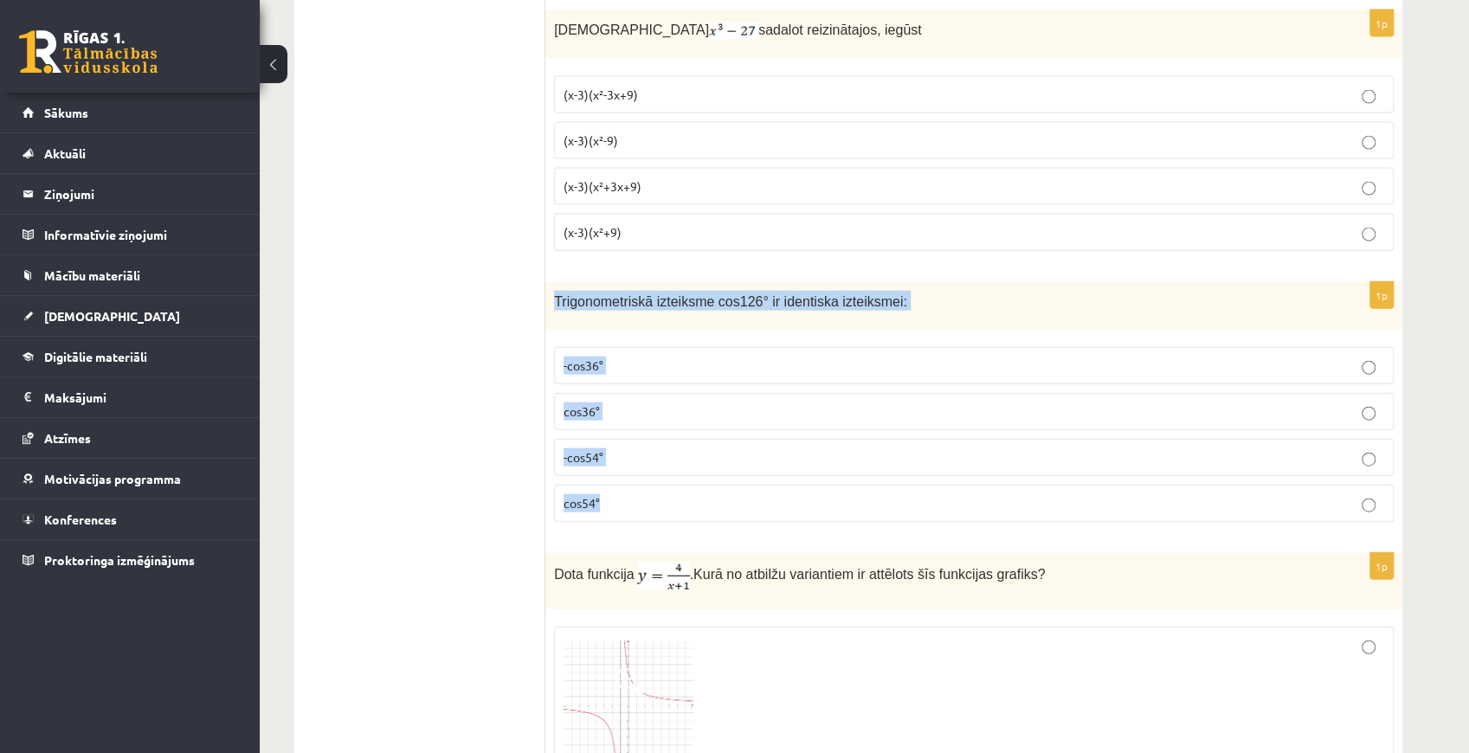
drag, startPoint x: 549, startPoint y: 237, endPoint x: 639, endPoint y: 422, distance: 205.9
click at [639, 422] on div "1p Trigonometriskā izteiksme cos126° ir identiska izteiksmei: -cos36° cos36° -c…" at bounding box center [973, 409] width 857 height 254
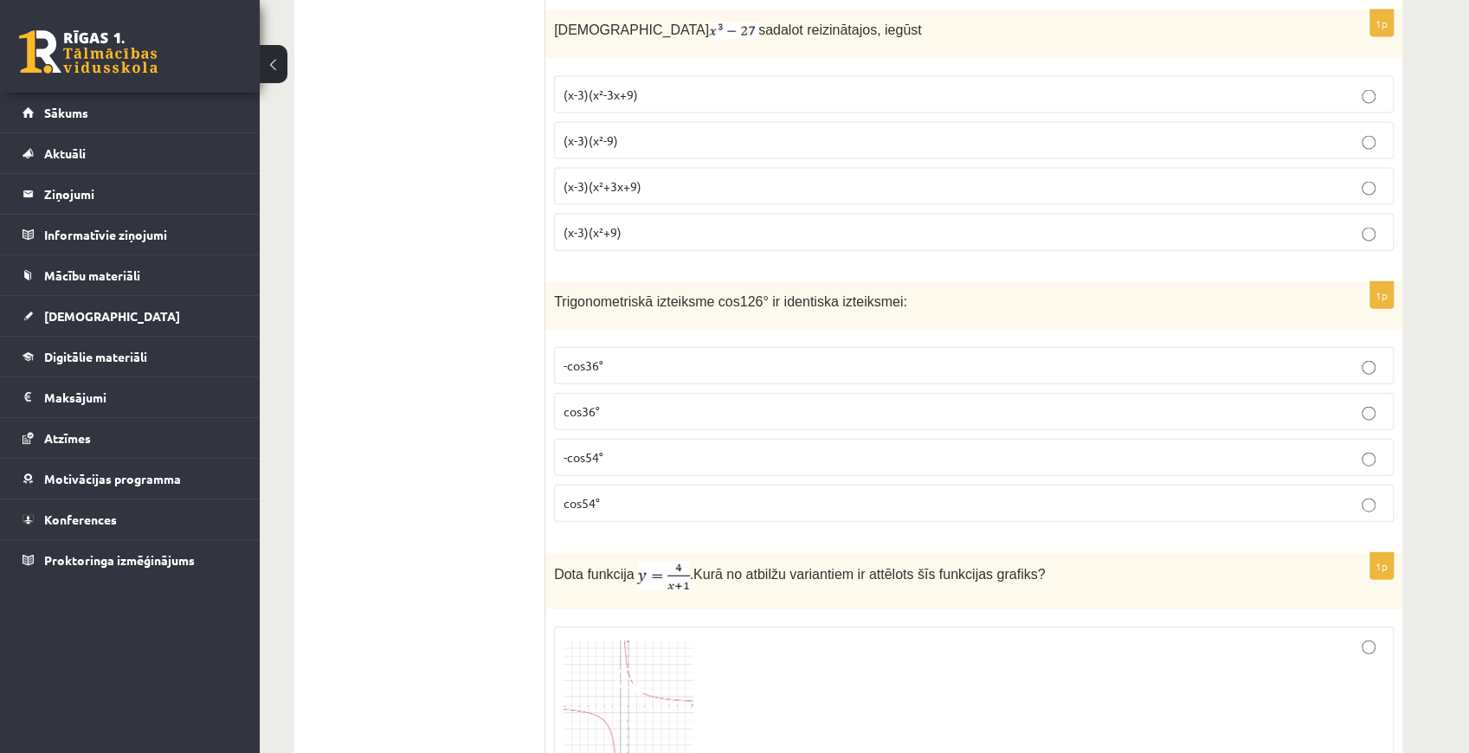
click at [559, 439] on label "-cos54°" at bounding box center [973, 457] width 839 height 37
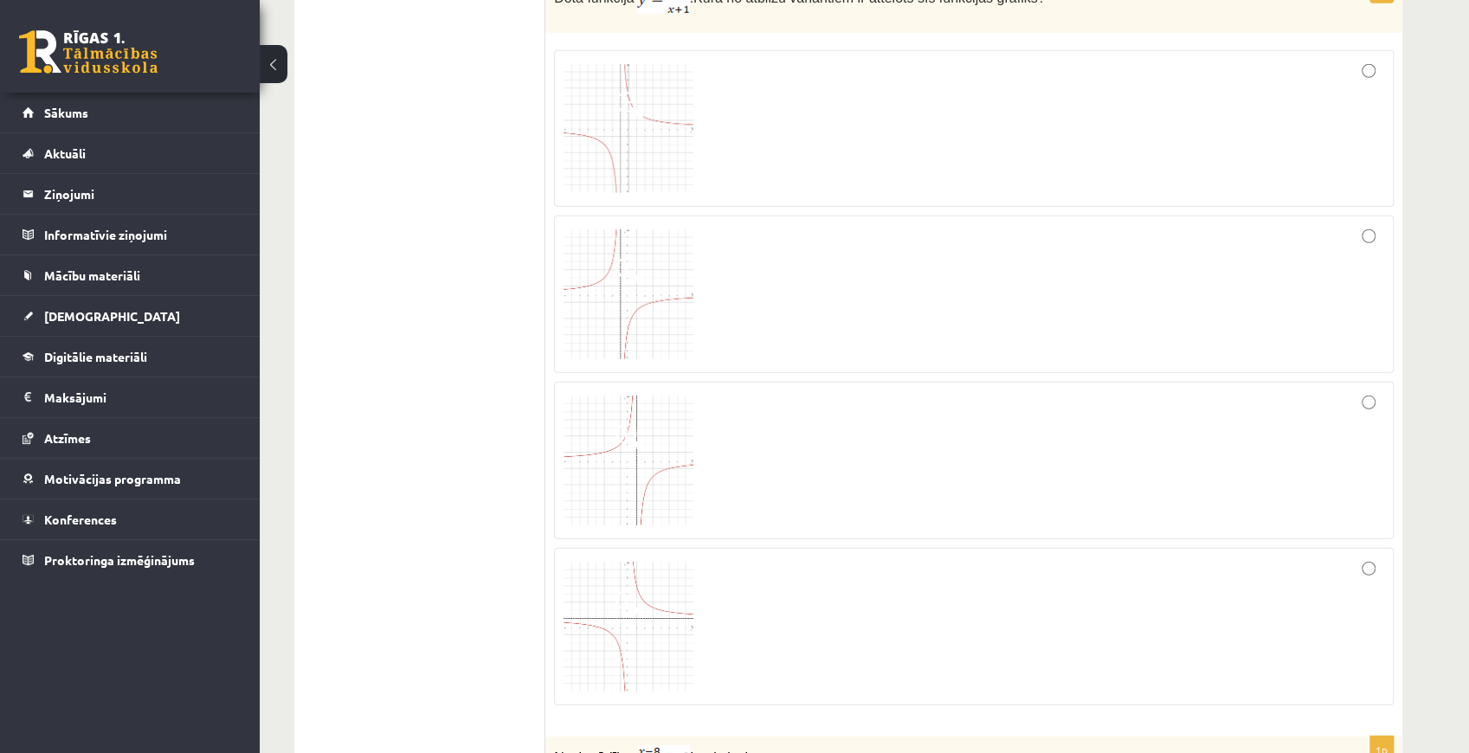
click at [860, 391] on div at bounding box center [973, 460] width 820 height 138
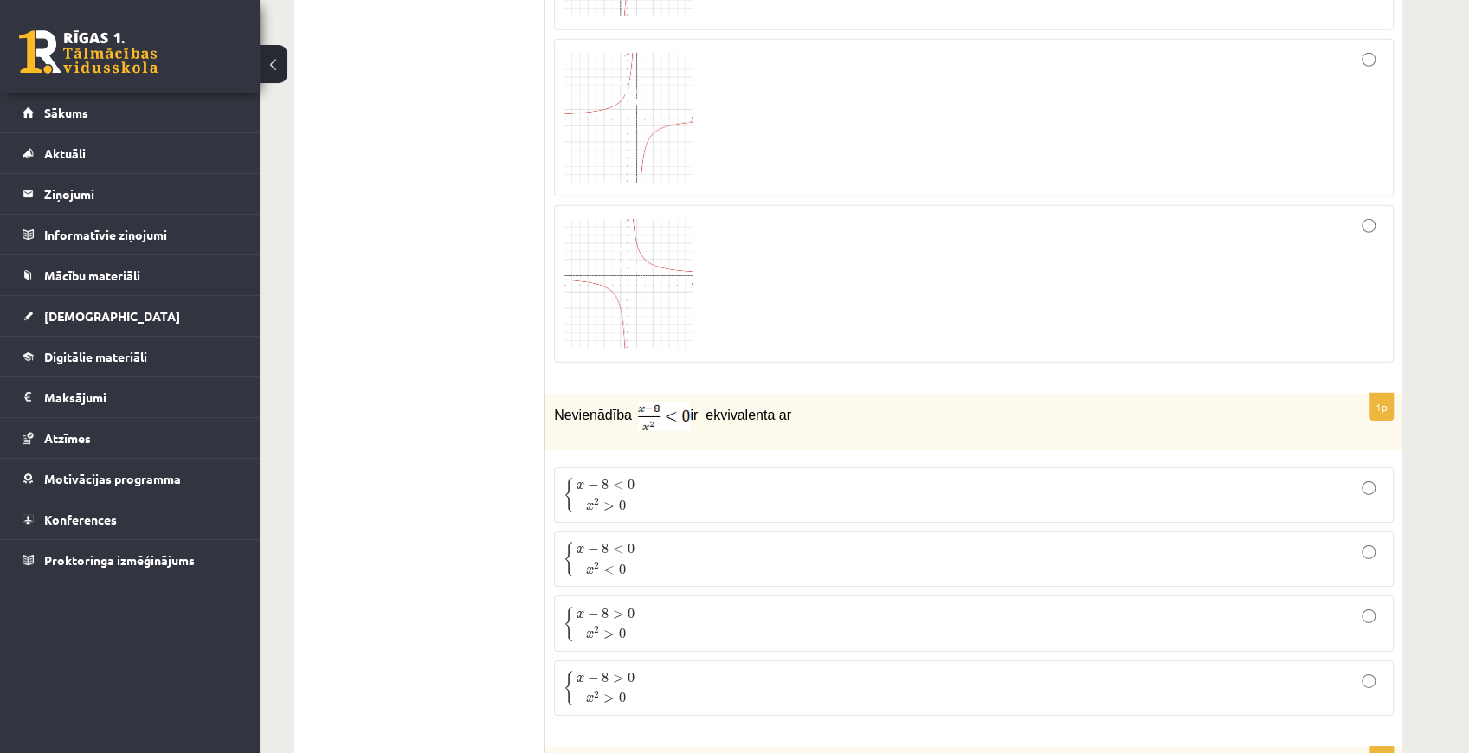
scroll to position [7904, 0]
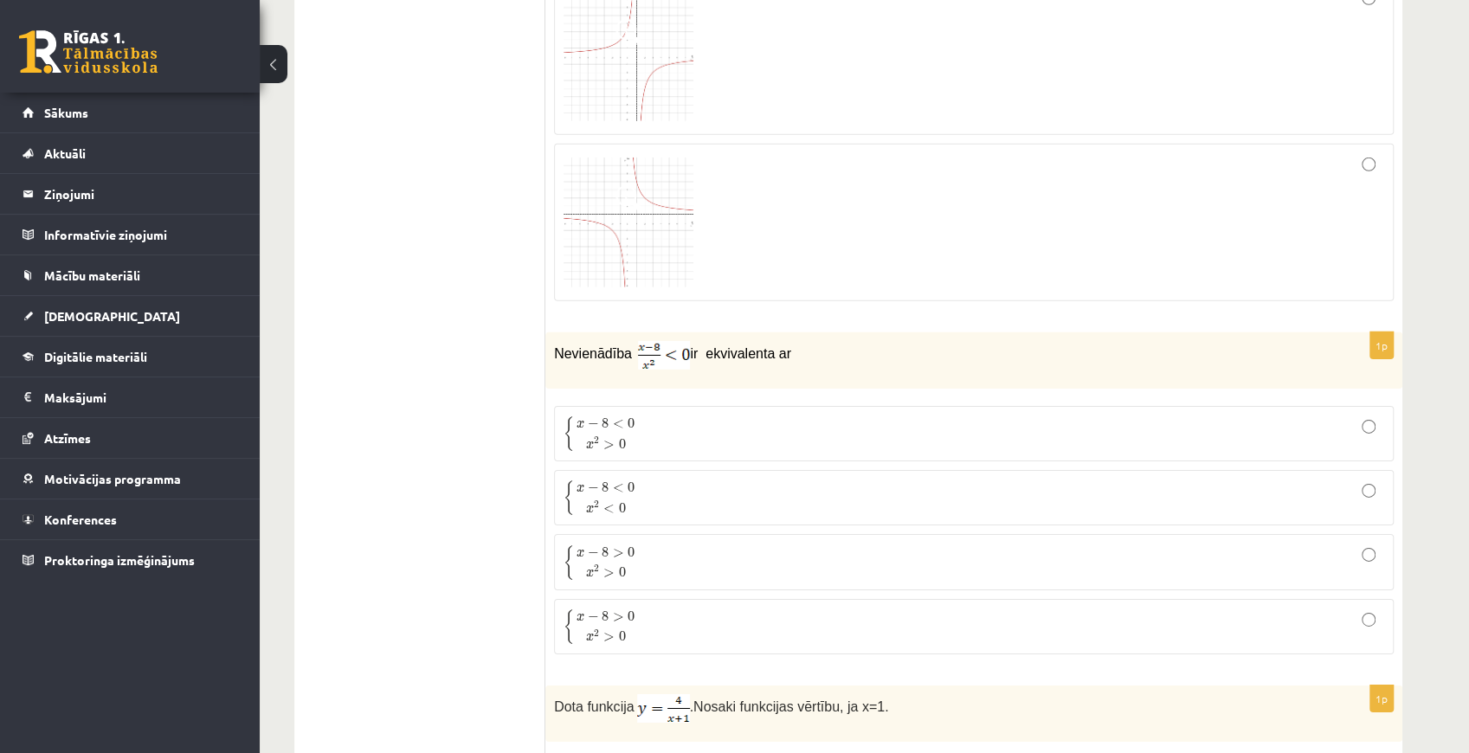
click at [636, 415] on span "{ x − 8 < 0 x 2 > 0 { x − 8 < 0 x 2 > 0" at bounding box center [600, 433] width 75 height 36
click at [629, 498] on span "x 2 < 0" at bounding box center [605, 507] width 59 height 18
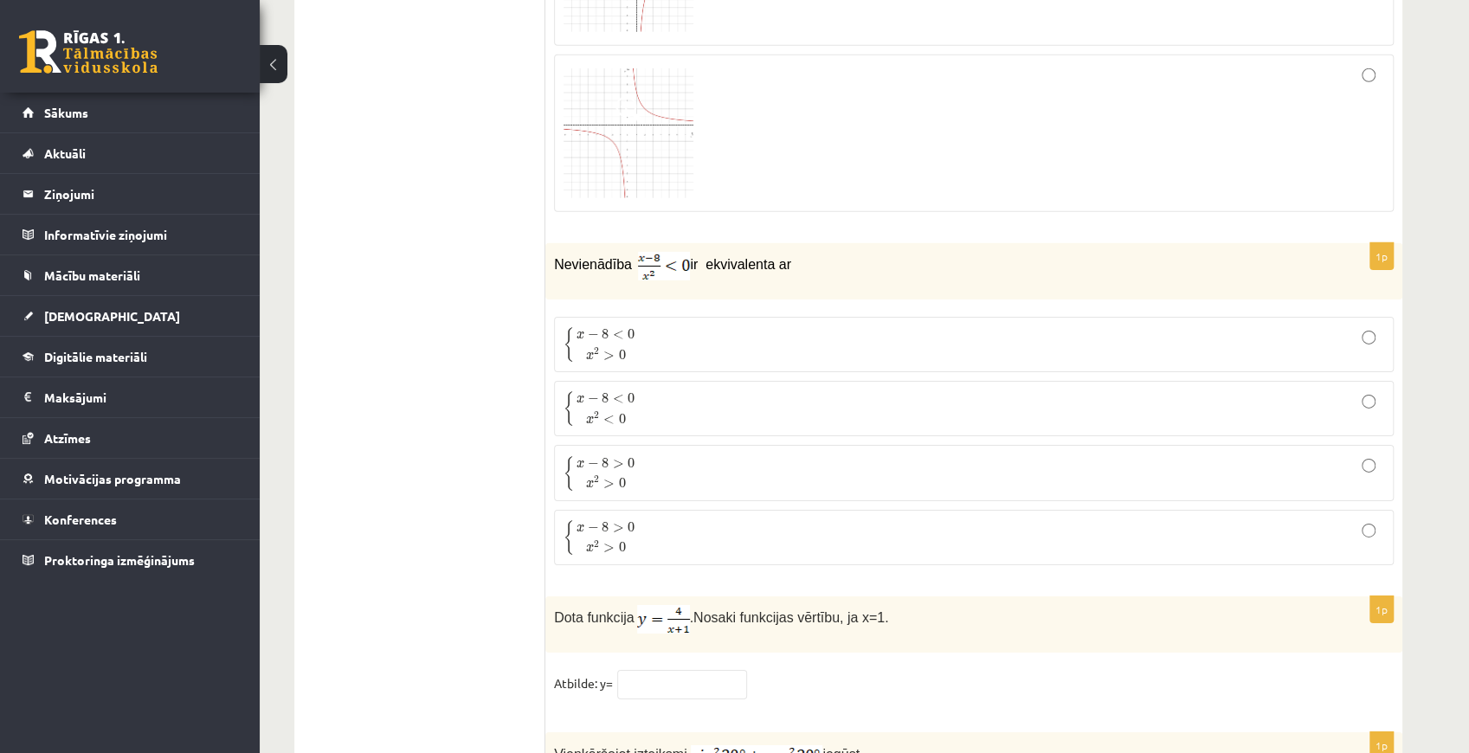
scroll to position [8192, 0]
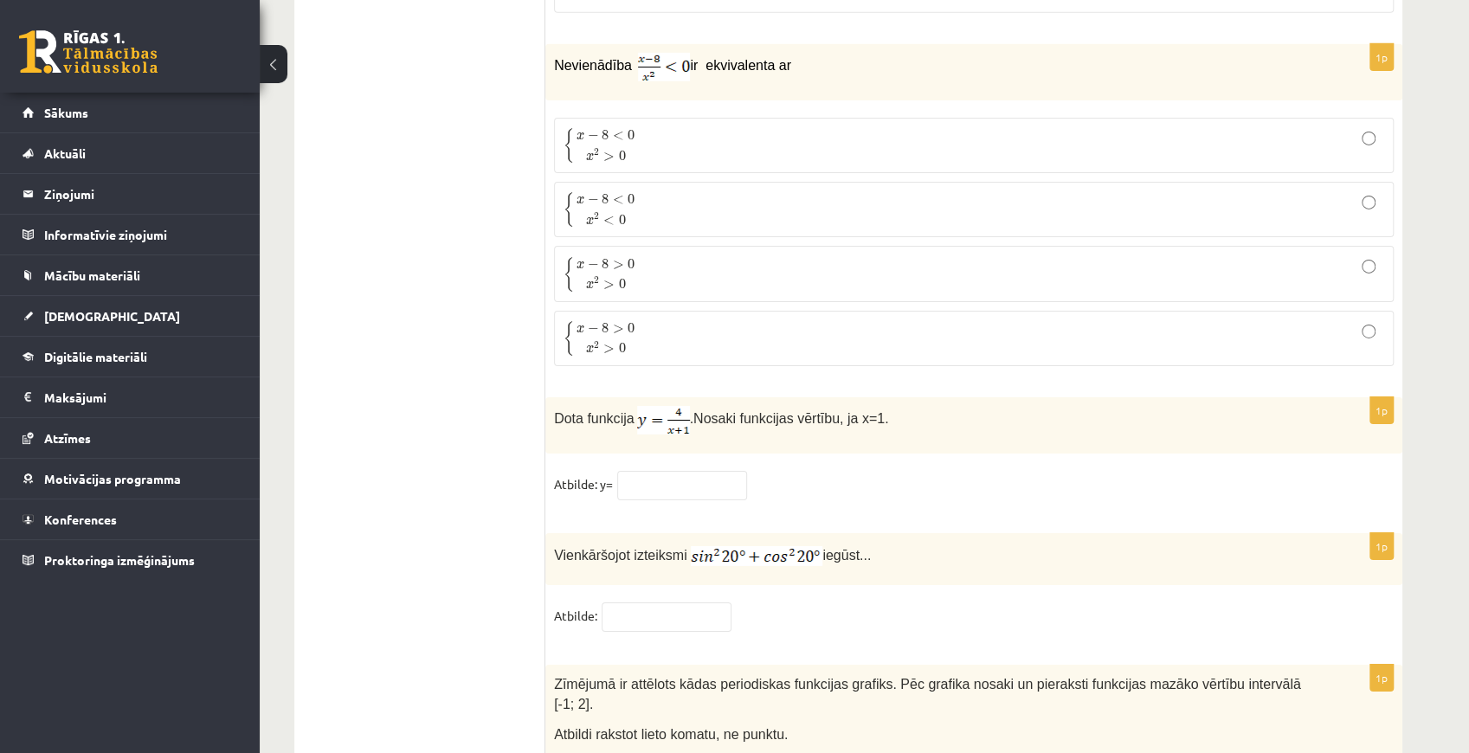
click at [658, 400] on div "1p Dota funkcija . Nosaki funkcijas vērtību, ja x=1. Atbilde: y=" at bounding box center [973, 456] width 857 height 119
click at [646, 471] on input "text" at bounding box center [682, 485] width 130 height 29
click at [629, 397] on div "Dota funkcija . Nosaki funkcijas vērtību, ja x=1." at bounding box center [973, 425] width 857 height 56
drag, startPoint x: 552, startPoint y: 350, endPoint x: 878, endPoint y: 331, distance: 326.9
click at [878, 397] on div "Dota funkcija . Nosaki funkcijas vērtību, ja x=1." at bounding box center [973, 425] width 857 height 56
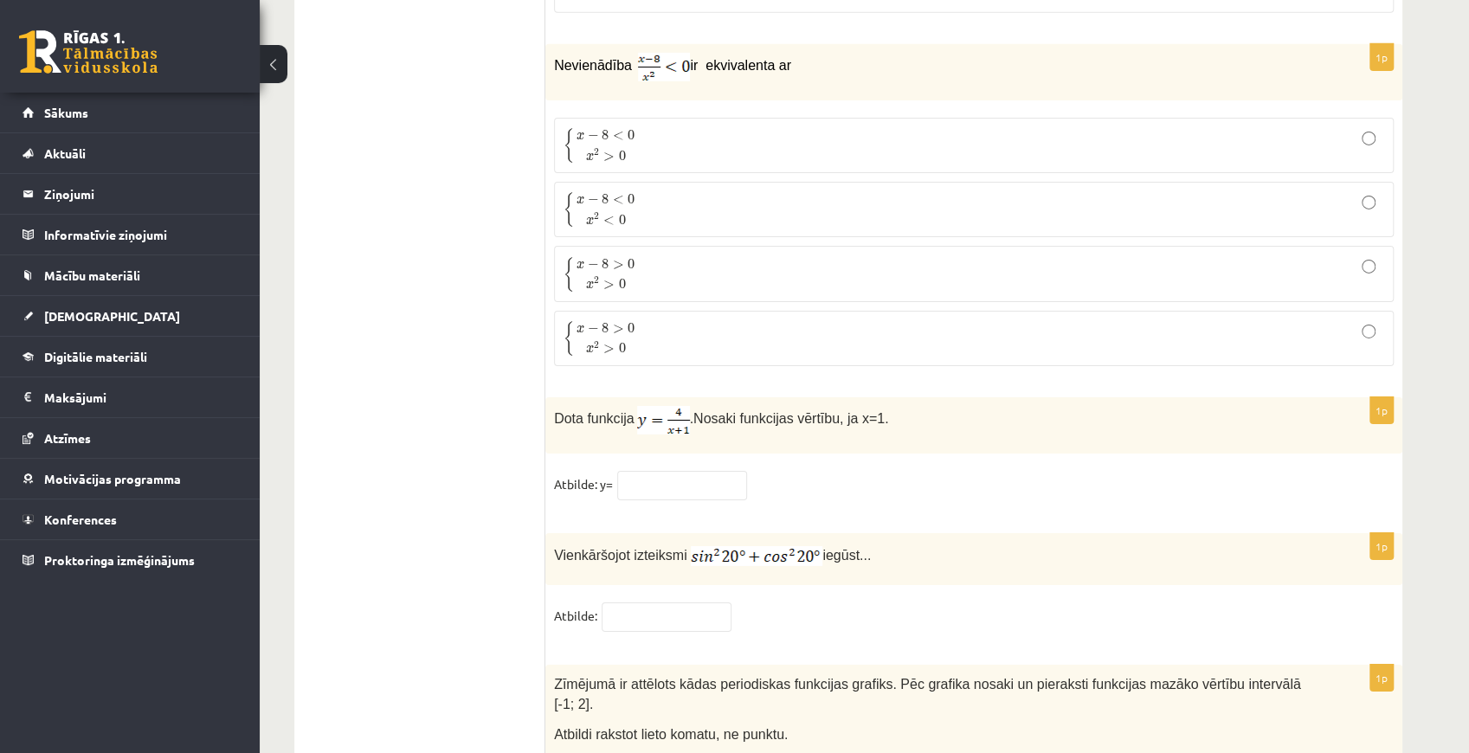
click at [653, 397] on div "1p Dota funkcija . Nosaki funkcijas vērtību, ja x=1. Atbilde: y=" at bounding box center [973, 456] width 857 height 119
click at [653, 471] on input "text" at bounding box center [682, 485] width 130 height 29
type input "*"
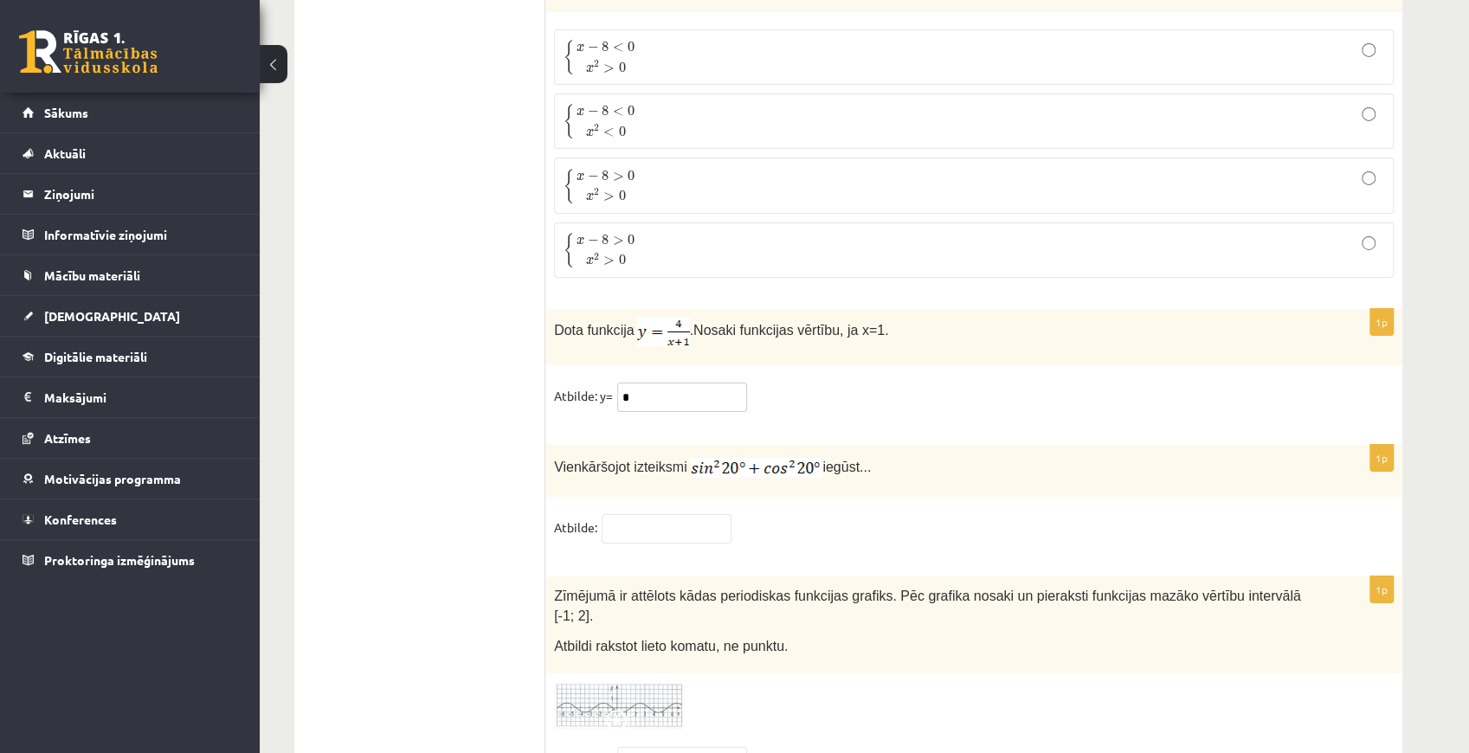
scroll to position [8287, 0]
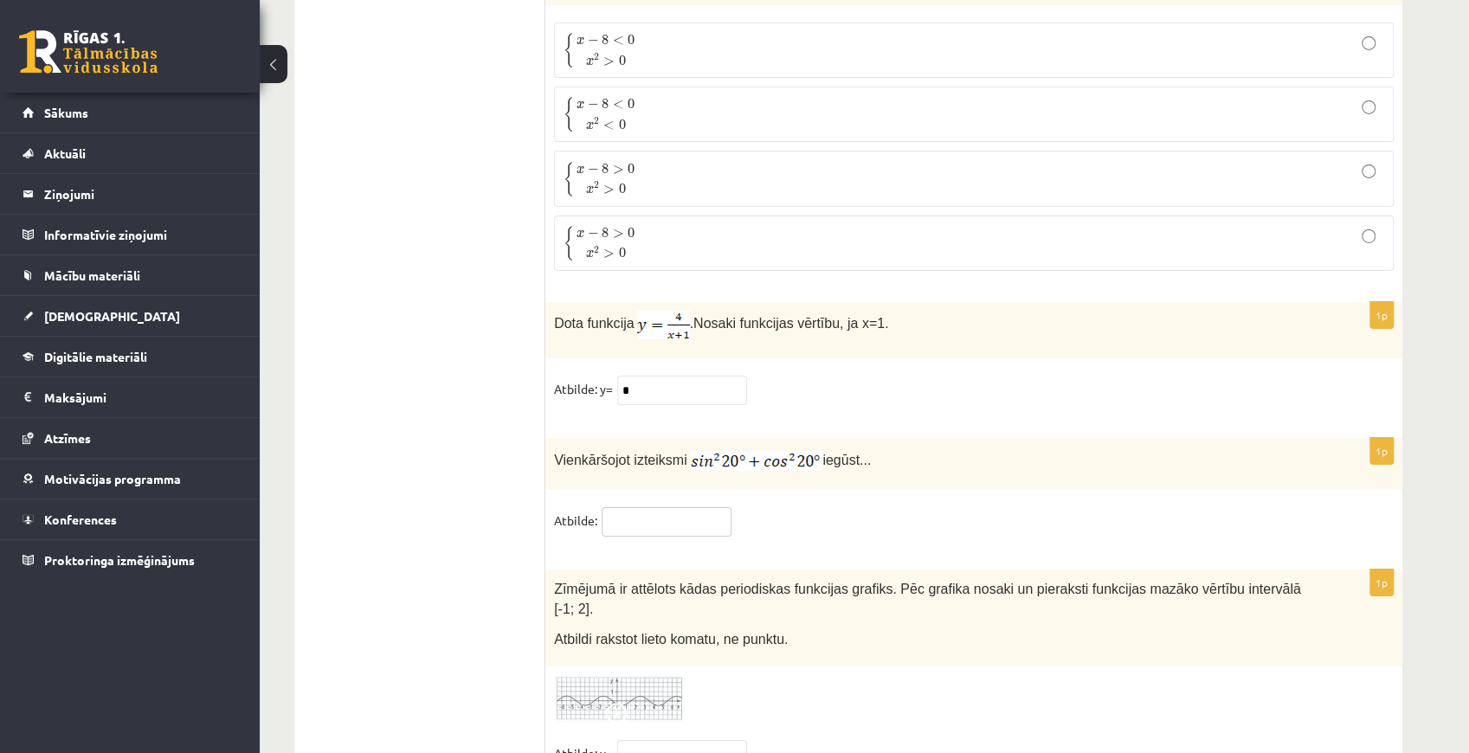
click at [644, 507] on input "text" at bounding box center [666, 521] width 130 height 29
type input "*"
click at [688, 740] on input "text" at bounding box center [682, 754] width 130 height 29
click at [627, 675] on img at bounding box center [619, 699] width 130 height 48
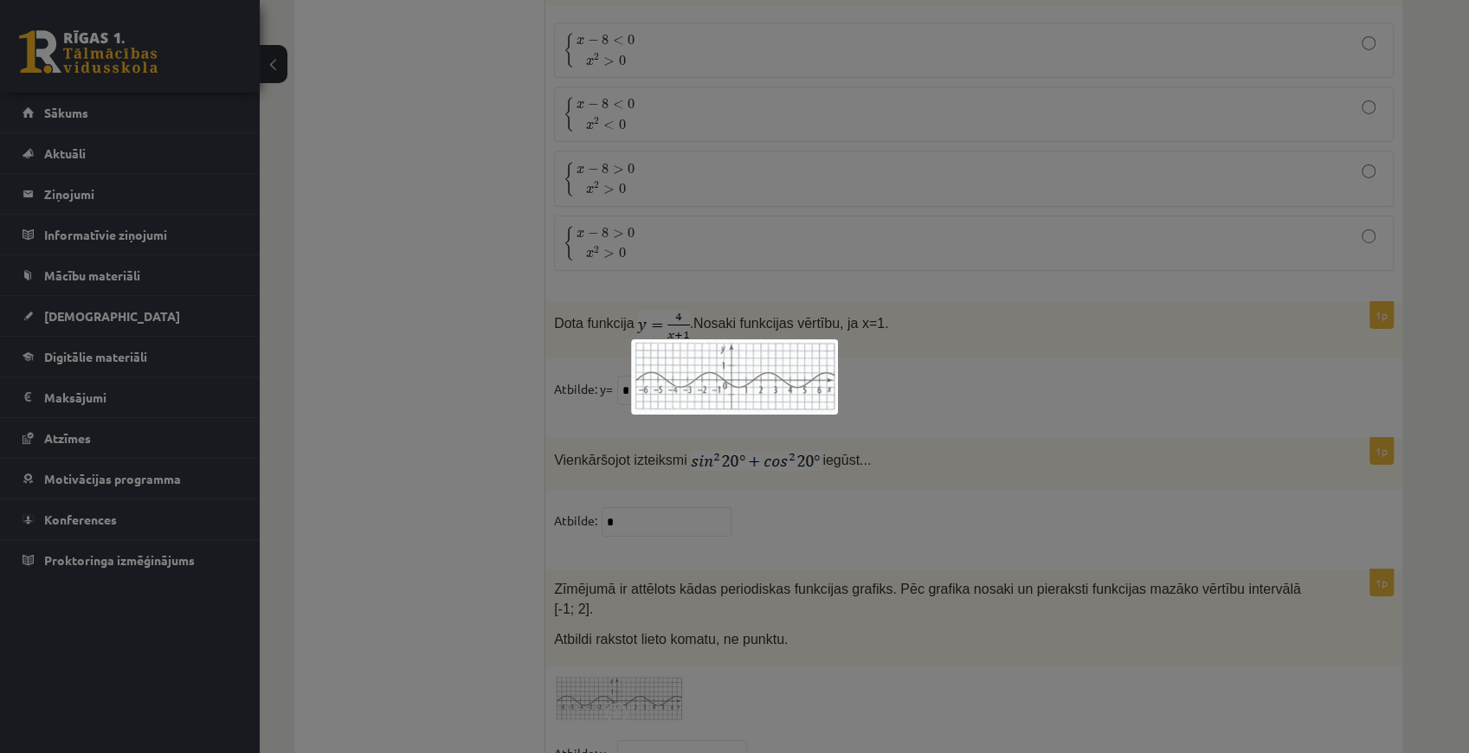
click at [838, 524] on div at bounding box center [734, 376] width 1469 height 753
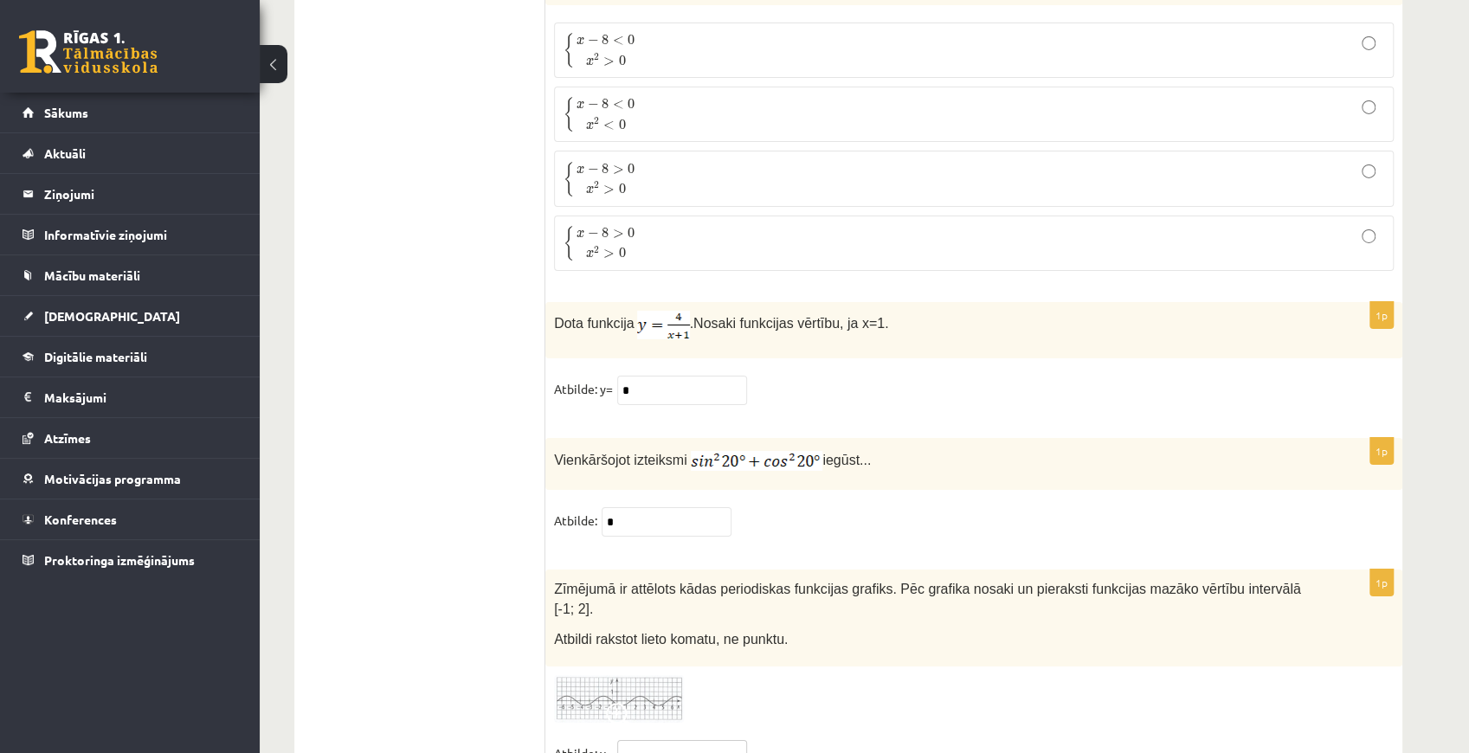
click at [732, 740] on input "text" at bounding box center [682, 754] width 130 height 29
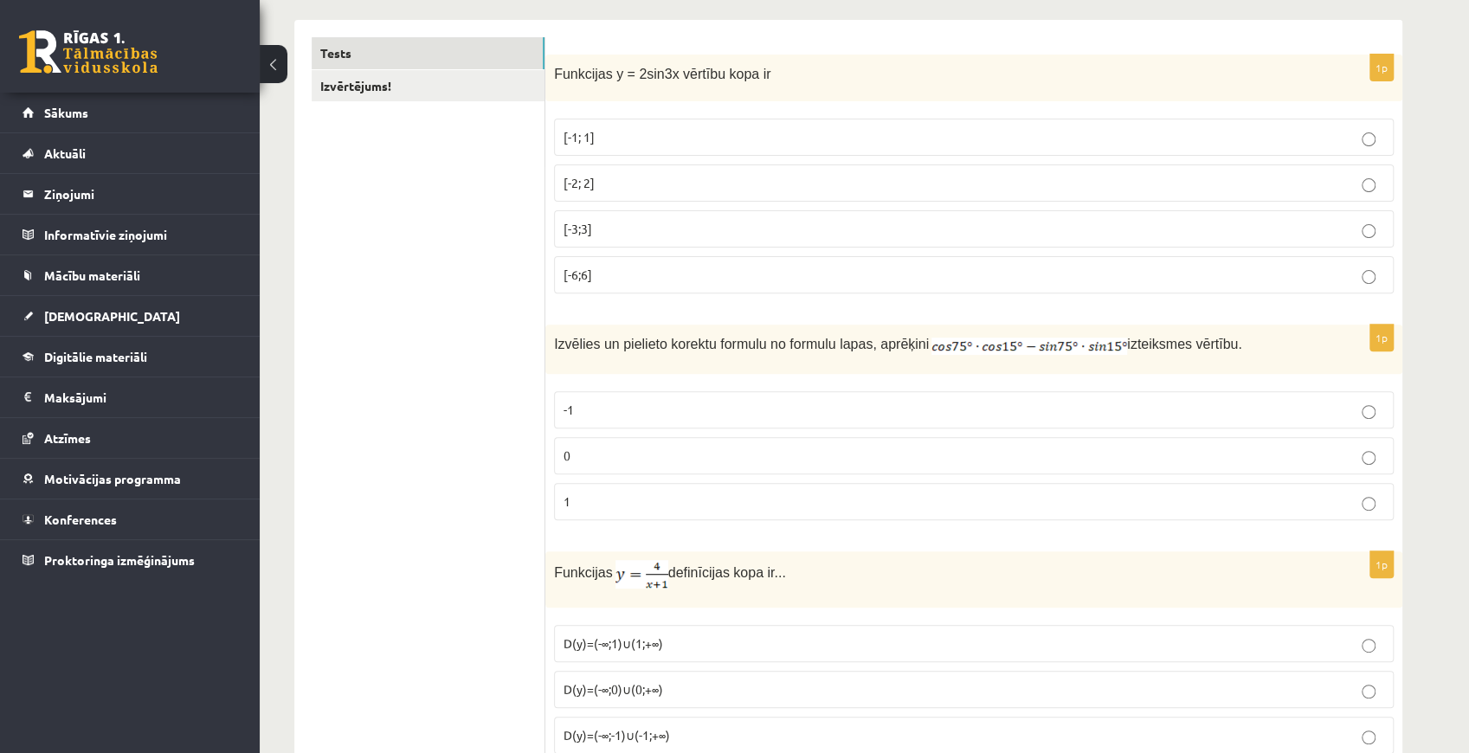
scroll to position [0, 0]
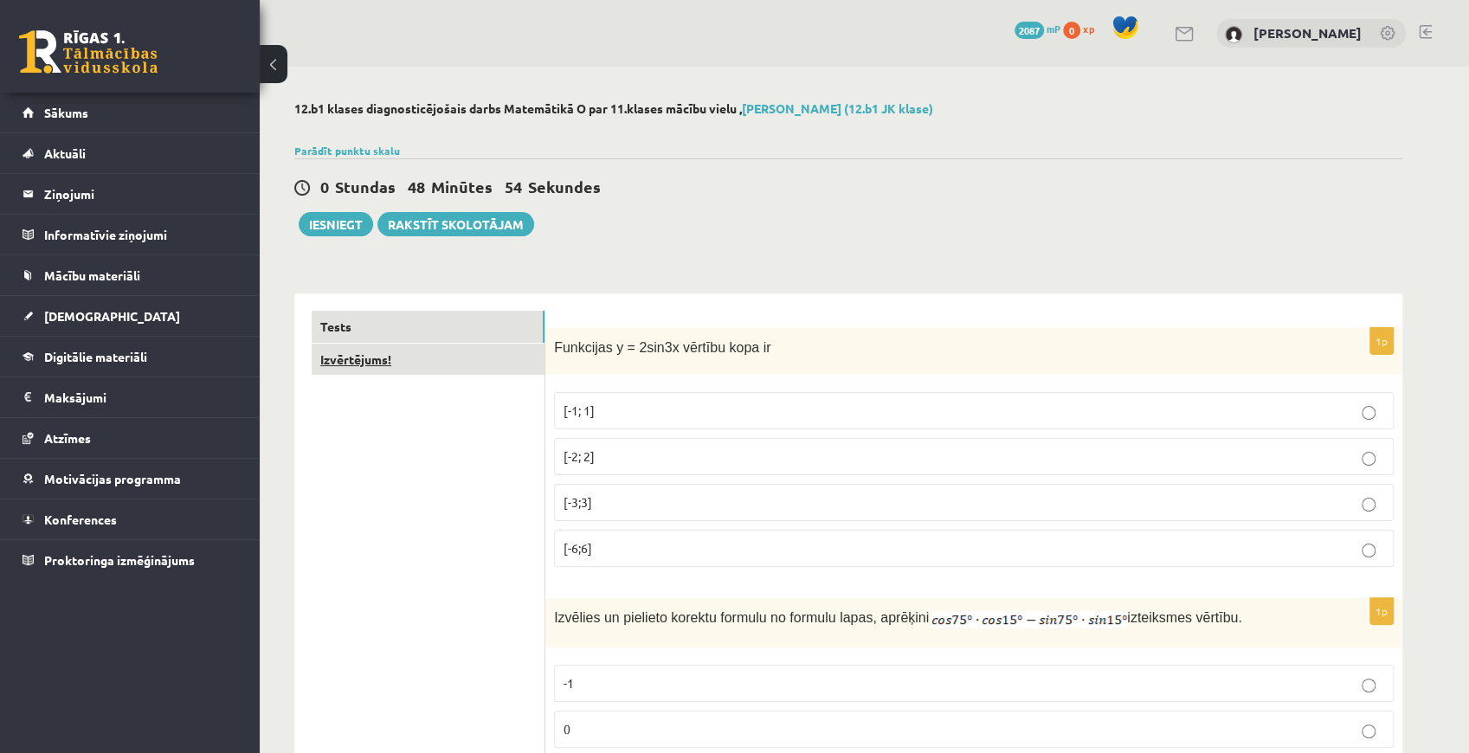
type input "*"
click at [358, 350] on link "Izvērtējums!" at bounding box center [428, 360] width 233 height 32
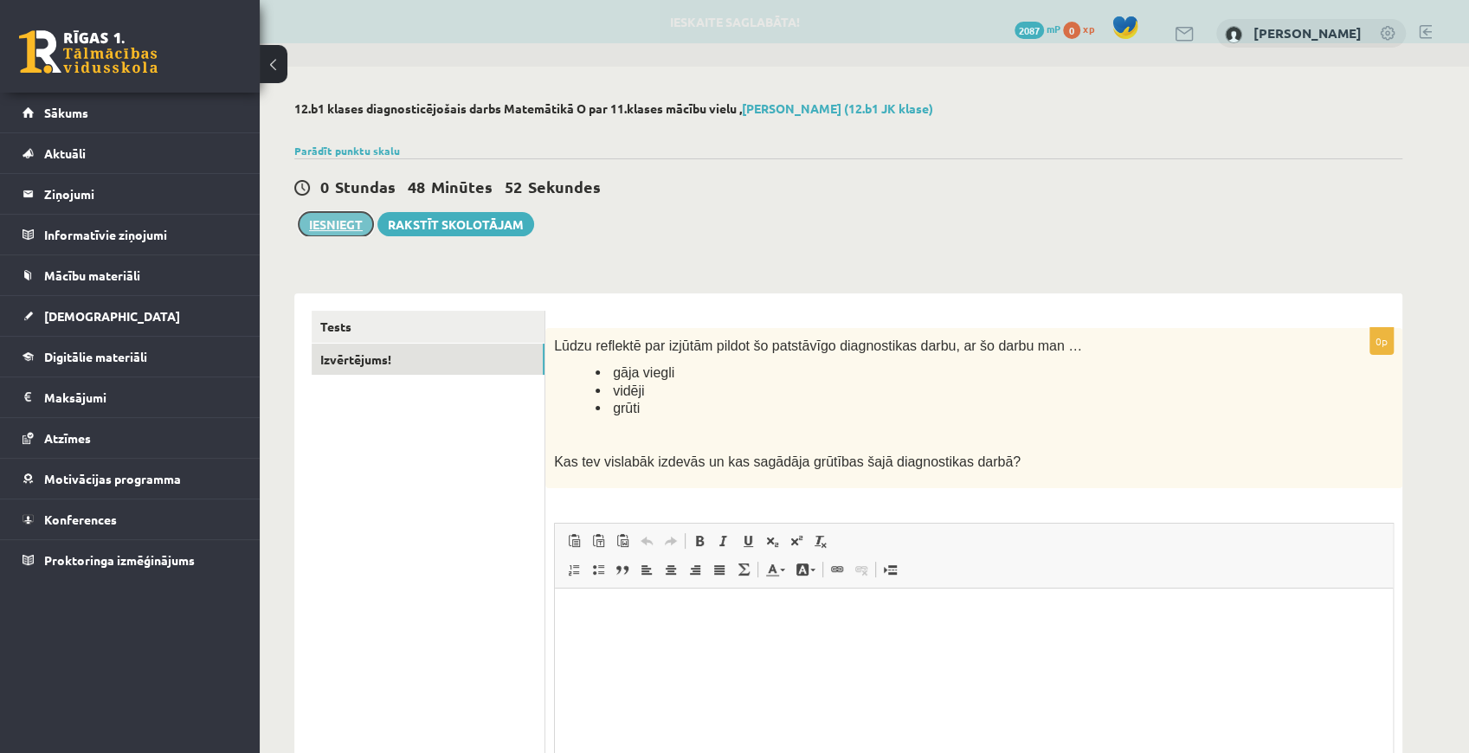
click at [314, 227] on button "Iesniegt" at bounding box center [336, 224] width 74 height 24
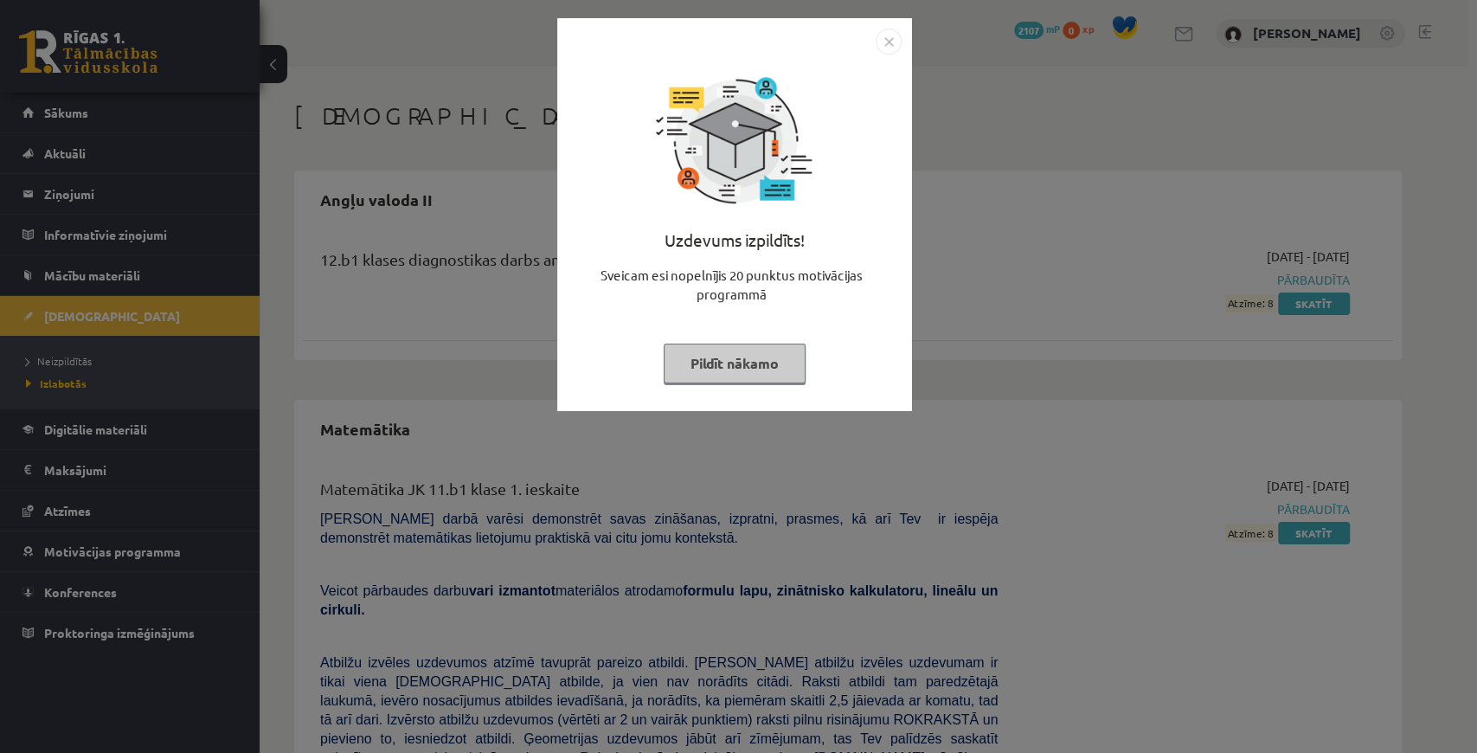
click at [781, 357] on button "Pildīt nākamo" at bounding box center [735, 364] width 142 height 40
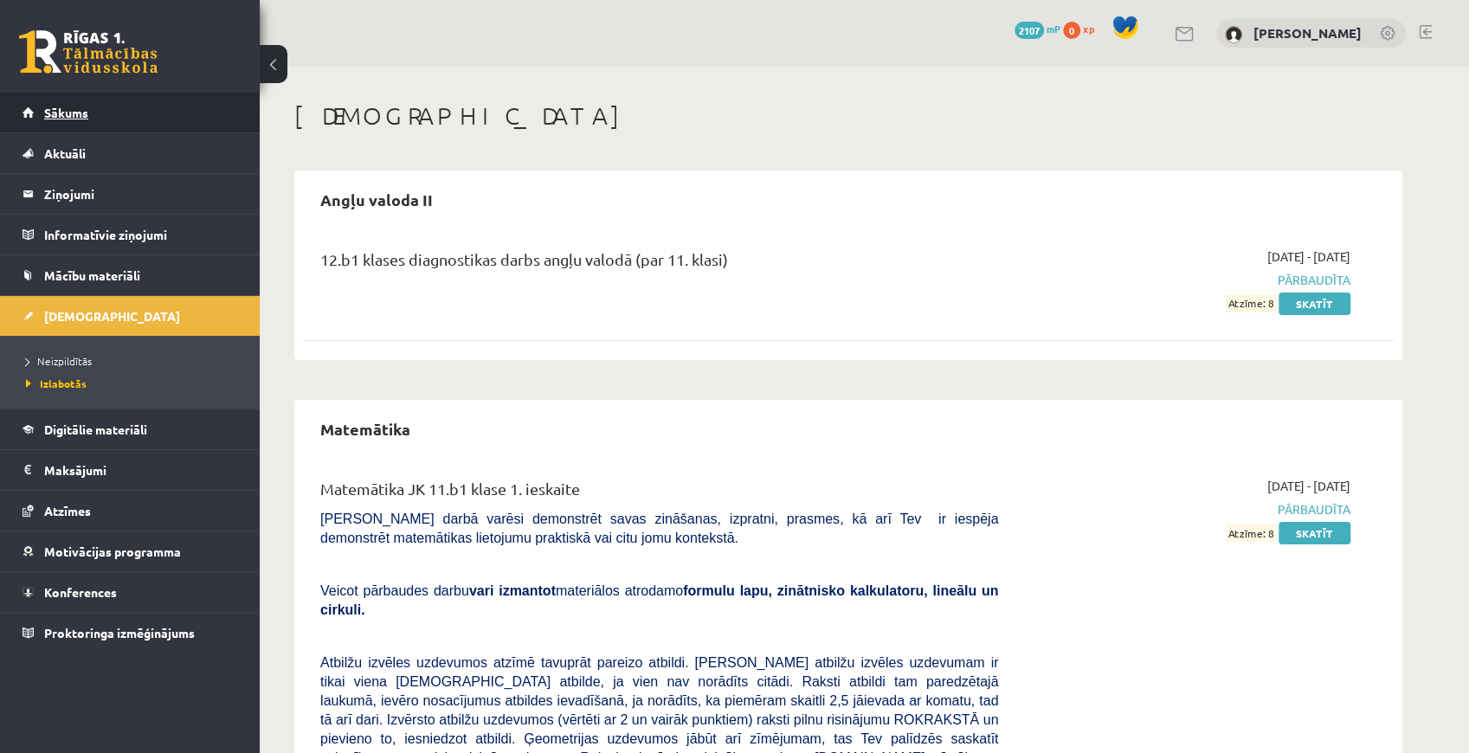
click at [148, 123] on link "Sākums" at bounding box center [130, 113] width 215 height 40
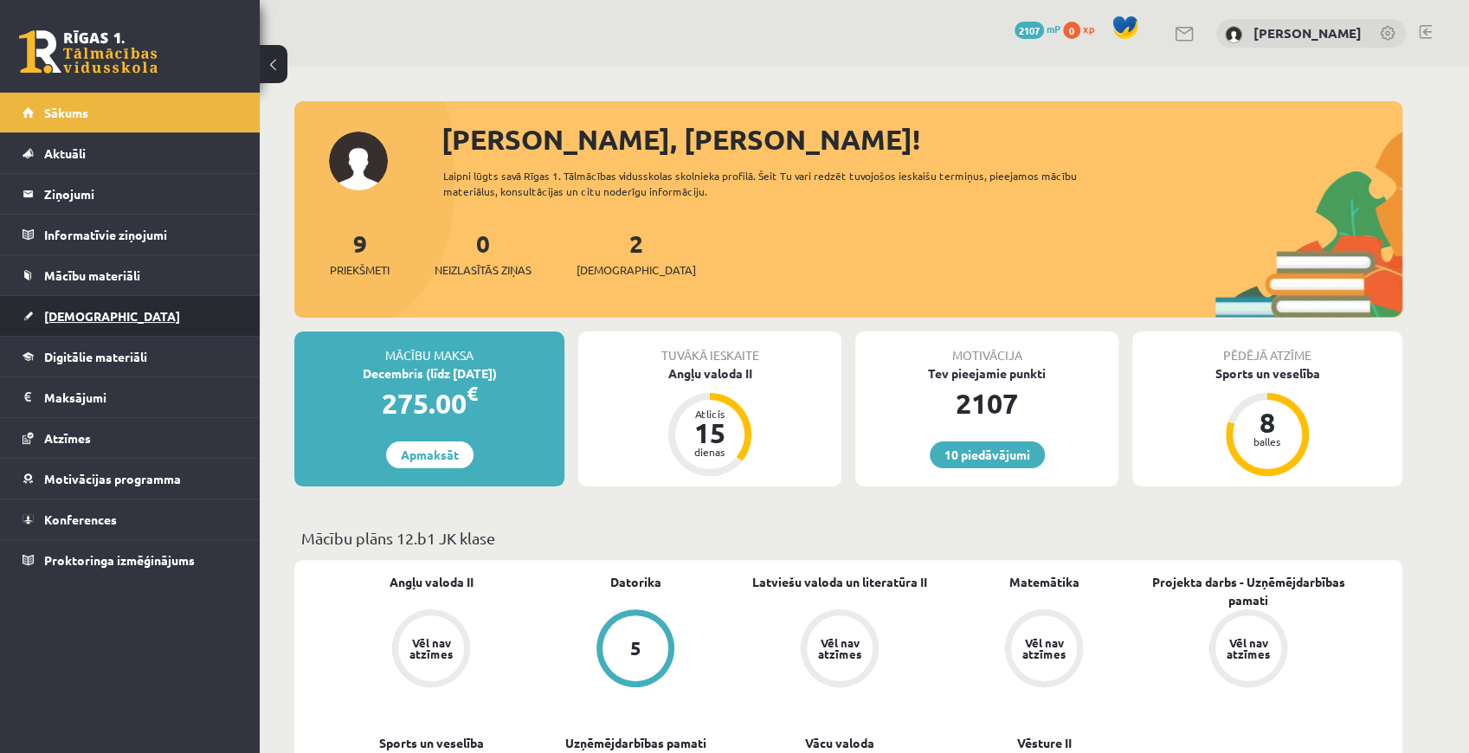
click at [110, 303] on link "[DEMOGRAPHIC_DATA]" at bounding box center [130, 316] width 215 height 40
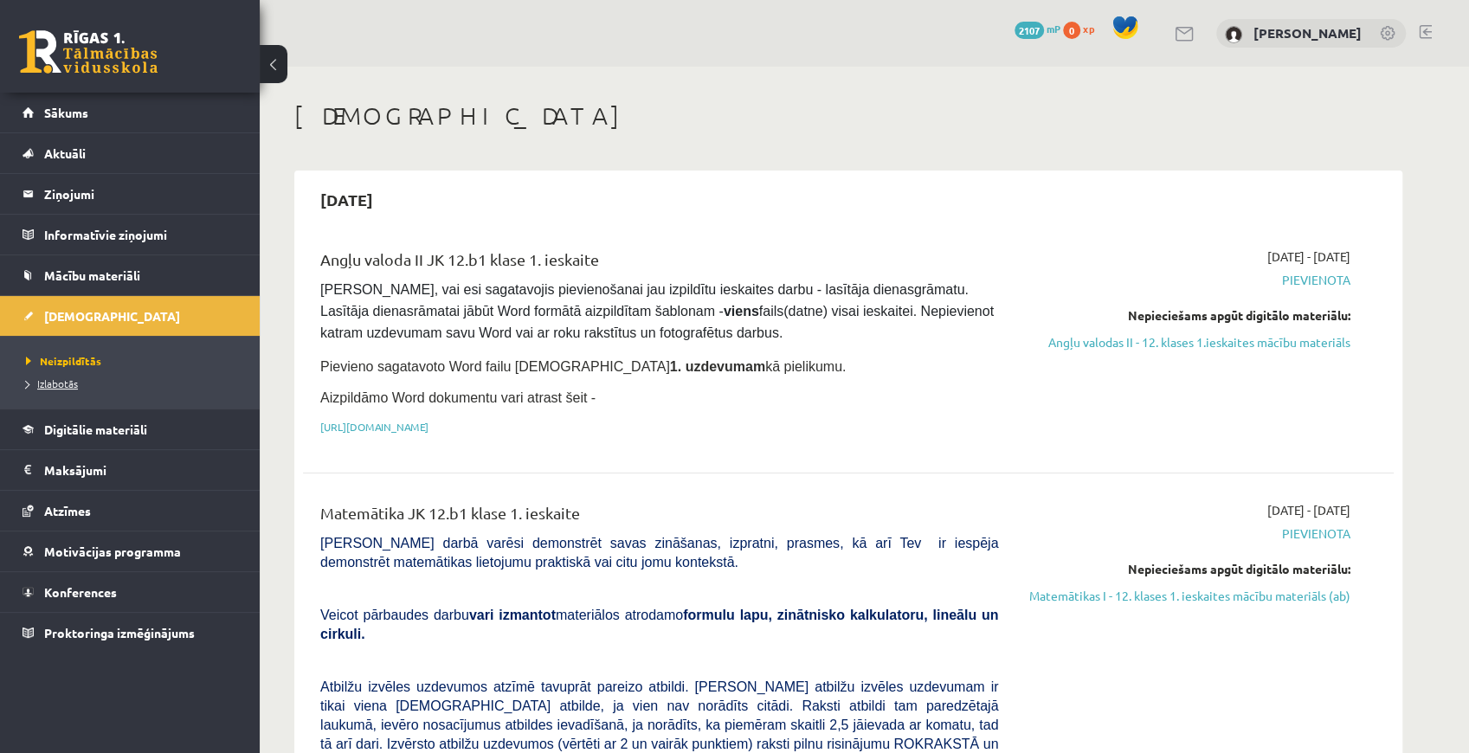
click at [68, 377] on span "Izlabotās" at bounding box center [52, 383] width 52 height 14
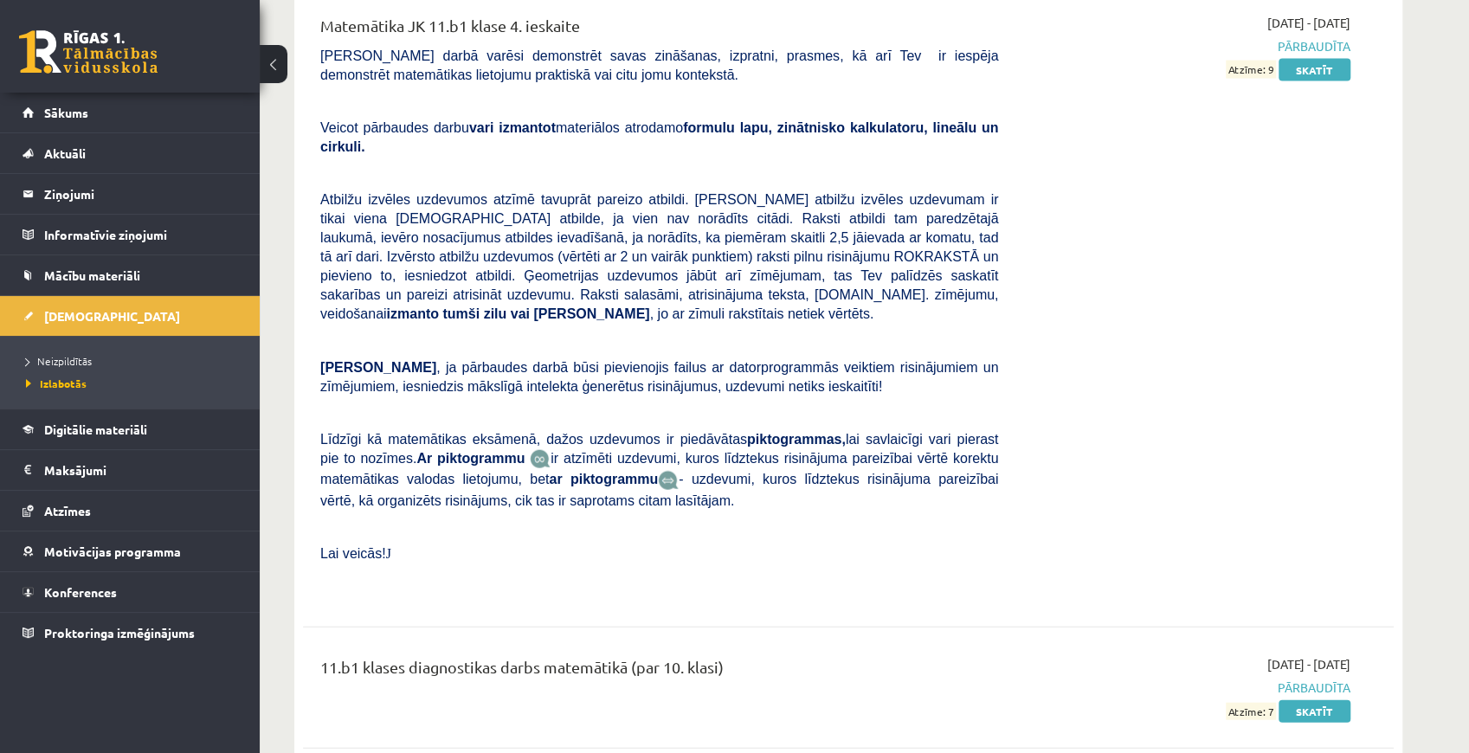
scroll to position [2480, 0]
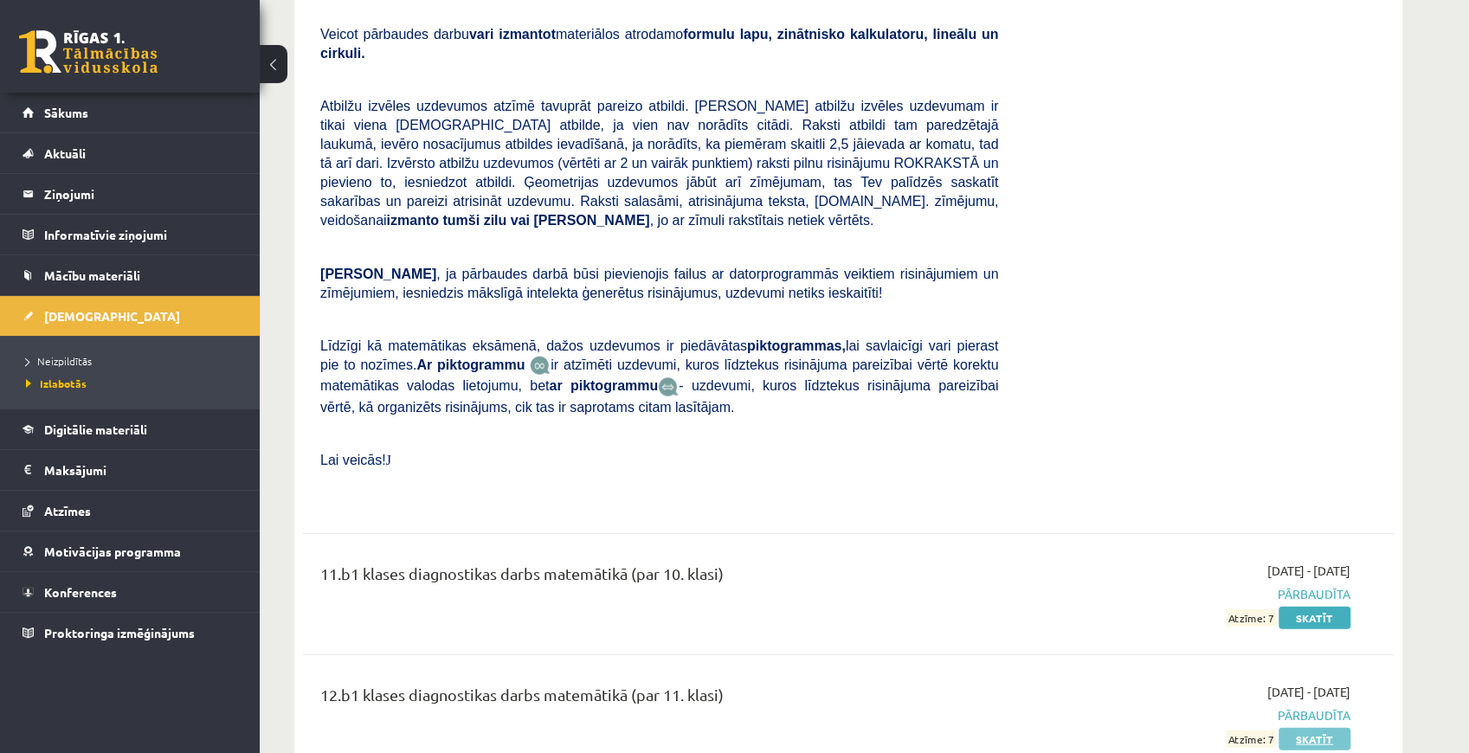
click at [1322, 728] on link "Skatīt" at bounding box center [1314, 739] width 72 height 23
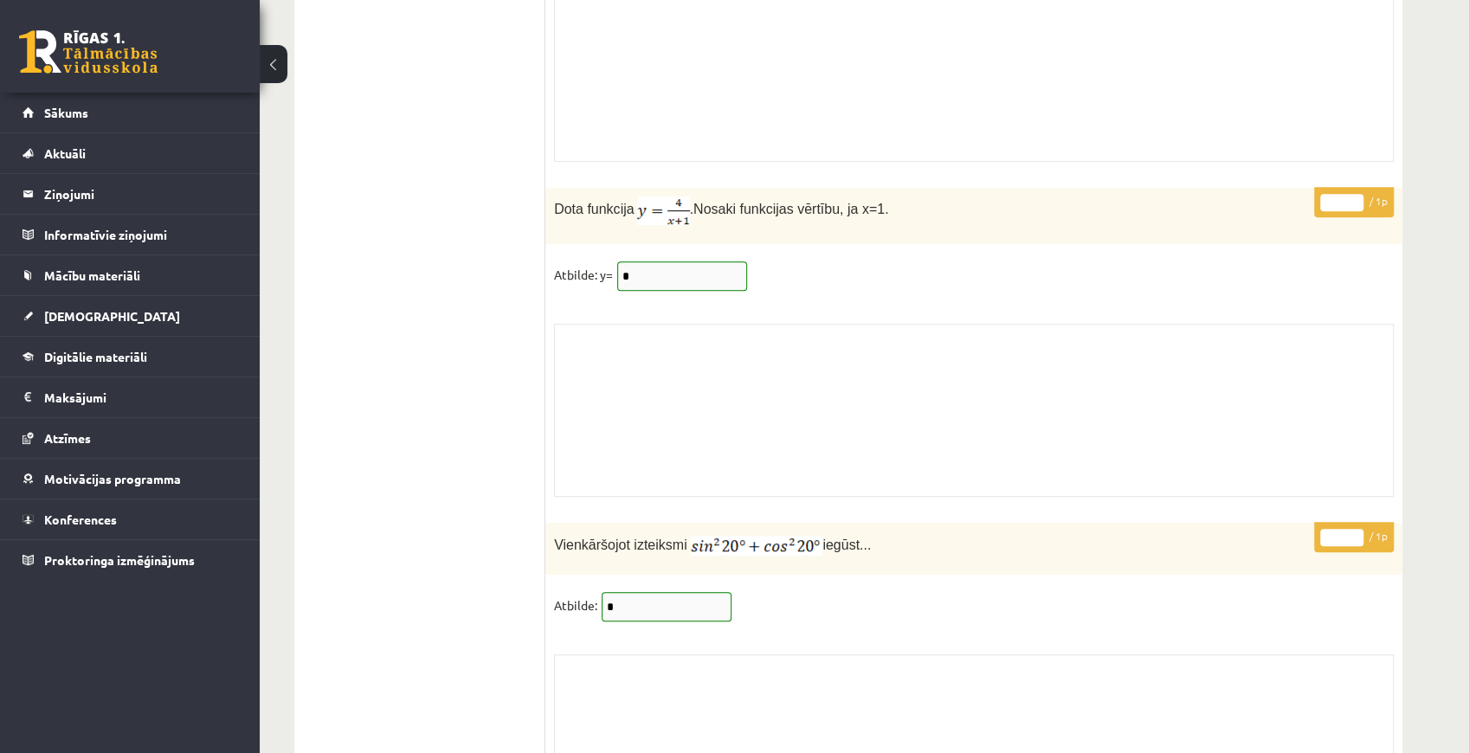
scroll to position [13590, 0]
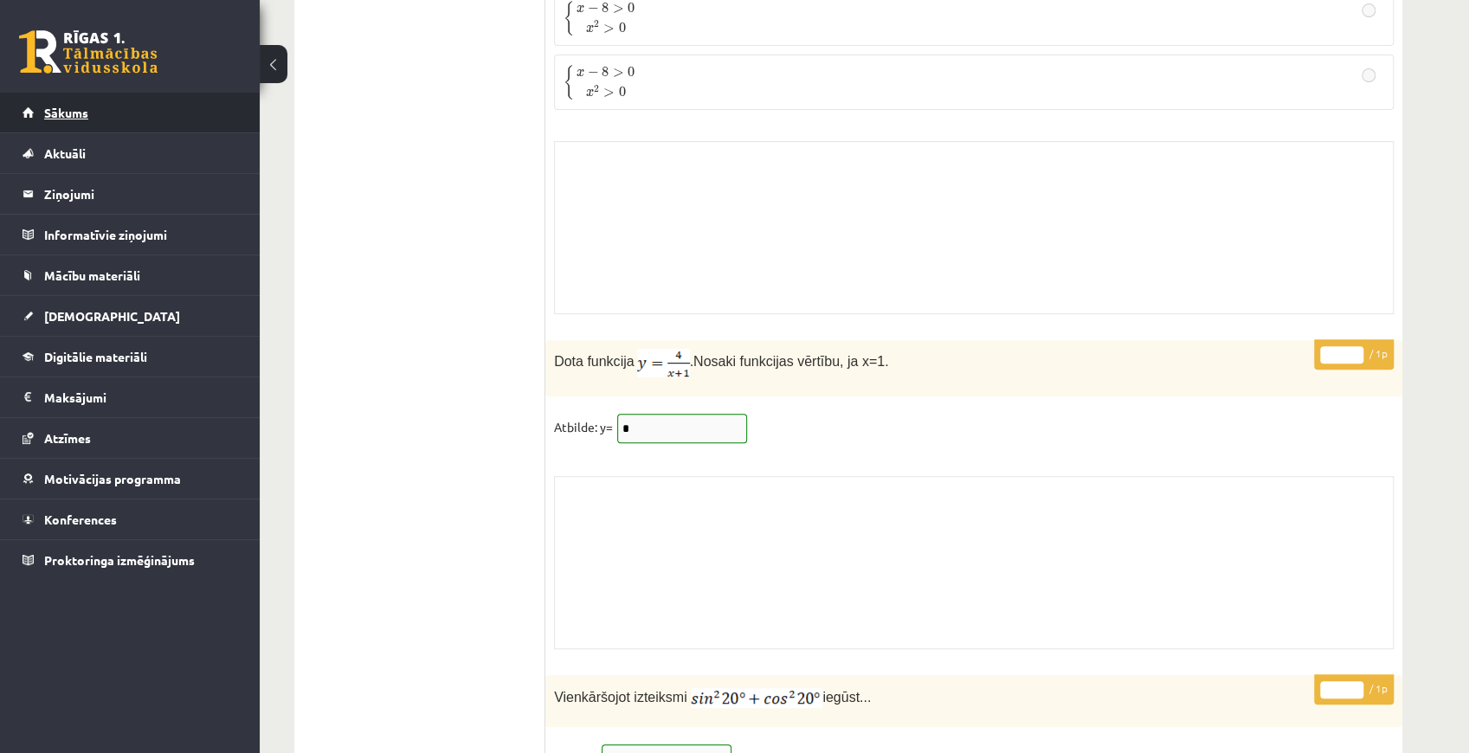
click at [100, 115] on link "Sākums" at bounding box center [130, 113] width 215 height 40
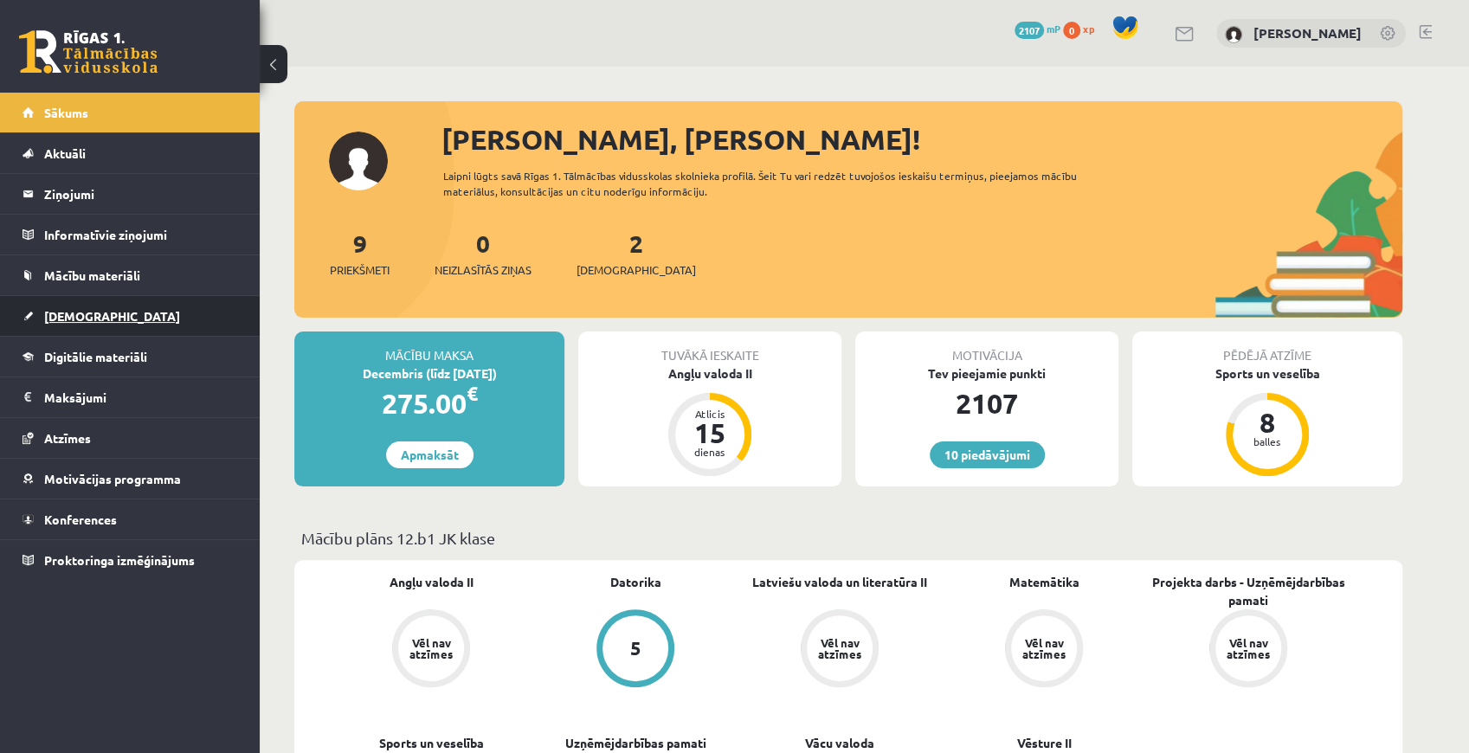
click at [137, 325] on link "[DEMOGRAPHIC_DATA]" at bounding box center [130, 316] width 215 height 40
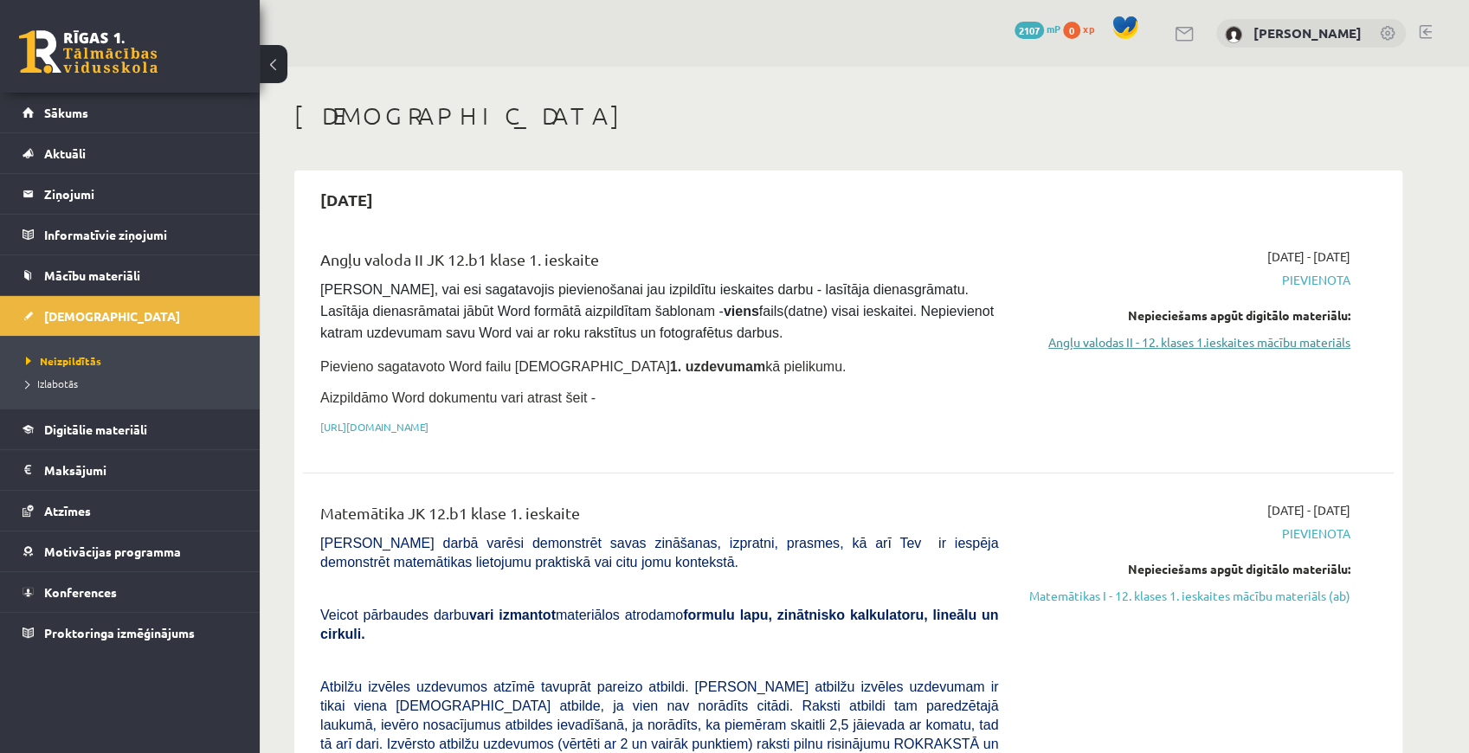
click at [1090, 346] on link "Angļu valodas II - 12. klases 1.ieskaites mācību materiāls" at bounding box center [1187, 342] width 326 height 18
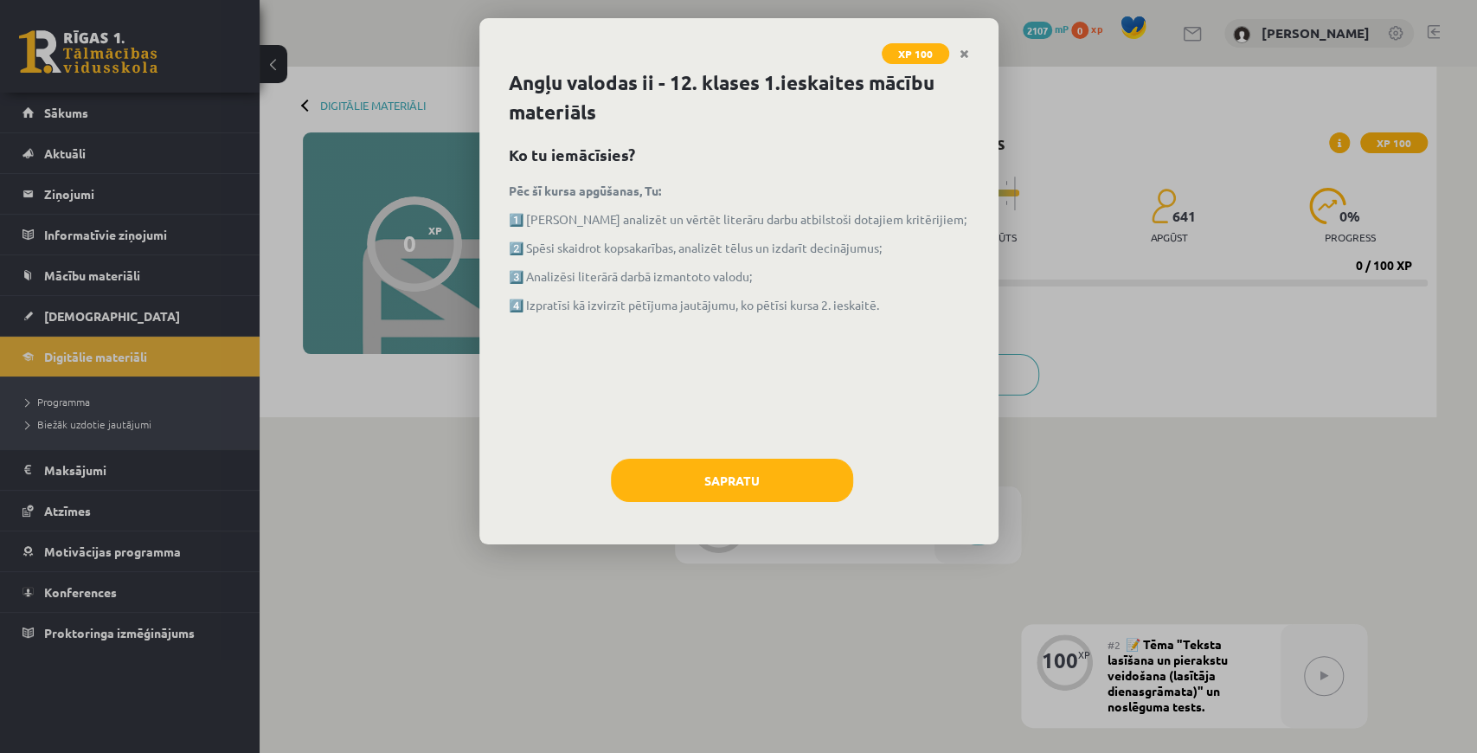
click at [732, 504] on div "Sapratu" at bounding box center [739, 487] width 460 height 56
click at [734, 467] on button "Sapratu" at bounding box center [732, 480] width 242 height 43
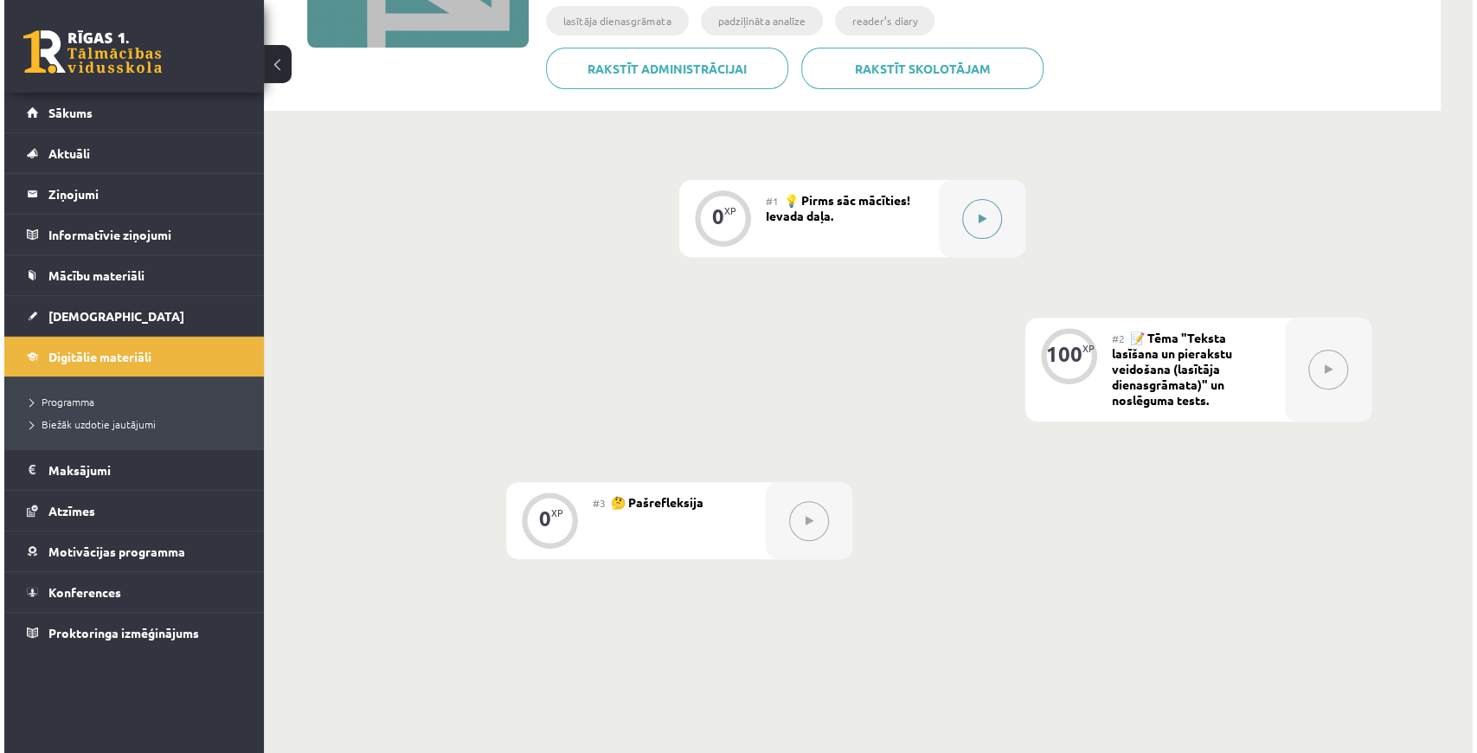
scroll to position [126, 0]
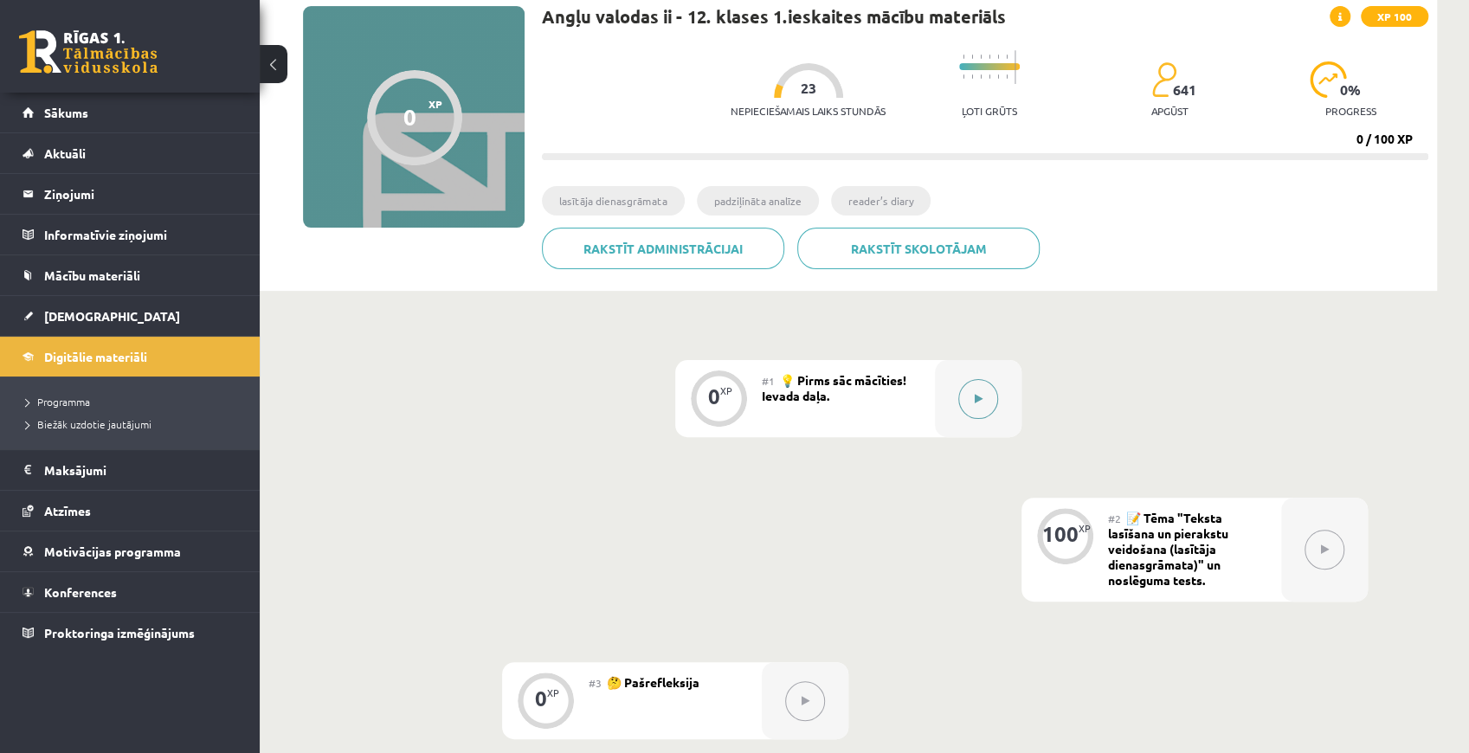
click at [987, 402] on button at bounding box center [978, 399] width 40 height 40
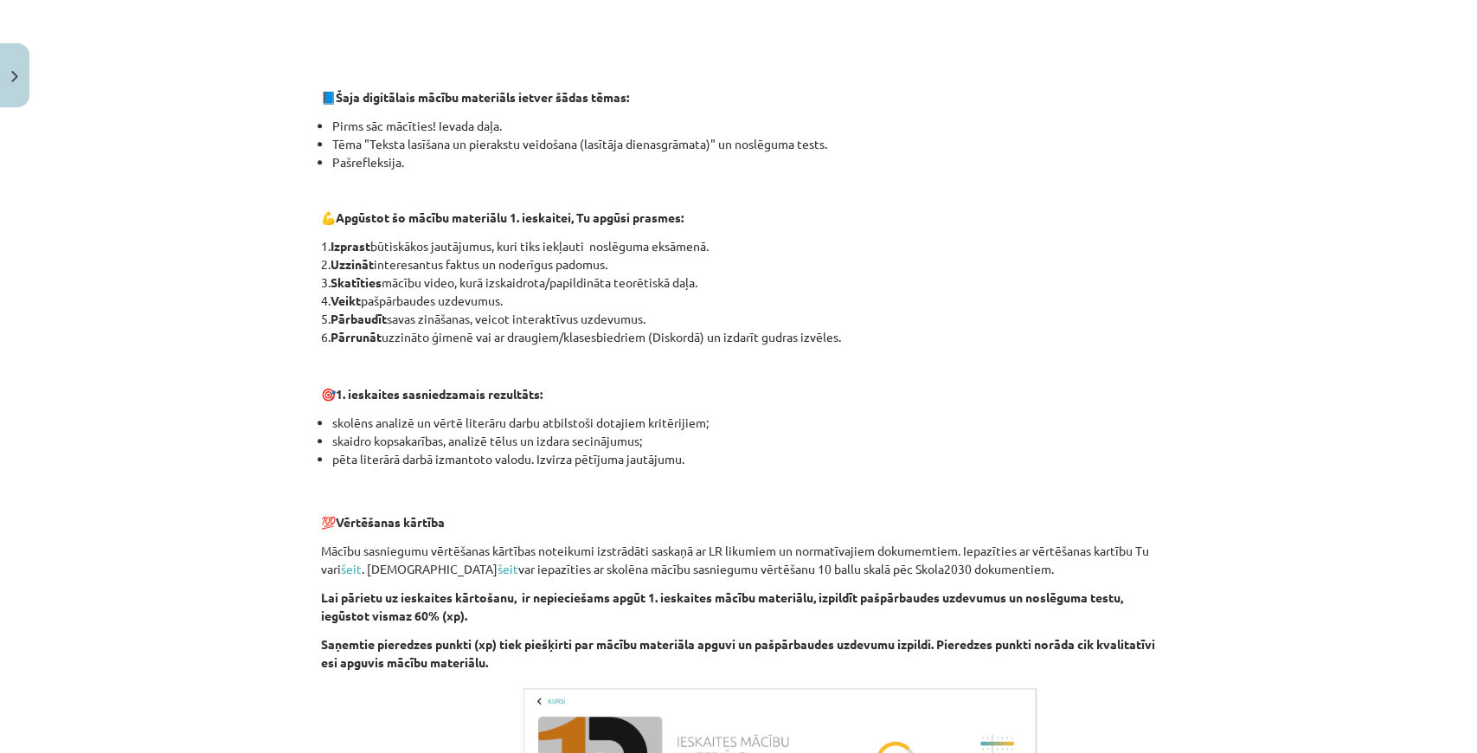
scroll to position [1068, 0]
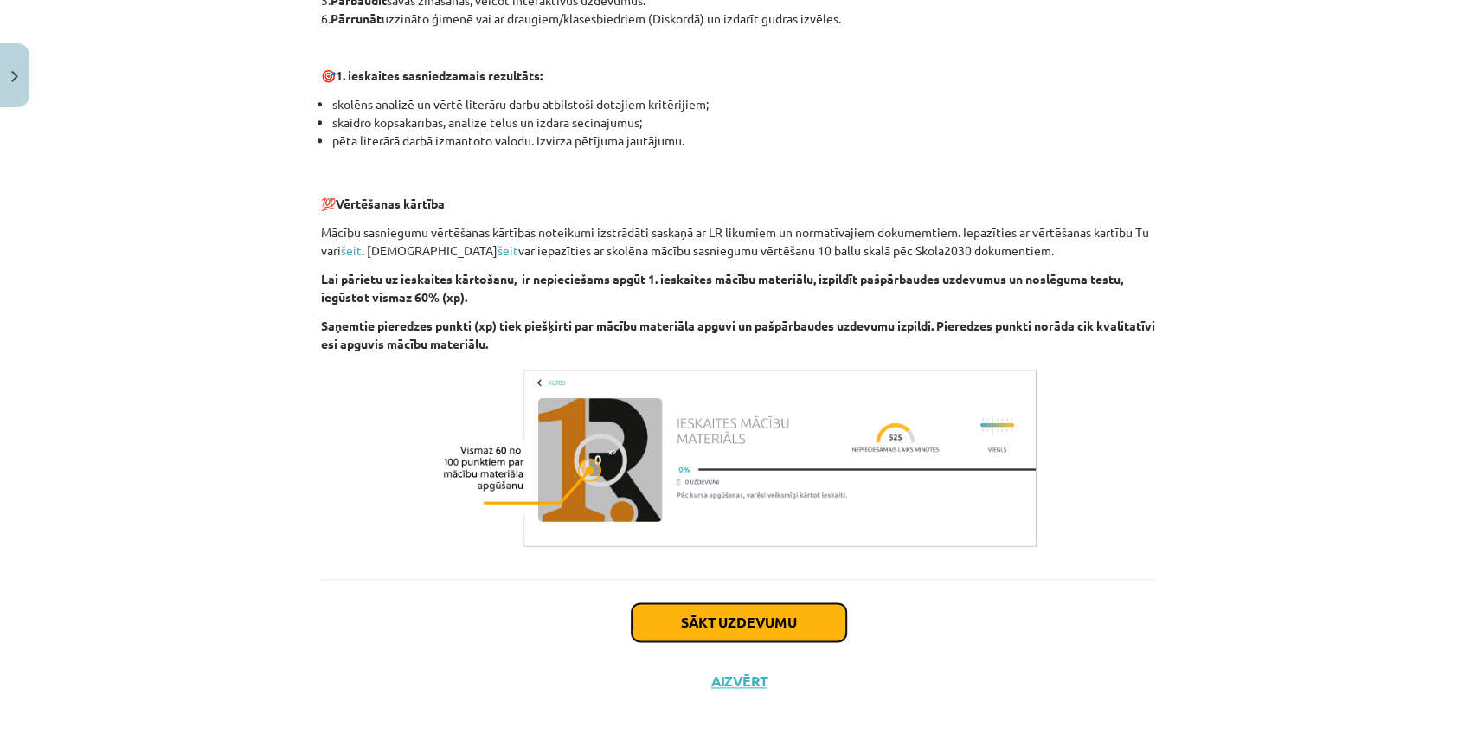
click at [819, 633] on button "Sākt uzdevumu" at bounding box center [739, 622] width 215 height 38
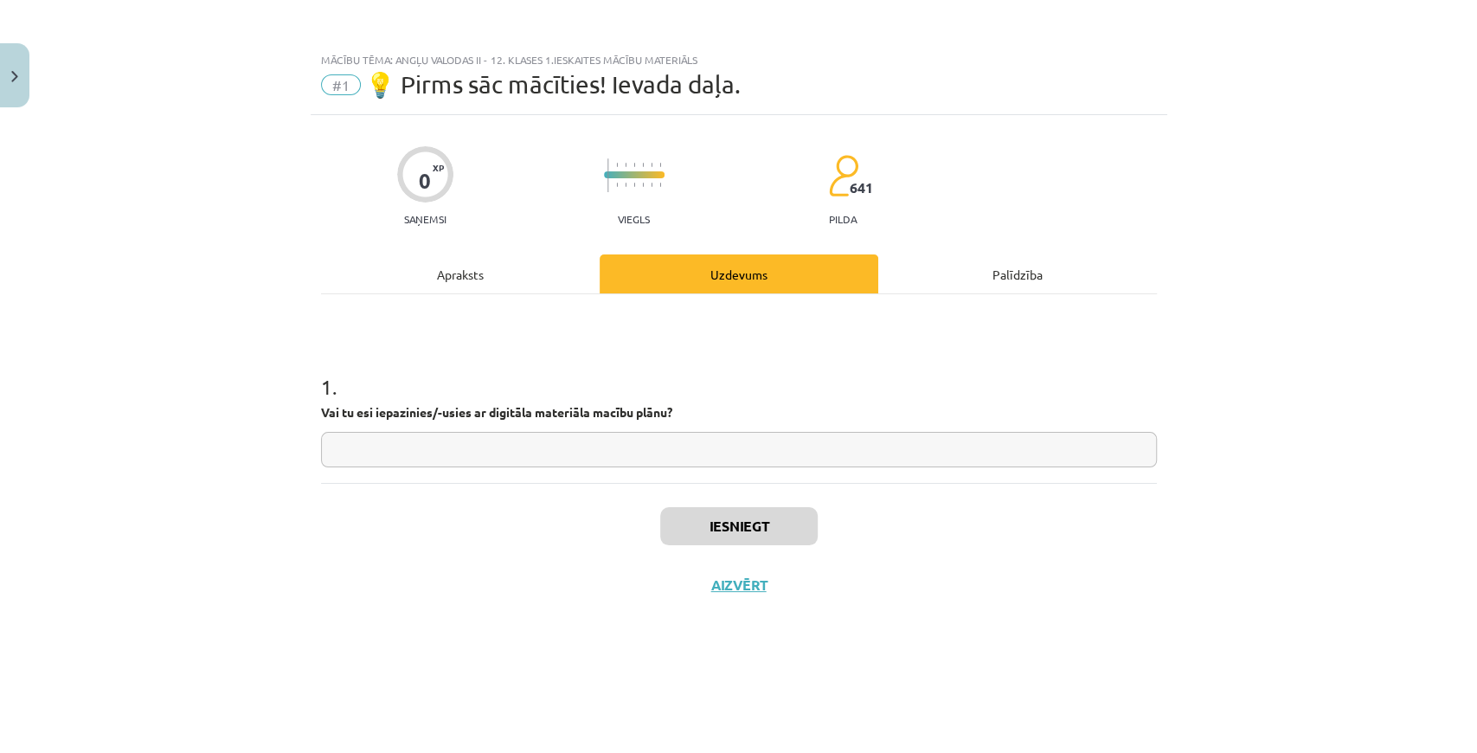
click at [618, 450] on input "text" at bounding box center [739, 449] width 836 height 35
type input "**"
click at [682, 514] on button "Iesniegt" at bounding box center [739, 526] width 158 height 38
click at [710, 590] on button "Nākamā nodarbība" at bounding box center [739, 596] width 170 height 40
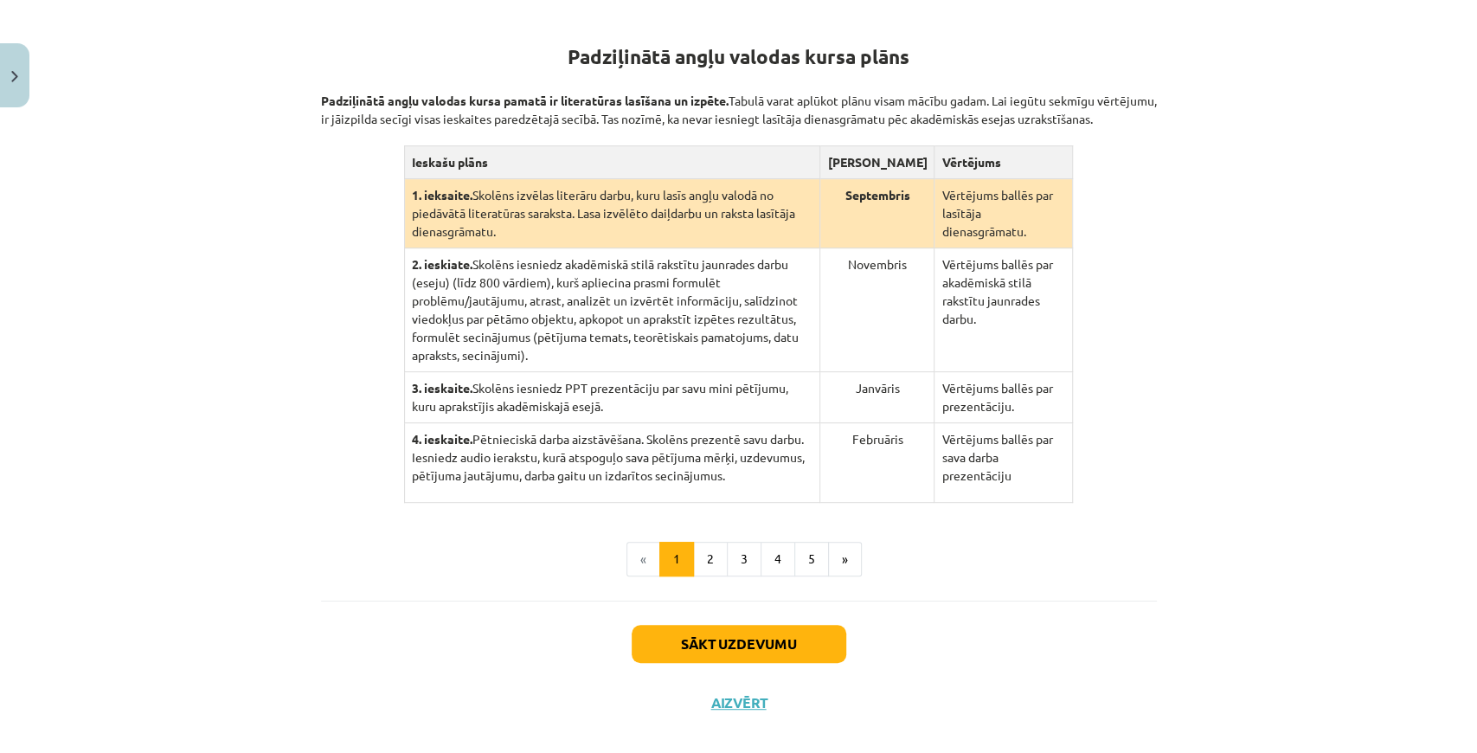
scroll to position [266, 0]
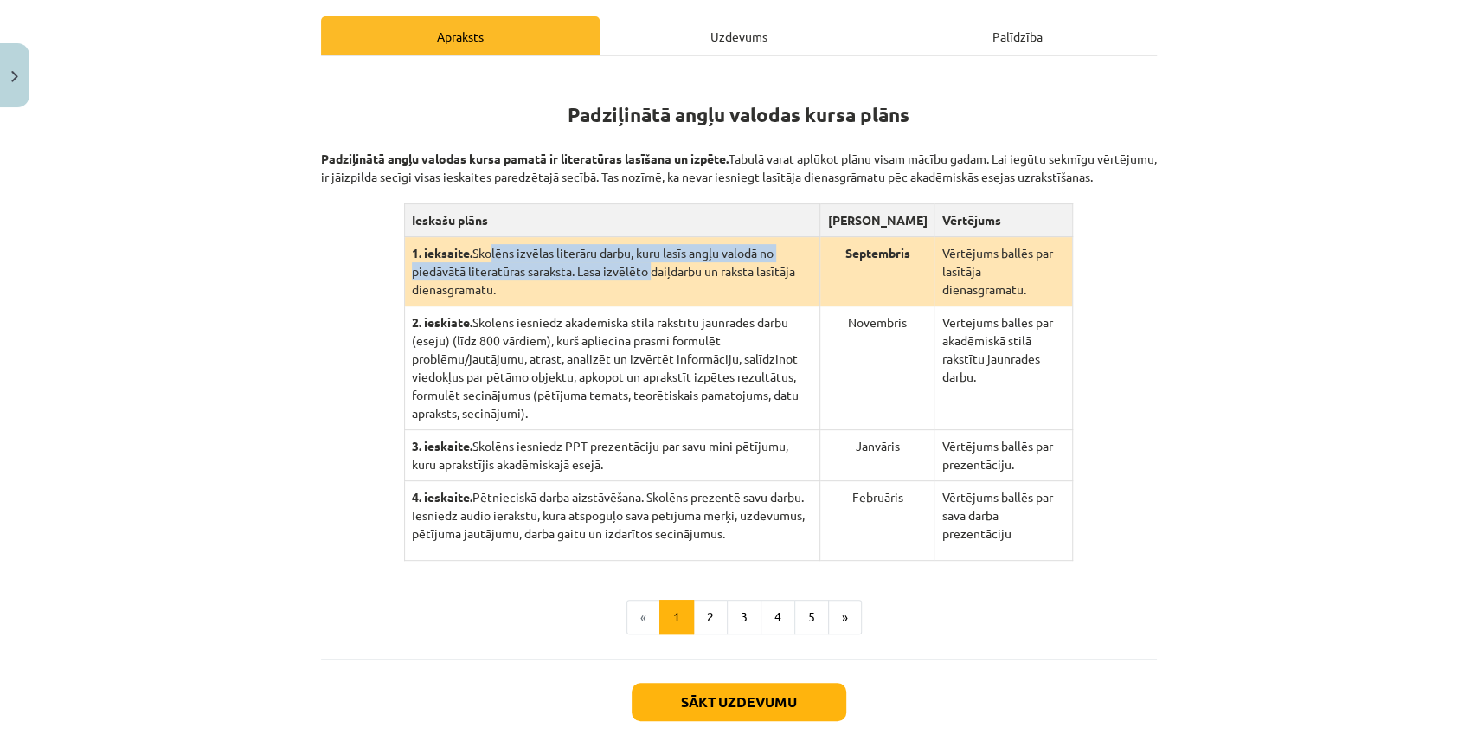
drag, startPoint x: 511, startPoint y: 259, endPoint x: 588, endPoint y: 281, distance: 80.2
click at [588, 281] on td "1. ieksaite. Skolēns izvēlas literāru darbu, kuru lasīs angļu valodā no piedāvā…" at bounding box center [612, 271] width 415 height 69
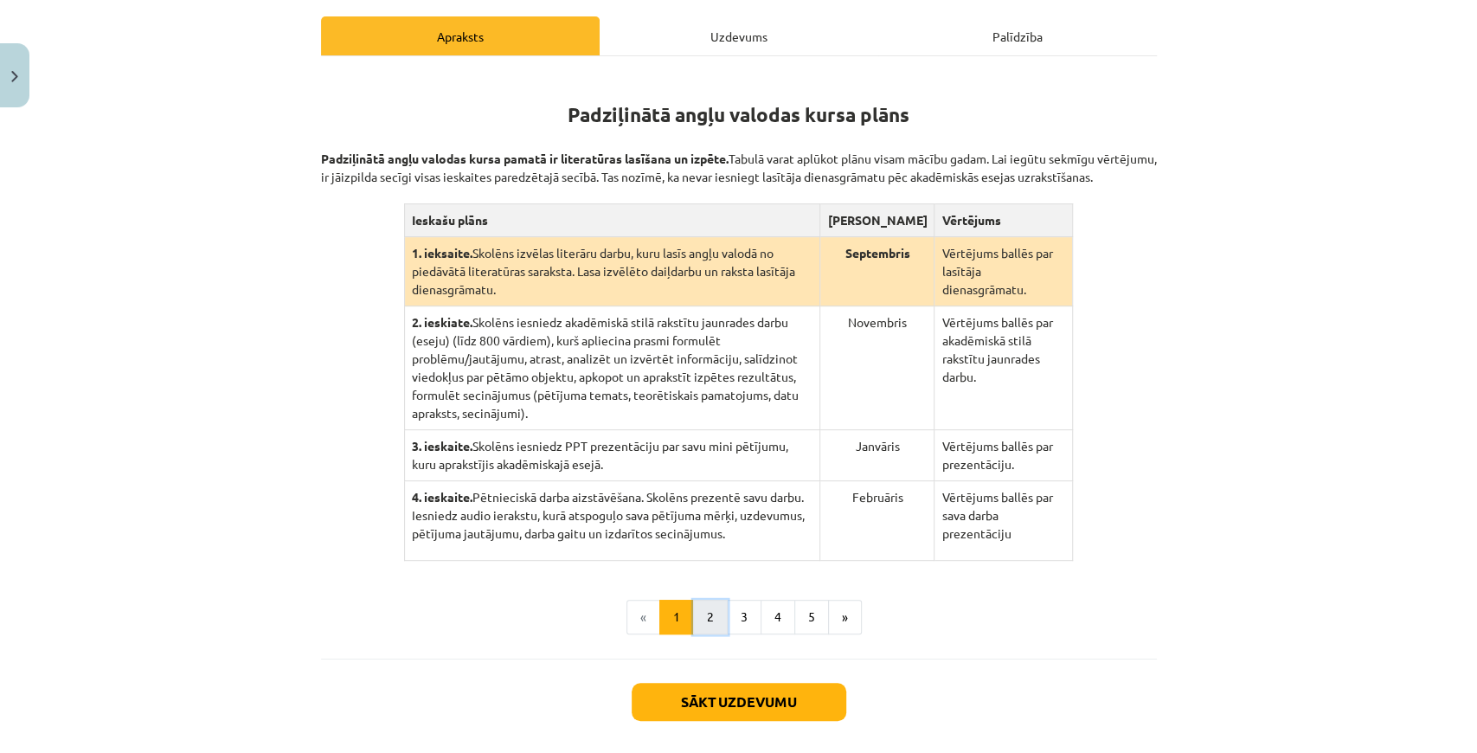
click at [704, 600] on button "2" at bounding box center [710, 617] width 35 height 35
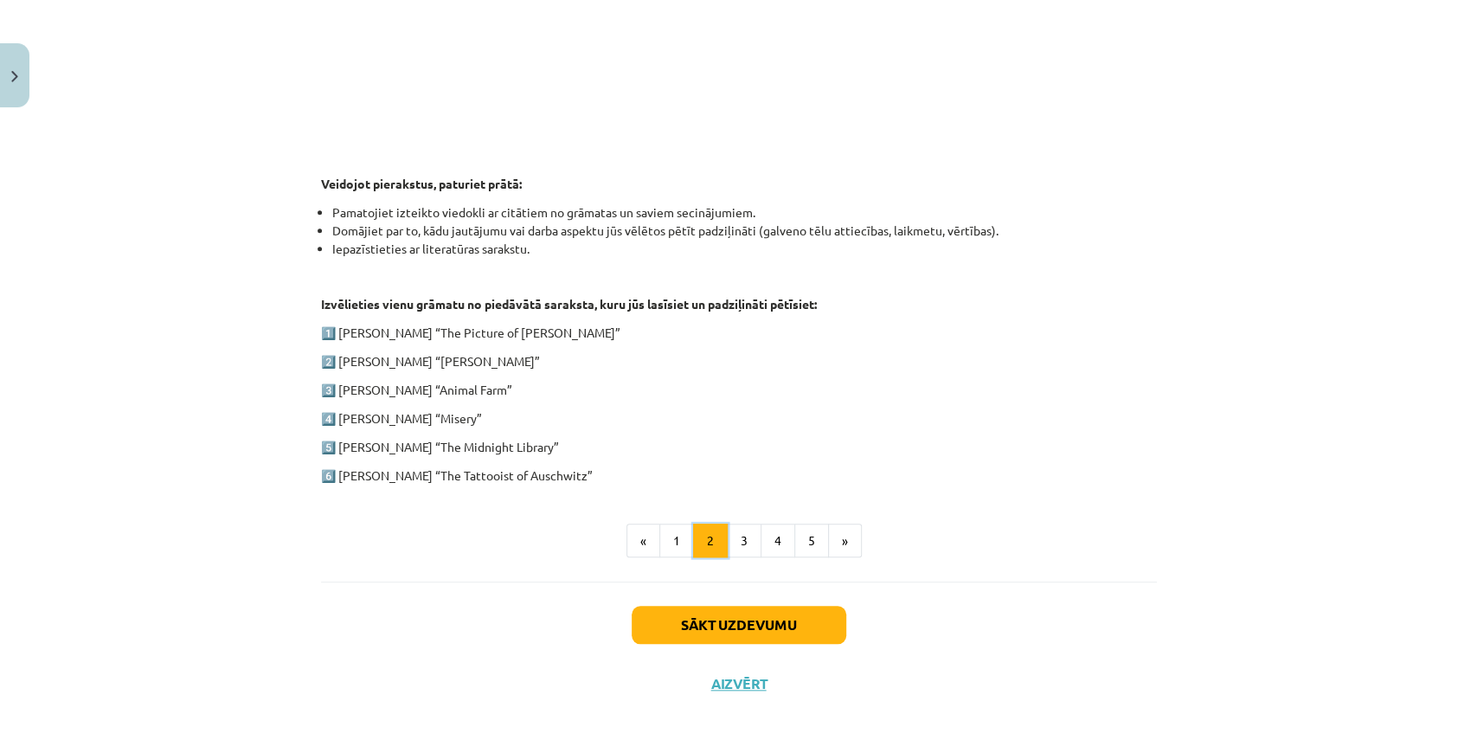
scroll to position [739, 0]
click at [675, 542] on button "1" at bounding box center [676, 540] width 35 height 35
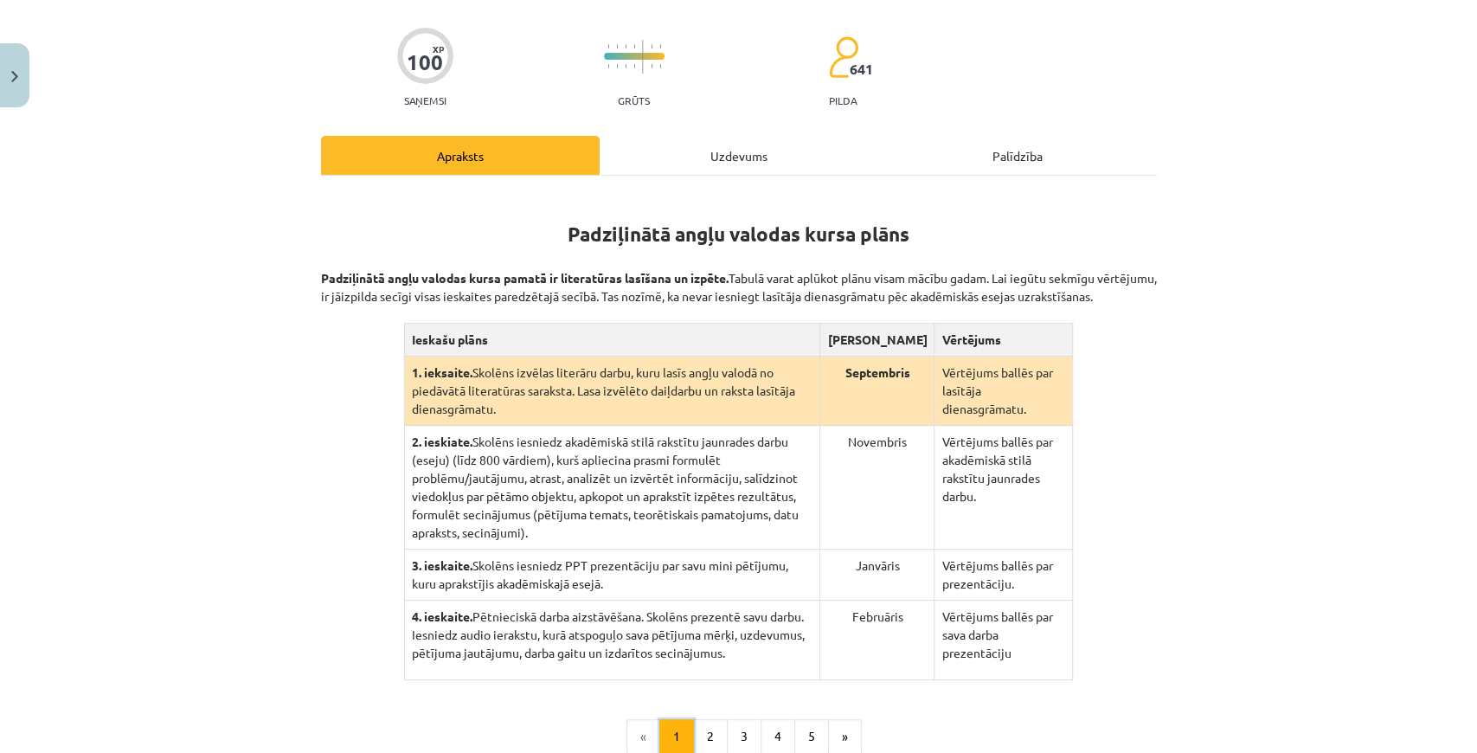
scroll to position [324, 0]
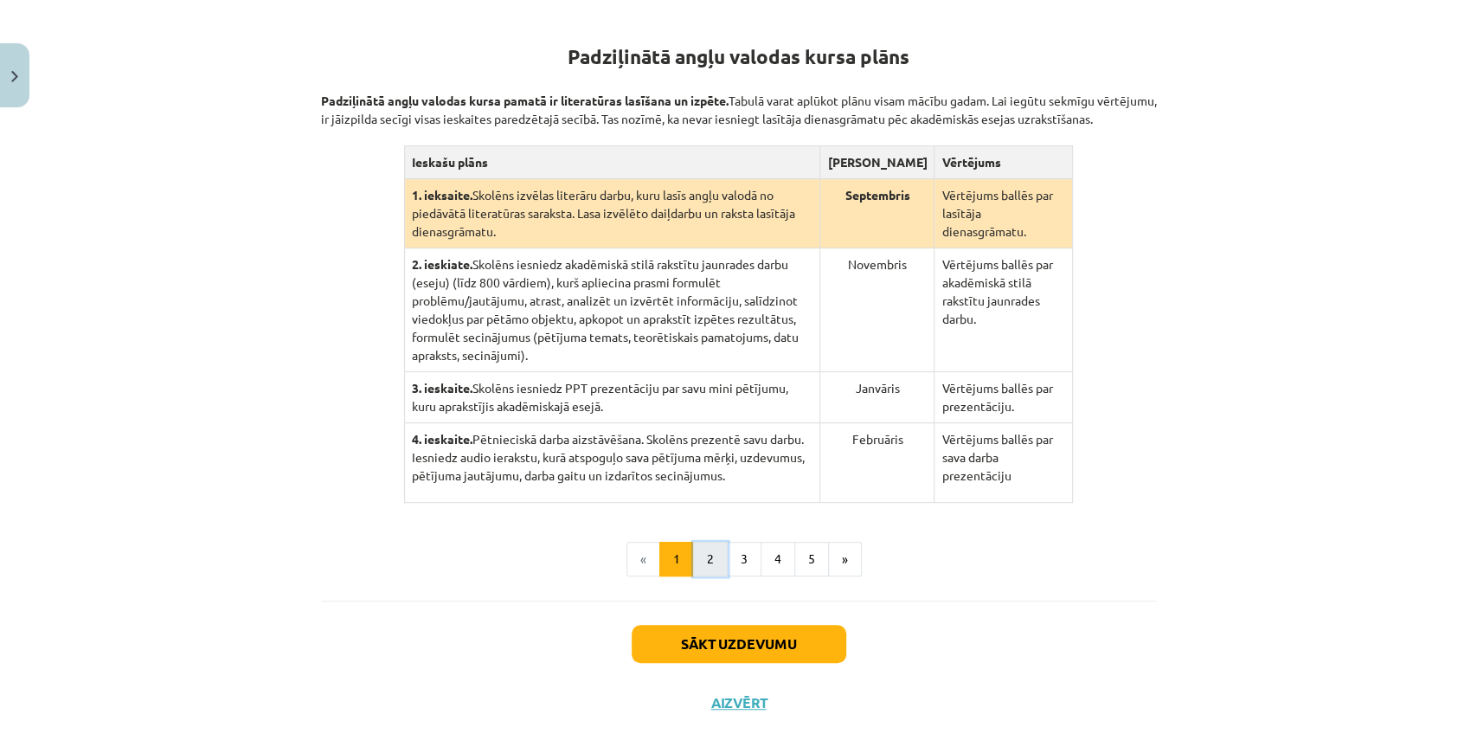
click at [704, 542] on button "2" at bounding box center [710, 559] width 35 height 35
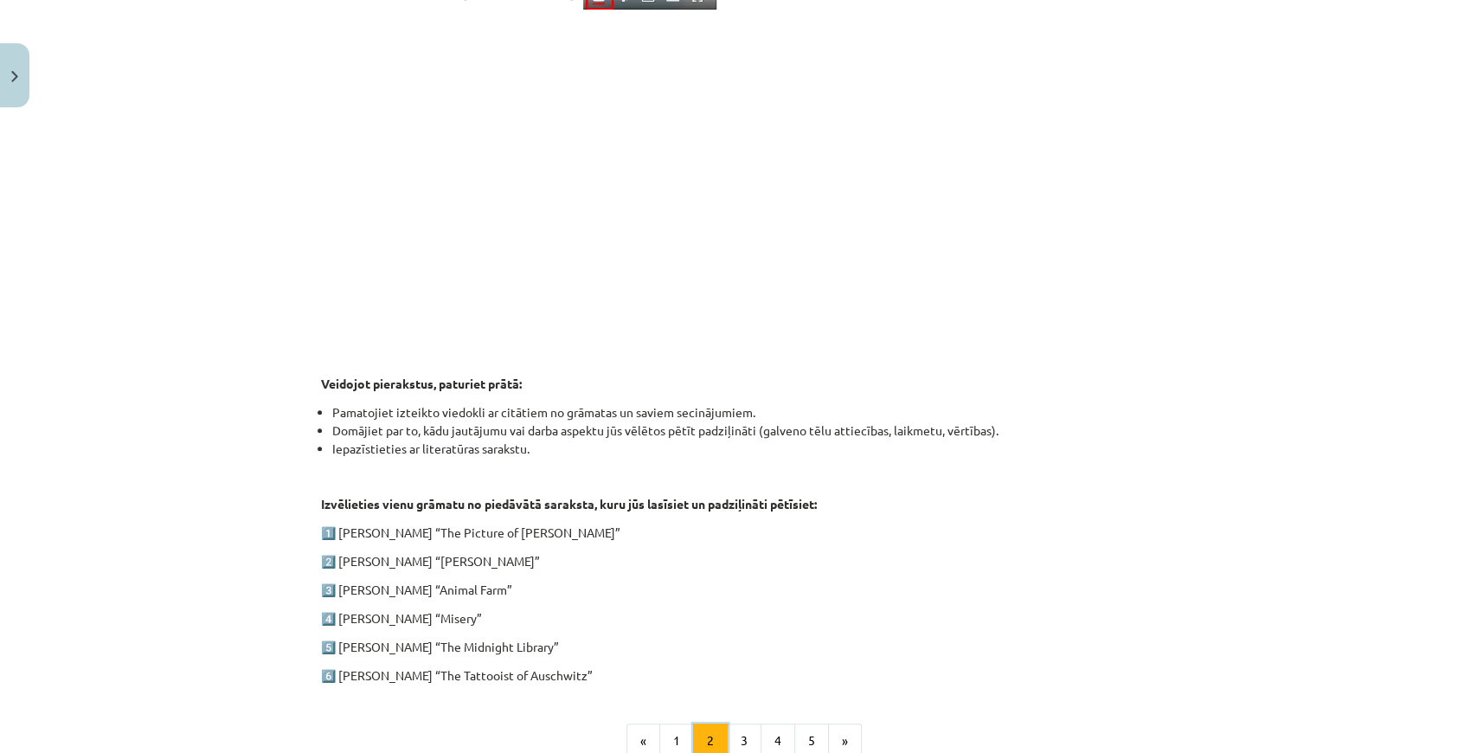
scroll to position [727, 0]
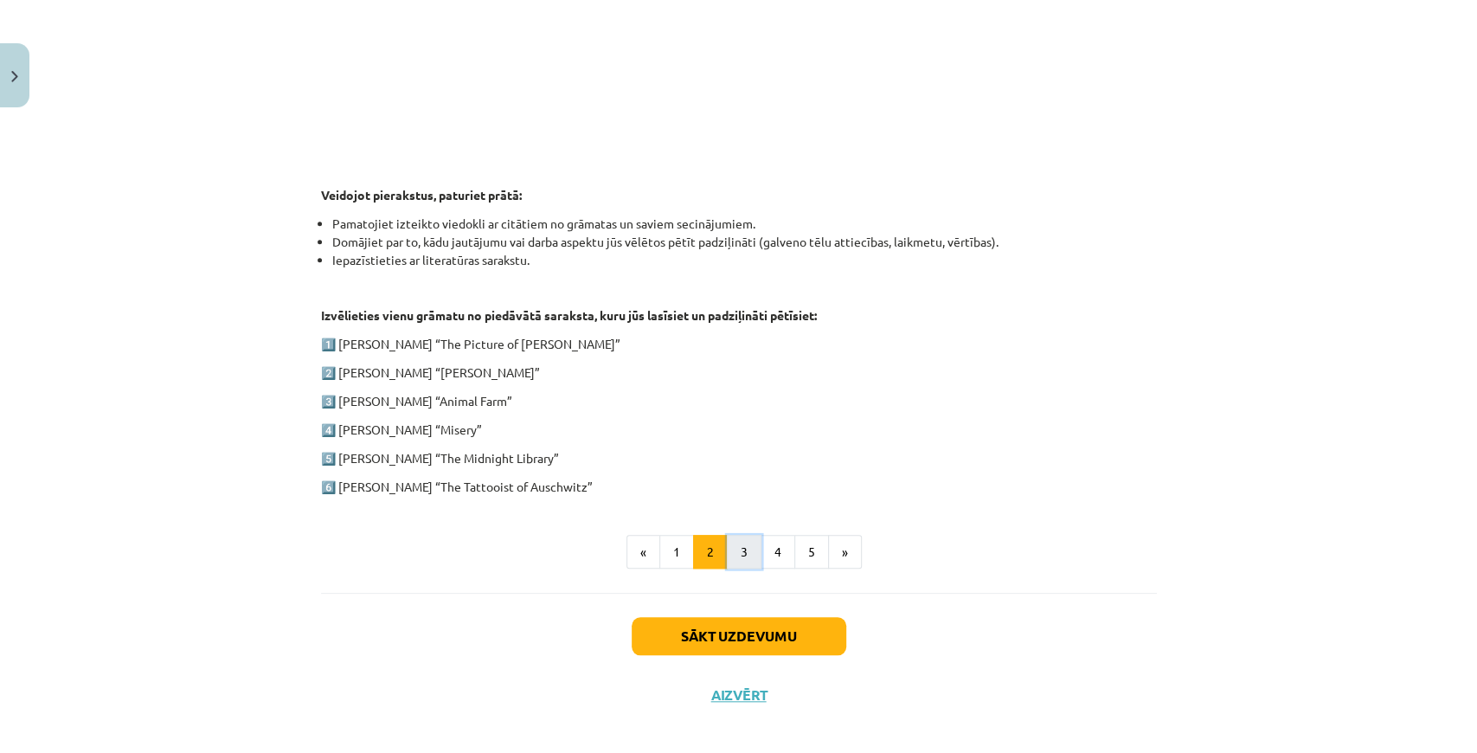
click at [743, 549] on button "3" at bounding box center [744, 552] width 35 height 35
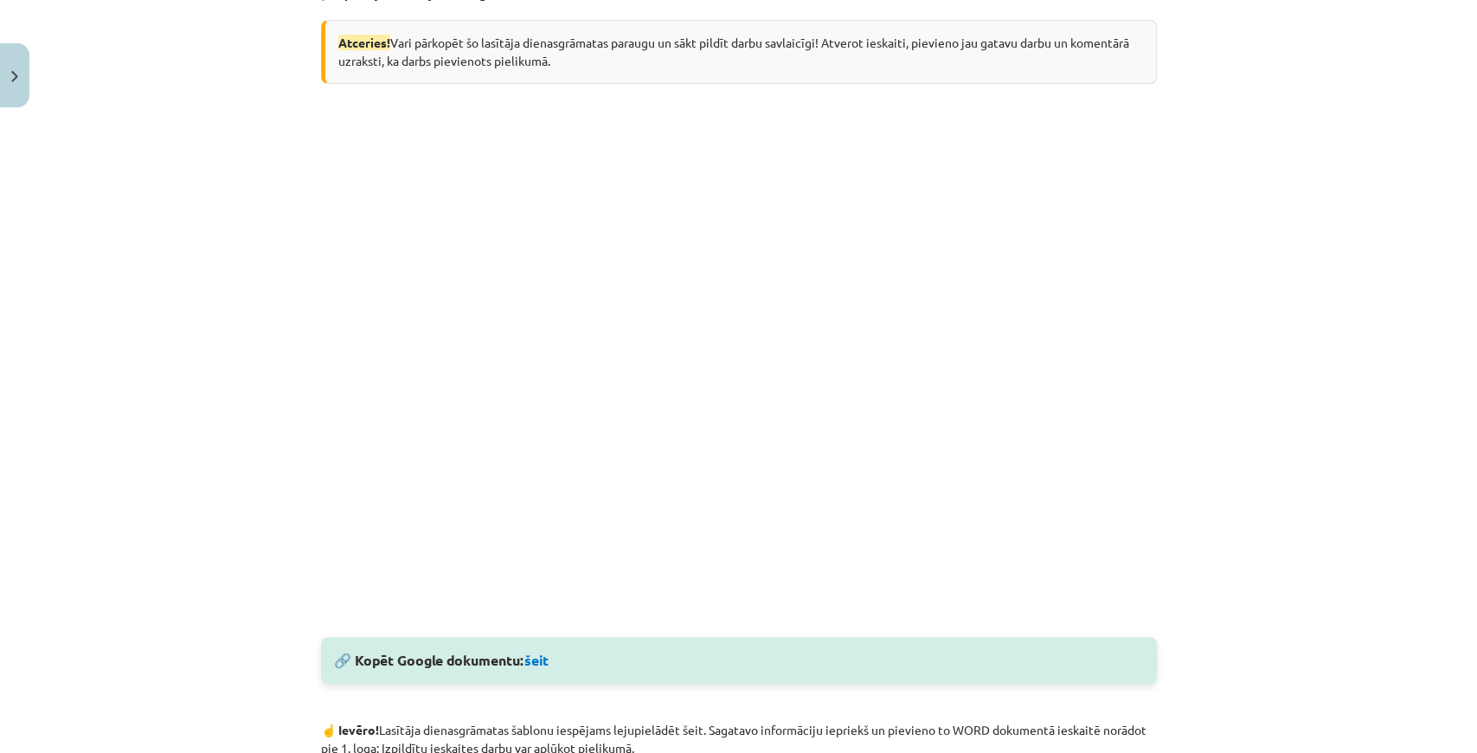
scroll to position [452, 0]
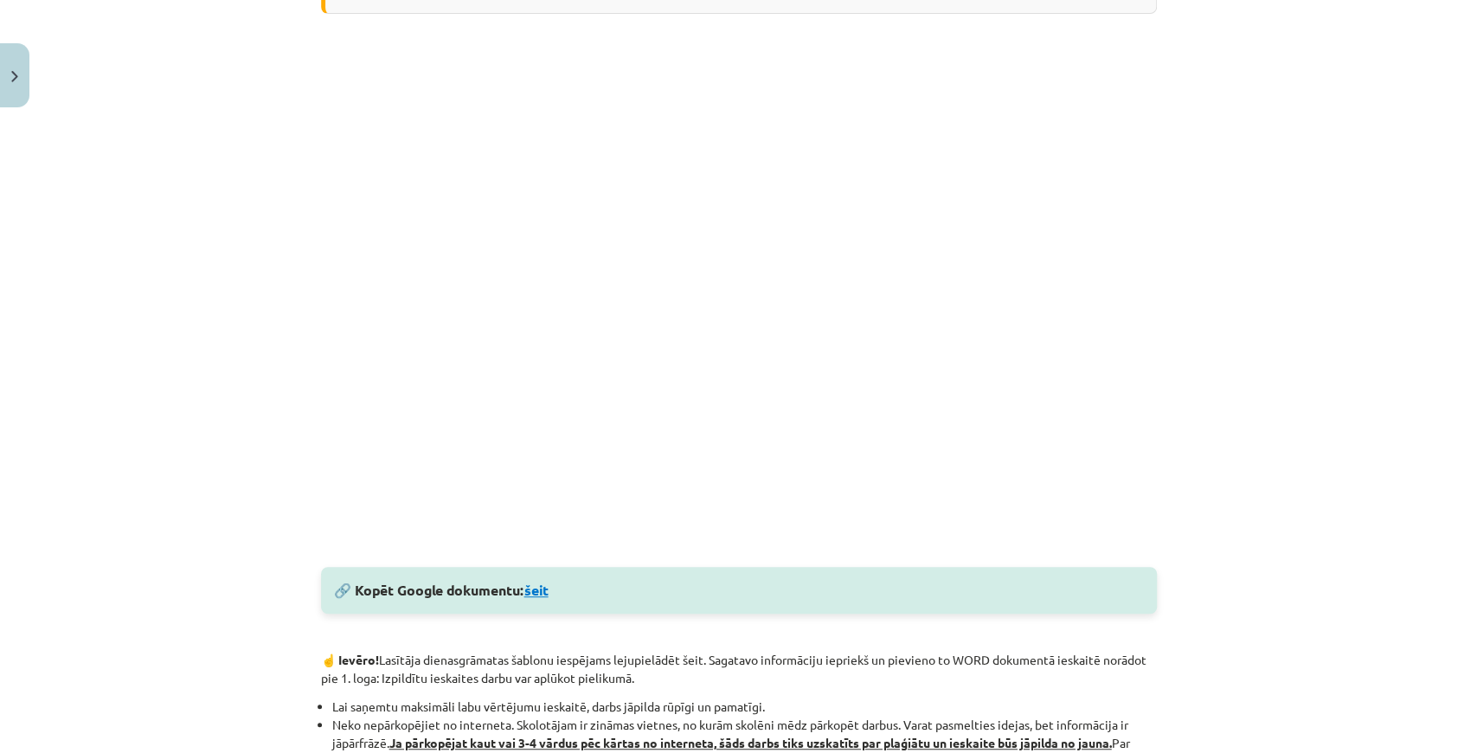
click at [535, 582] on link "šeit" at bounding box center [536, 590] width 24 height 18
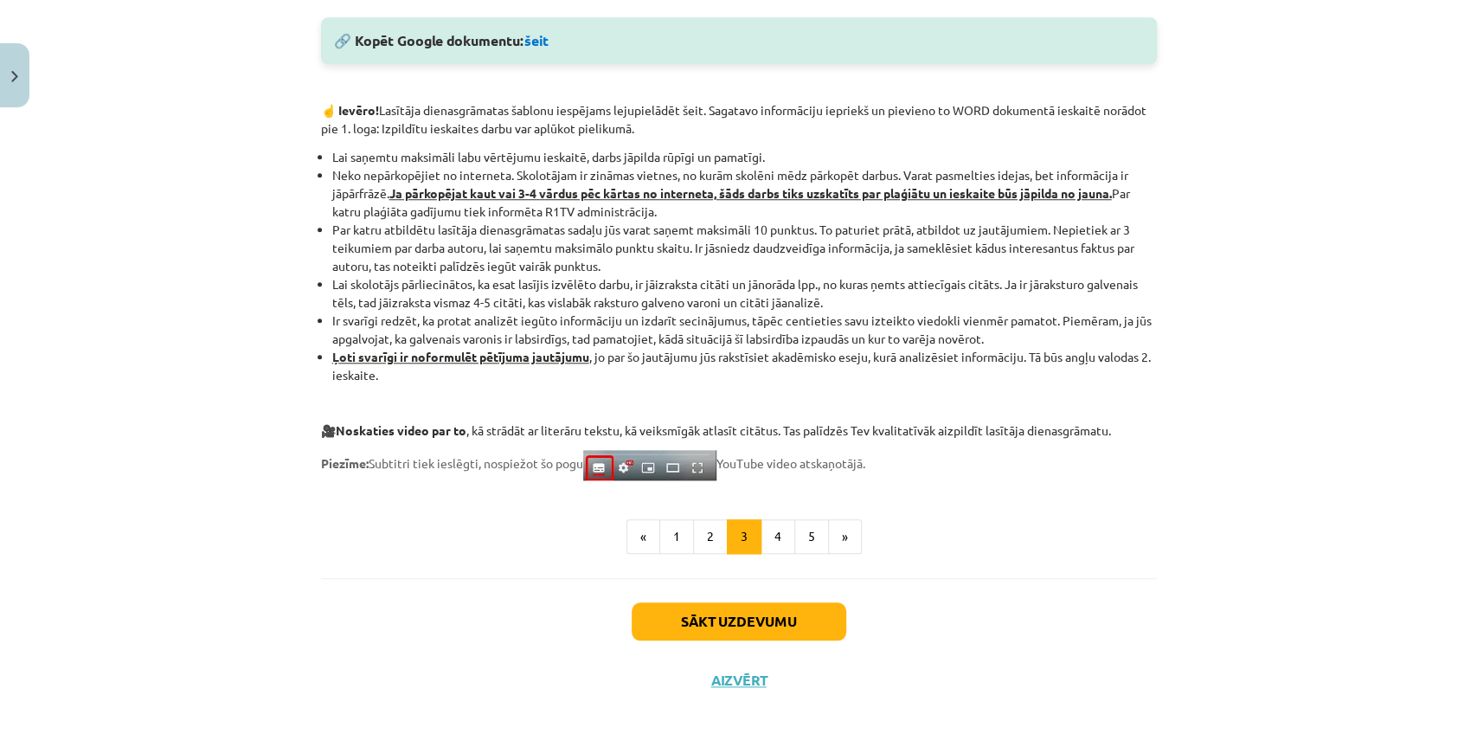
scroll to position [921, 0]
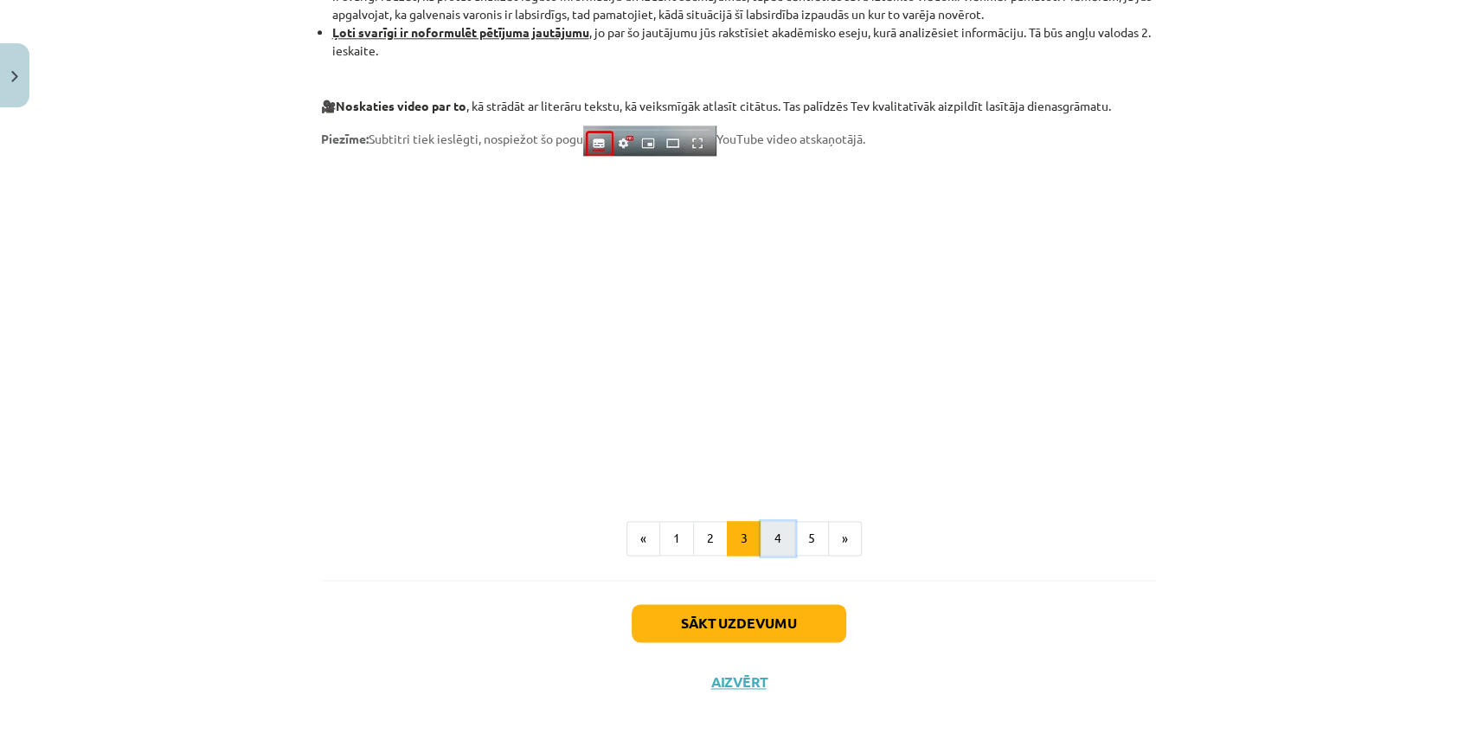
click at [775, 544] on button "4" at bounding box center [778, 538] width 35 height 35
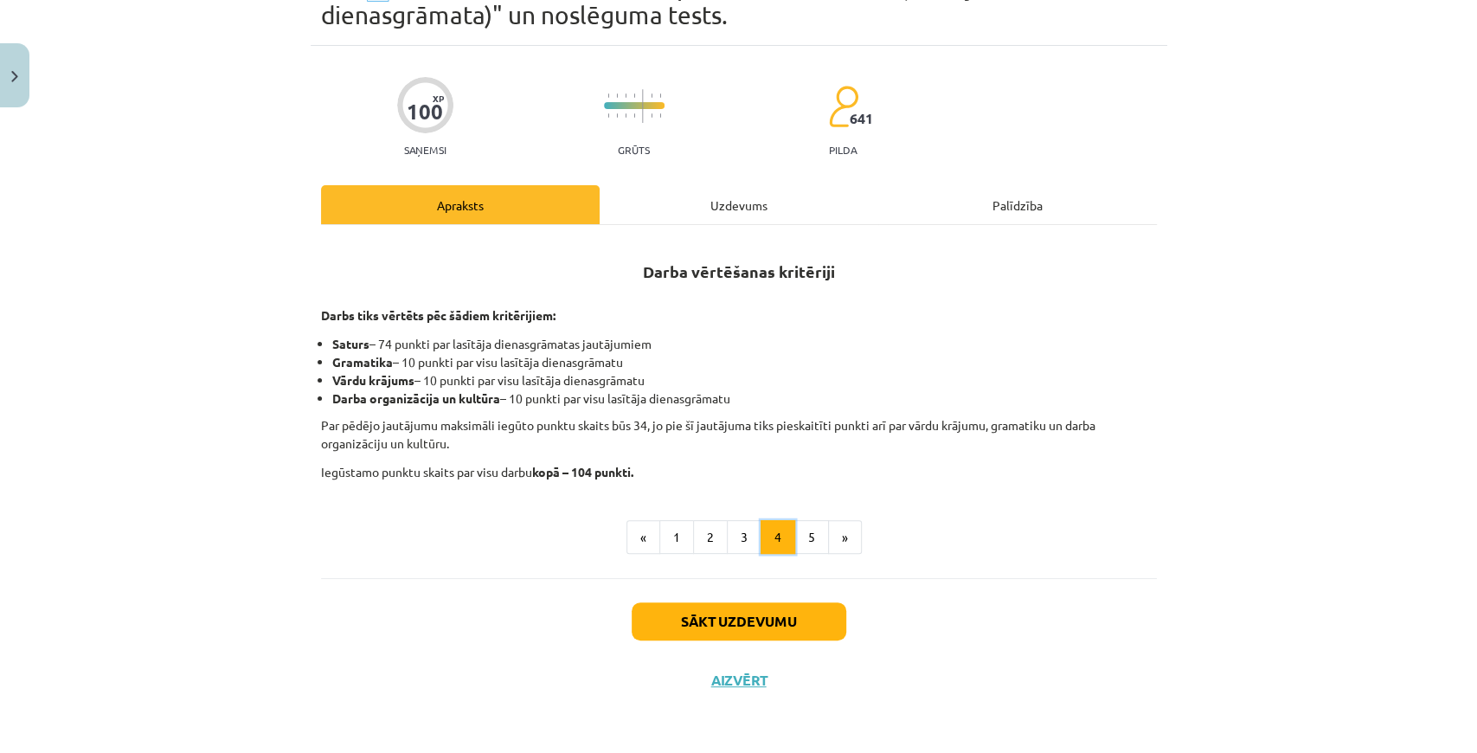
scroll to position [95, 0]
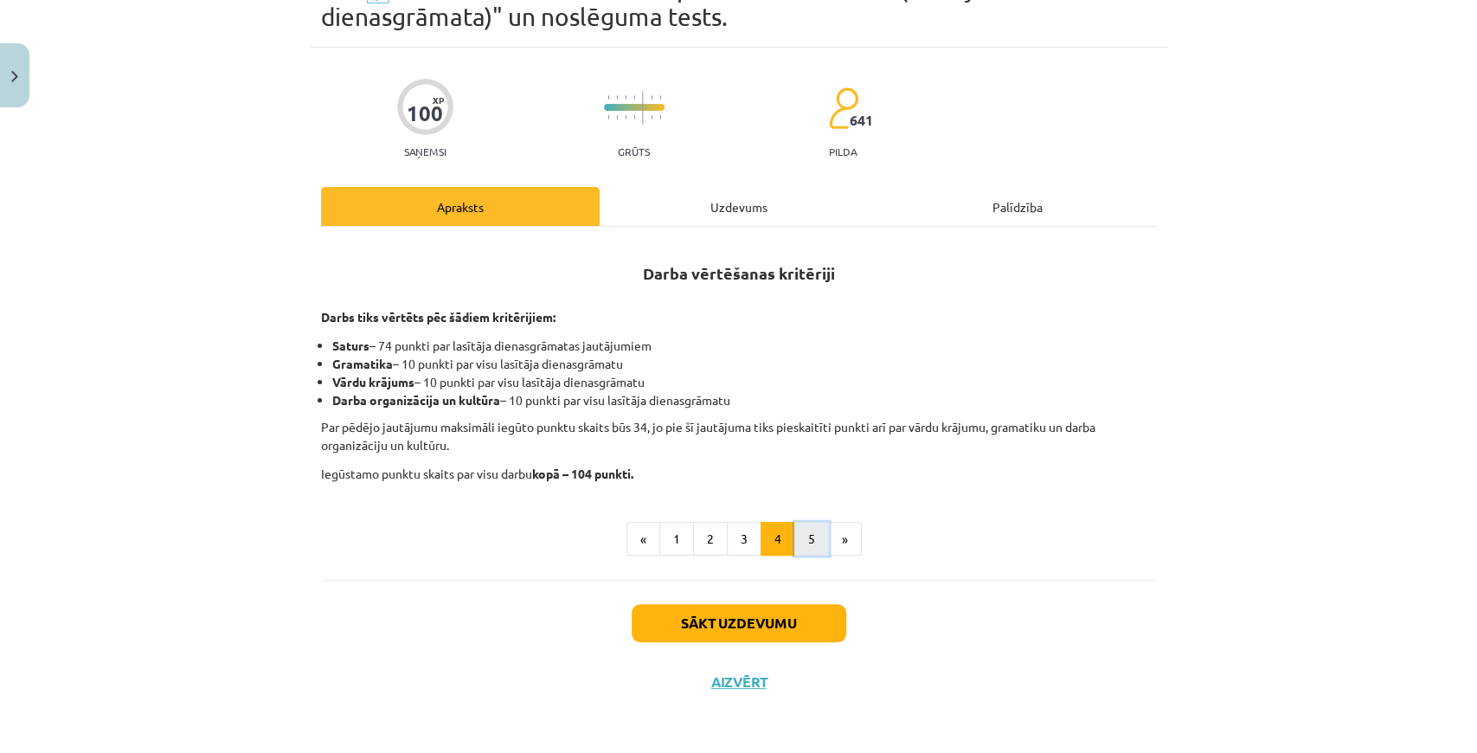
click at [798, 552] on button "5" at bounding box center [811, 539] width 35 height 35
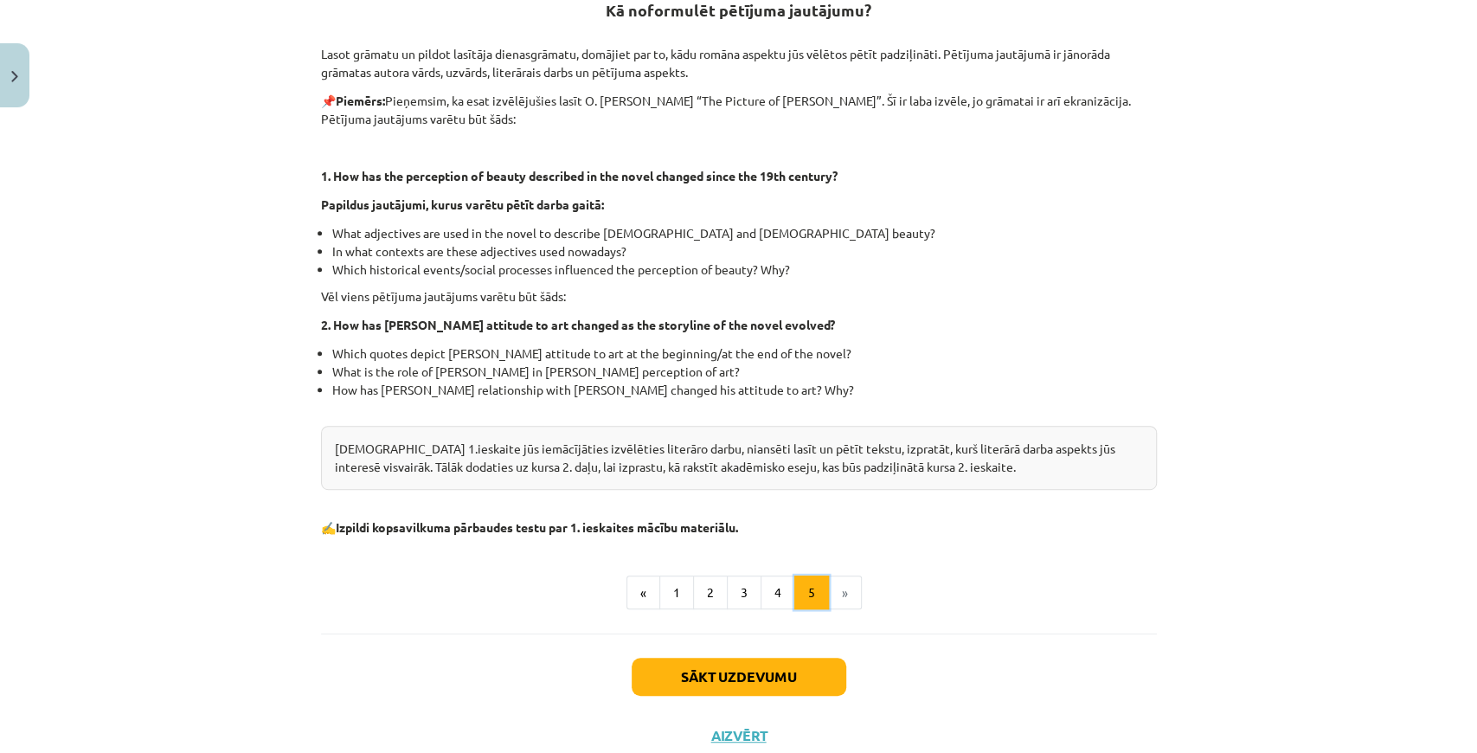
scroll to position [326, 0]
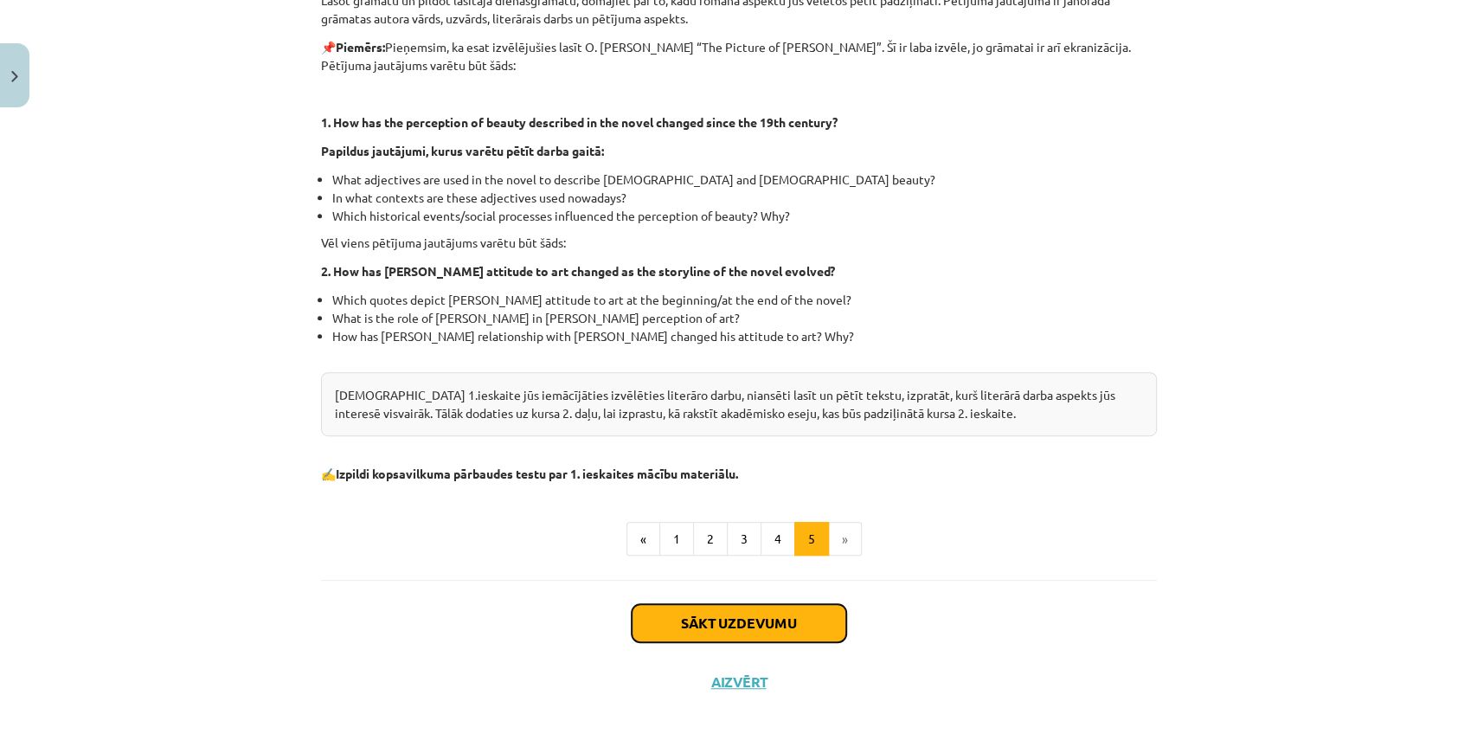
click at [769, 622] on button "Sākt uzdevumu" at bounding box center [739, 623] width 215 height 38
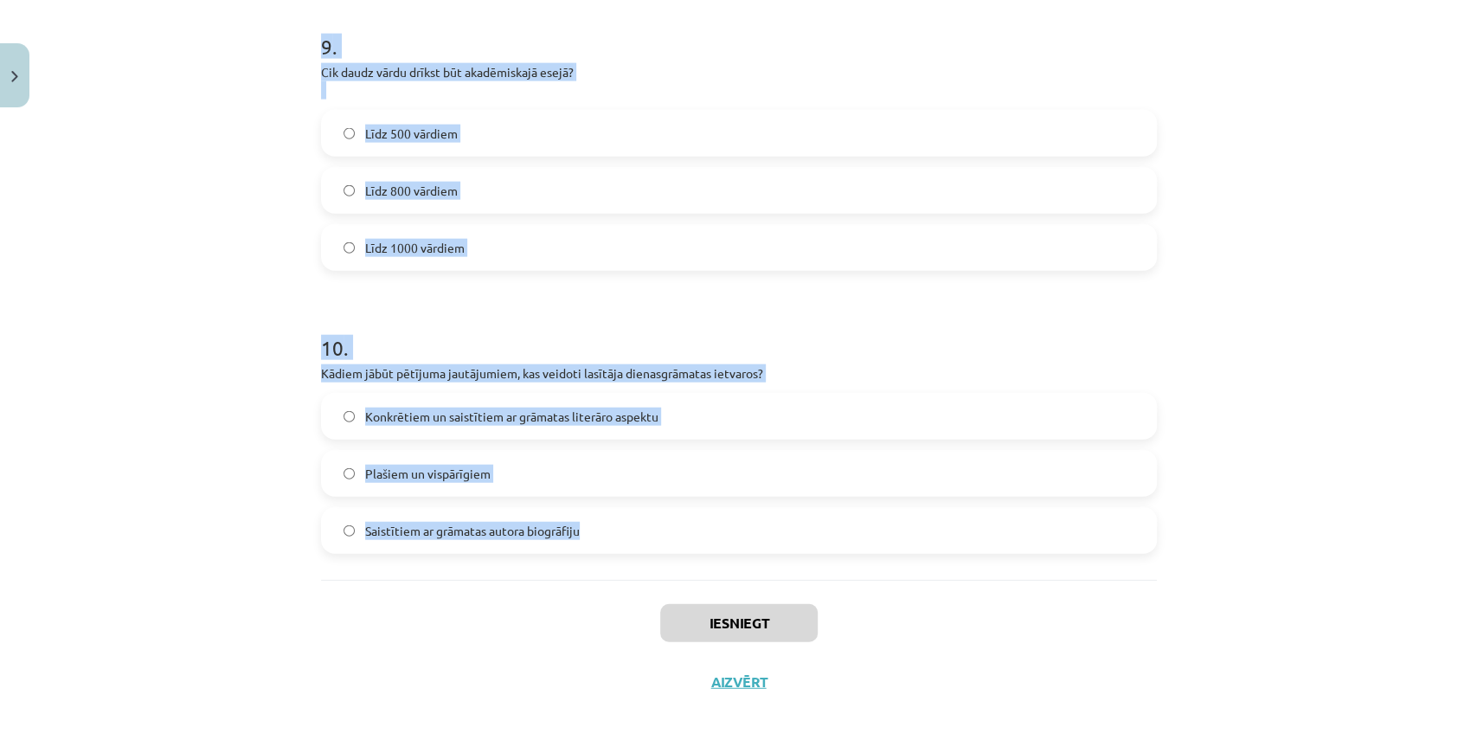
scroll to position [2633, 0]
drag, startPoint x: 264, startPoint y: 380, endPoint x: 696, endPoint y: 505, distance: 449.7
click at [696, 505] on div "Mācību tēma: Angļu valodas ii - 12. klases 1.ieskaites mācību materiāls #2 📝 Tē…" at bounding box center [738, 376] width 1477 height 753
copy form "1 . Padziļinātajā kursā mēs: pārsvarā gatavosimies valsts eksāmenam lasīsim grā…"
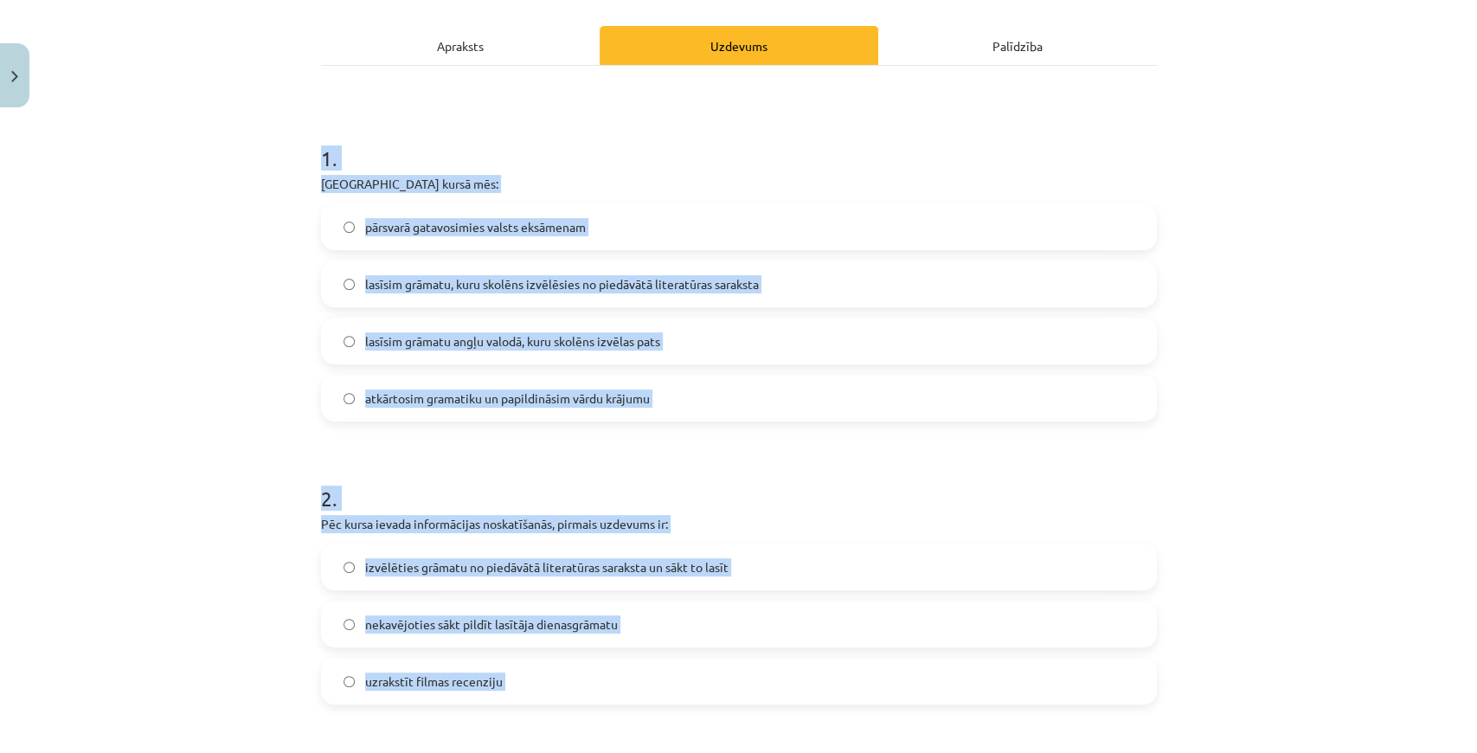
scroll to position [36, 0]
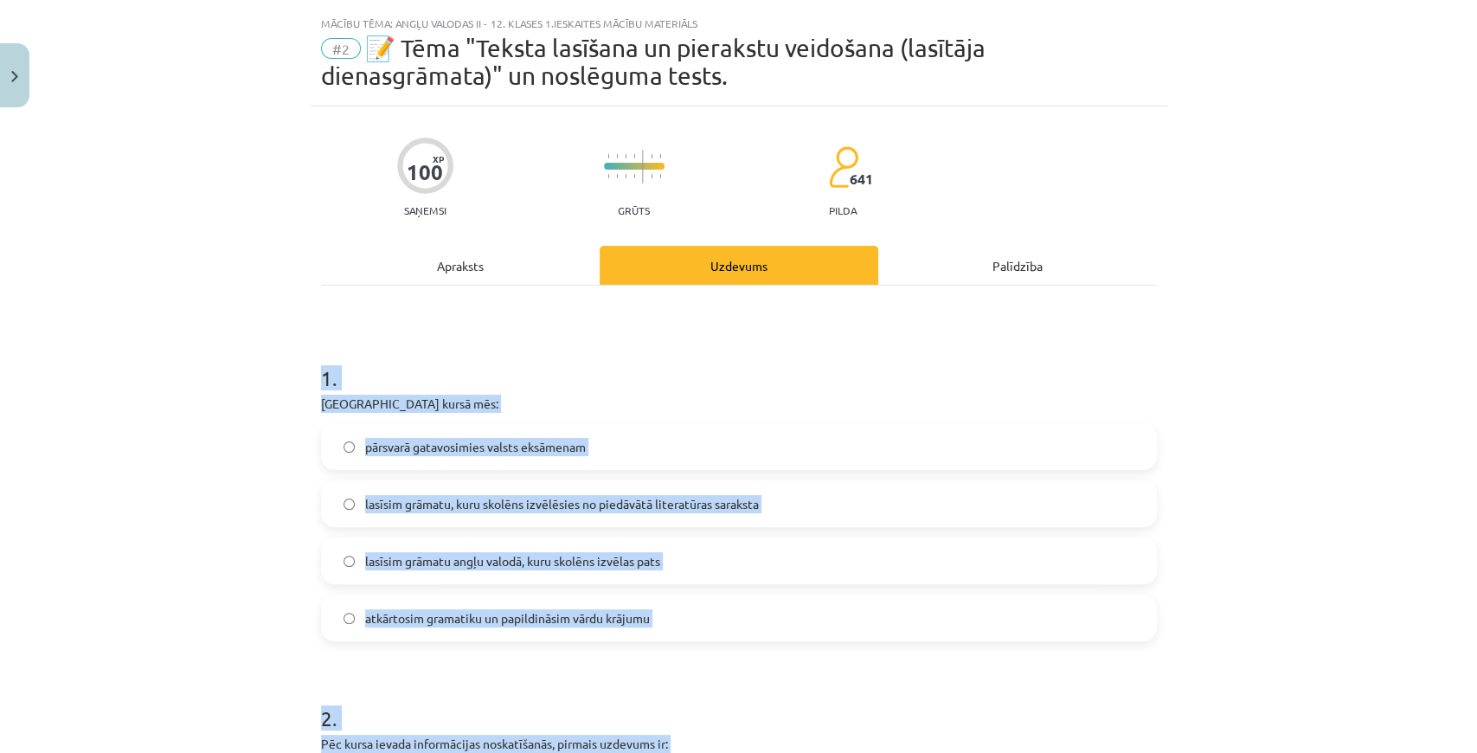
click at [461, 348] on h1 "1 ." at bounding box center [739, 363] width 836 height 54
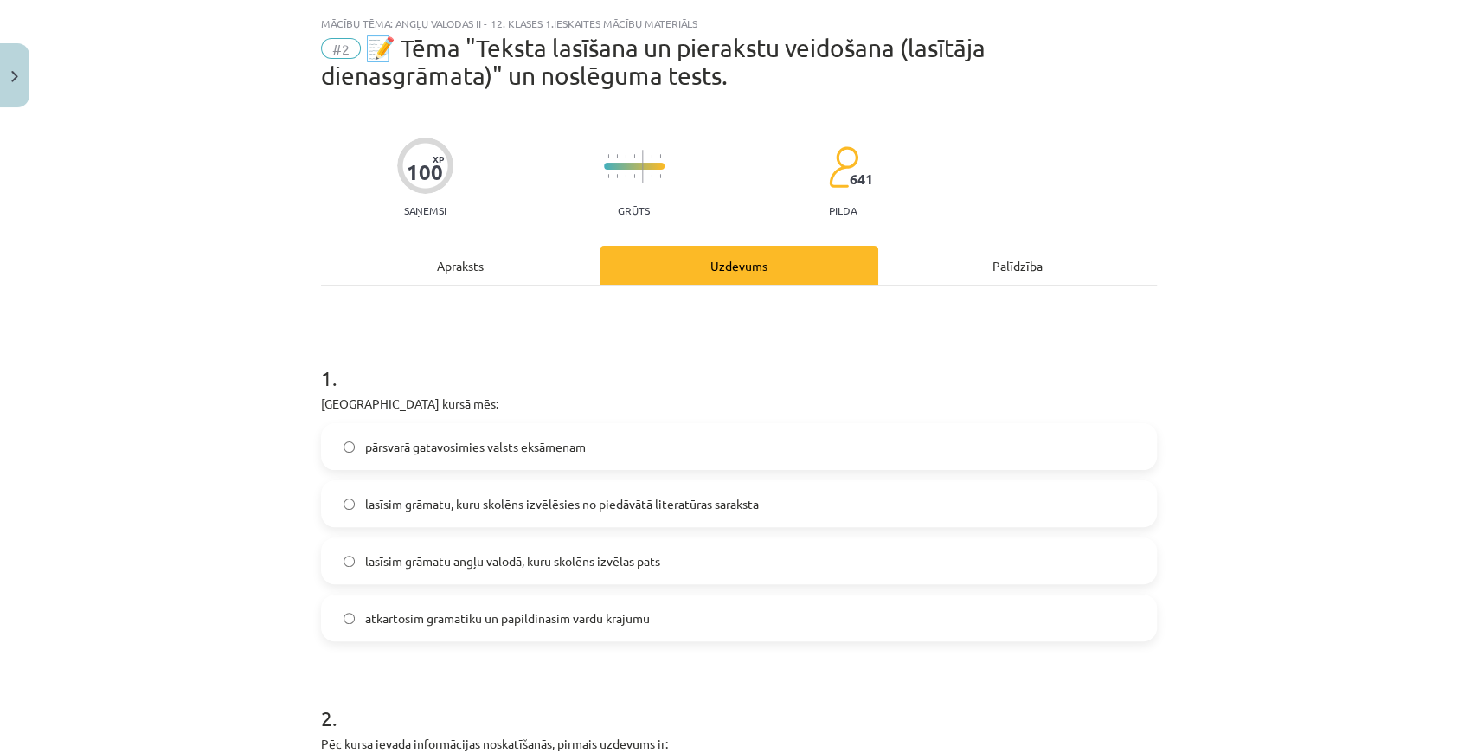
click at [467, 477] on div "pārsvarā gatavosimies valsts eksāmenam lasīsim grāmatu, kuru skolēns izvēlēsies…" at bounding box center [739, 532] width 836 height 218
click at [467, 478] on div "pārsvarā gatavosimies valsts eksāmenam lasīsim grāmatu, kuru skolēns izvēlēsies…" at bounding box center [739, 532] width 836 height 218
click at [466, 482] on label "lasīsim grāmatu, kuru skolēns izvēlēsies no piedāvātā literatūras saraksta" at bounding box center [739, 503] width 833 height 43
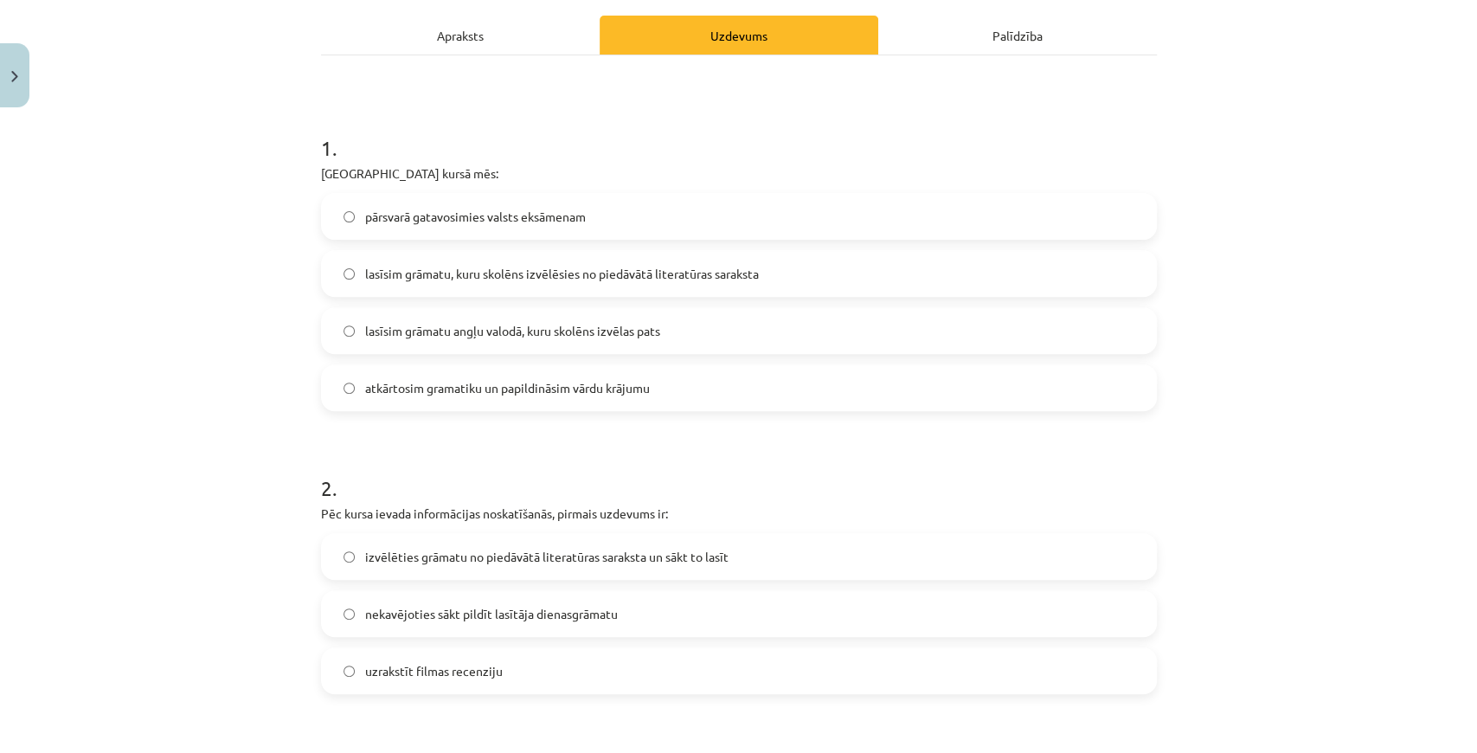
scroll to position [498, 0]
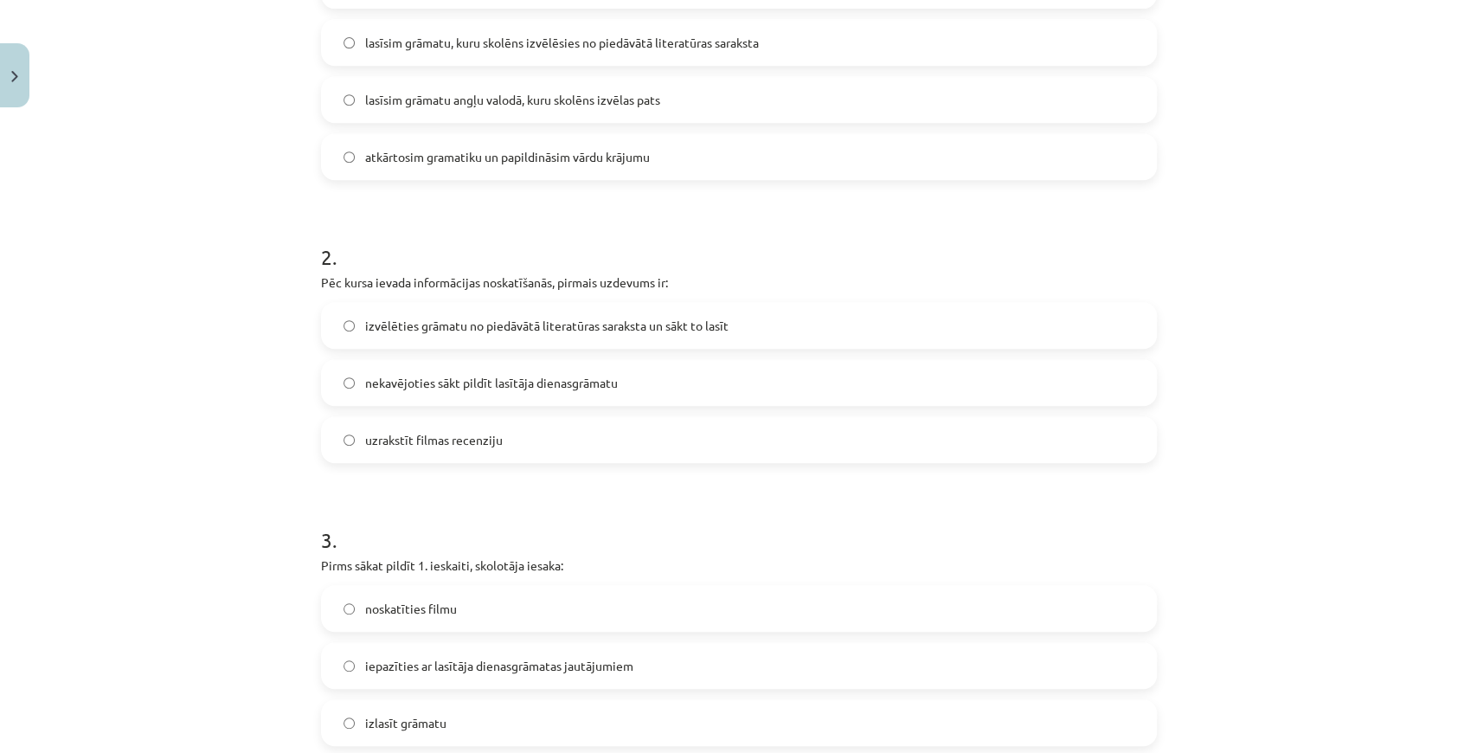
click at [376, 307] on label "izvēlēties grāmatu no piedāvātā literatūras saraksta un sākt to lasīt" at bounding box center [739, 325] width 833 height 43
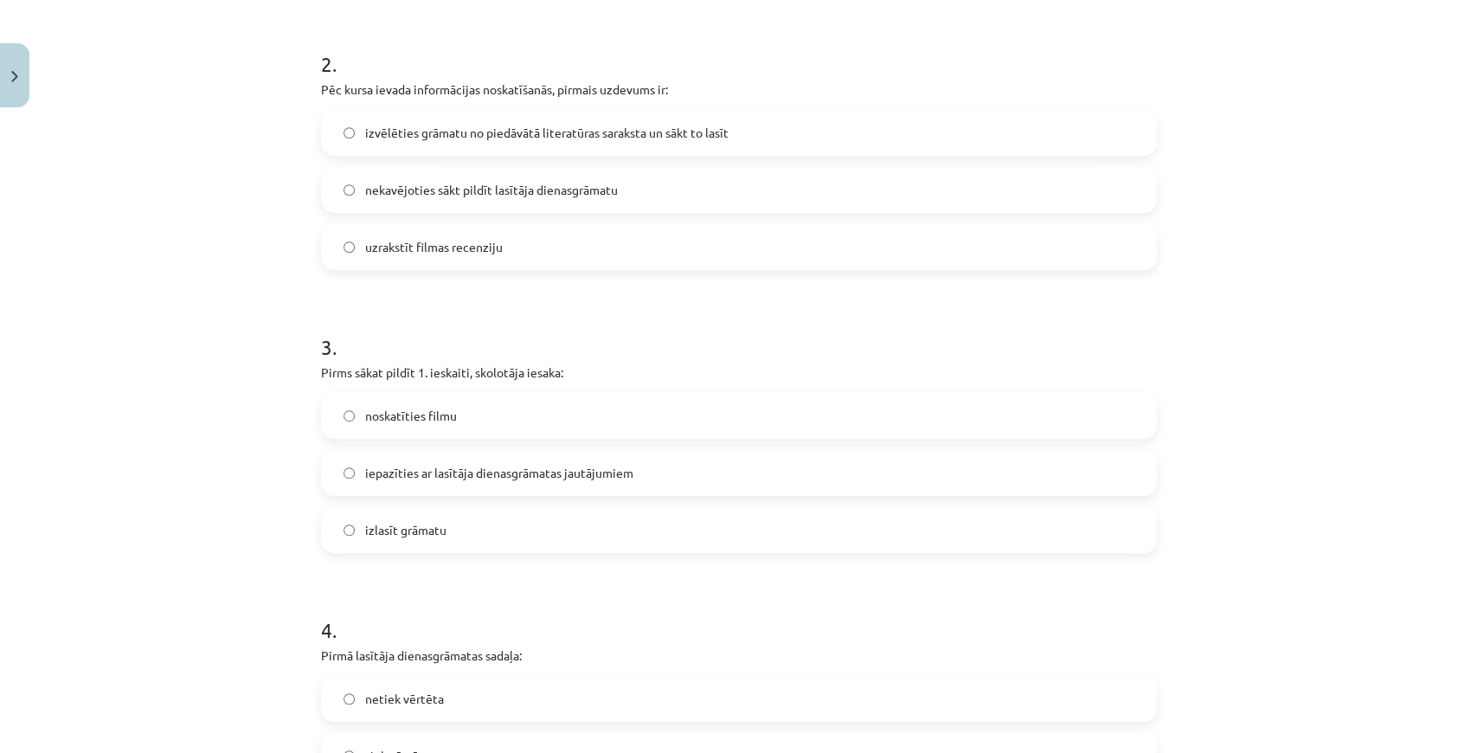
scroll to position [729, 0]
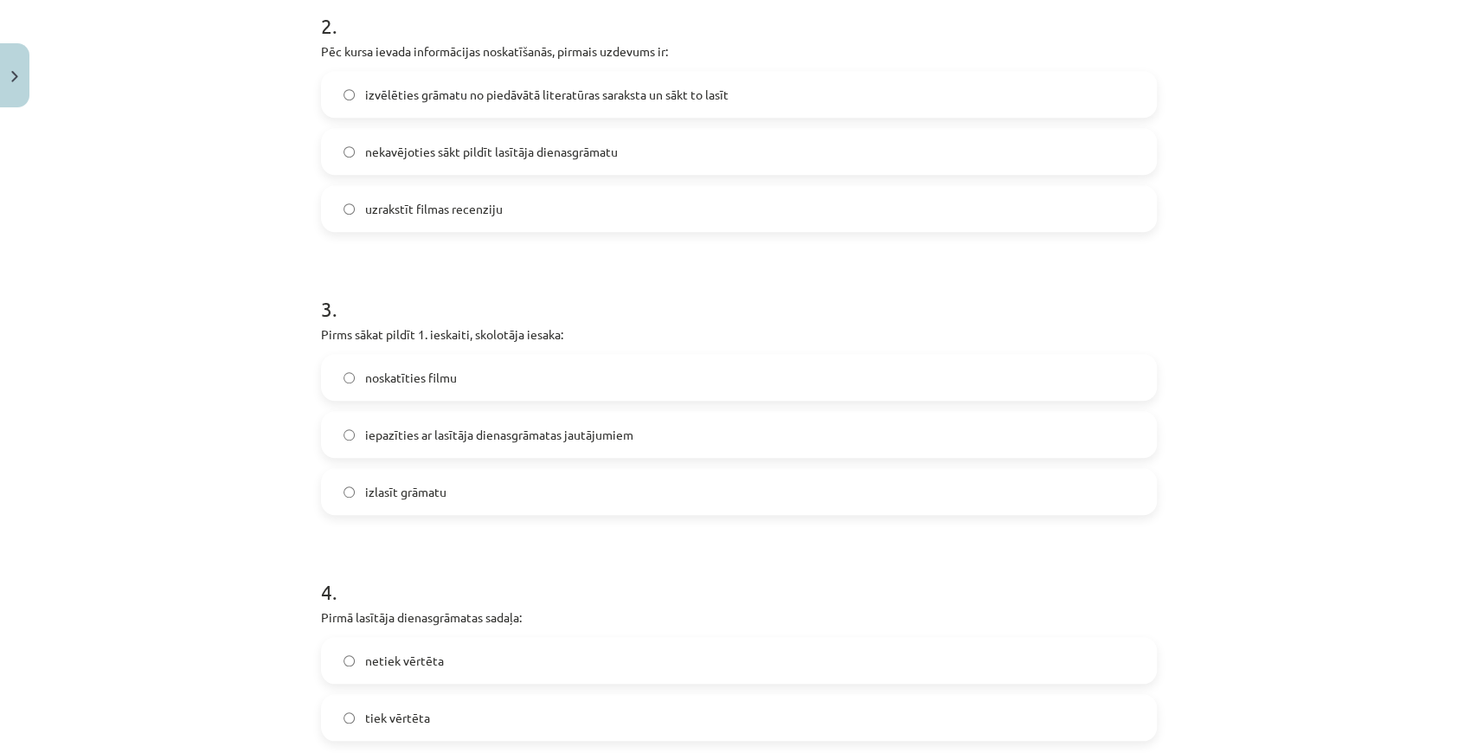
click at [390, 430] on span "iepazīties ar lasītāja dienasgrāmatas jautājumiem" at bounding box center [499, 435] width 268 height 18
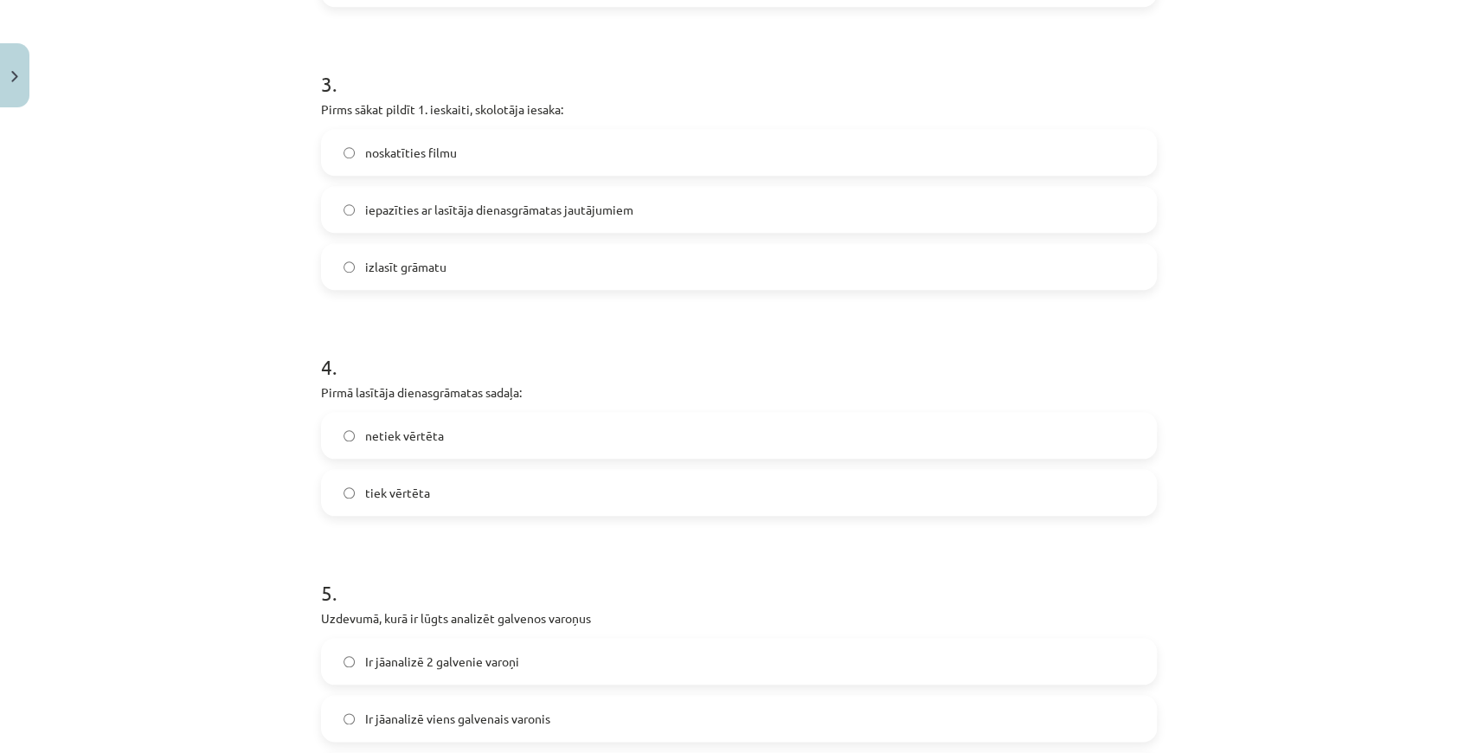
scroll to position [959, 0]
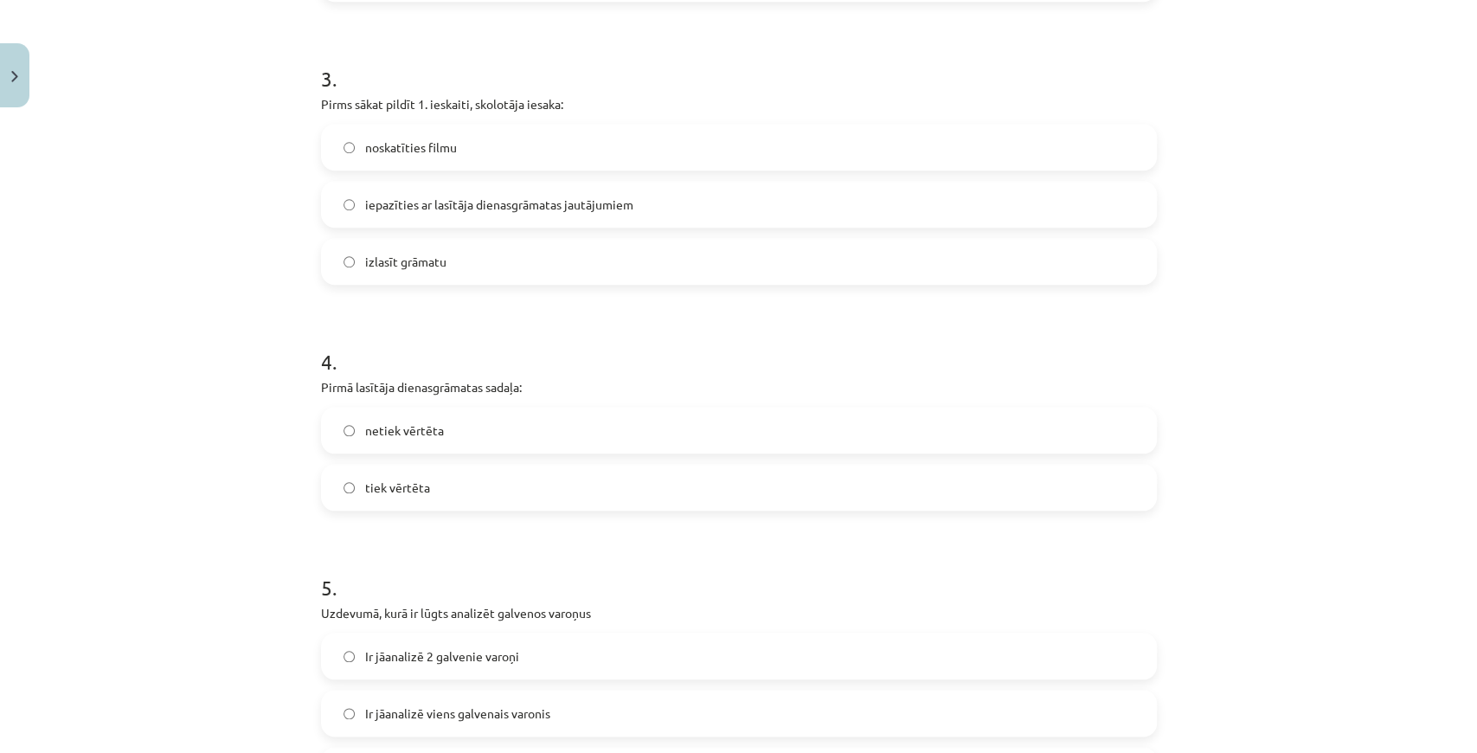
click at [459, 426] on label "netiek vērtēta" at bounding box center [739, 429] width 833 height 43
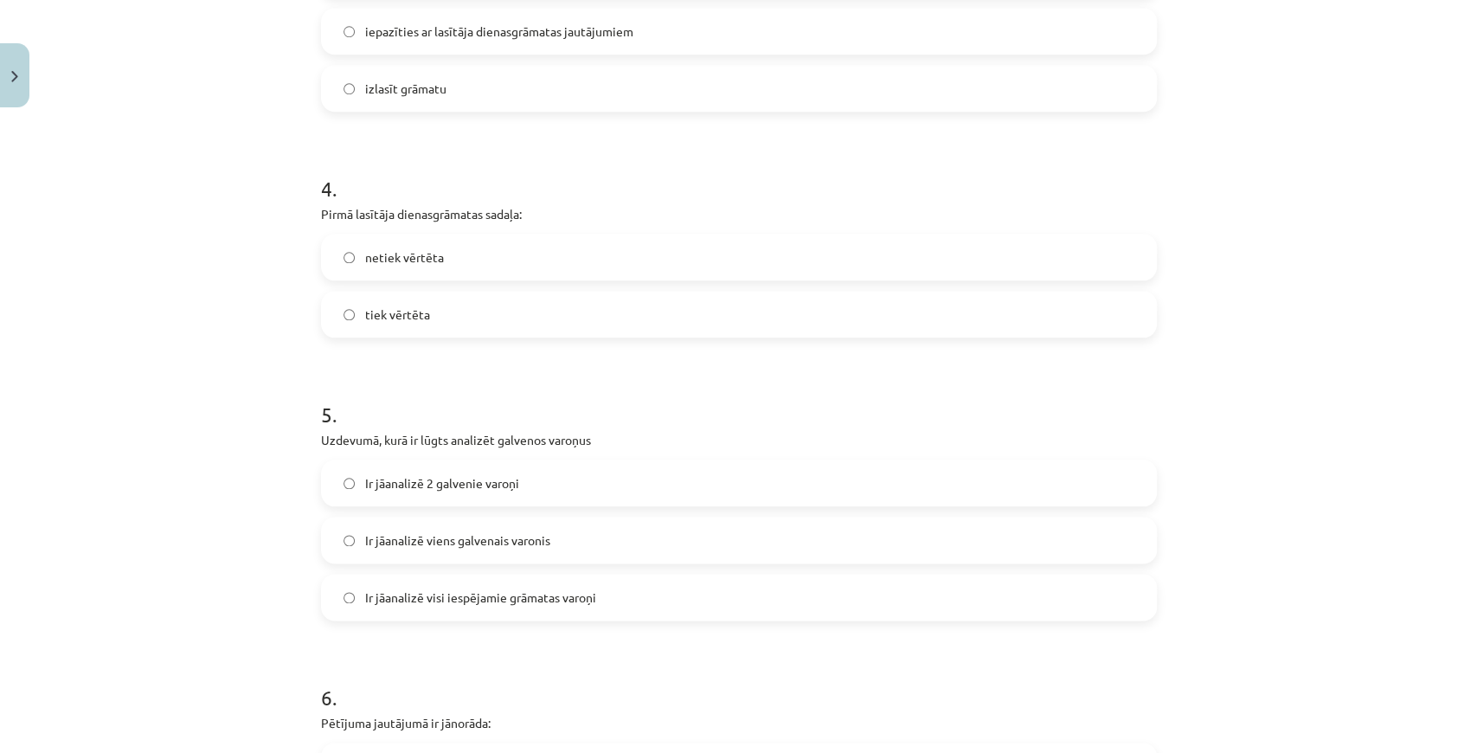
scroll to position [1248, 0]
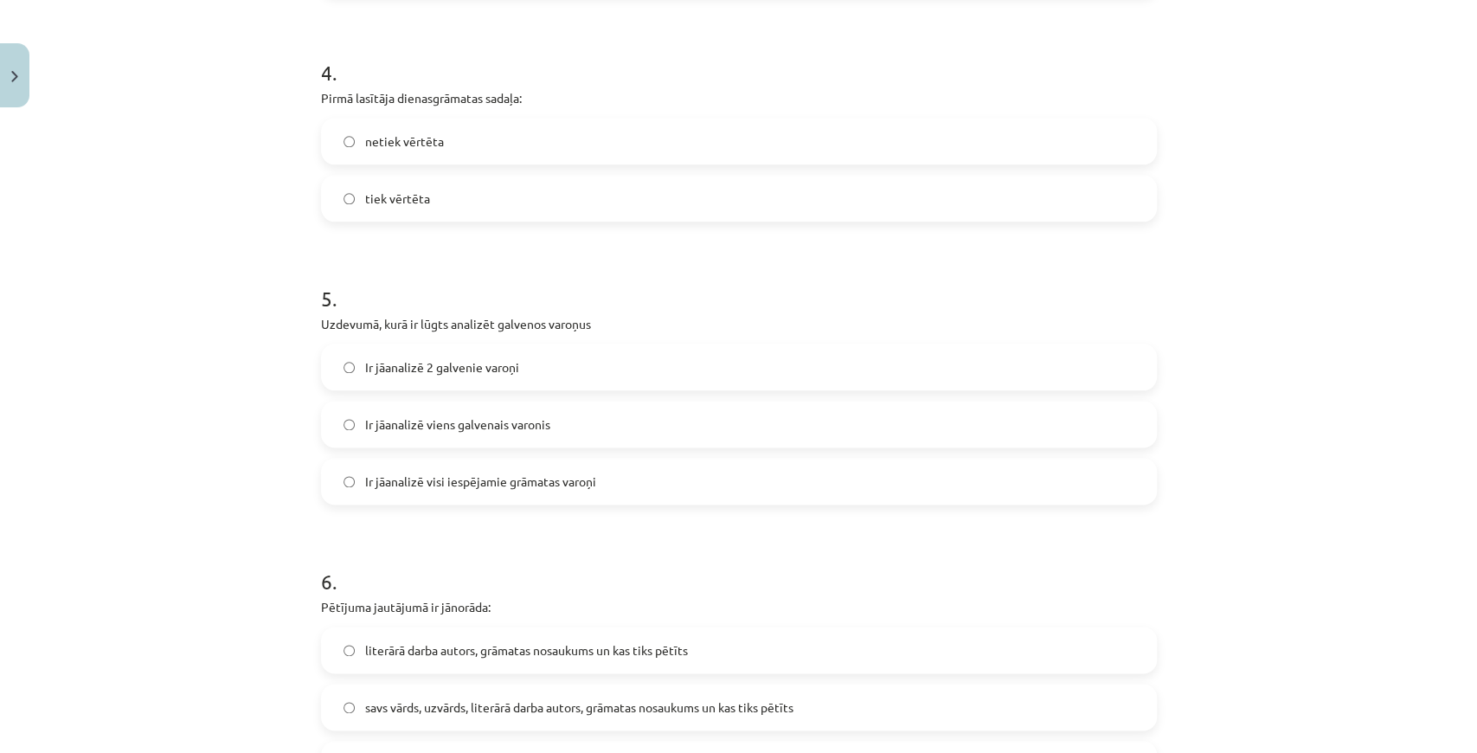
click at [443, 350] on label "Ir jāanalizē 2 galvenie varoņi" at bounding box center [739, 366] width 833 height 43
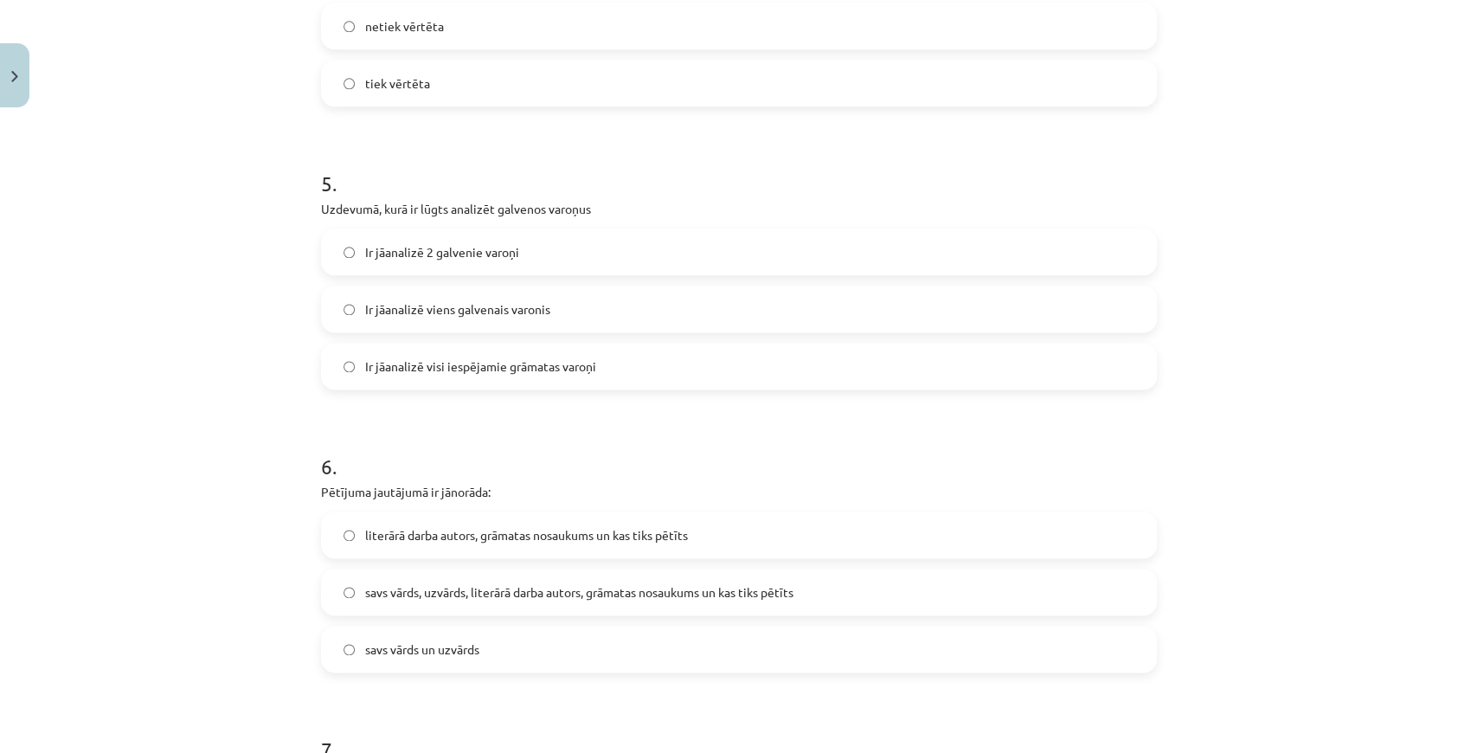
scroll to position [1421, 0]
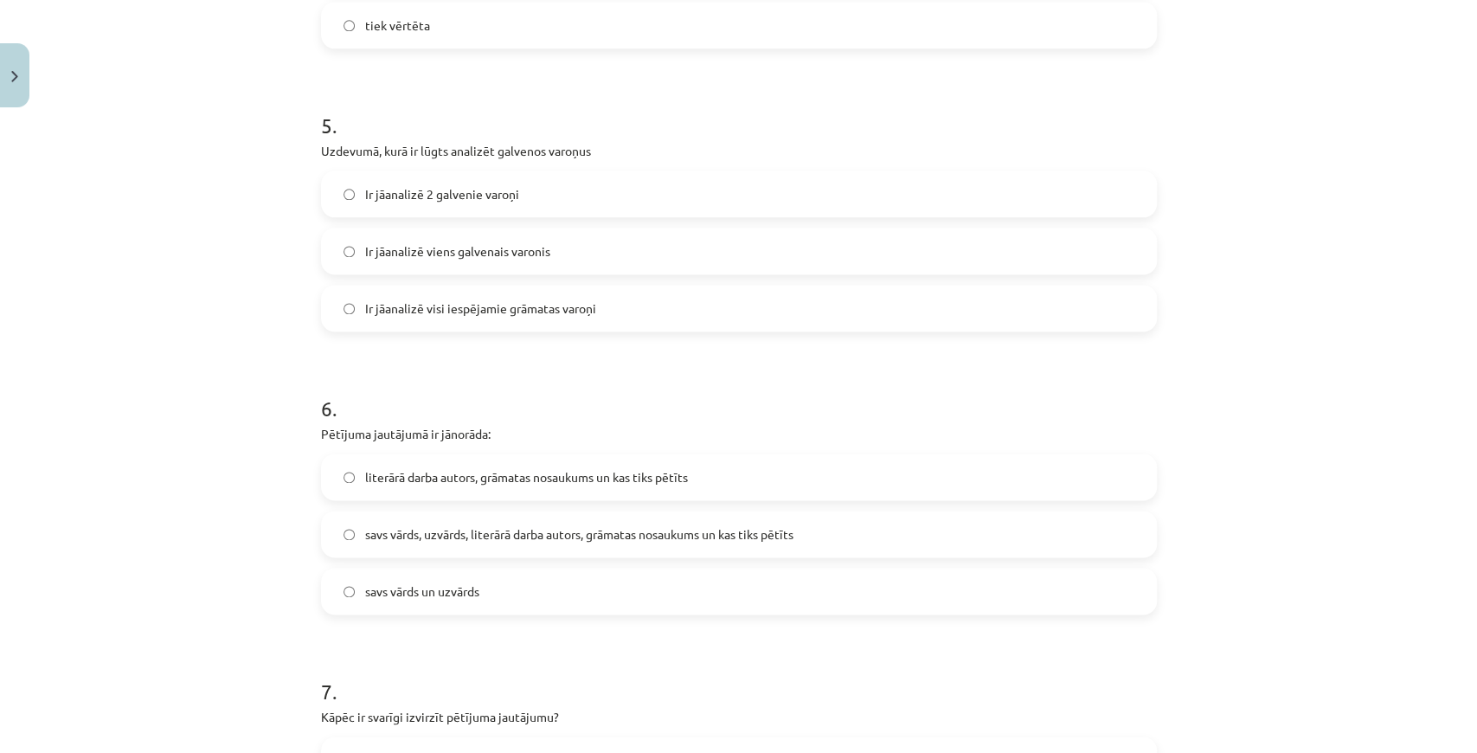
click at [494, 484] on span "literārā darba autors, grāmatas nosaukums un kas tiks pētīts" at bounding box center [526, 477] width 323 height 18
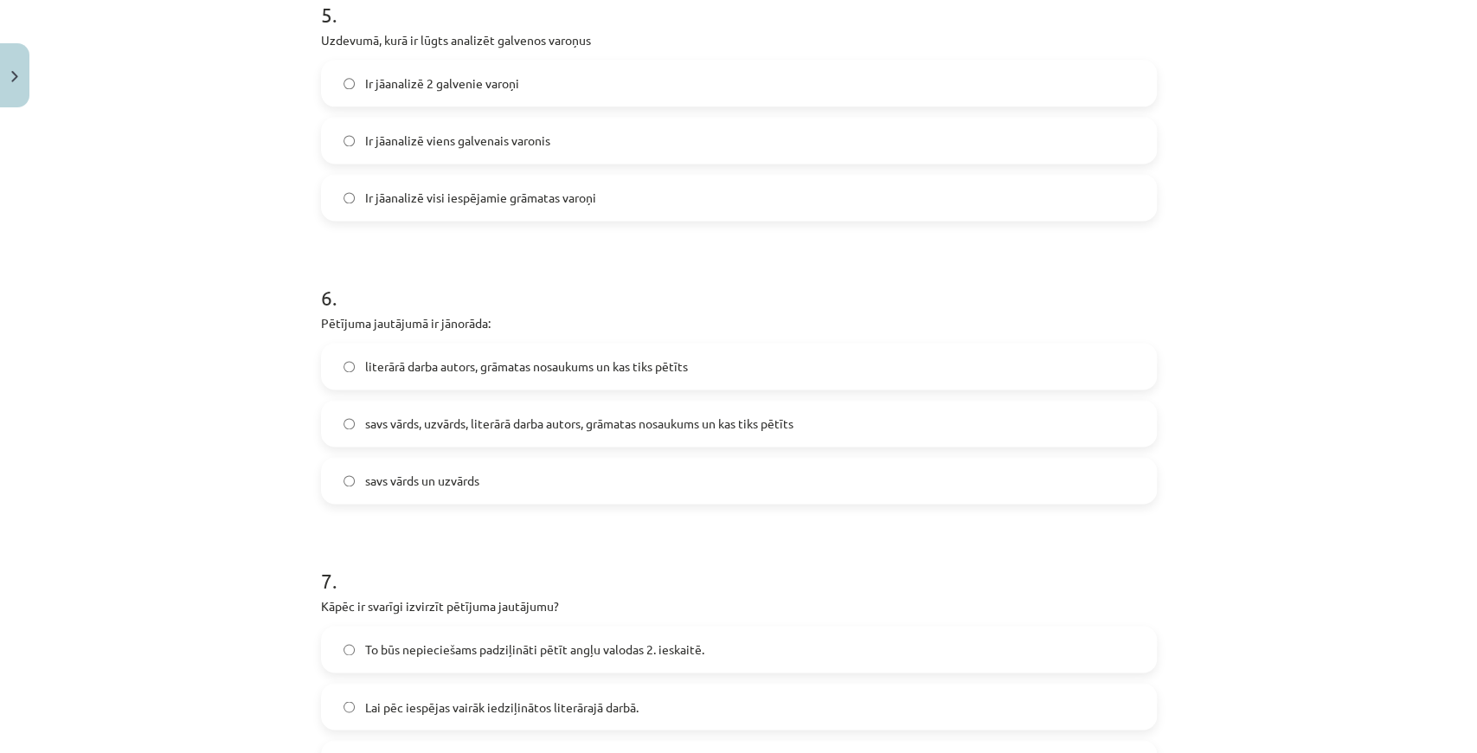
scroll to position [1536, 0]
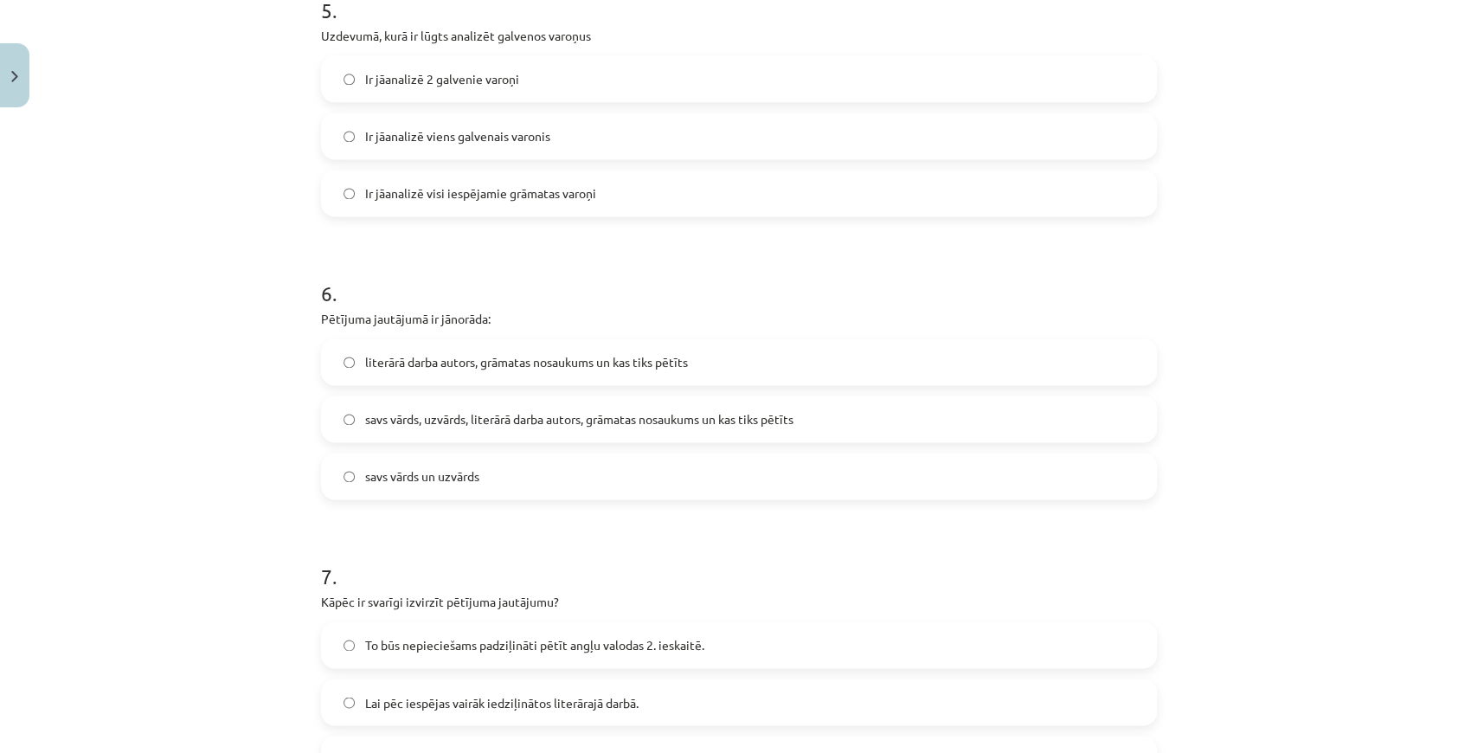
click at [492, 423] on span "savs vārds, uzvārds, literārā darba autors, grāmatas nosaukums un kas tiks pētī…" at bounding box center [579, 419] width 428 height 18
click at [492, 353] on span "literārā darba autors, grāmatas nosaukums un kas tiks pētīts" at bounding box center [526, 362] width 323 height 18
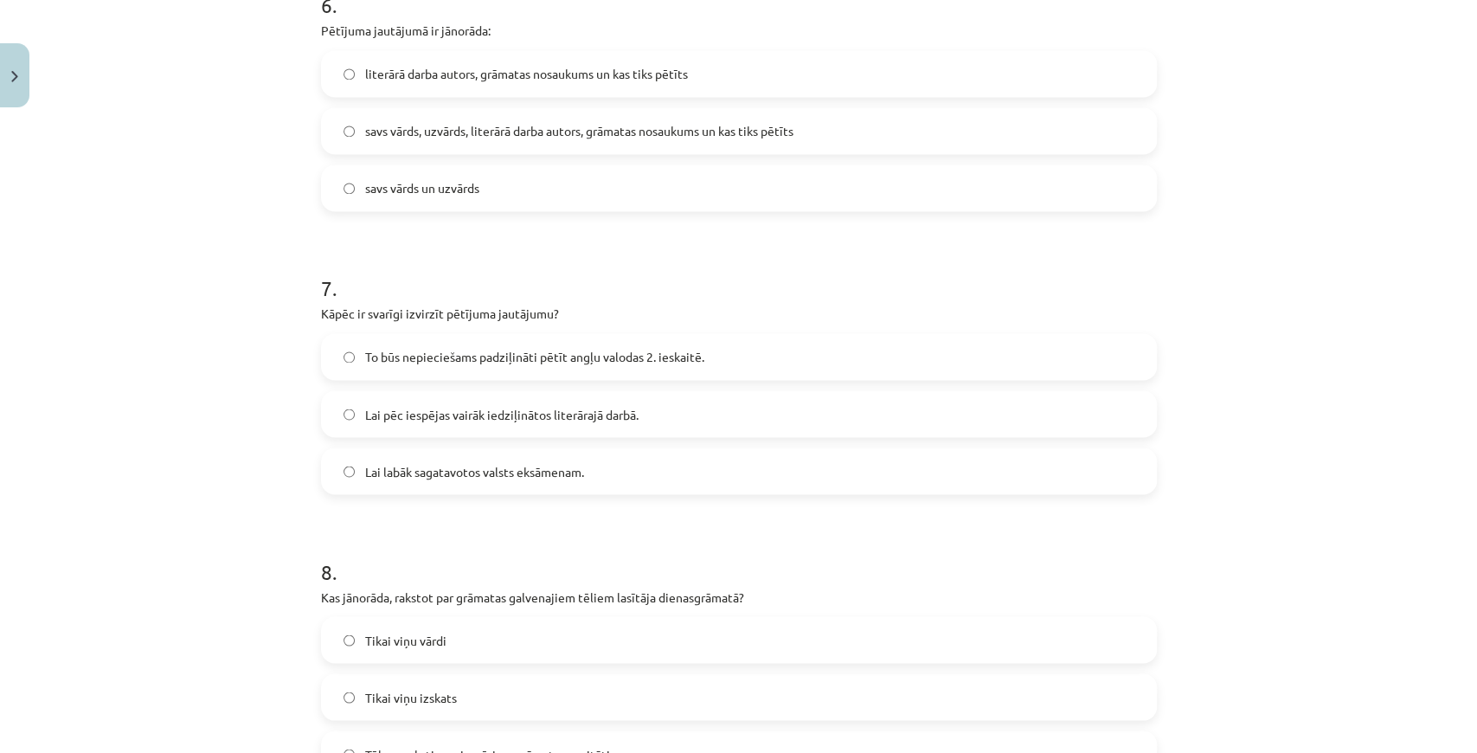
scroll to position [1882, 0]
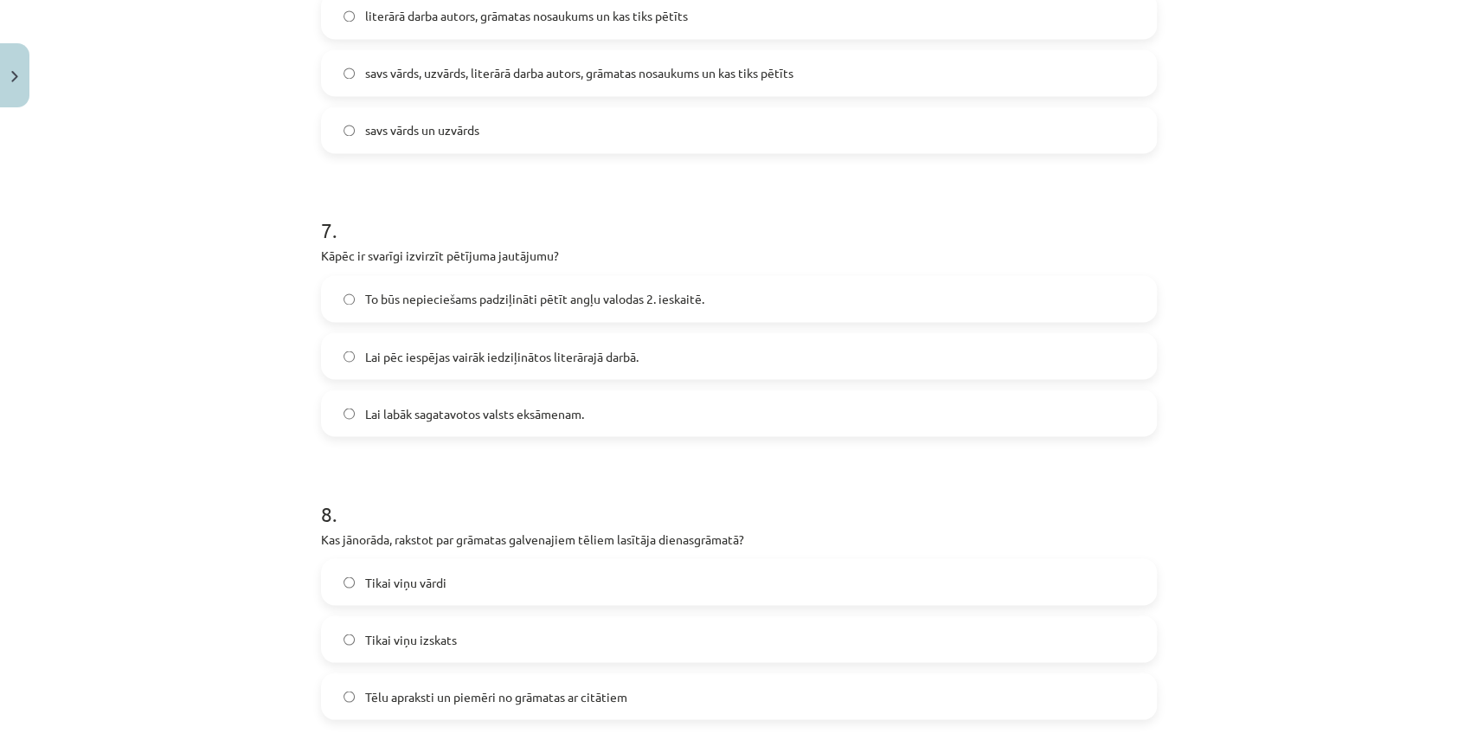
click at [449, 308] on label "To būs nepieciešams padziļināti pētīt angļu valodas 2. ieskaitē." at bounding box center [739, 298] width 833 height 43
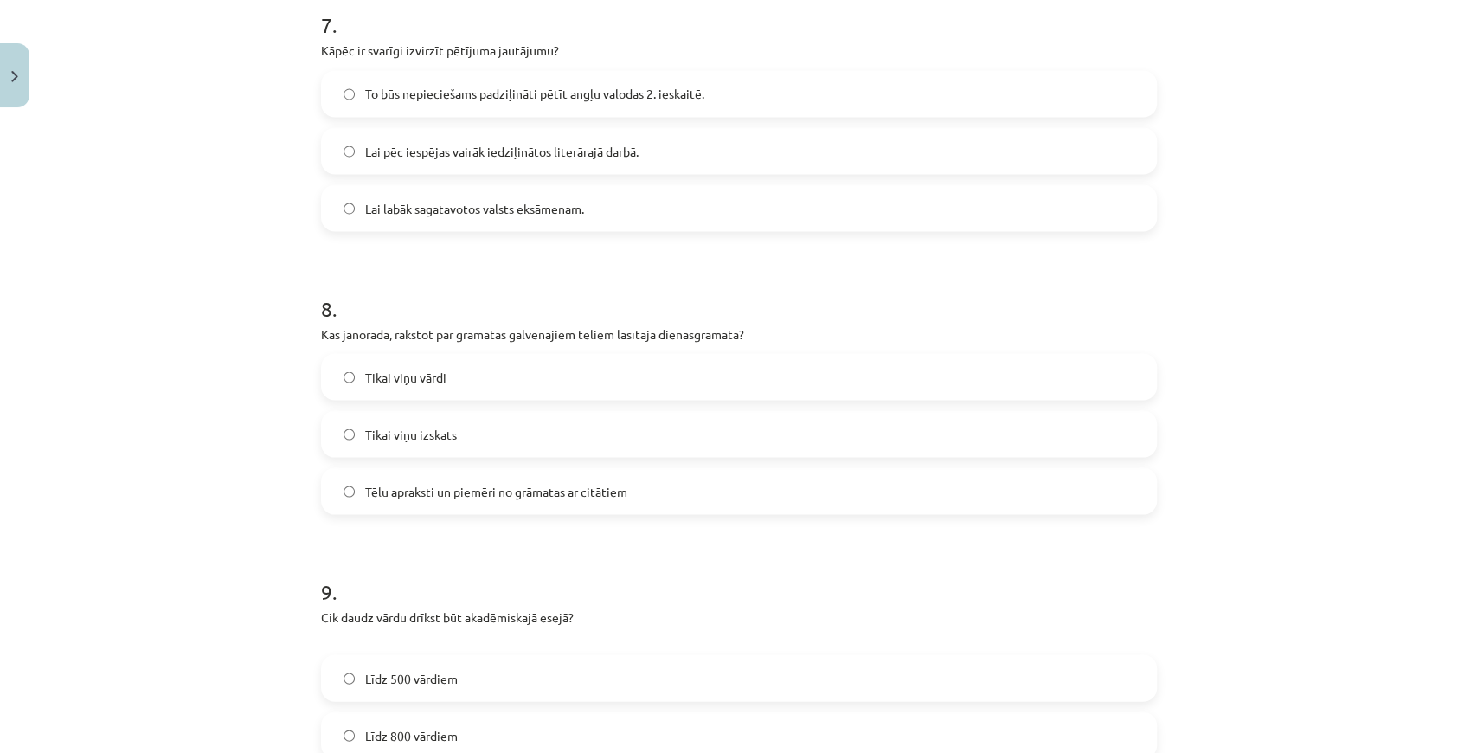
scroll to position [2113, 0]
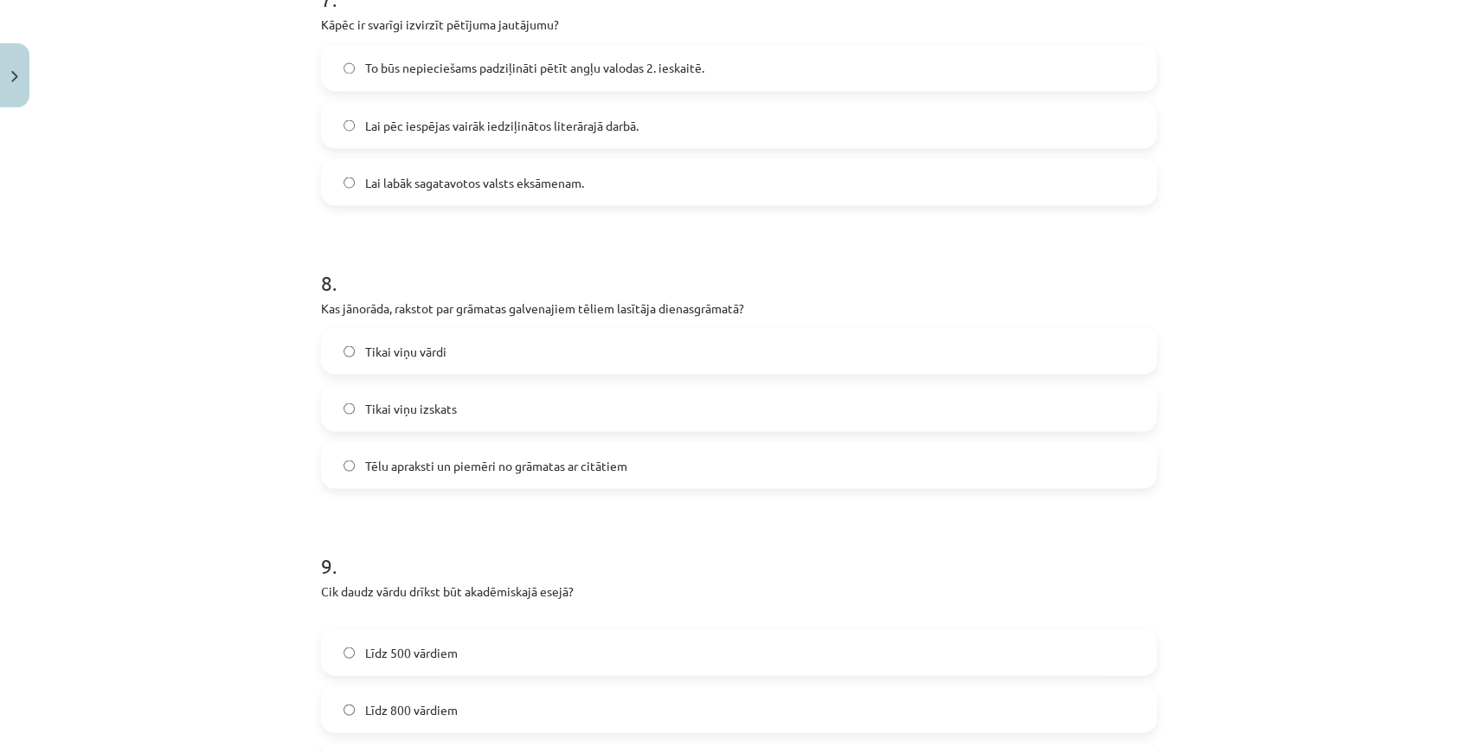
click at [514, 464] on span "Tēlu apraksti un piemēri no grāmatas ar citātiem" at bounding box center [496, 465] width 262 height 18
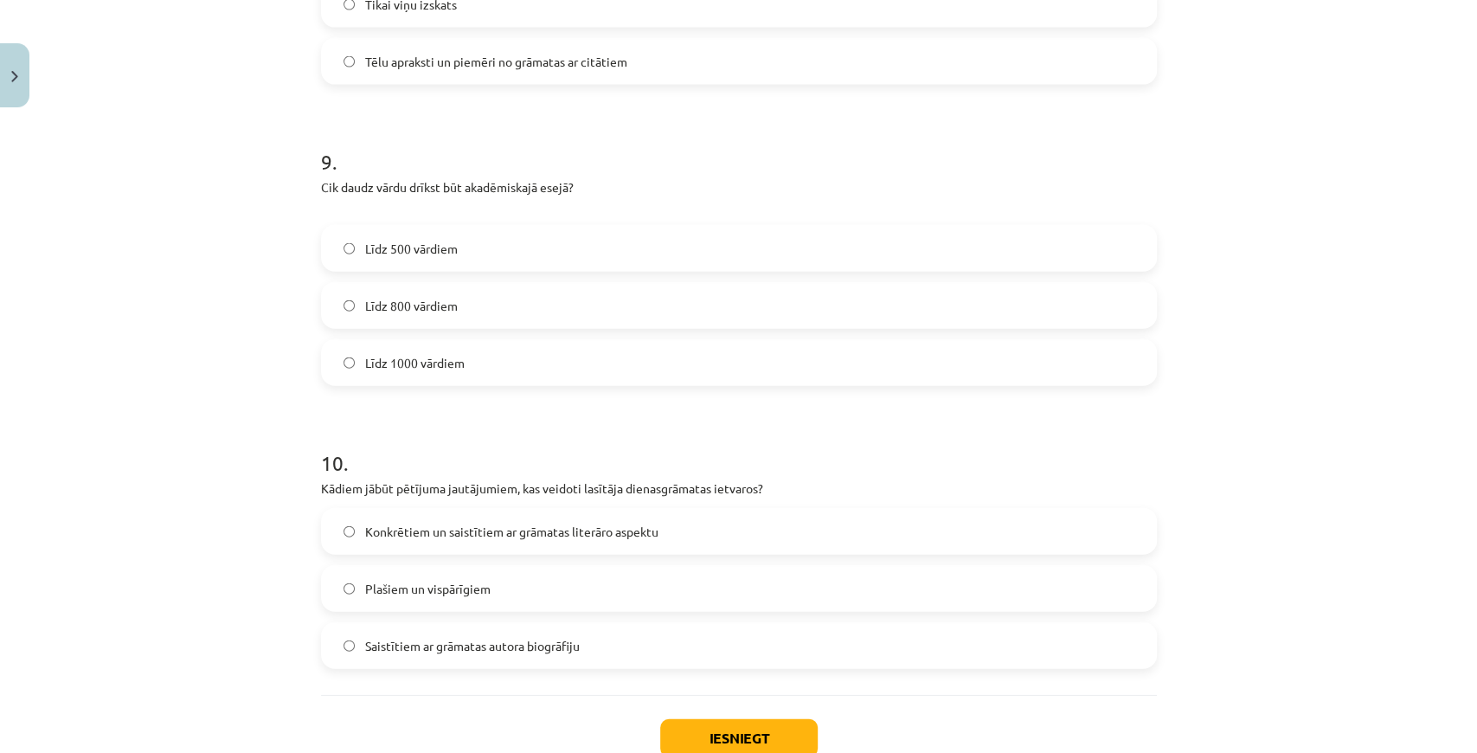
scroll to position [2517, 0]
click at [463, 291] on label "Līdz 800 vārdiem" at bounding box center [739, 305] width 833 height 43
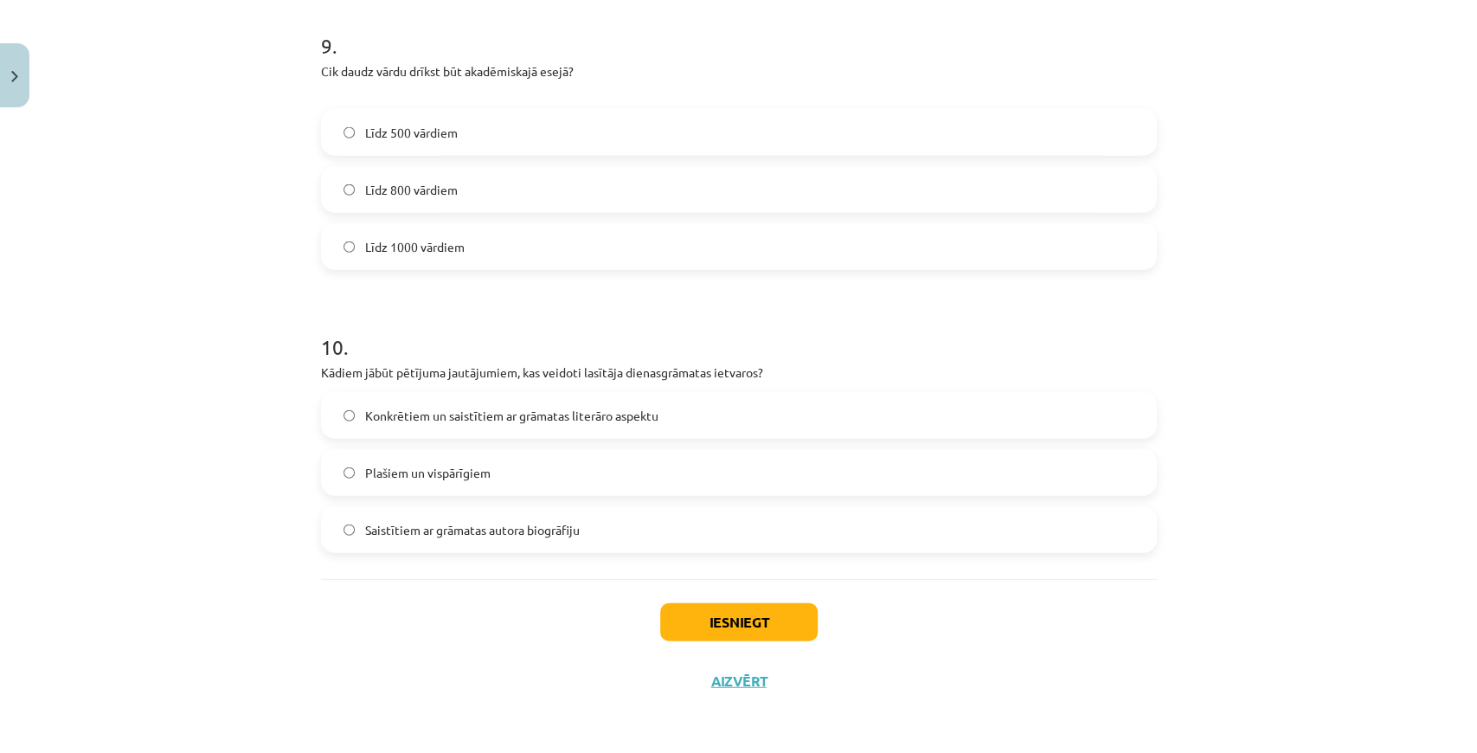
click at [566, 405] on label "Konkrētiem un saistītiem ar grāmatas literāro aspektu" at bounding box center [739, 415] width 833 height 43
click at [744, 623] on button "Iesniegt" at bounding box center [739, 622] width 158 height 38
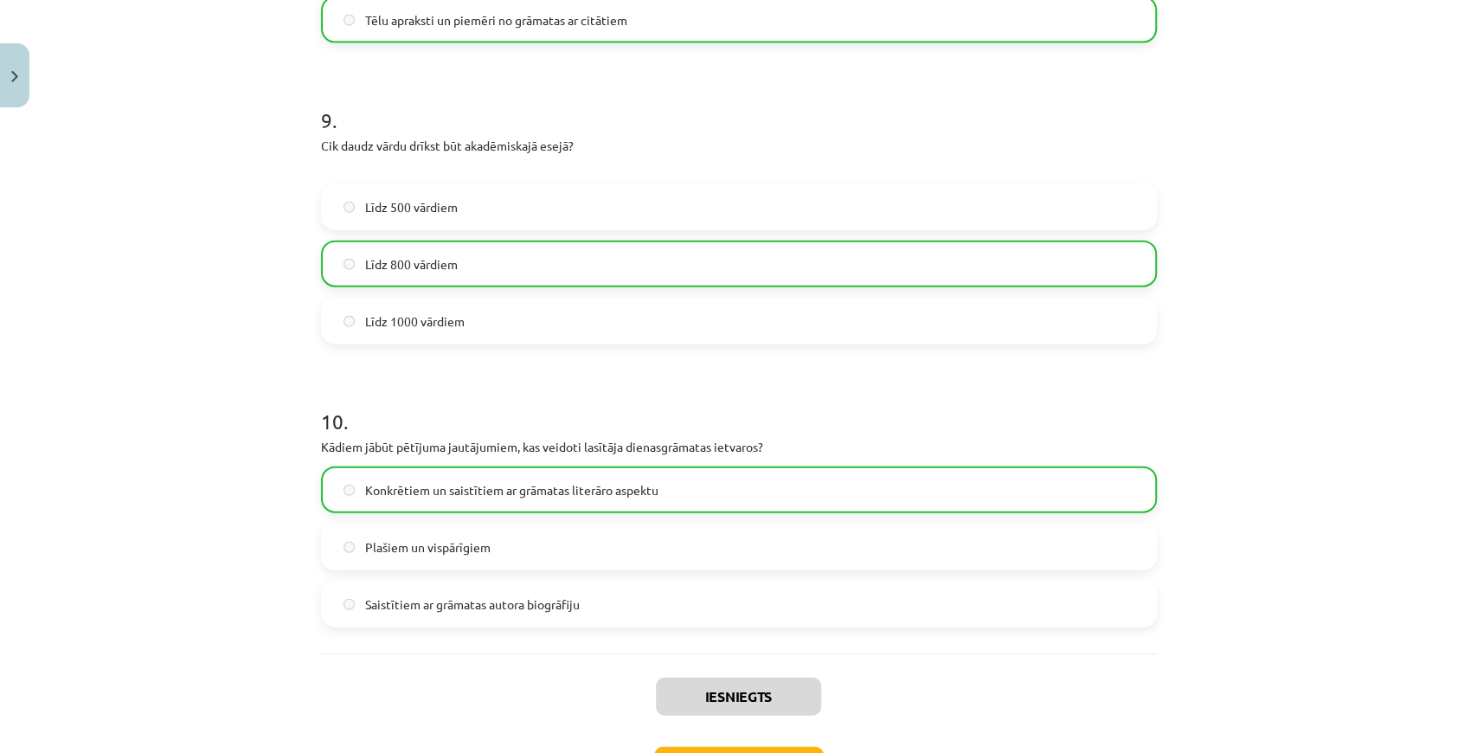
scroll to position [2686, 0]
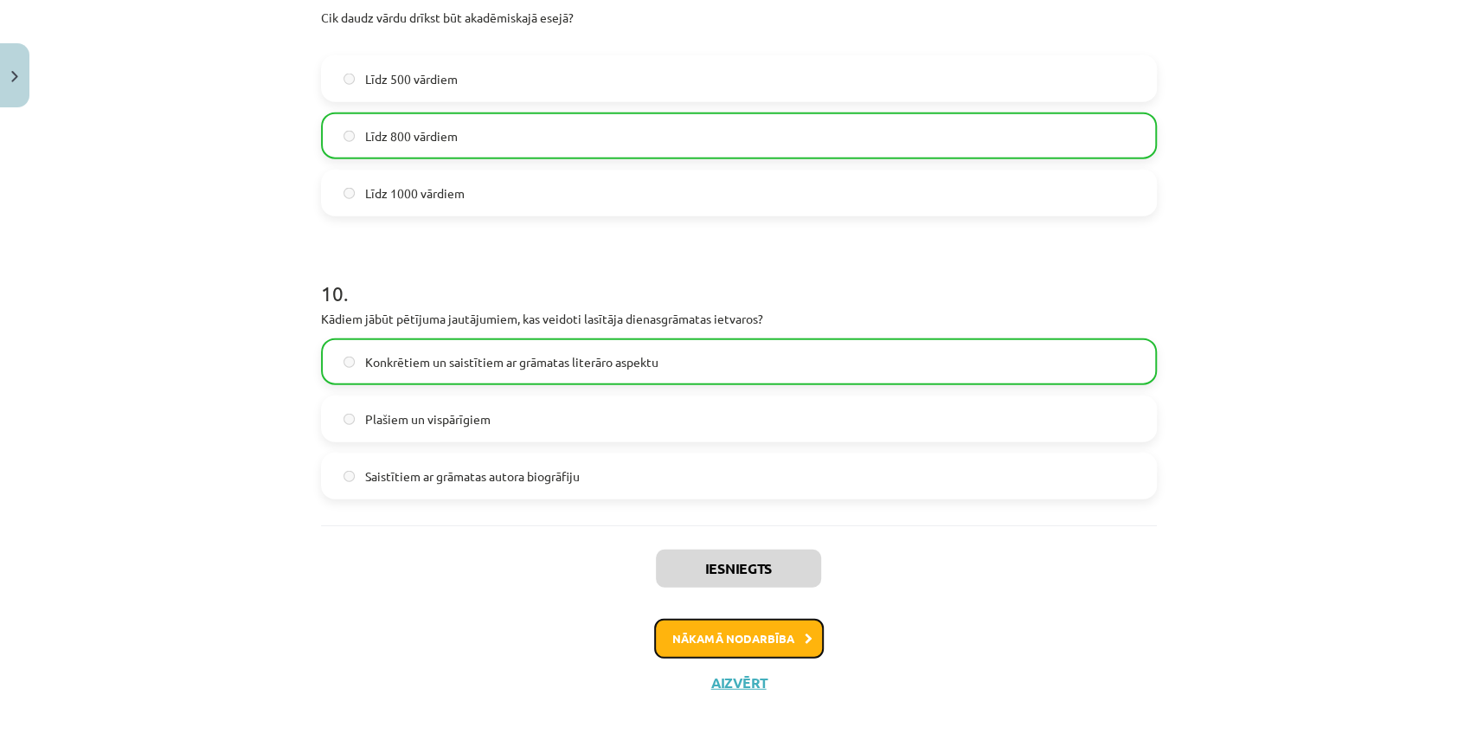
click at [780, 628] on button "Nākamā nodarbība" at bounding box center [739, 639] width 170 height 40
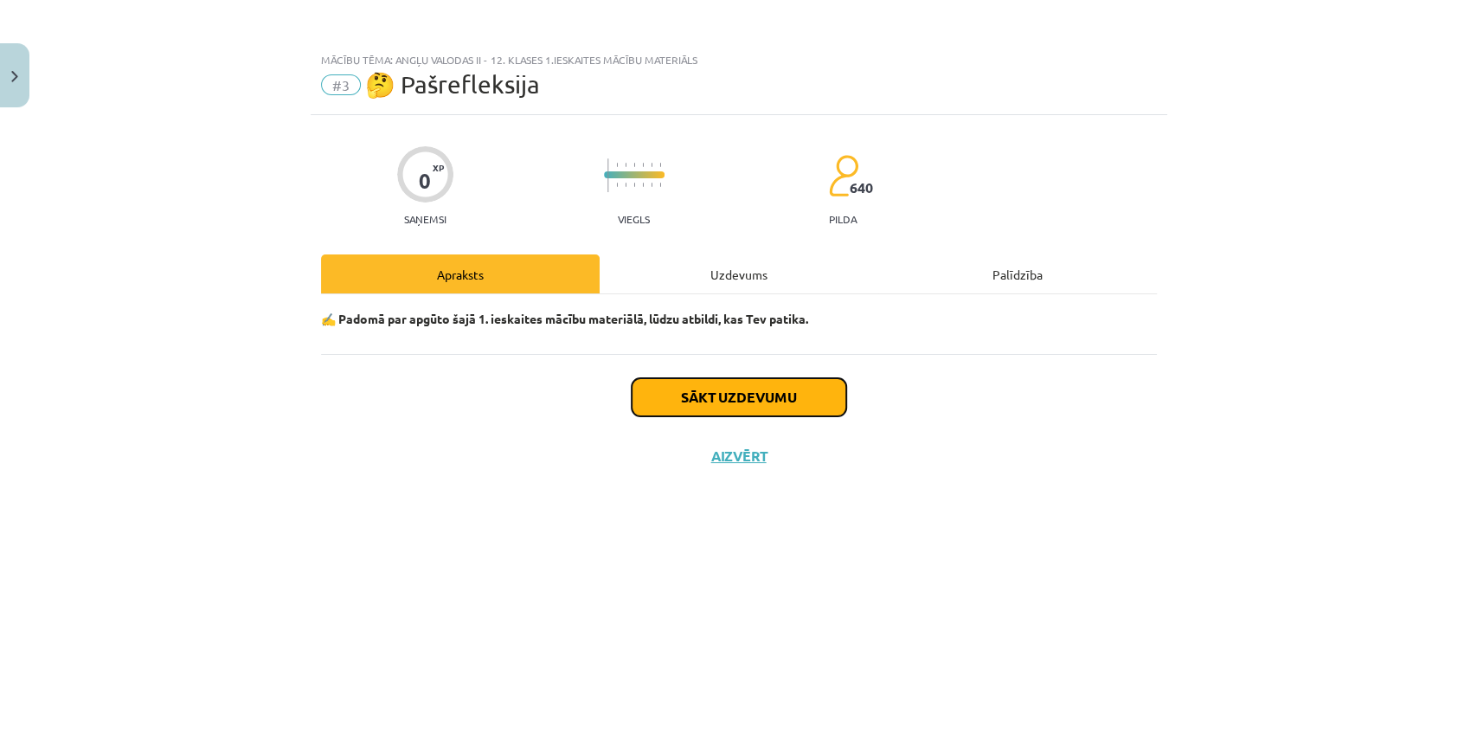
click at [704, 408] on button "Sākt uzdevumu" at bounding box center [739, 397] width 215 height 38
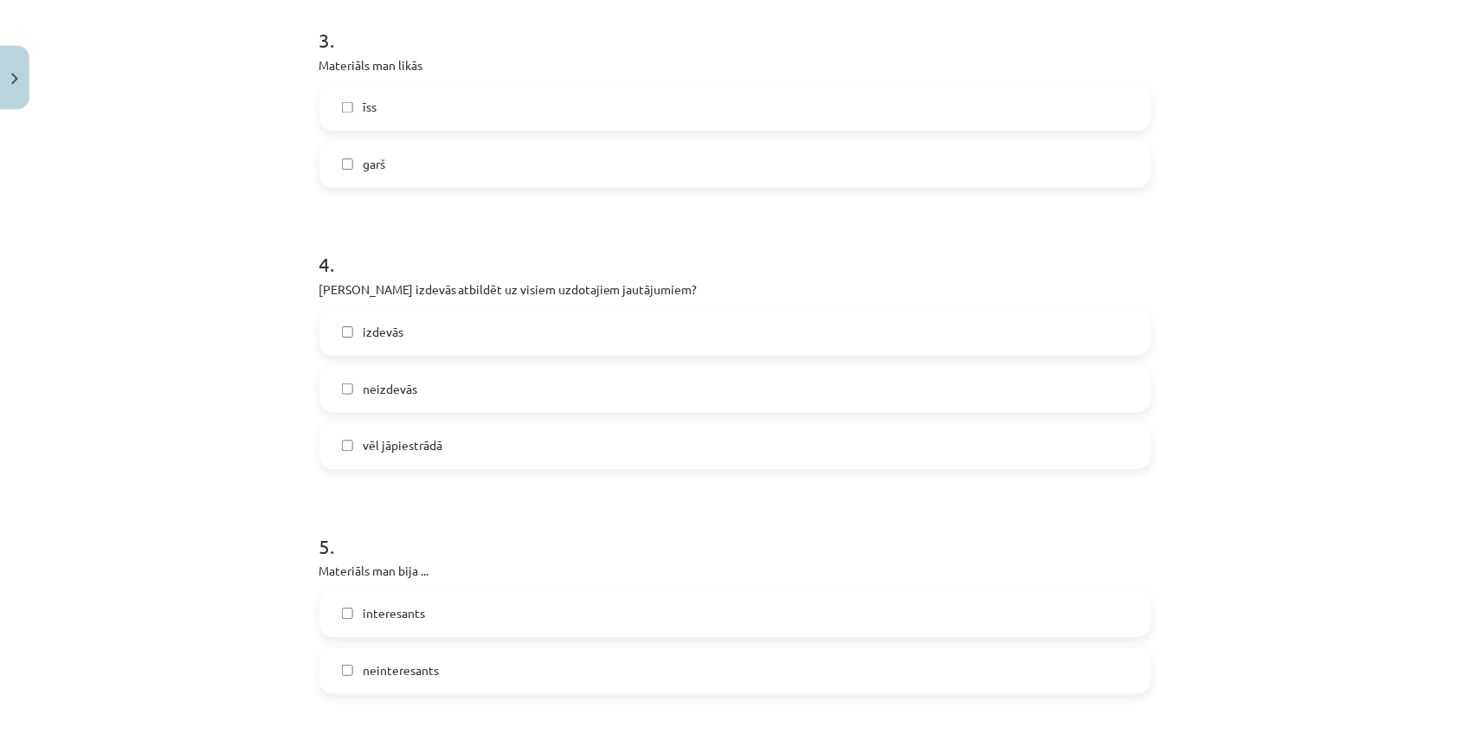
scroll to position [1405, 0]
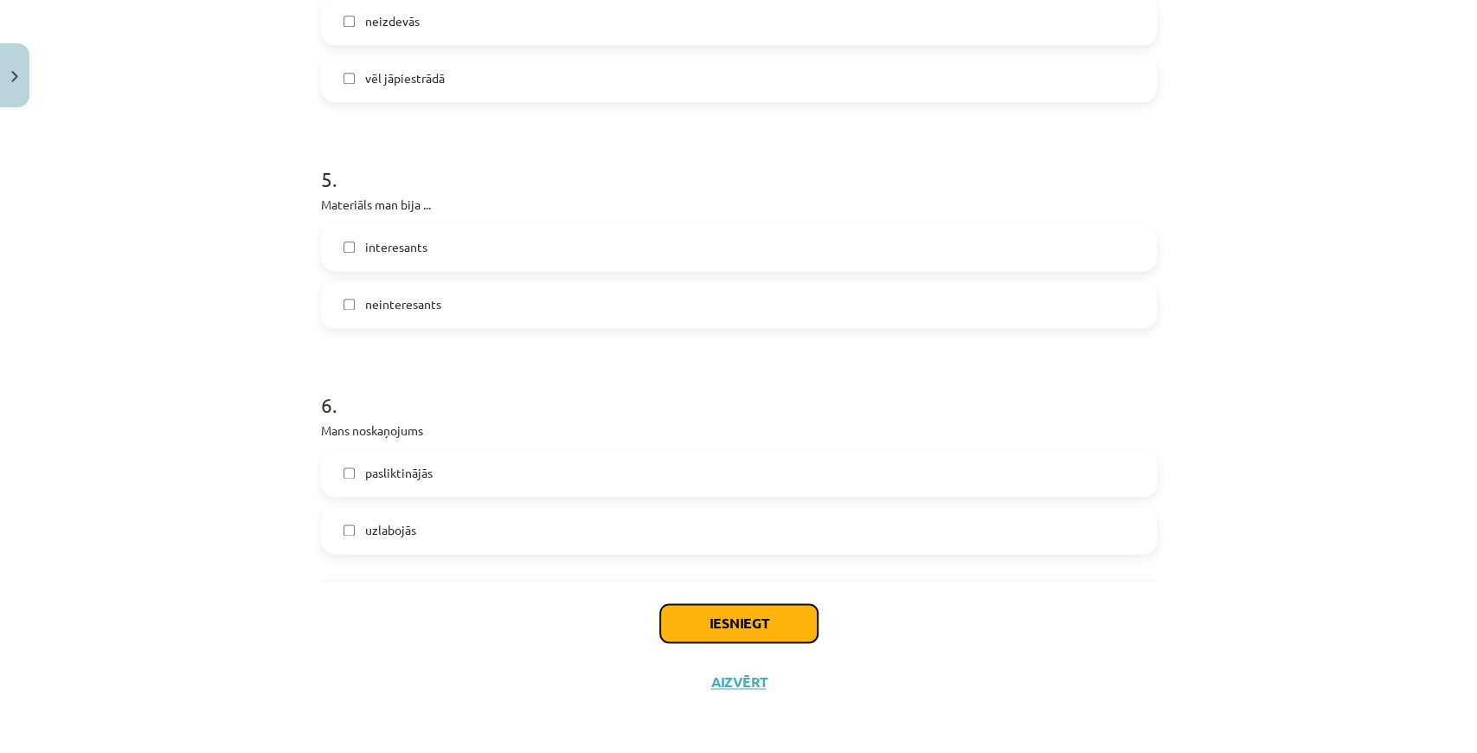
click at [746, 617] on button "Iesniegt" at bounding box center [739, 623] width 158 height 38
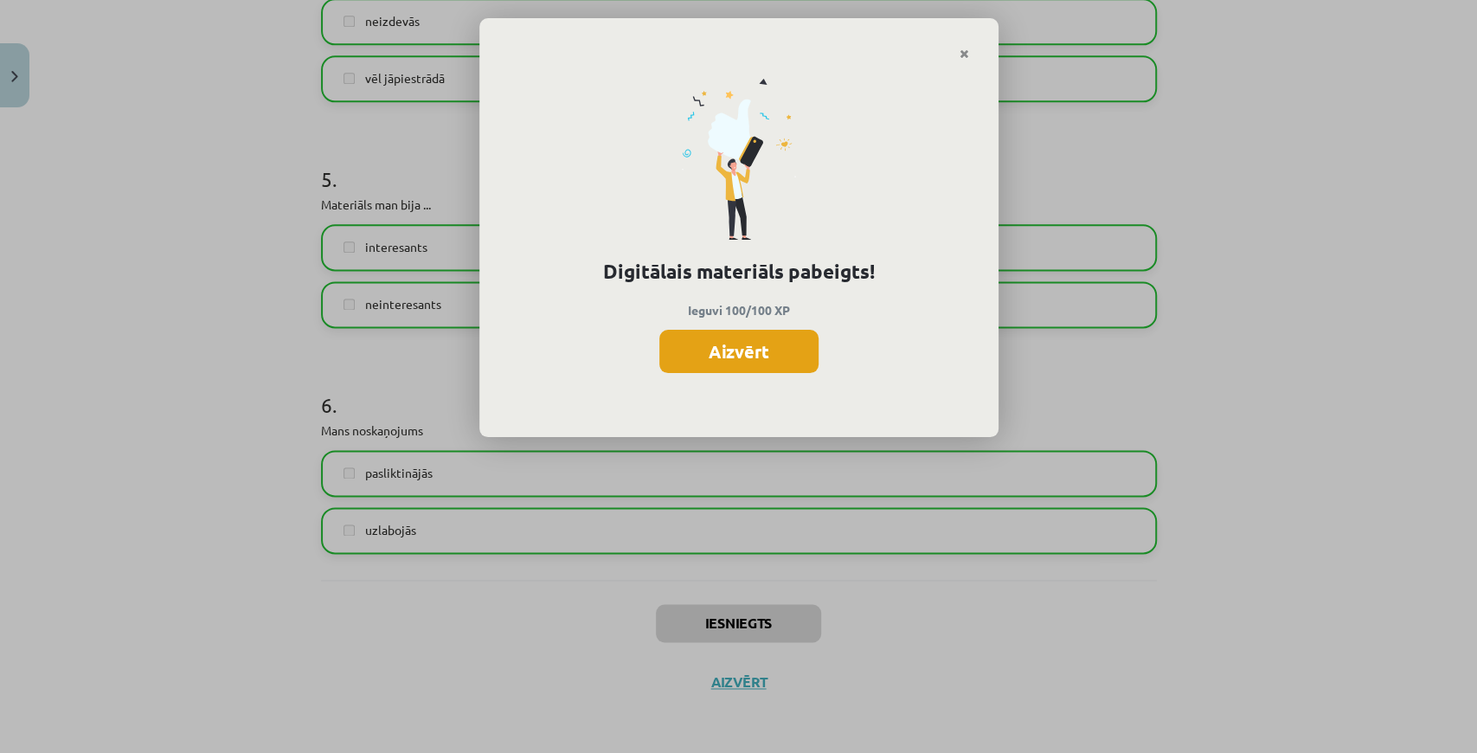
click at [757, 358] on button "Aizvērt" at bounding box center [738, 351] width 159 height 43
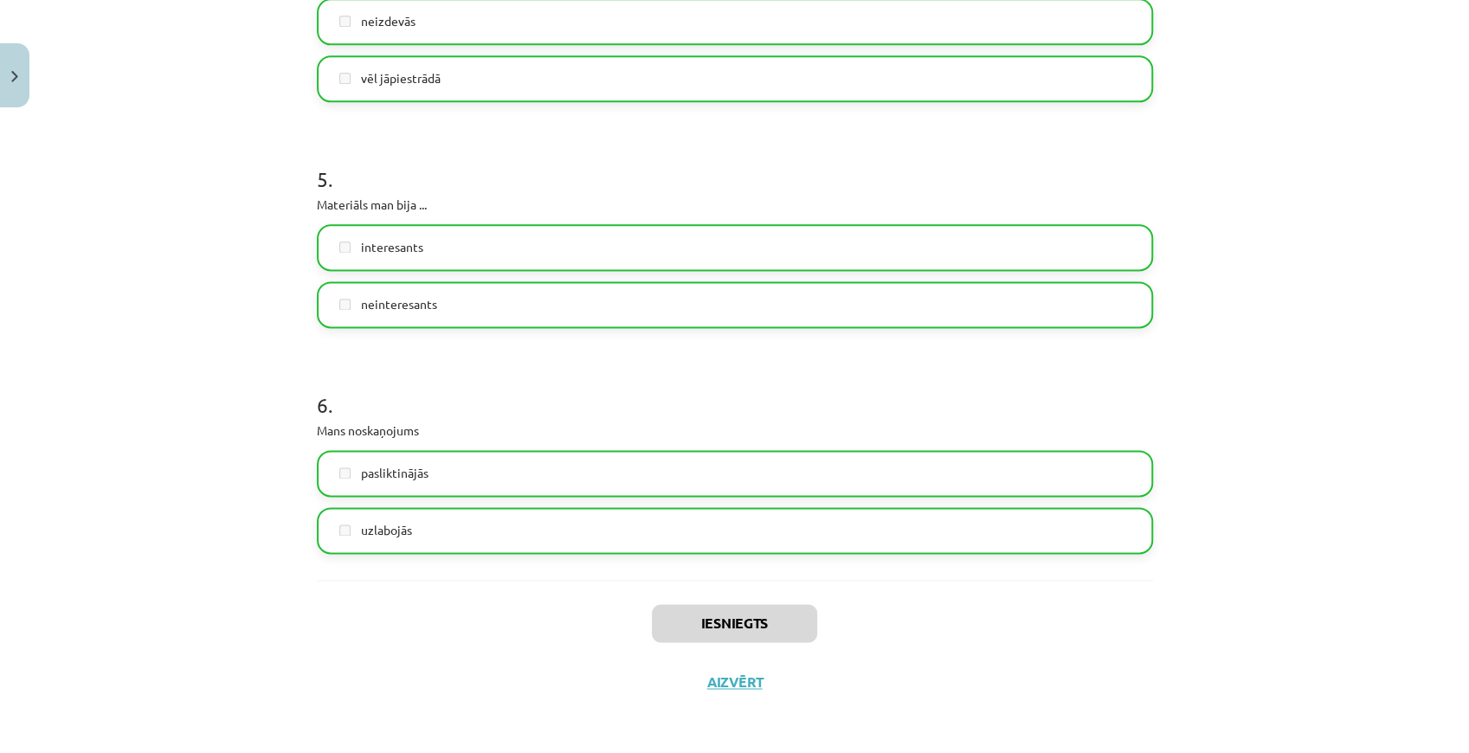
click at [747, 670] on div "Iesniegts Aizvērt" at bounding box center [735, 640] width 836 height 121
click at [748, 683] on button "Aizvērt" at bounding box center [735, 681] width 66 height 17
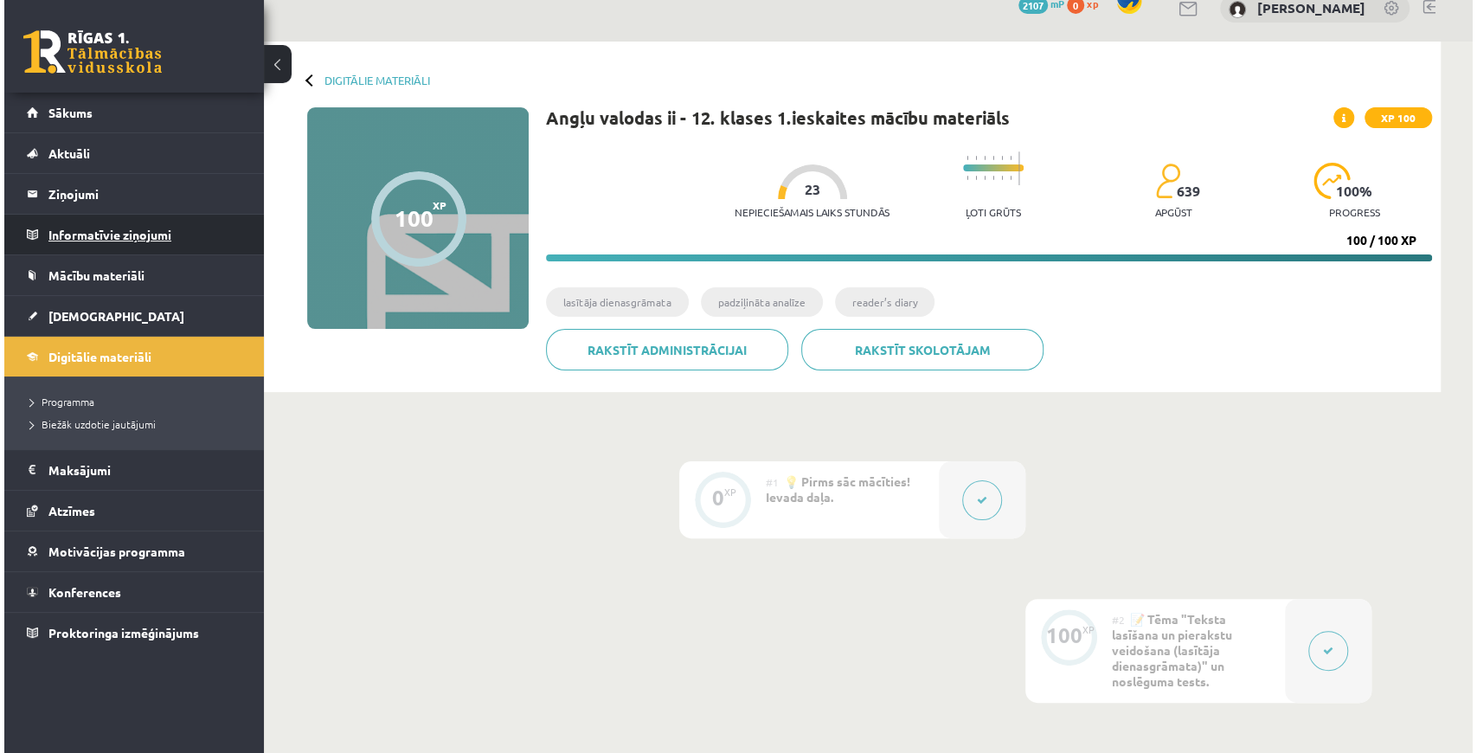
scroll to position [0, 0]
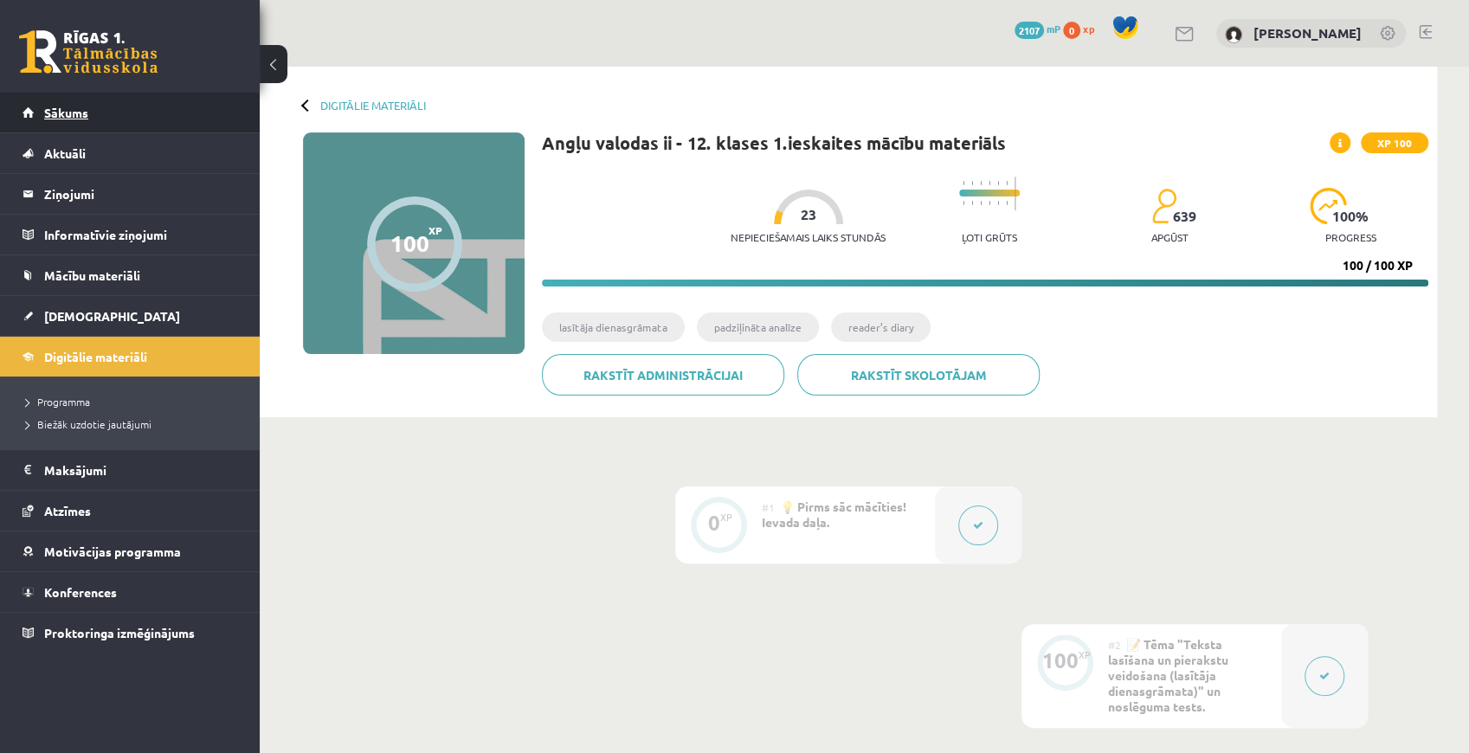
click at [66, 106] on span "Sākums" at bounding box center [66, 113] width 44 height 16
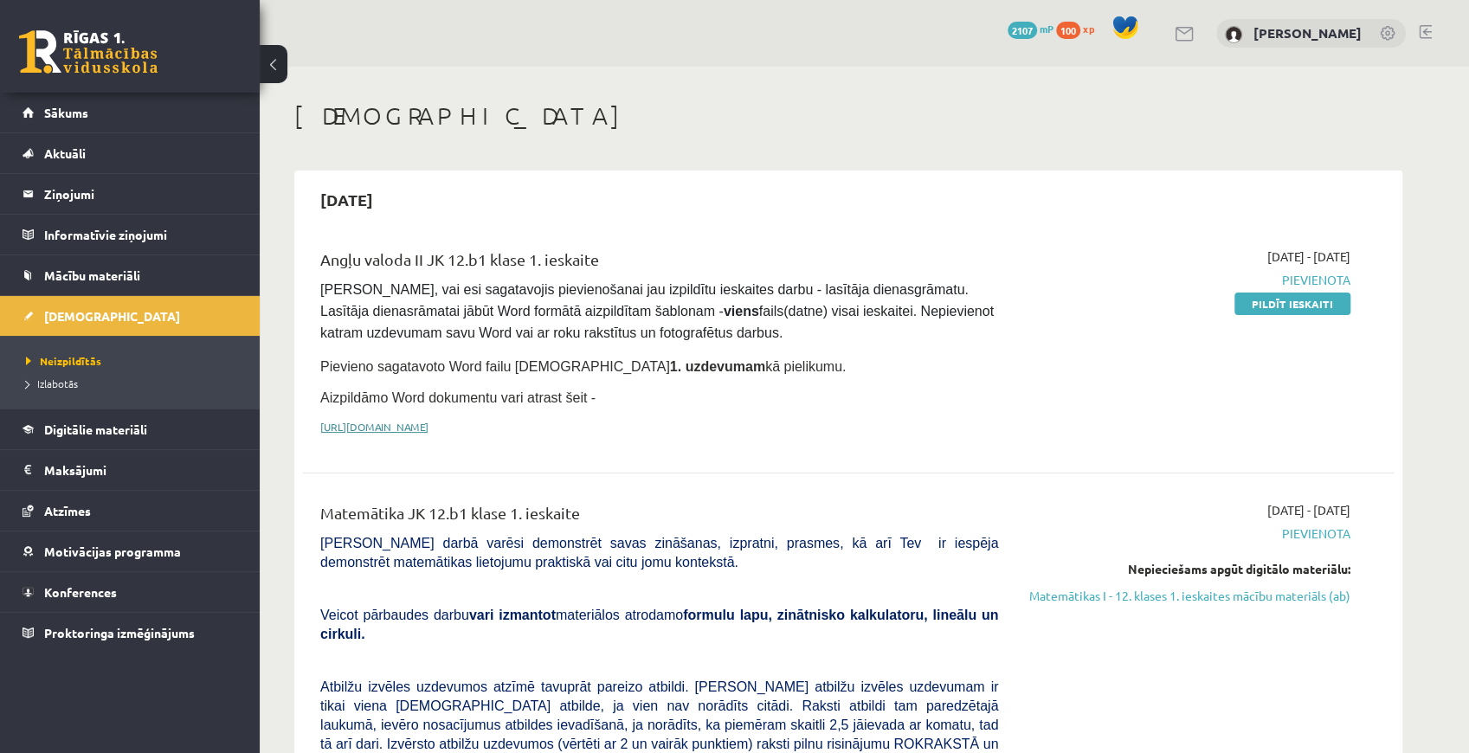
click at [428, 420] on link "[URL][DOMAIN_NAME]" at bounding box center [374, 427] width 108 height 14
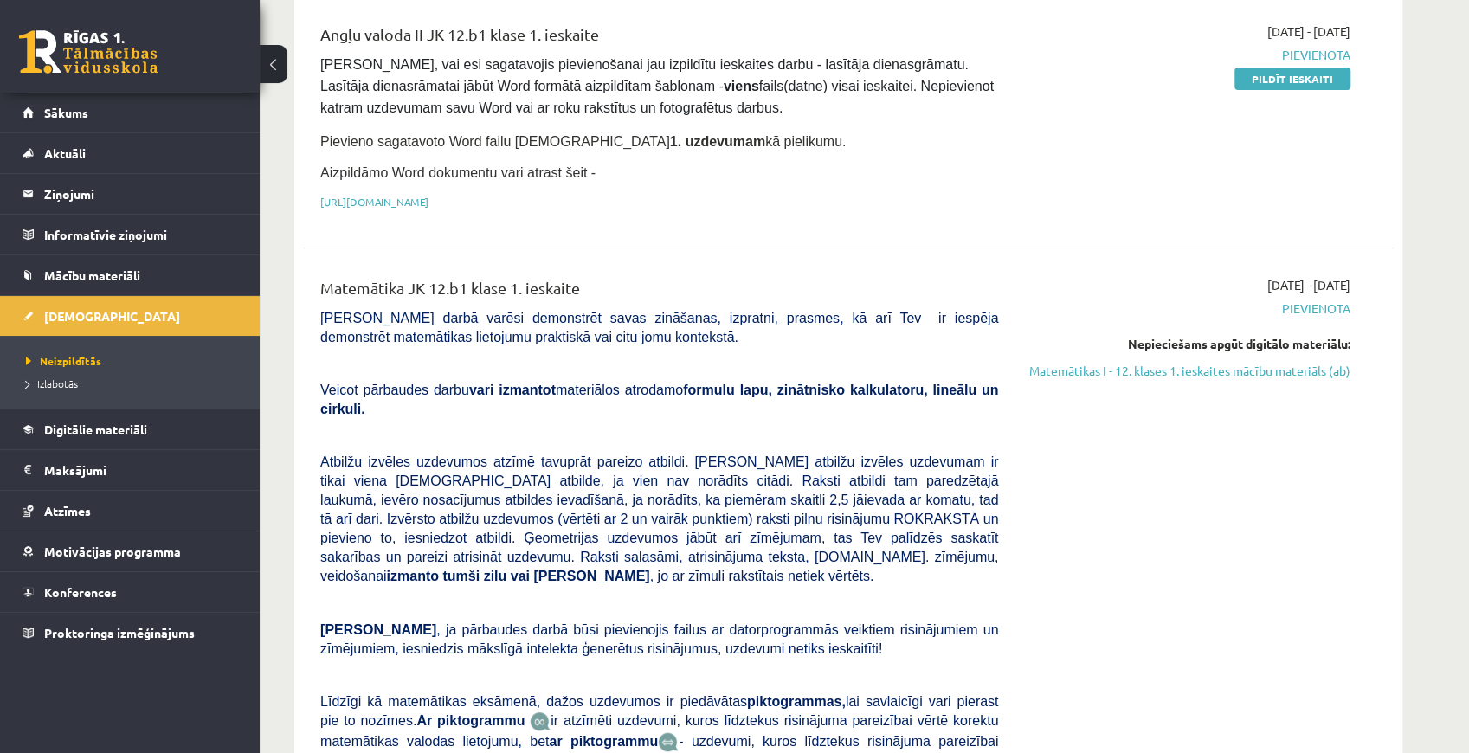
scroll to position [230, 0]
